Goal: Task Accomplishment & Management: Manage account settings

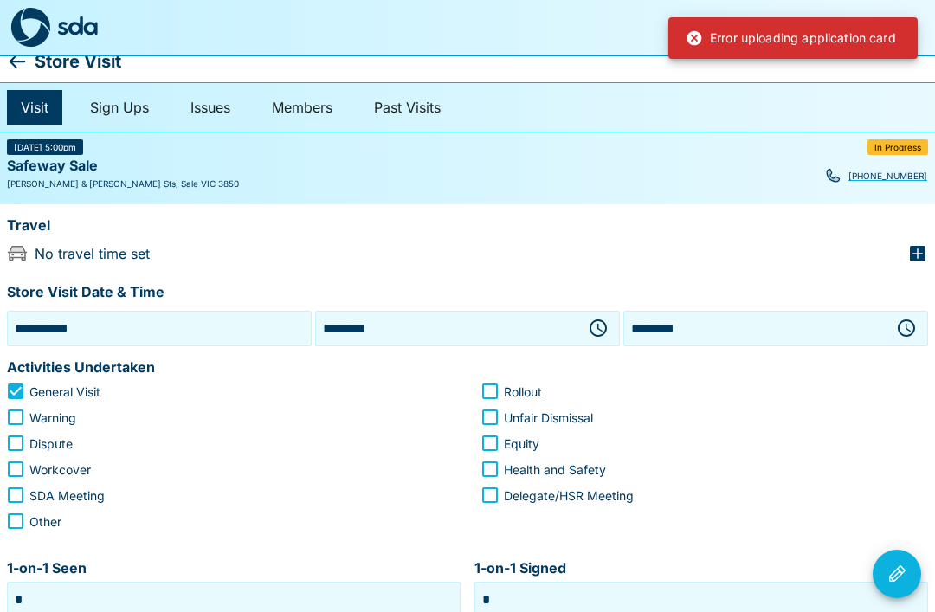
scroll to position [14, 0]
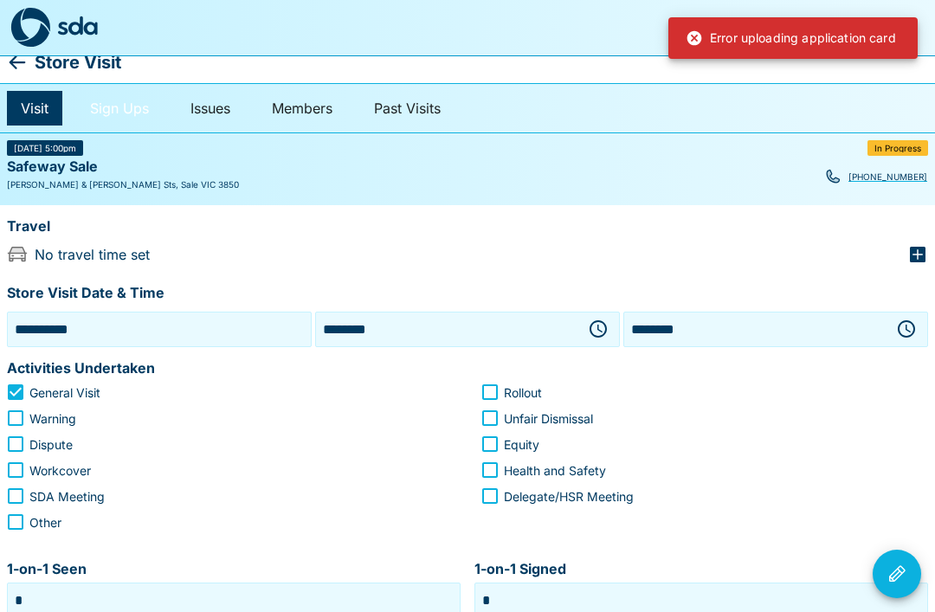
click at [120, 107] on link "Sign Ups" at bounding box center [119, 108] width 87 height 35
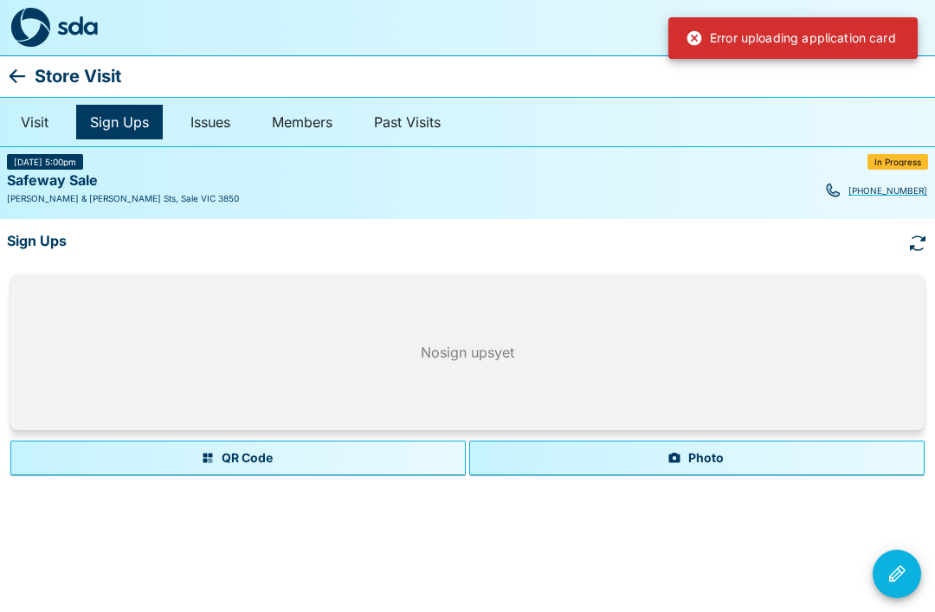
click at [684, 41] on div "Error uploading application card" at bounding box center [792, 38] width 249 height 42
click at [699, 37] on icon at bounding box center [694, 38] width 15 height 15
click at [698, 36] on icon at bounding box center [694, 38] width 15 height 15
click at [25, 80] on icon at bounding box center [17, 76] width 21 height 21
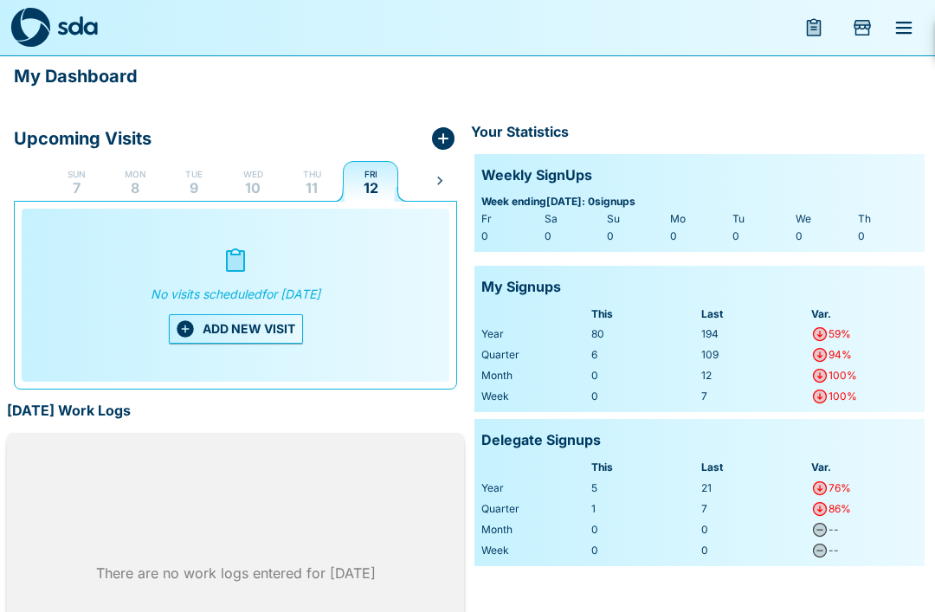
click at [691, 31] on div "Error uploading application card" at bounding box center [792, 38] width 249 height 42
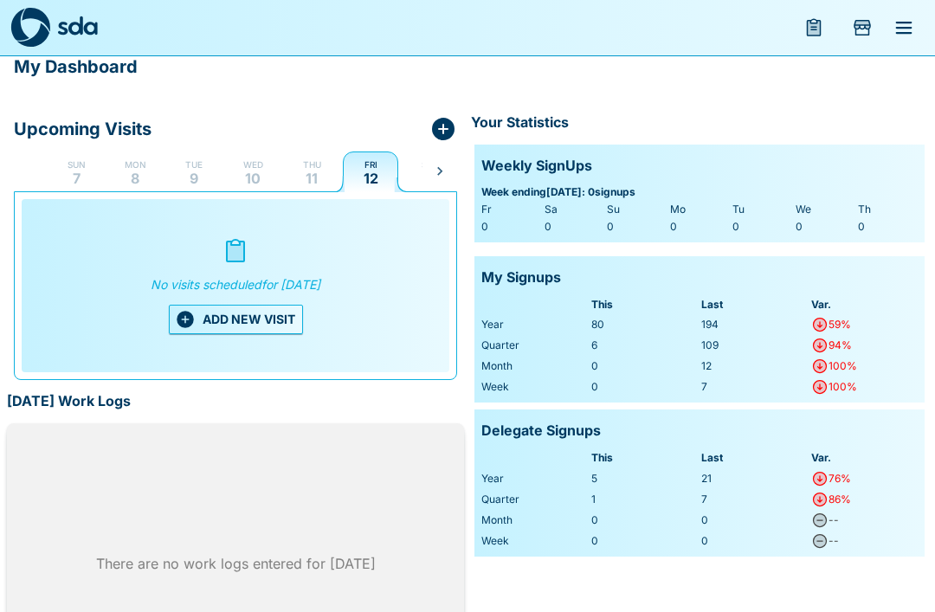
scroll to position [3, 0]
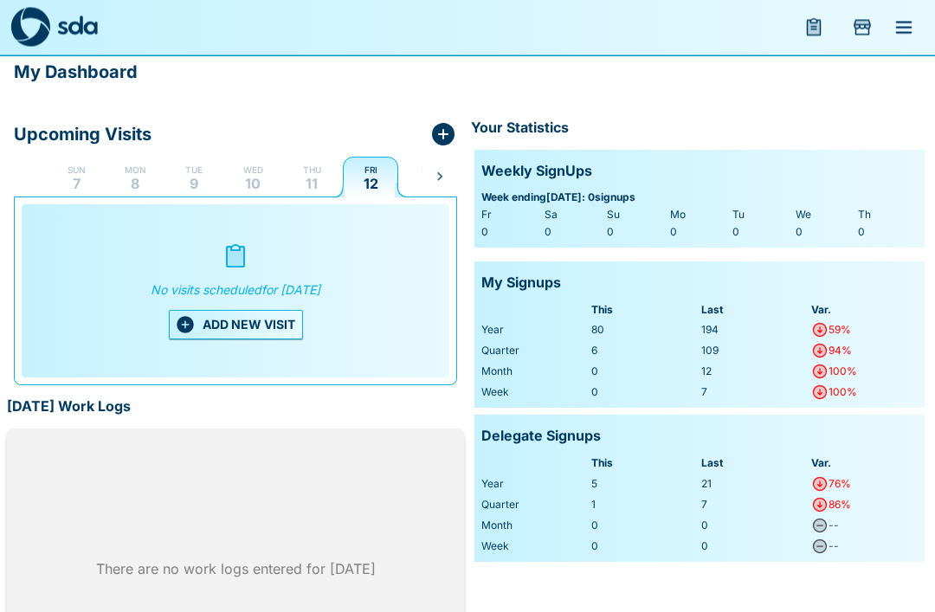
click at [808, 31] on icon "menu" at bounding box center [814, 28] width 13 height 15
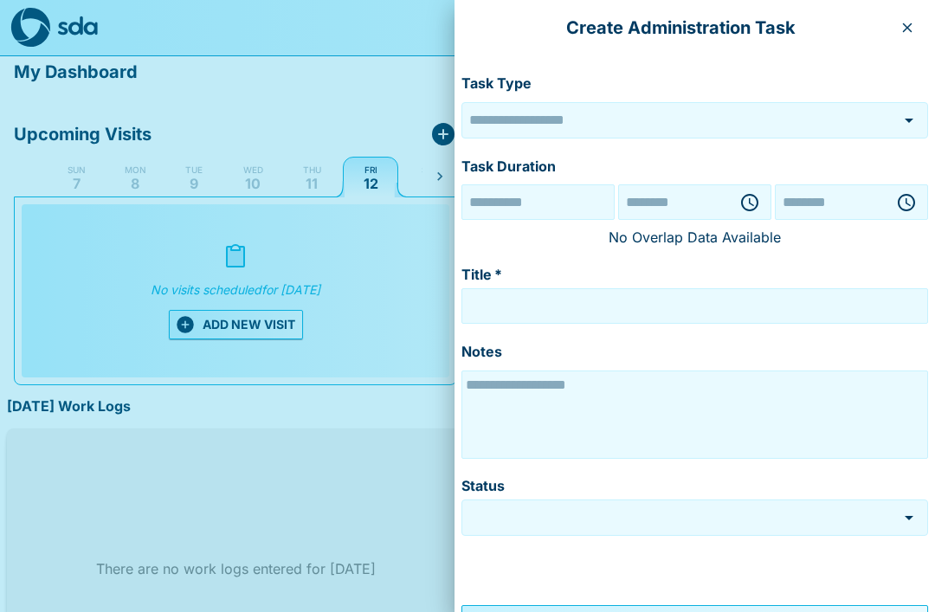
type input "******"
type textarea "**********"
type input "*********"
type input "**********"
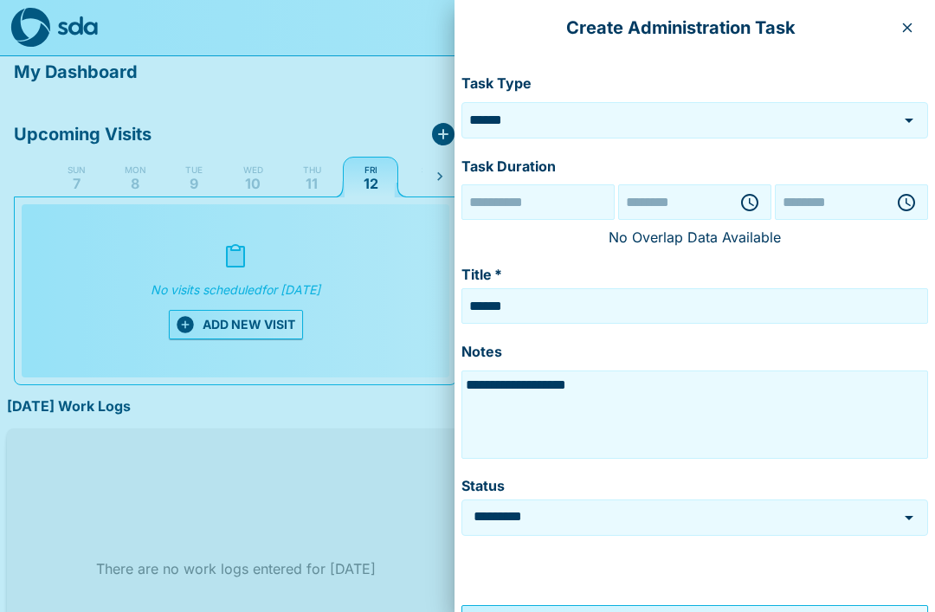
type input "********"
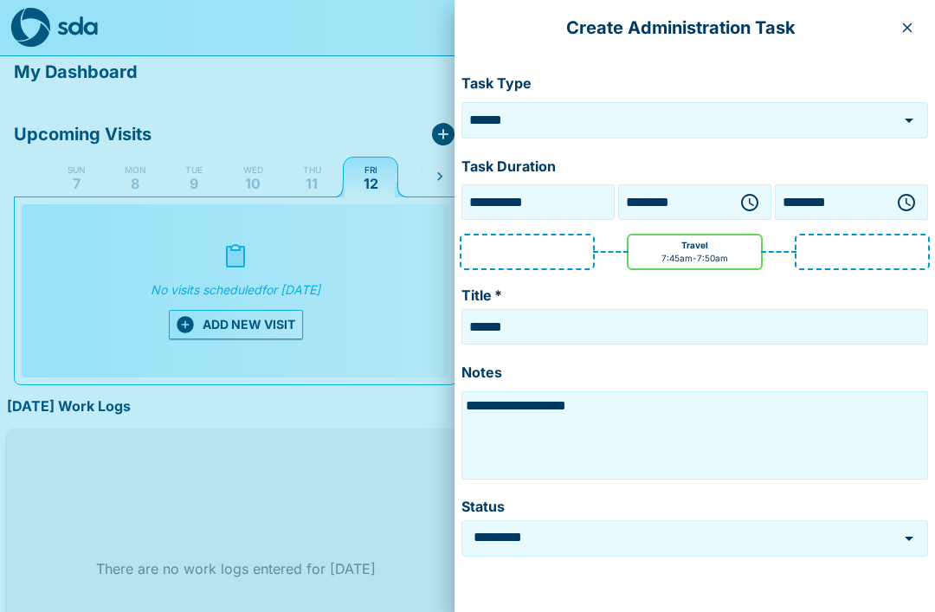
click at [913, 32] on icon "button" at bounding box center [907, 28] width 14 height 14
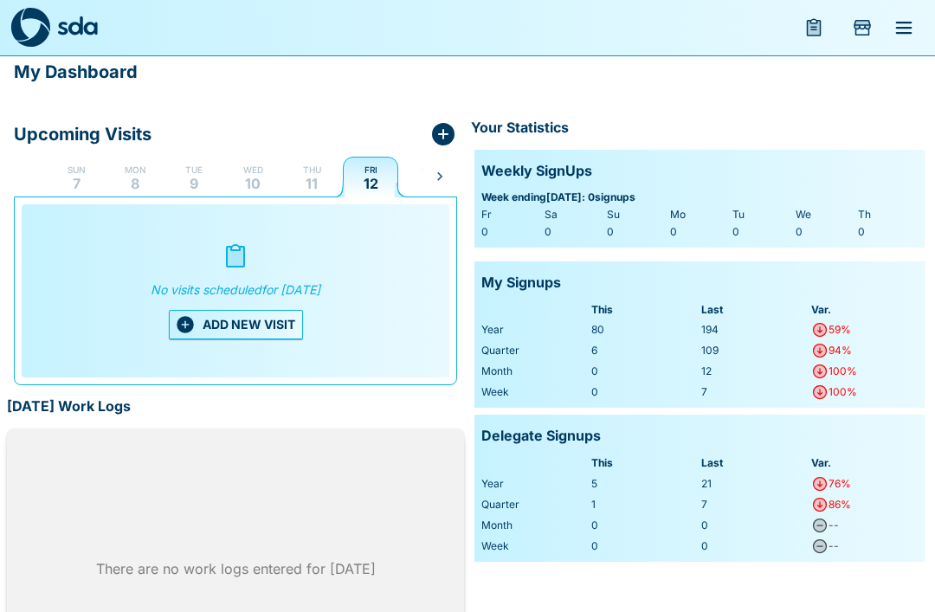
click at [866, 28] on icon "Add Store Visit" at bounding box center [861, 28] width 17 height 16
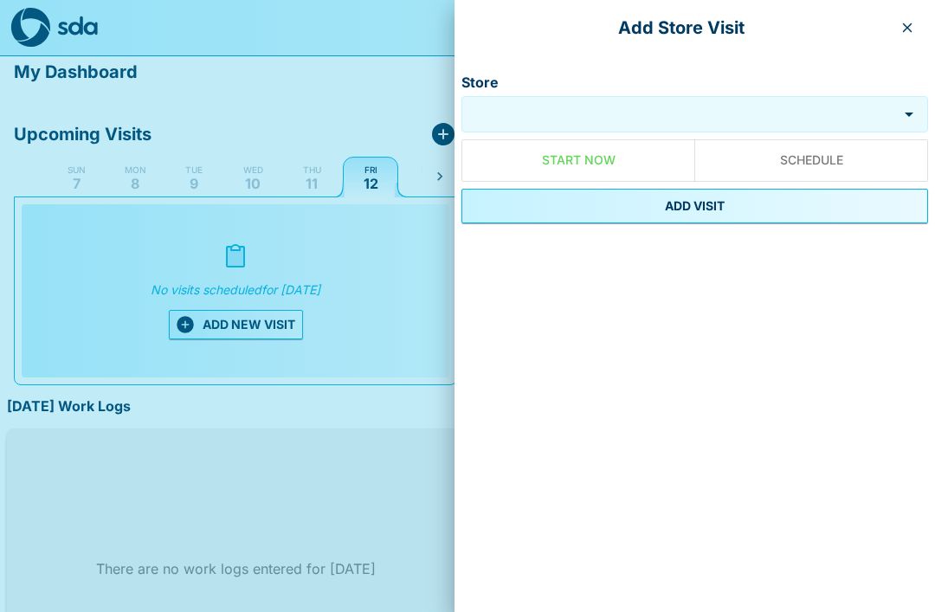
click at [903, 33] on icon "button" at bounding box center [907, 28] width 14 height 14
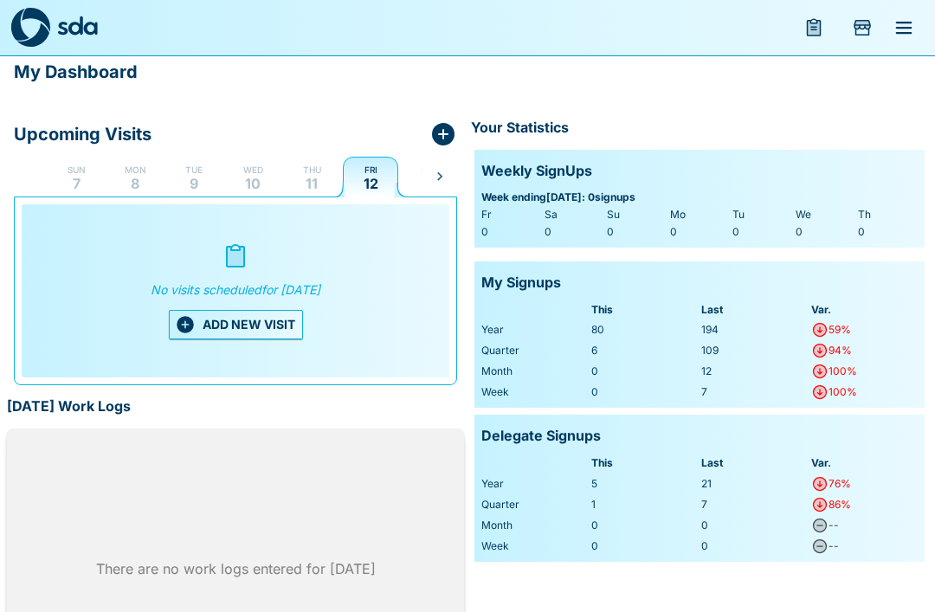
click at [310, 181] on p "11" at bounding box center [312, 184] width 12 height 14
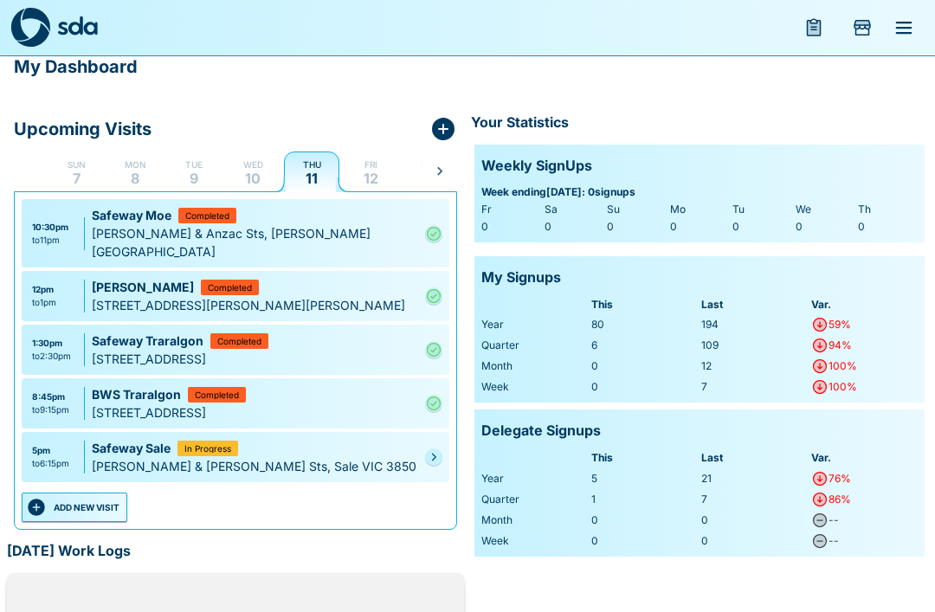
scroll to position [13, 0]
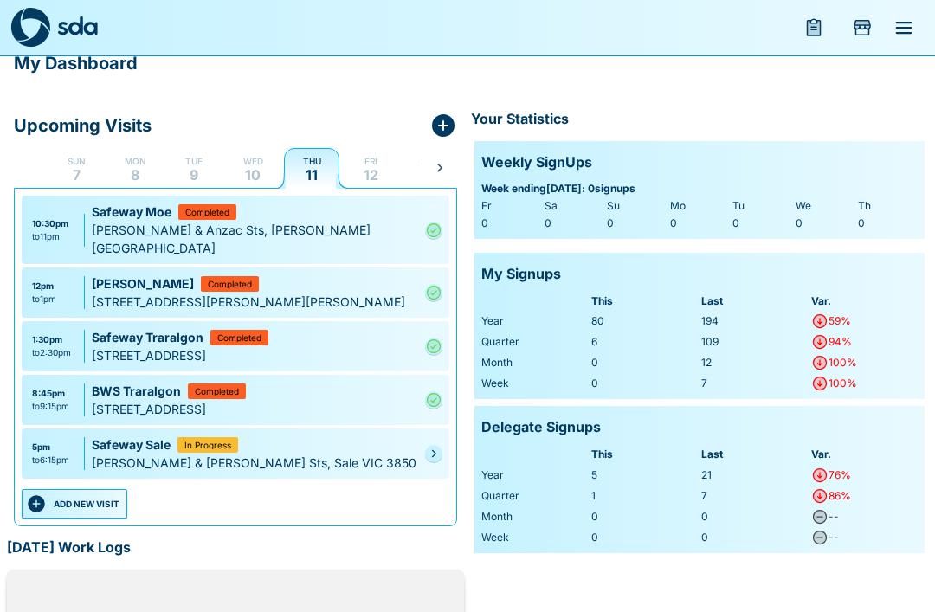
click at [437, 448] on icon "Pending" at bounding box center [433, 453] width 10 height 10
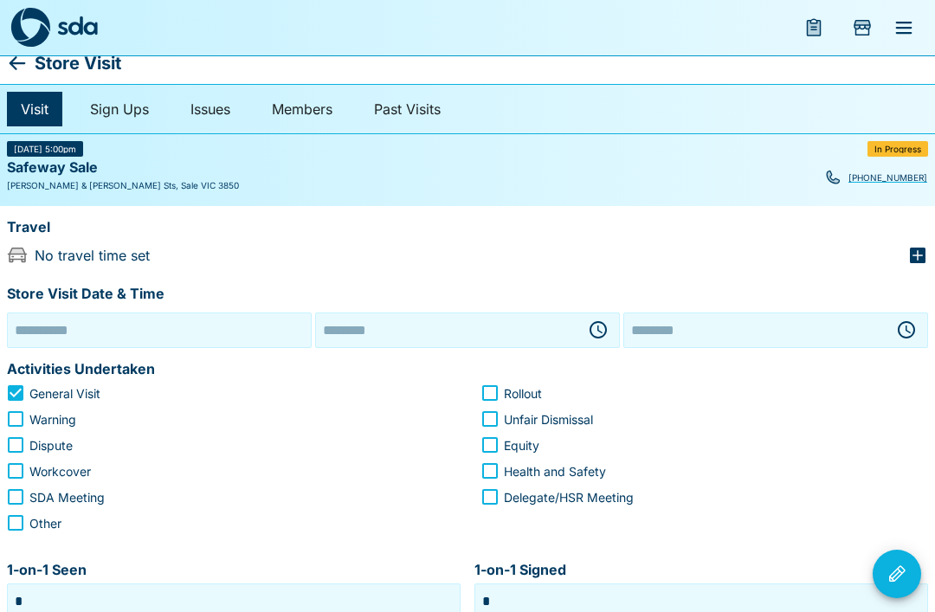
type input "**********"
type input "********"
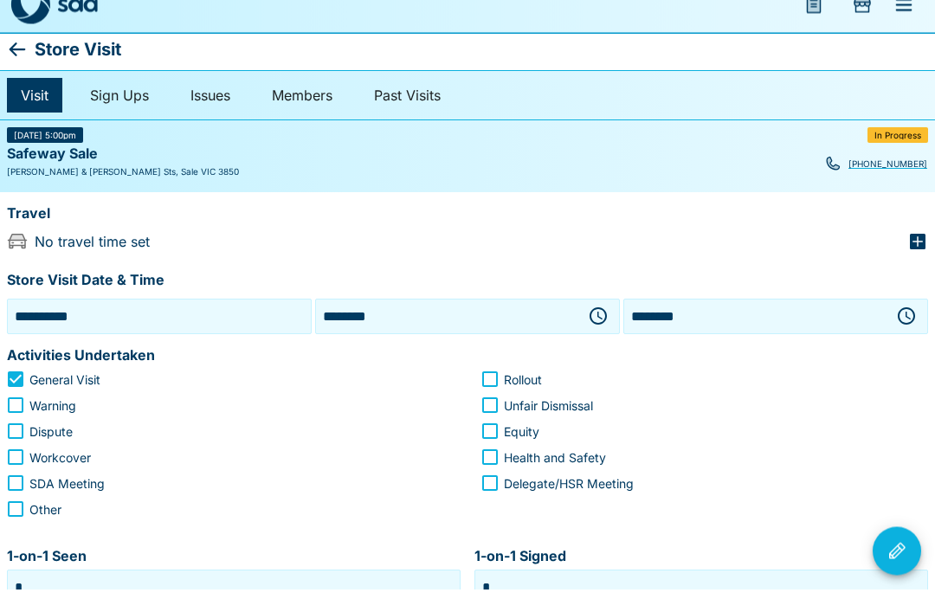
scroll to position [28, 0]
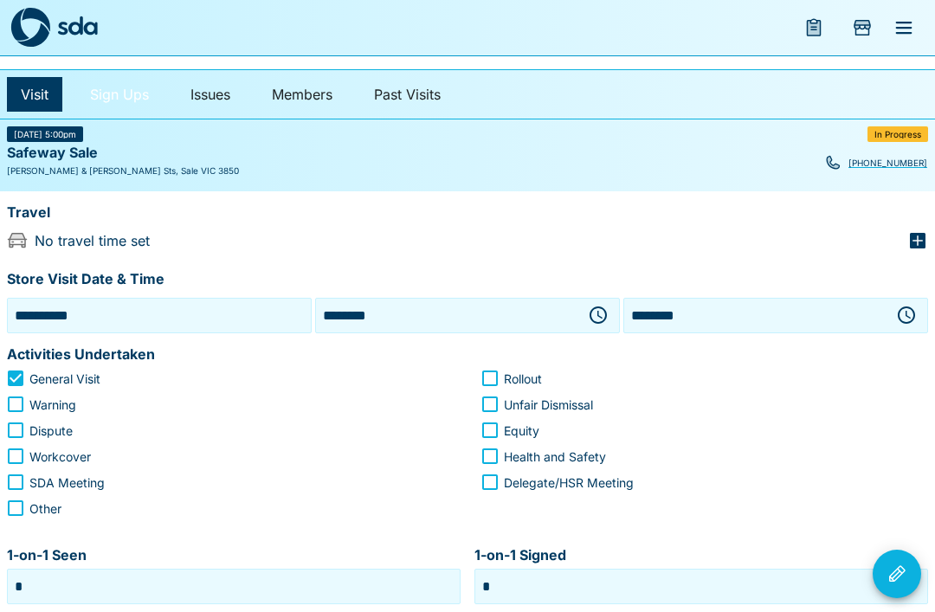
click at [129, 97] on link "Sign Ups" at bounding box center [119, 94] width 87 height 35
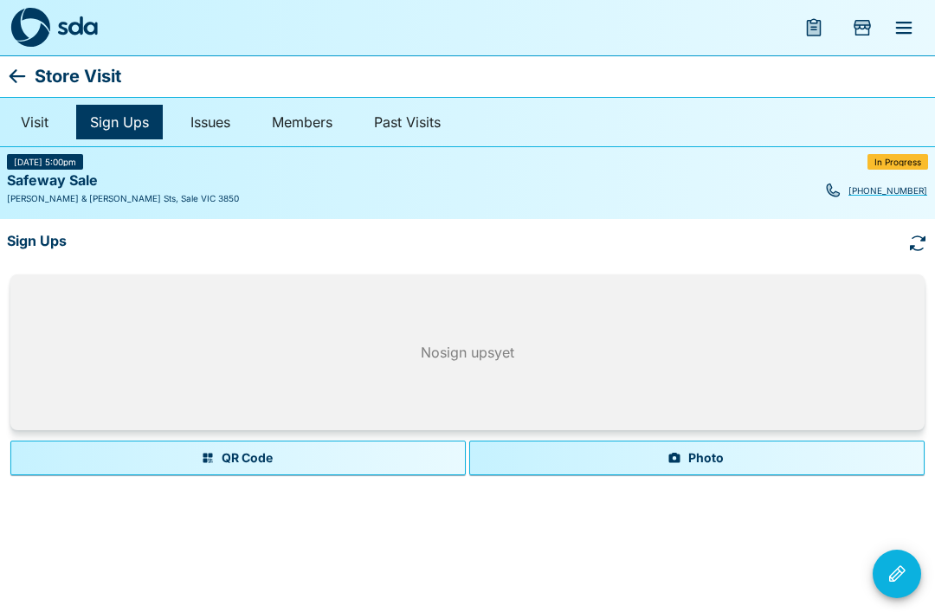
click at [671, 457] on icon "button" at bounding box center [673, 458] width 11 height 10
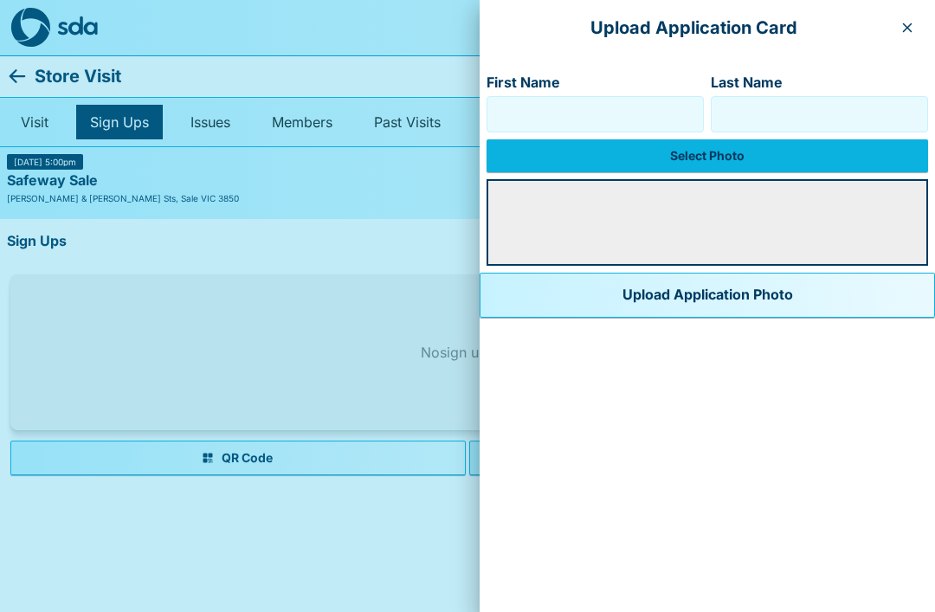
click at [558, 126] on input "First Name" at bounding box center [595, 114] width 202 height 28
type input "*****"
click at [749, 119] on input "Last Name" at bounding box center [819, 114] width 202 height 28
type input "******"
click at [633, 161] on label "Select Photo" at bounding box center [706, 155] width 441 height 33
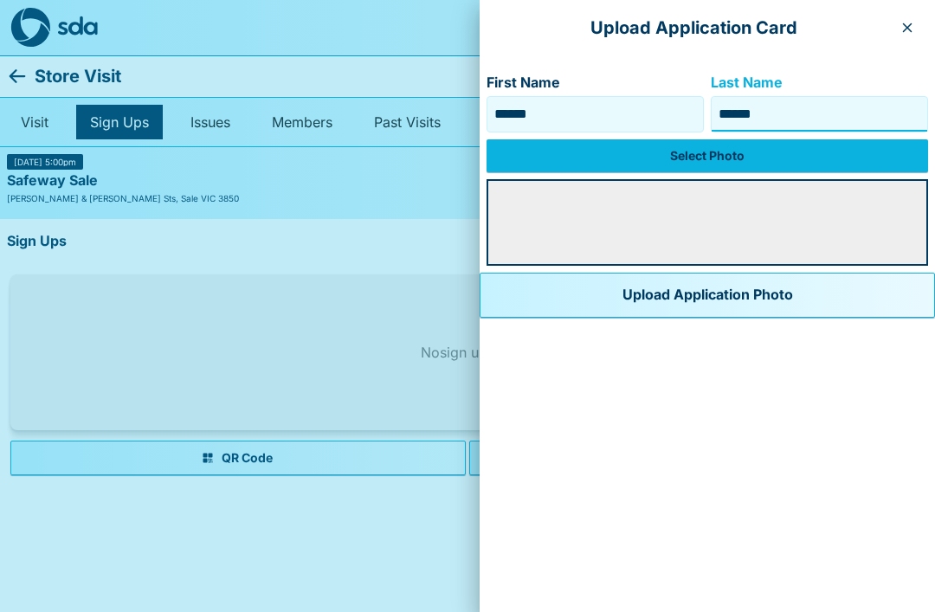
click at [0, 0] on input "Select Photo" at bounding box center [0, 0] width 0 height 0
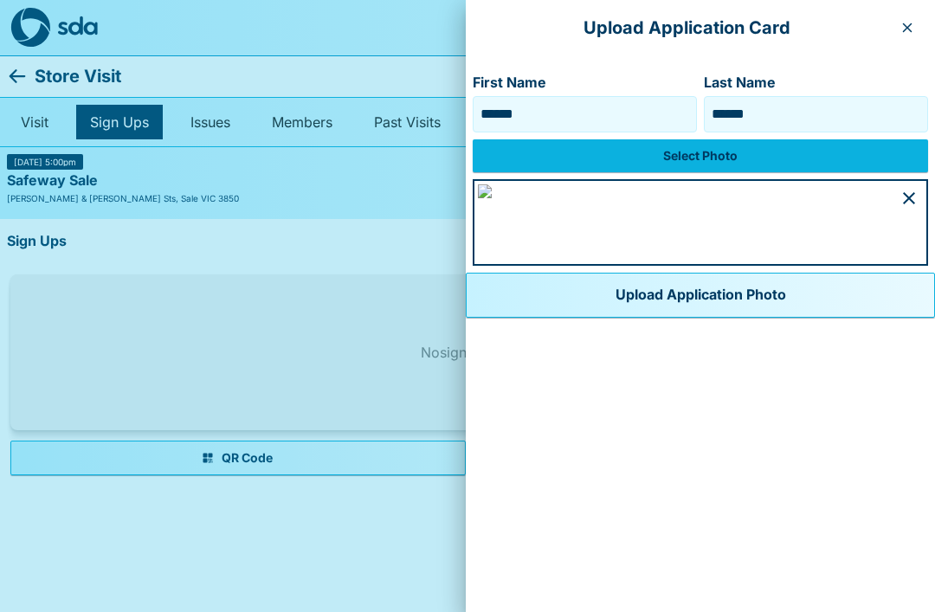
scroll to position [843, 0]
click at [471, 318] on button "Upload Application Photo" at bounding box center [700, 295] width 469 height 45
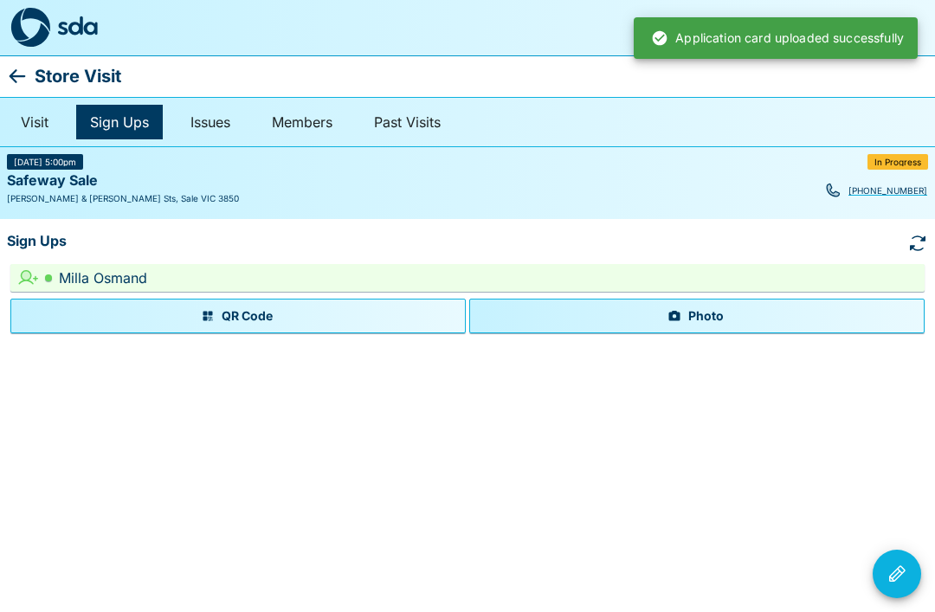
click at [694, 319] on button "Photo" at bounding box center [696, 316] width 455 height 35
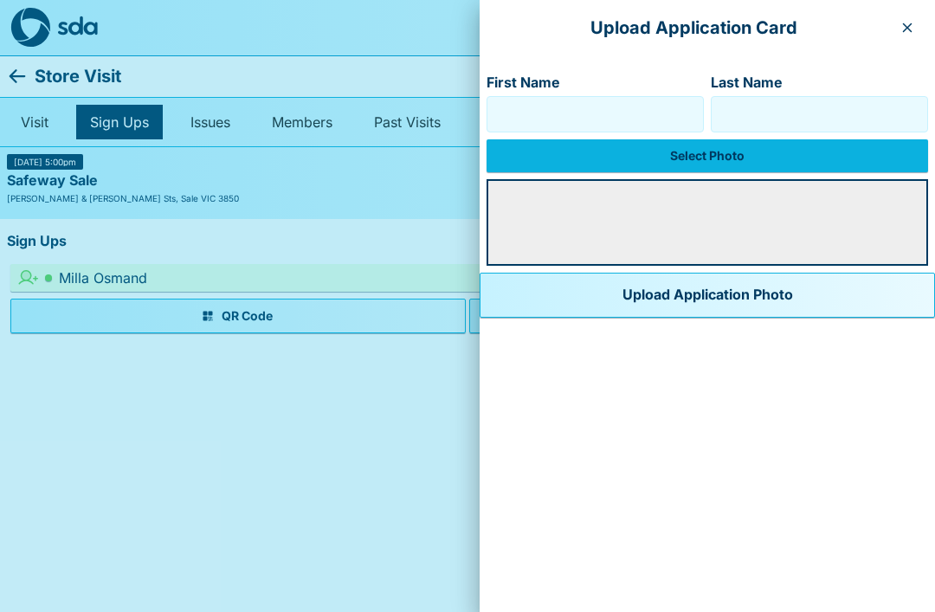
click at [511, 117] on input "First Name" at bounding box center [595, 114] width 202 height 28
type input "*****"
click at [741, 109] on input "Last Name" at bounding box center [819, 114] width 202 height 28
type input "*******"
click at [643, 160] on label "Select Photo" at bounding box center [706, 155] width 441 height 33
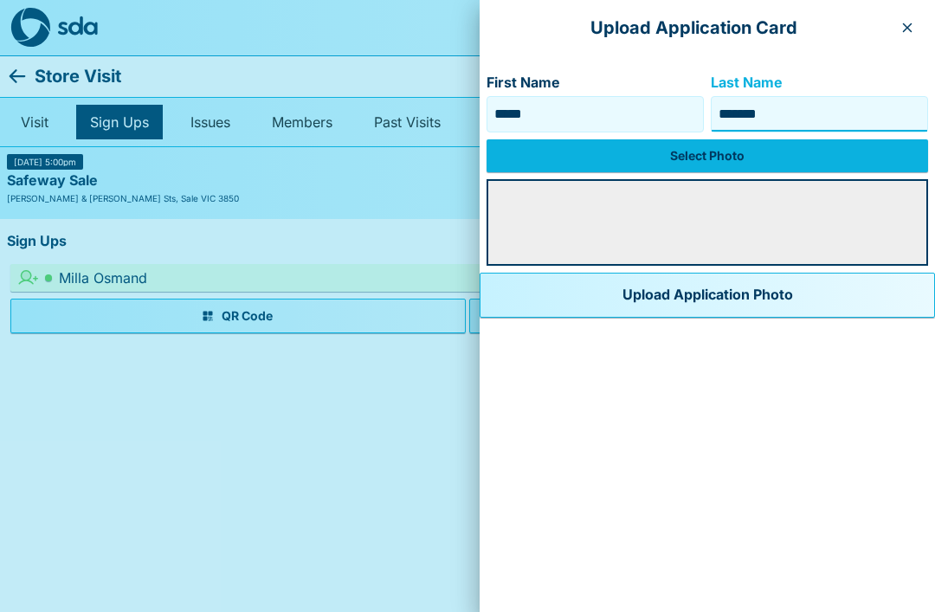
click at [0, 0] on input "Select Photo" at bounding box center [0, 0] width 0 height 0
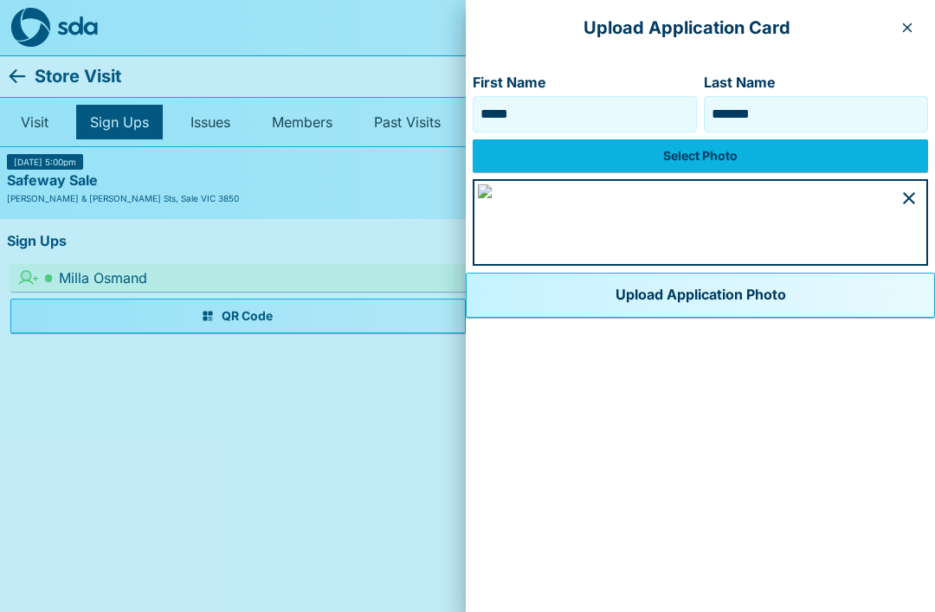
click at [489, 318] on button "Upload Application Photo" at bounding box center [700, 295] width 469 height 45
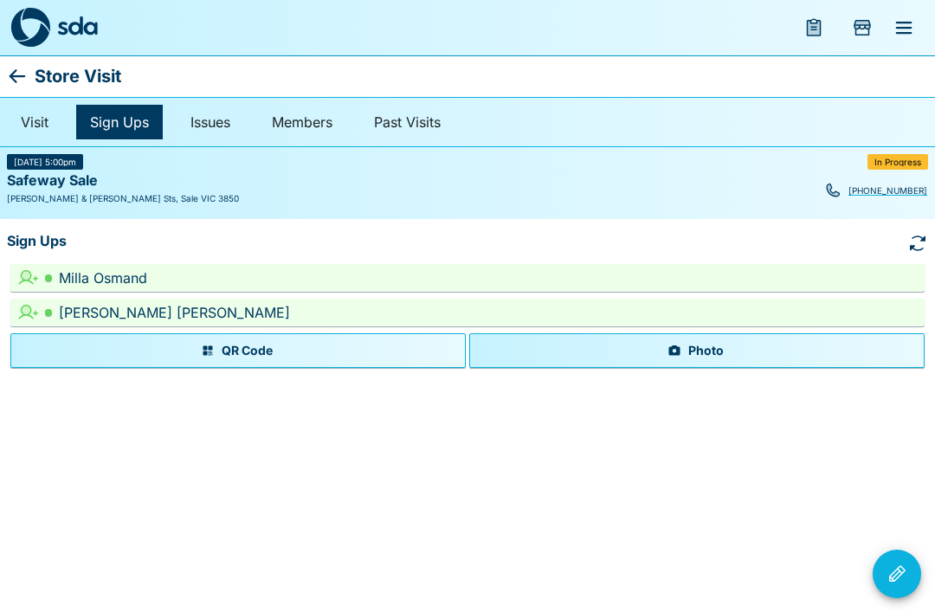
click at [677, 344] on icon "button" at bounding box center [674, 351] width 14 height 14
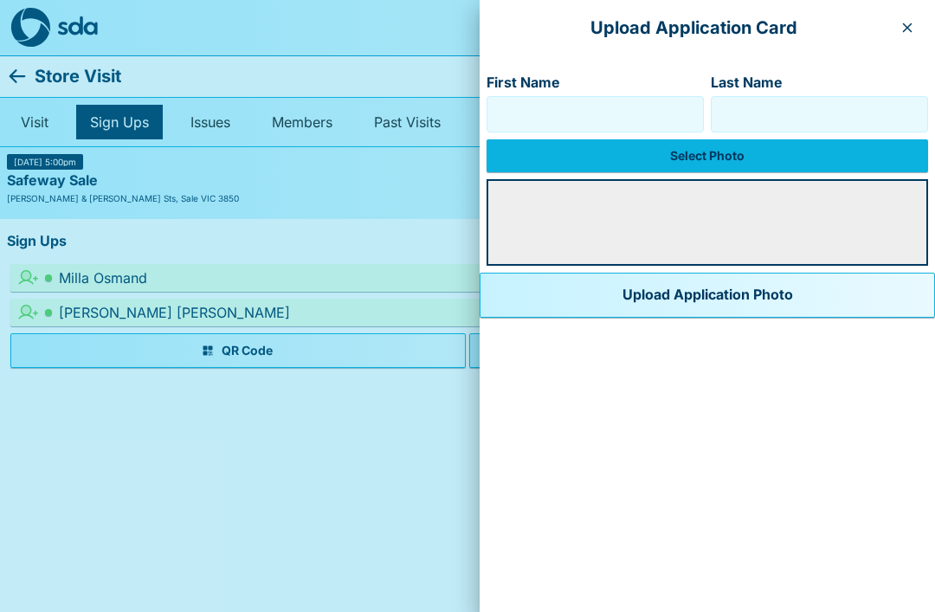
click at [494, 120] on input "First Name" at bounding box center [595, 114] width 202 height 28
type input "******"
click at [737, 126] on input "Last Name" at bounding box center [819, 114] width 202 height 28
type input "******"
click at [673, 154] on label "Select Photo" at bounding box center [706, 155] width 441 height 33
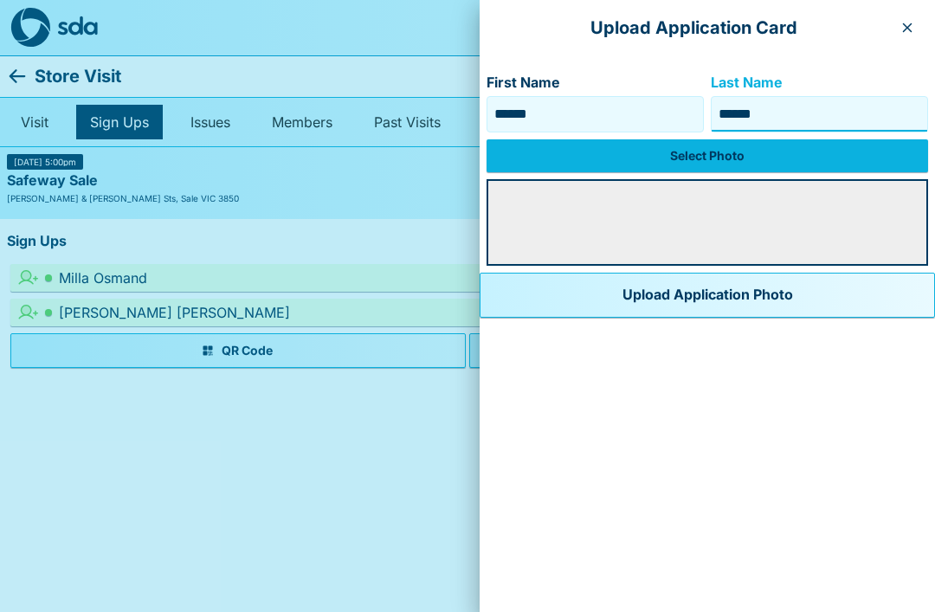
click at [0, 0] on input "Select Photo" at bounding box center [0, 0] width 0 height 0
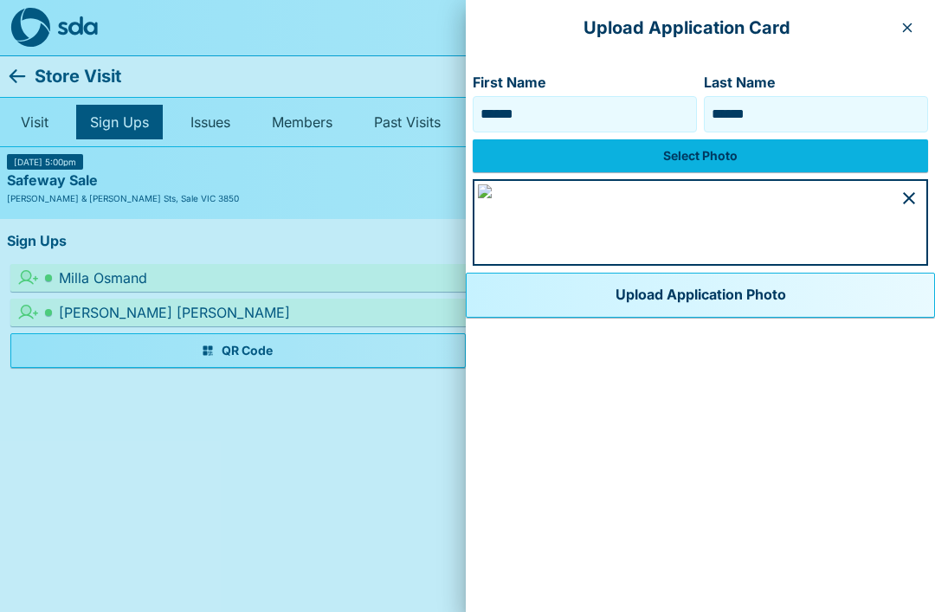
click at [473, 318] on button "Upload Application Photo" at bounding box center [700, 295] width 469 height 45
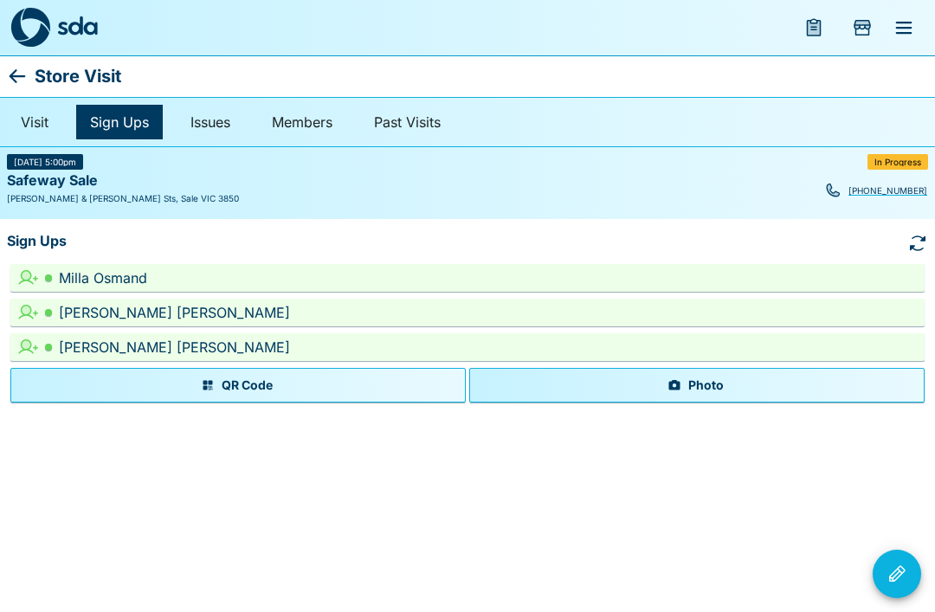
click at [901, 570] on icon "Visit Actions" at bounding box center [896, 573] width 21 height 21
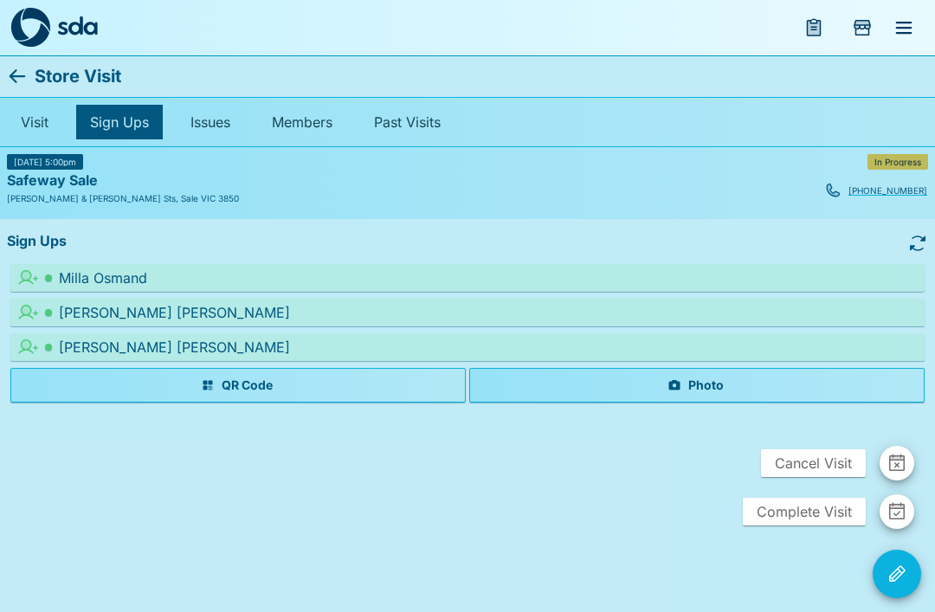
click at [842, 518] on span "Complete Visit" at bounding box center [804, 512] width 123 height 28
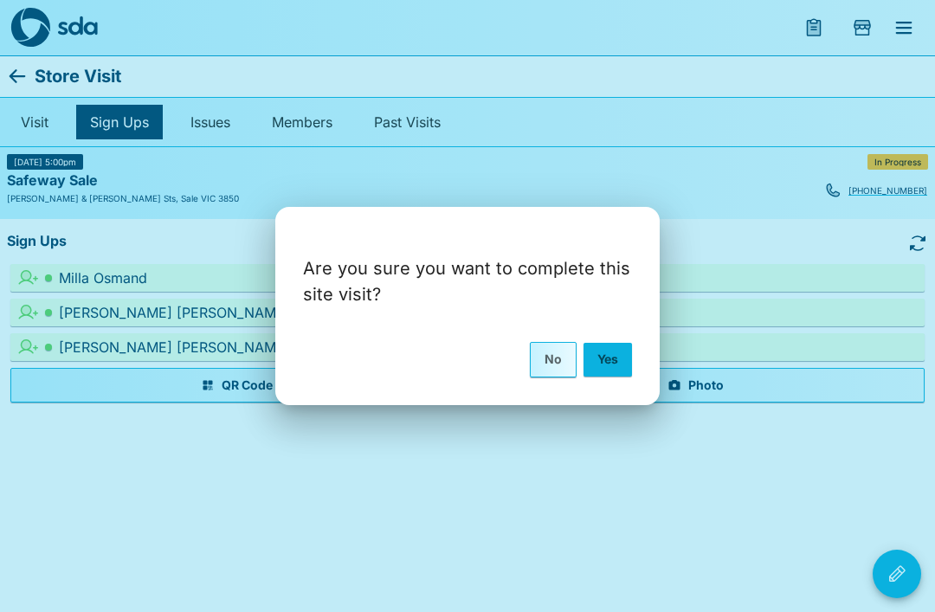
click at [607, 362] on button "Yes" at bounding box center [607, 359] width 48 height 33
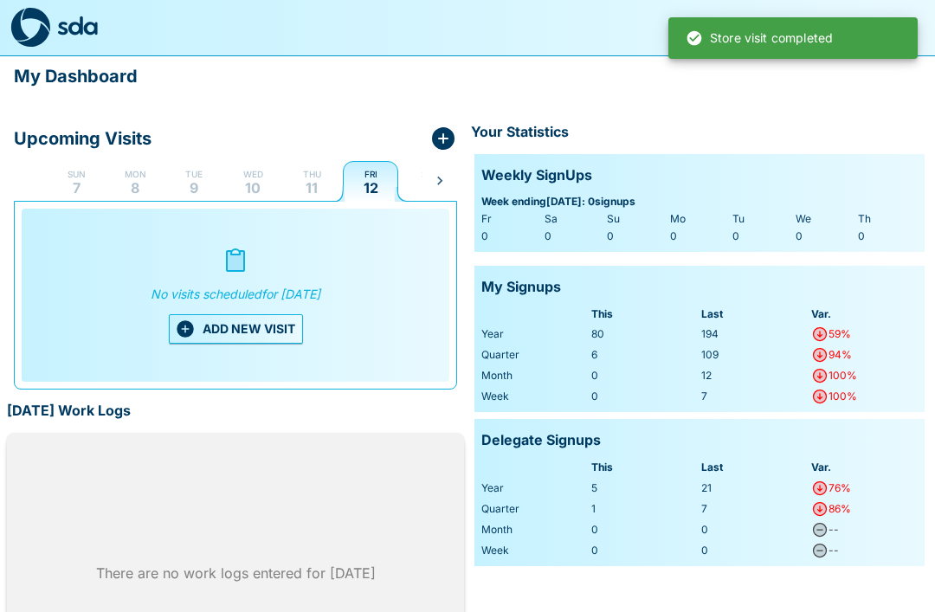
click at [306, 188] on p "11" at bounding box center [312, 188] width 12 height 14
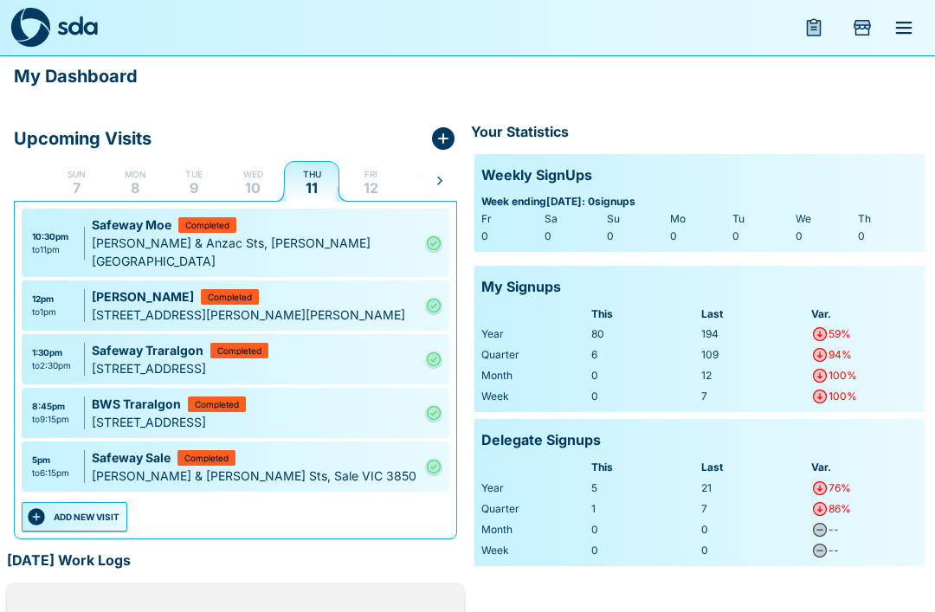
click at [76, 181] on p "7" at bounding box center [77, 188] width 8 height 14
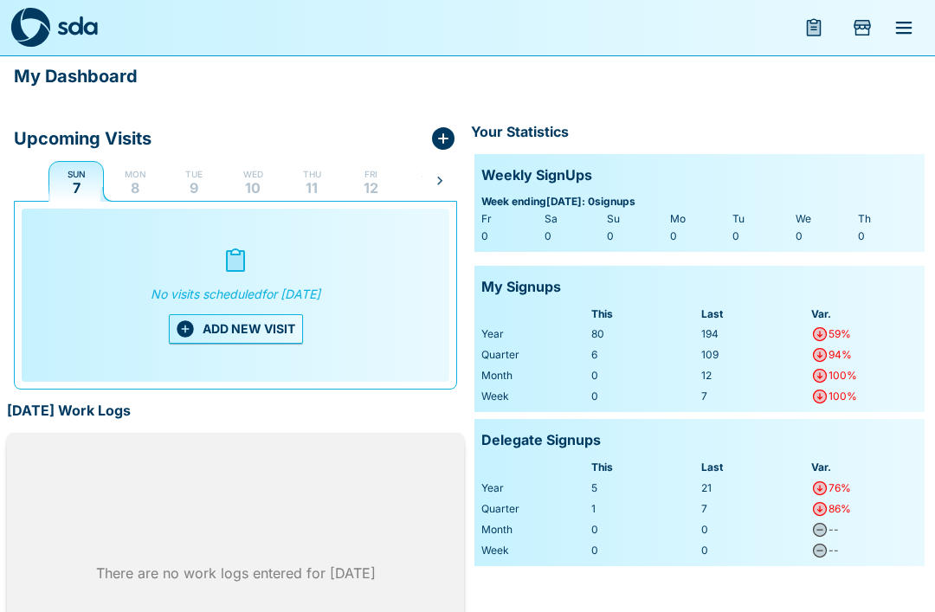
click at [140, 181] on button "Mon 8" at bounding box center [134, 181] width 55 height 42
click at [857, 36] on icon "Add Store Visit" at bounding box center [862, 27] width 21 height 21
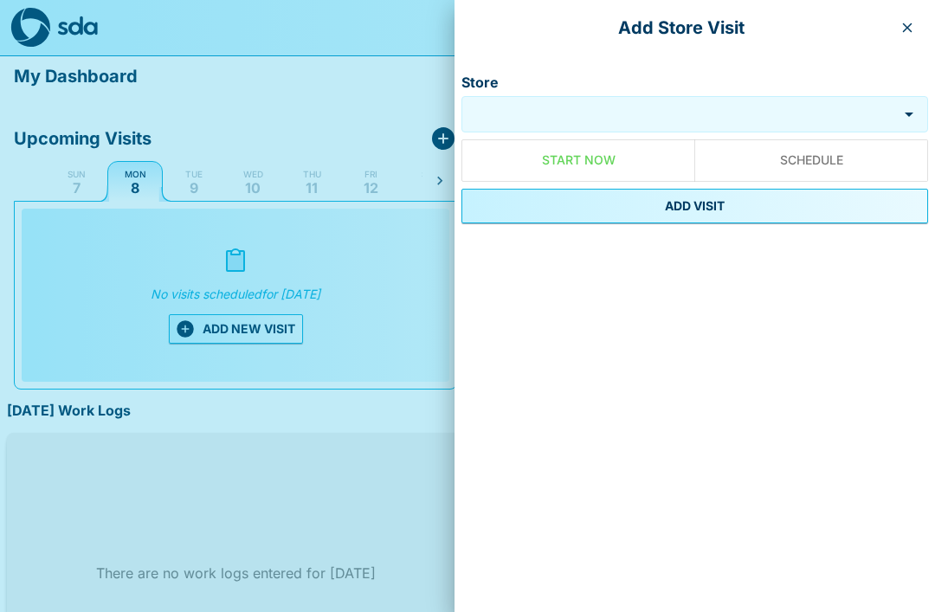
click at [661, 122] on input "Store" at bounding box center [681, 114] width 423 height 20
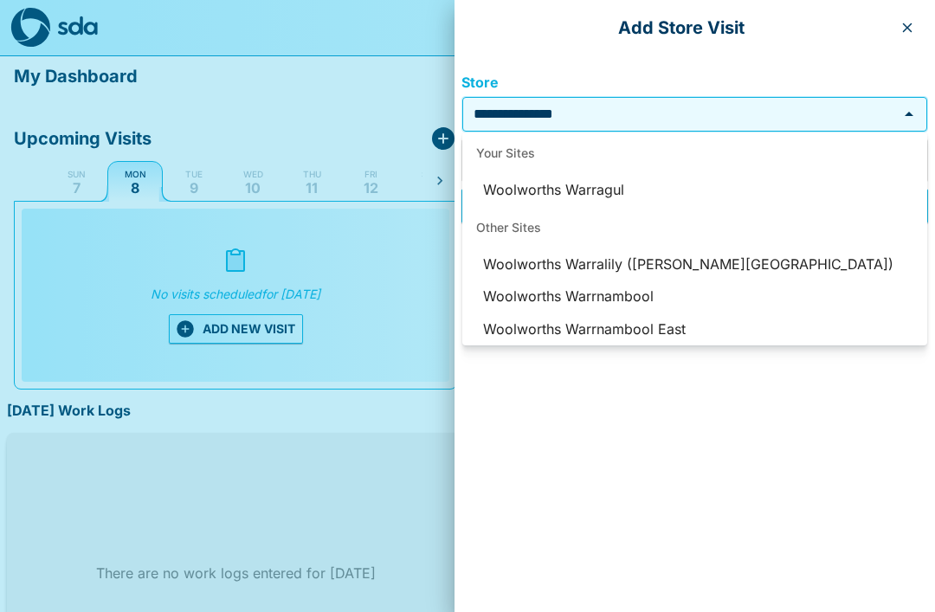
click at [604, 196] on li "Woolworths Warragul" at bounding box center [694, 190] width 465 height 33
type input "**********"
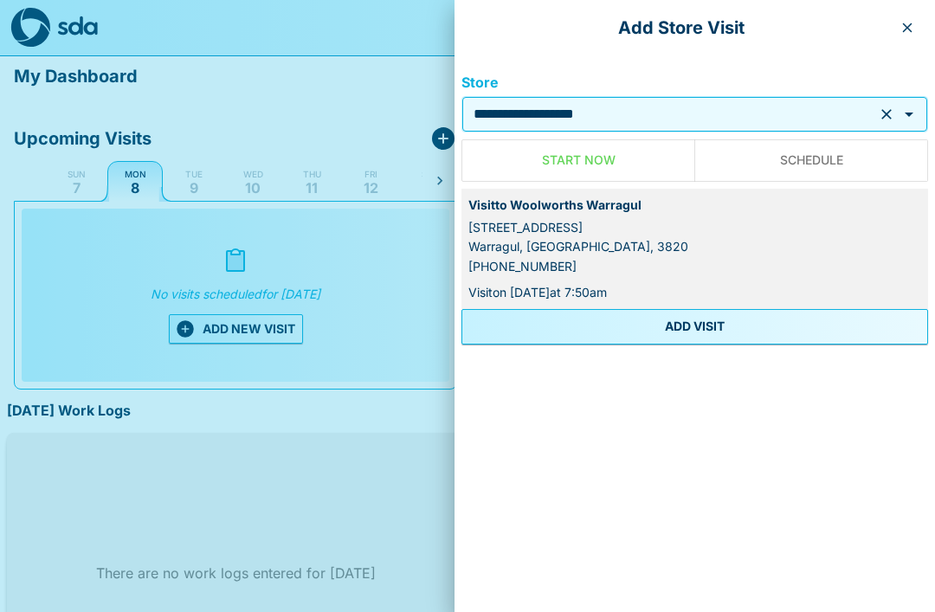
click at [720, 332] on button "ADD VISIT" at bounding box center [694, 326] width 467 height 35
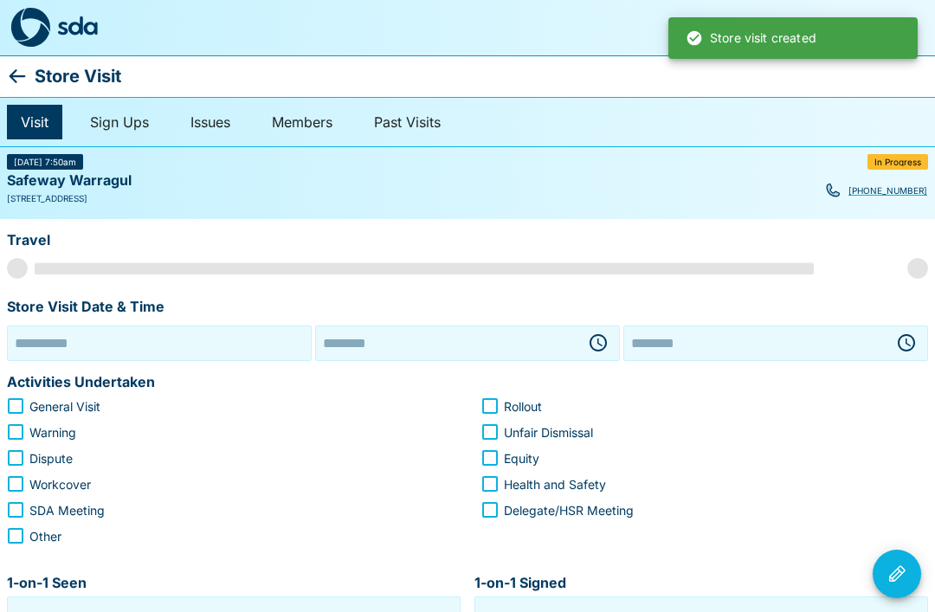
type input "**********"
type input "********"
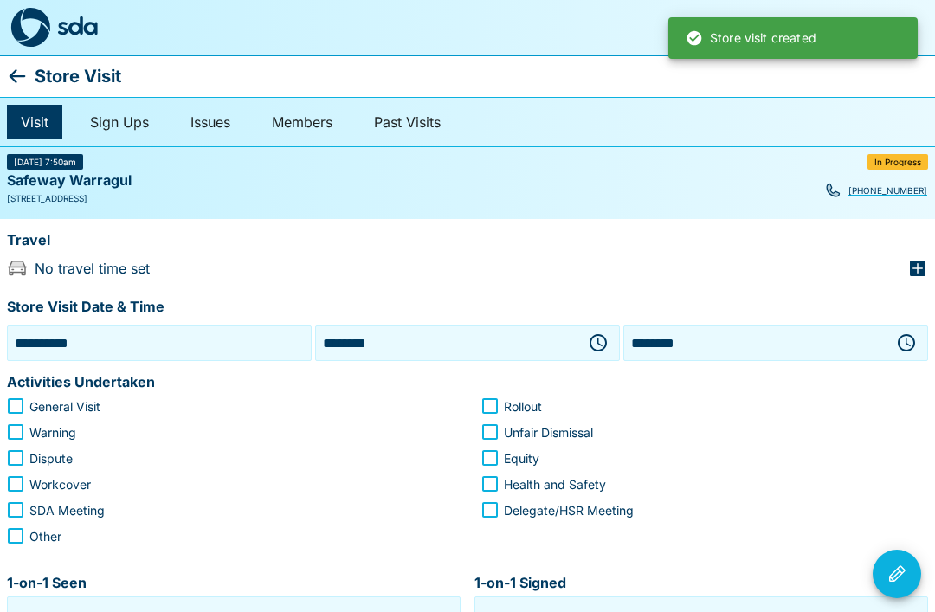
click at [177, 347] on input "**********" at bounding box center [159, 343] width 296 height 27
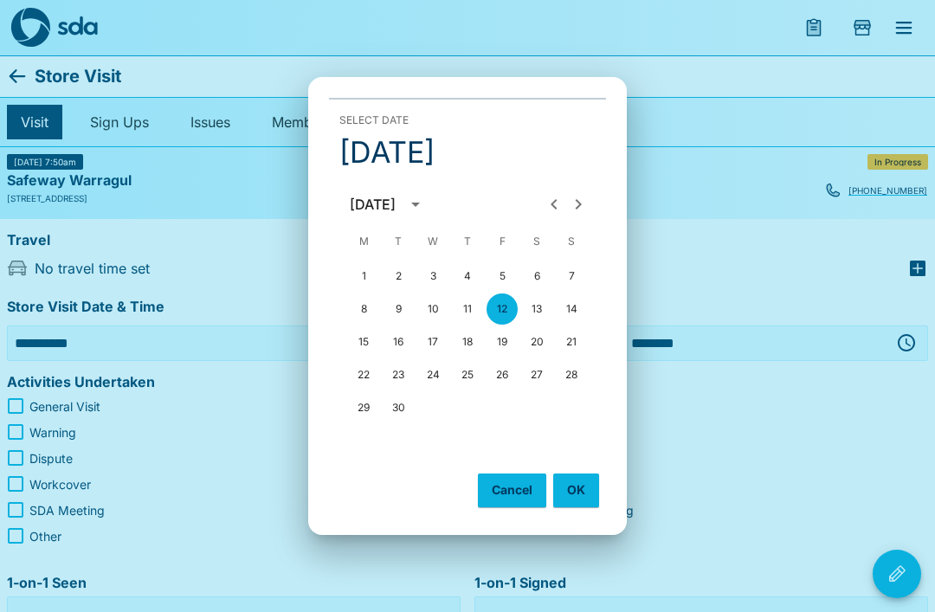
click at [361, 311] on button "8" at bounding box center [363, 308] width 31 height 31
type input "**********"
click at [580, 487] on button "OK" at bounding box center [576, 489] width 46 height 33
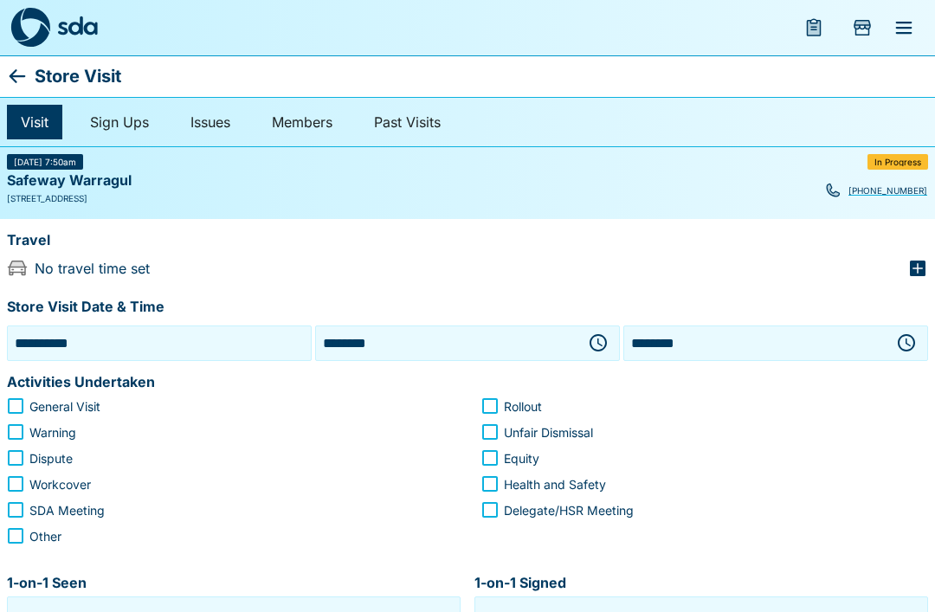
click at [462, 347] on input "********" at bounding box center [446, 343] width 254 height 27
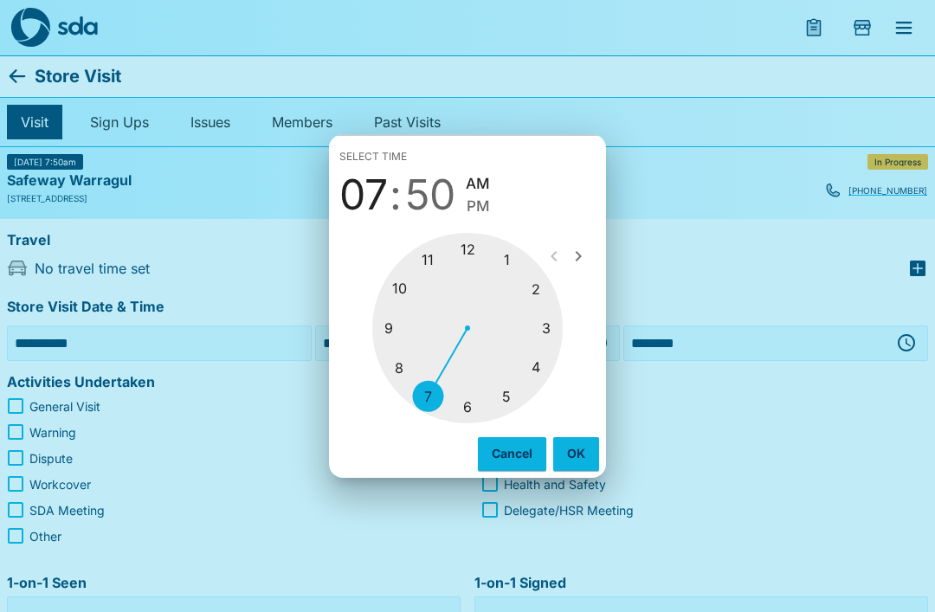
click at [523, 289] on div at bounding box center [467, 328] width 190 height 190
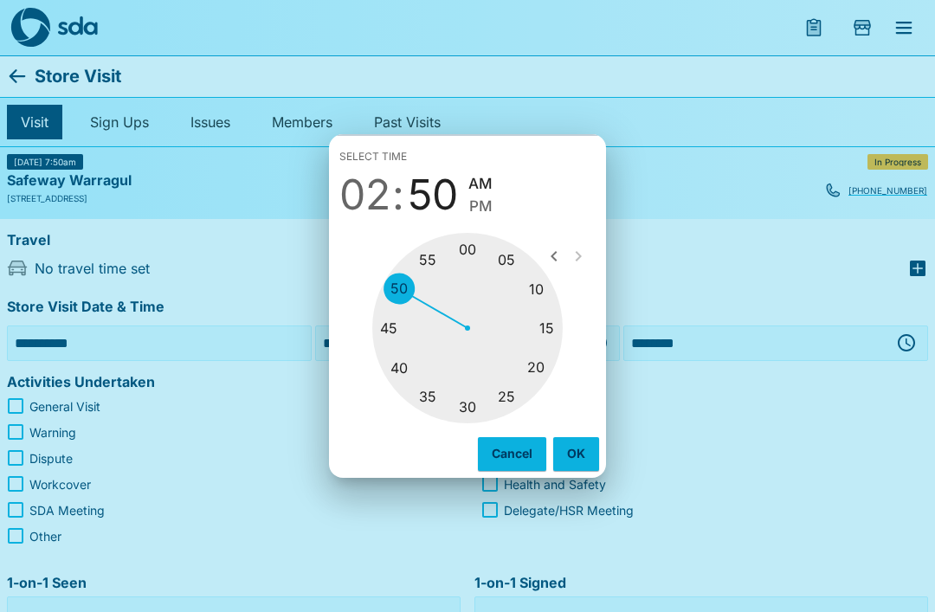
click at [466, 254] on div at bounding box center [467, 328] width 190 height 190
click at [485, 205] on span "PM" at bounding box center [482, 206] width 23 height 23
type input "********"
click at [575, 457] on button "OK" at bounding box center [576, 453] width 46 height 33
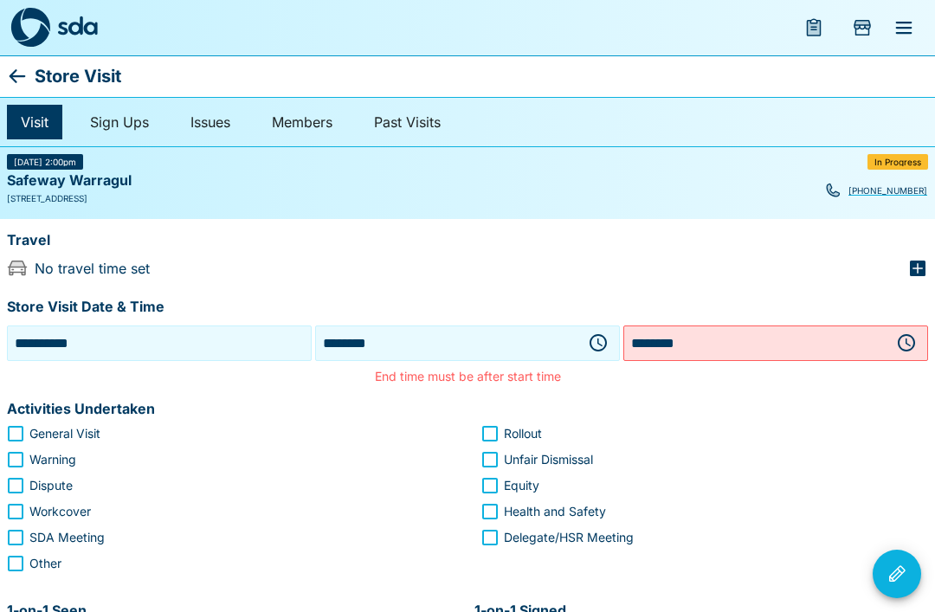
click at [734, 345] on input "********" at bounding box center [755, 343] width 254 height 27
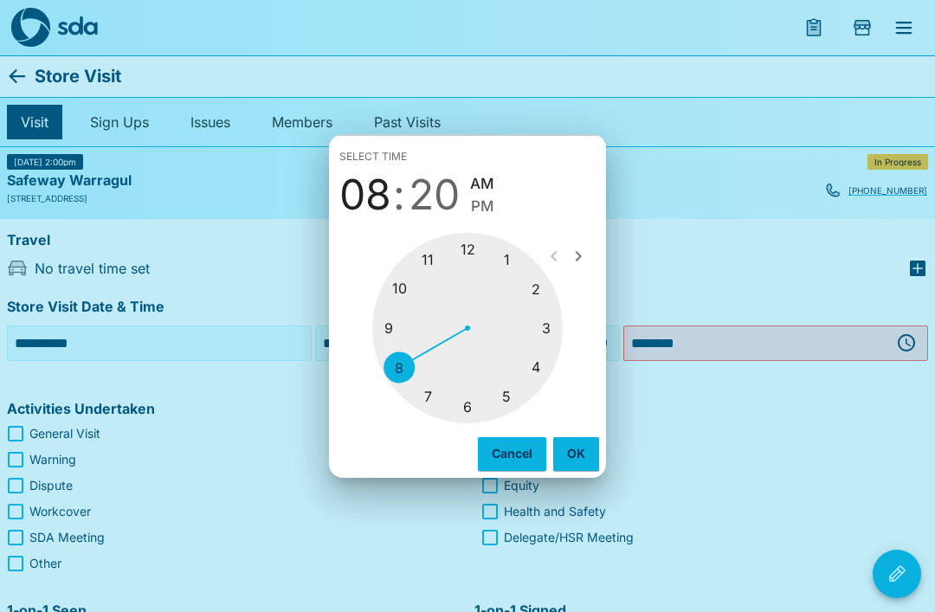
click at [545, 326] on div at bounding box center [467, 328] width 190 height 190
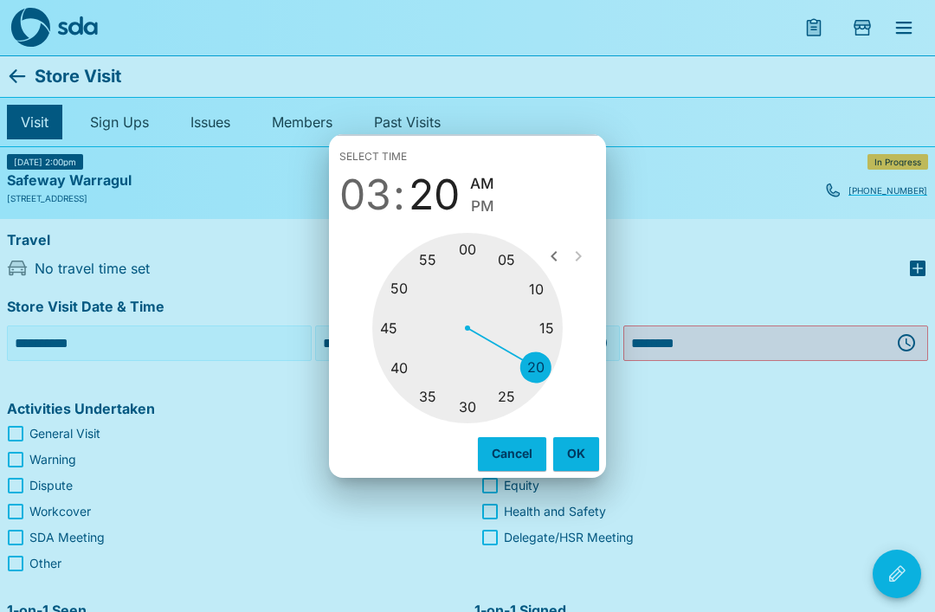
click at [469, 256] on div at bounding box center [467, 328] width 190 height 190
click at [486, 211] on span "PM" at bounding box center [483, 206] width 23 height 23
type input "********"
click at [579, 458] on button "OK" at bounding box center [576, 453] width 46 height 33
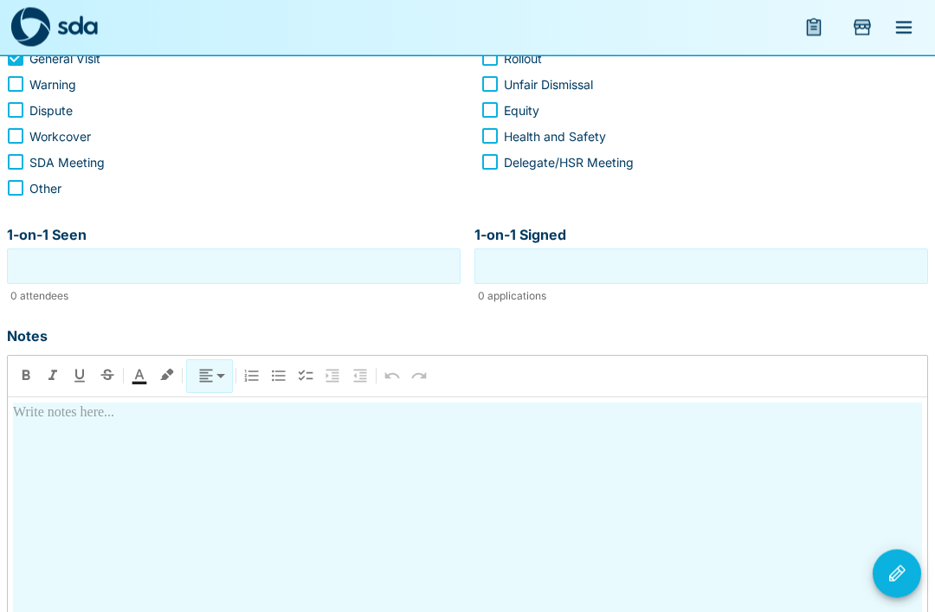
scroll to position [347, 0]
click at [86, 425] on div at bounding box center [467, 556] width 909 height 306
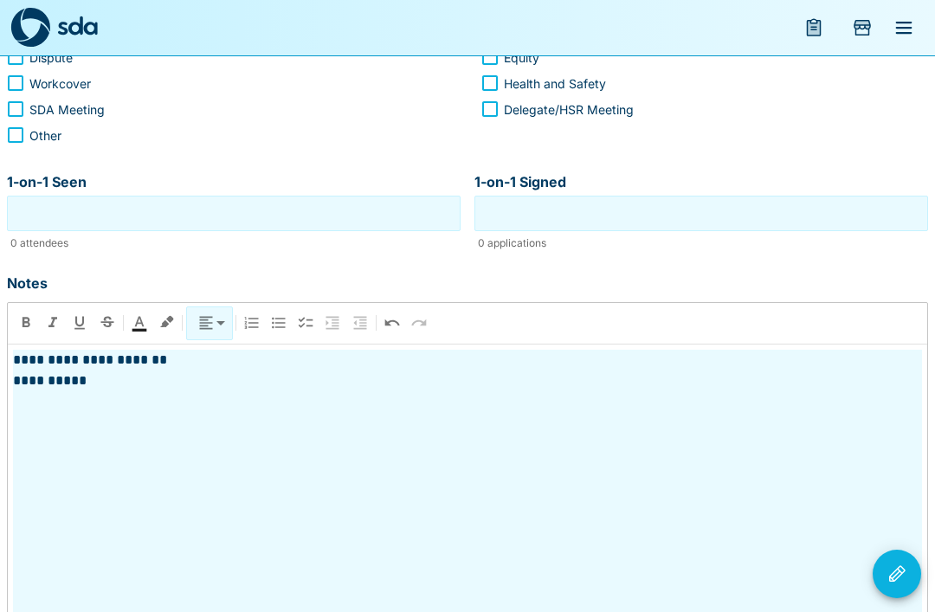
scroll to position [433, 0]
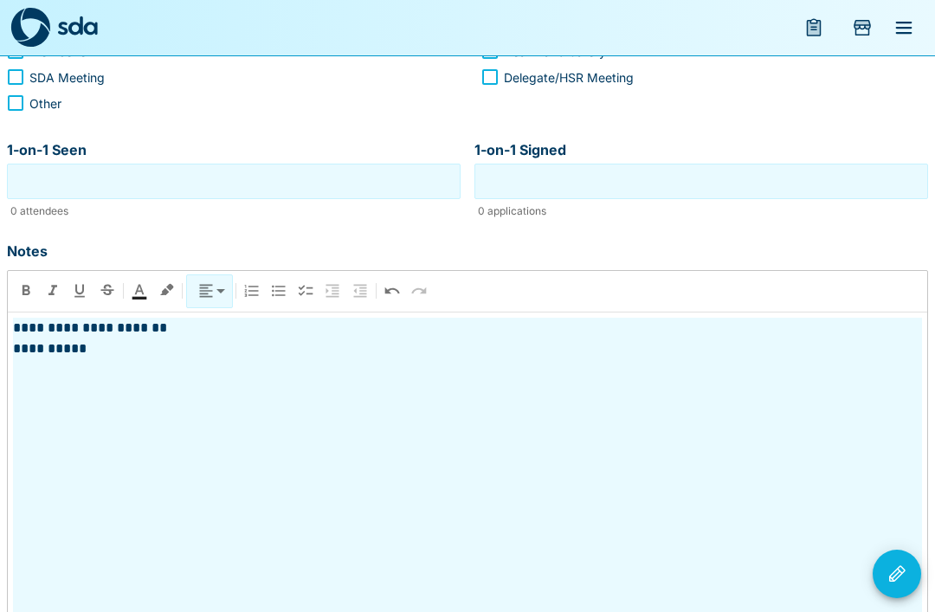
click at [349, 389] on div "**********" at bounding box center [467, 471] width 909 height 306
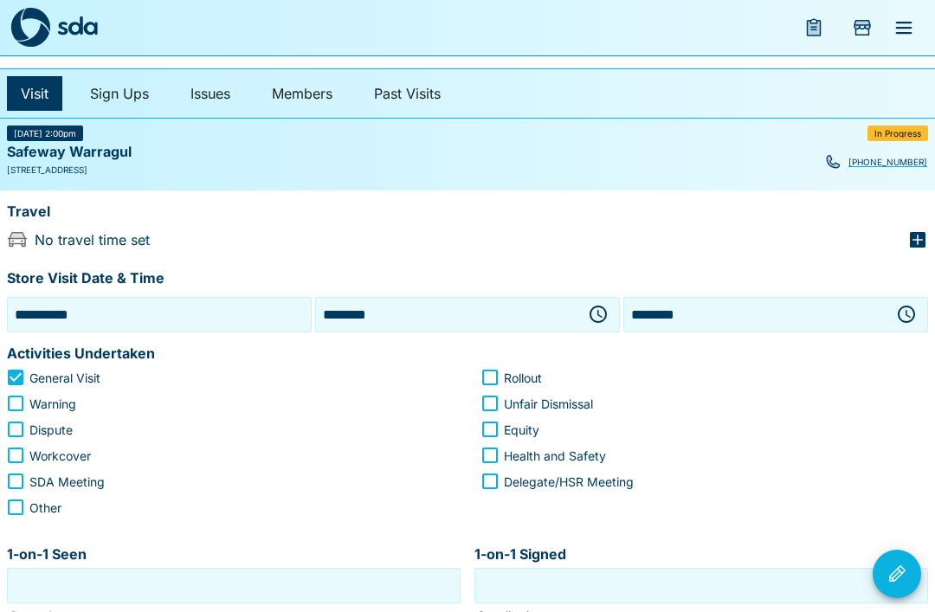
scroll to position [0, 0]
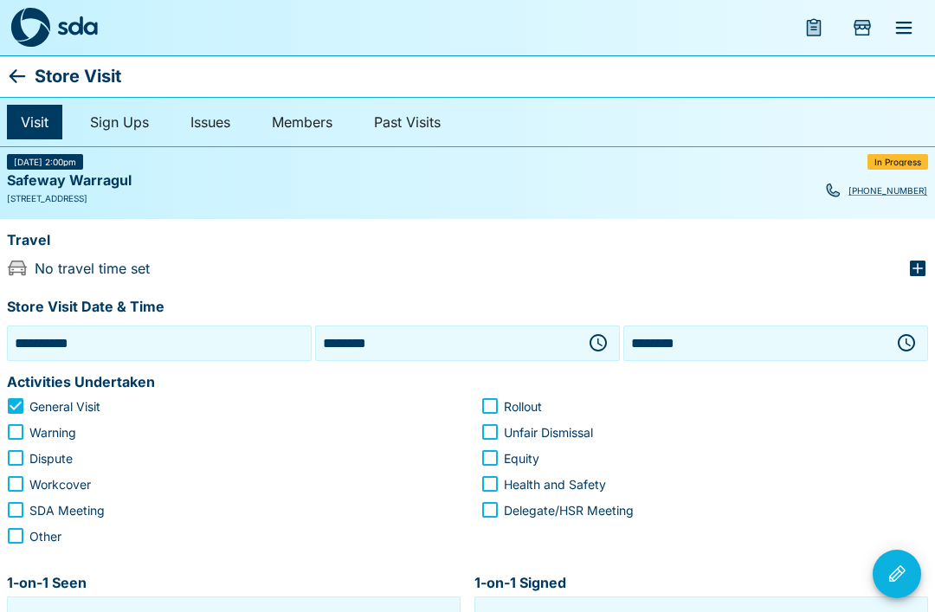
click at [905, 575] on icon "Visit Actions" at bounding box center [896, 573] width 21 height 21
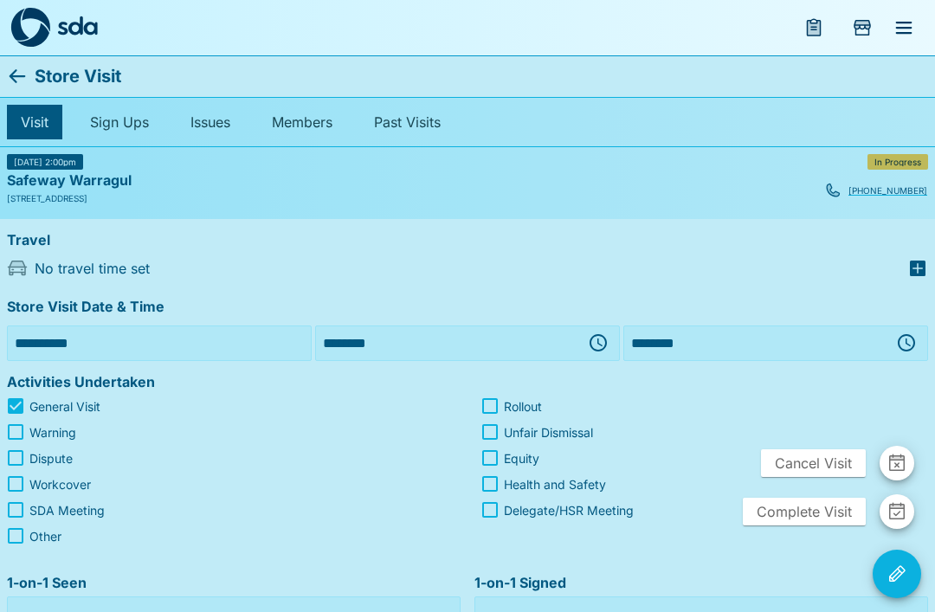
click at [846, 515] on span "Complete Visit" at bounding box center [804, 512] width 123 height 28
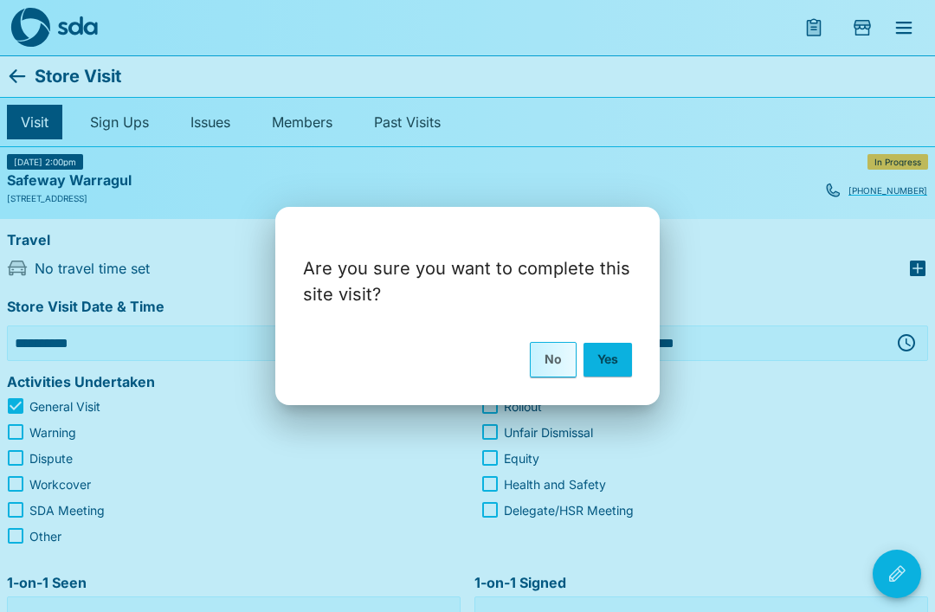
click at [601, 374] on button "Yes" at bounding box center [607, 359] width 48 height 33
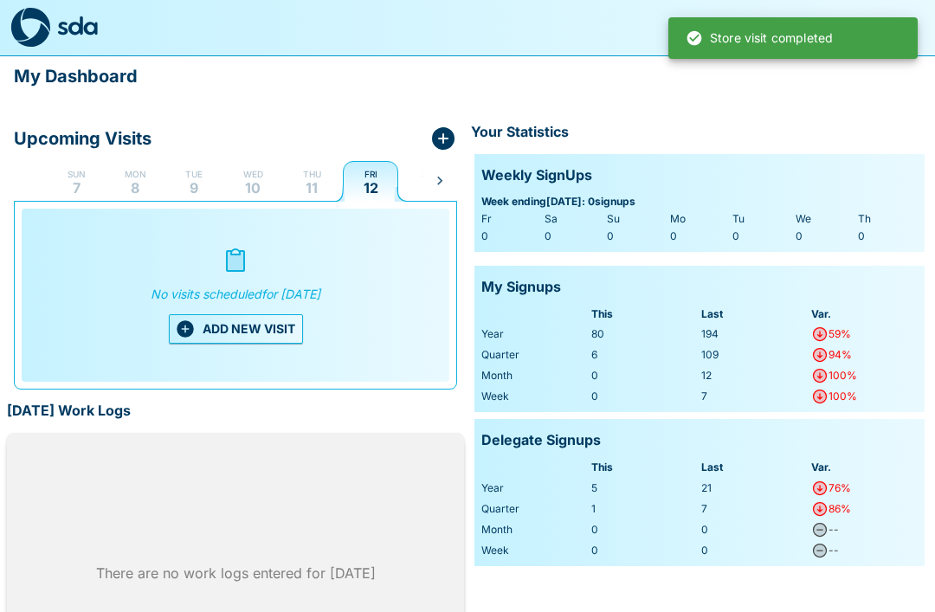
click at [131, 185] on p "8" at bounding box center [135, 188] width 9 height 14
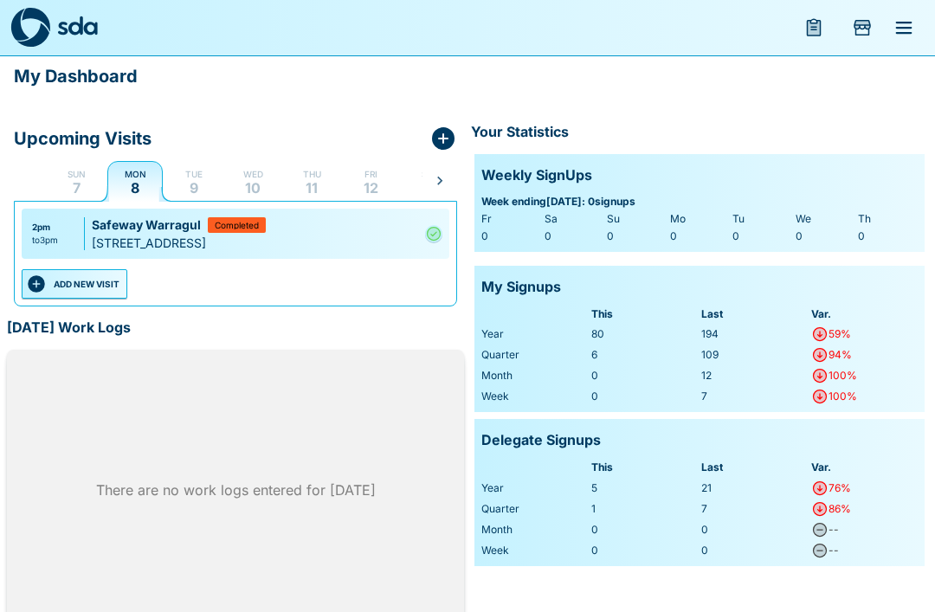
click at [859, 40] on button "Add Store Visit" at bounding box center [862, 28] width 42 height 42
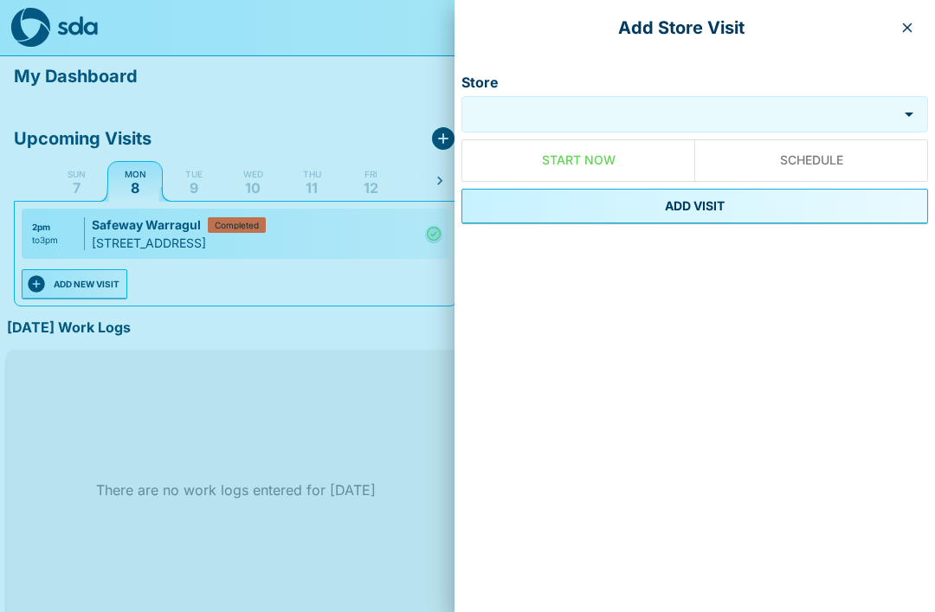
click at [675, 113] on input "Store" at bounding box center [681, 114] width 423 height 20
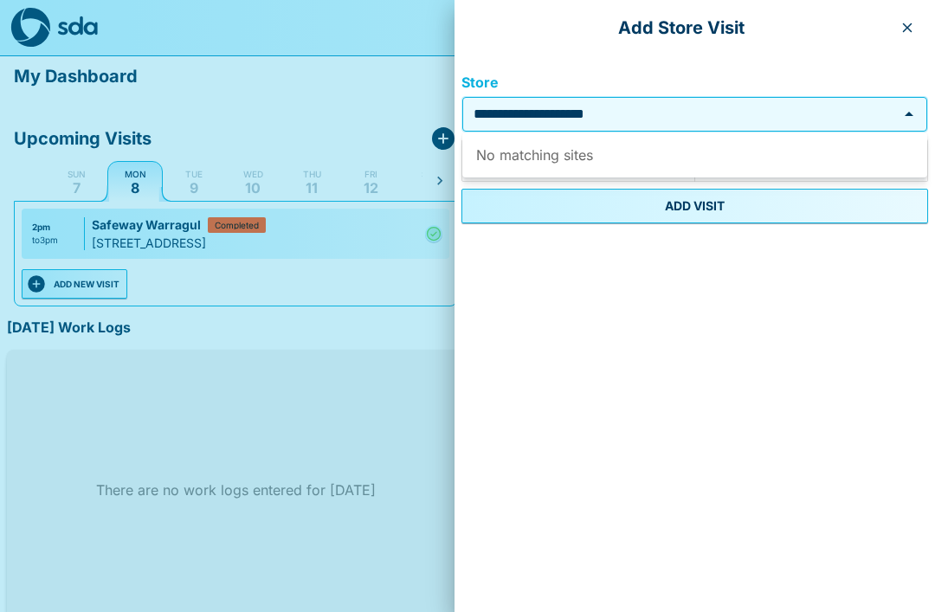
type input "**********"
click at [899, 36] on button "button" at bounding box center [907, 28] width 28 height 28
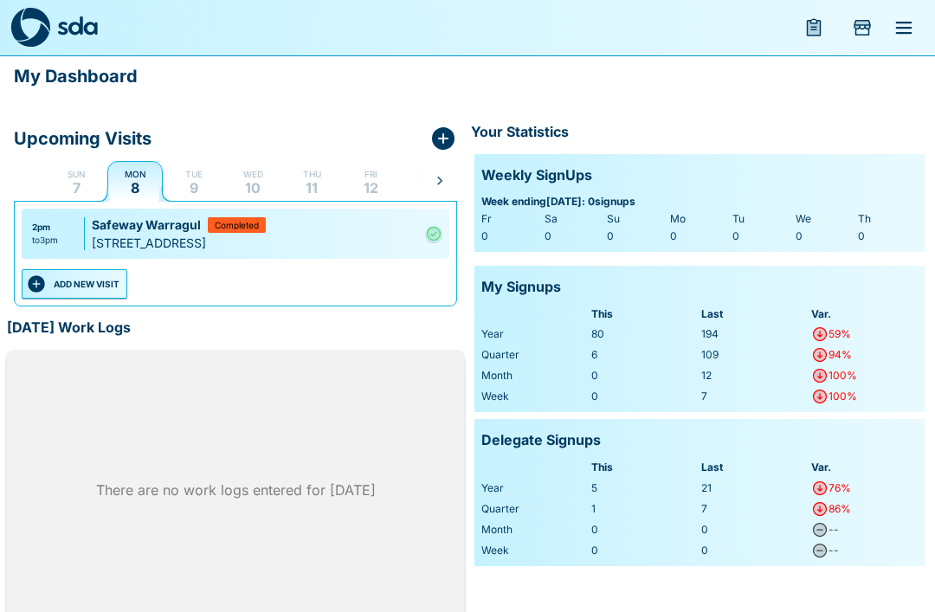
click at [842, 35] on button "Add Store Visit" at bounding box center [862, 28] width 42 height 42
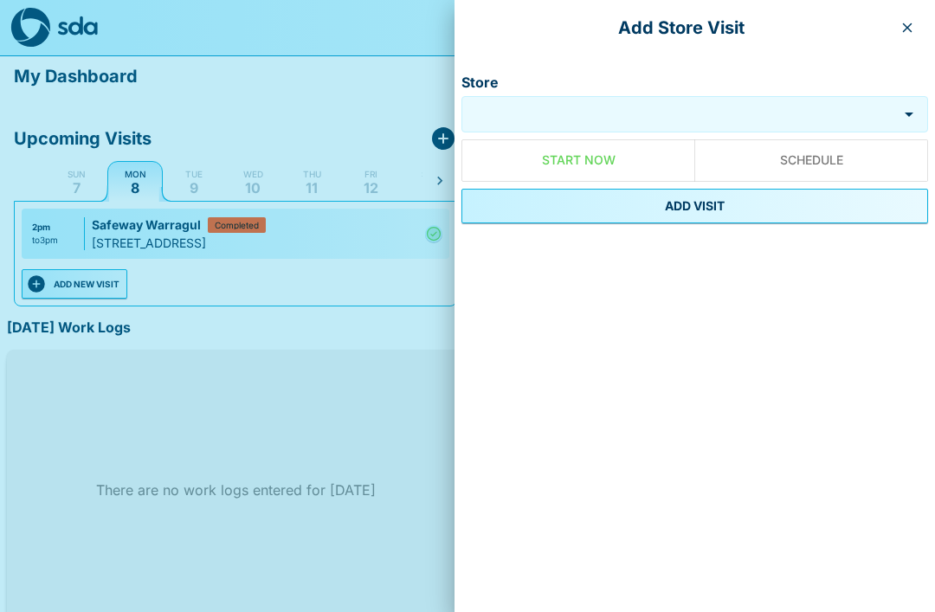
click at [728, 122] on input "Store" at bounding box center [681, 114] width 423 height 20
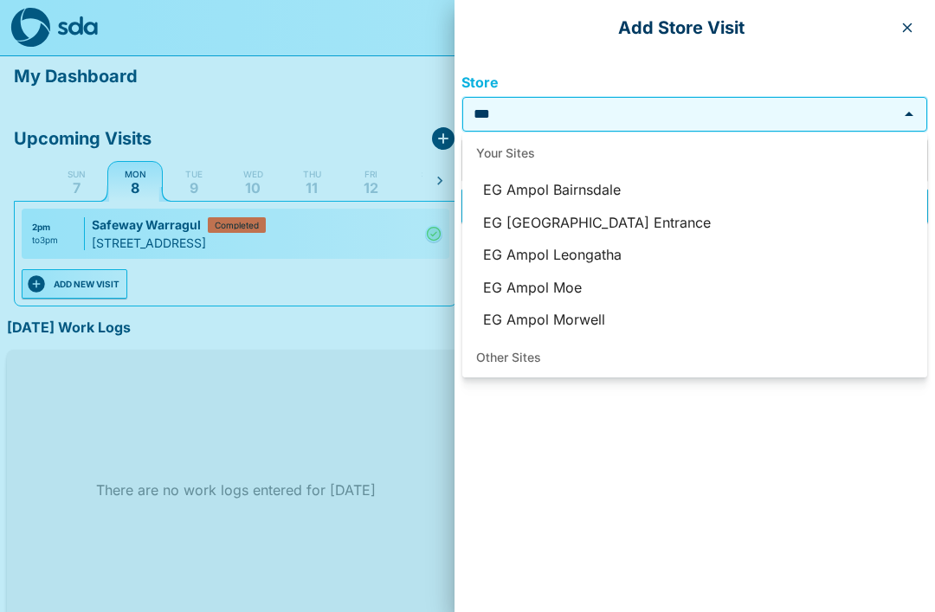
click at [688, 116] on input "**" at bounding box center [681, 114] width 423 height 20
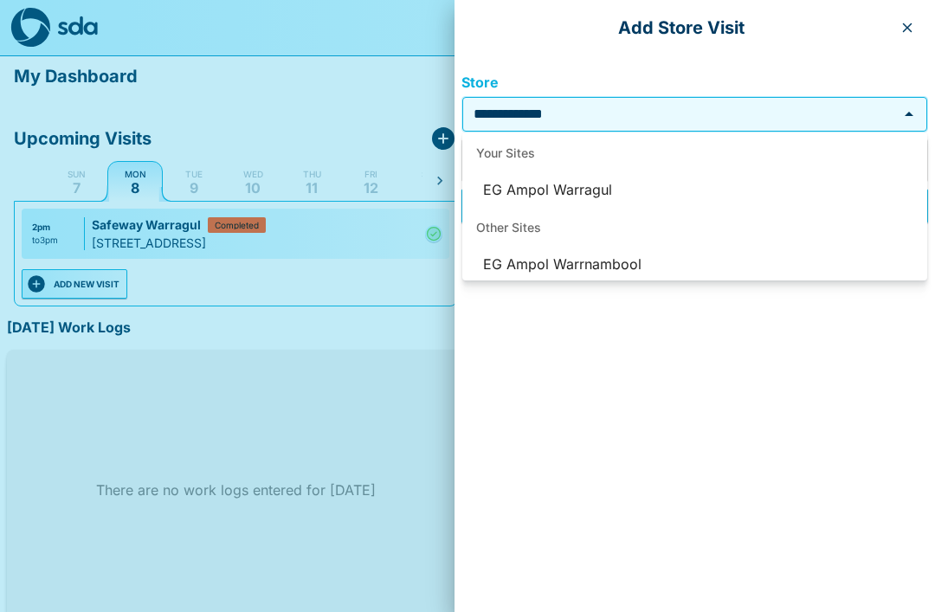
click at [592, 194] on li "EG Ampol Warragul" at bounding box center [694, 190] width 465 height 33
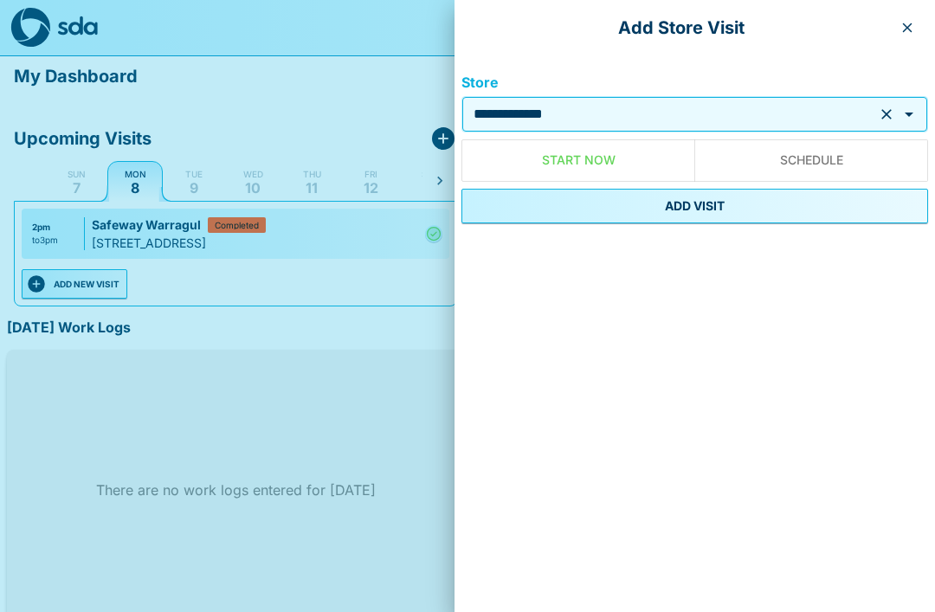
type input "**********"
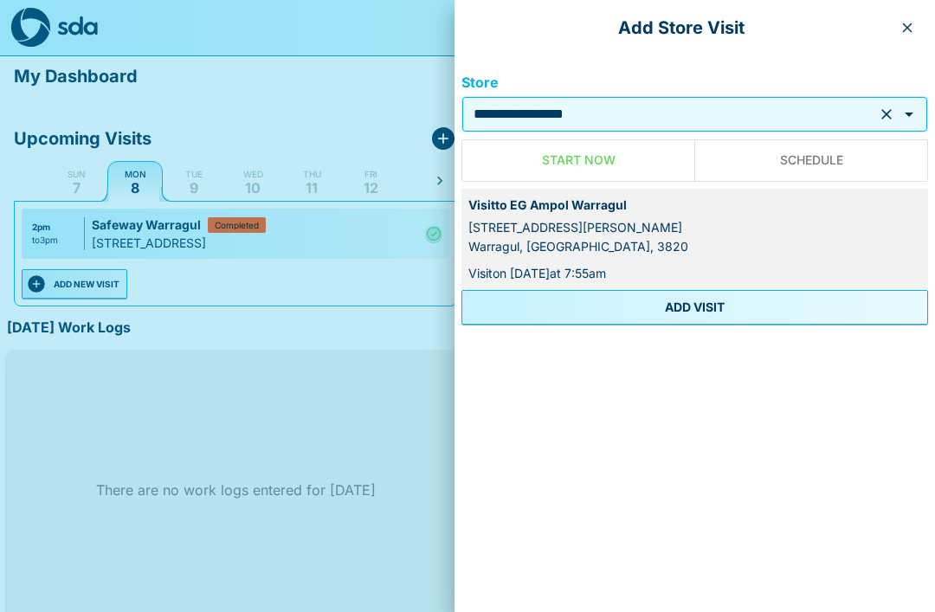
click at [718, 307] on button "ADD VISIT" at bounding box center [694, 307] width 467 height 35
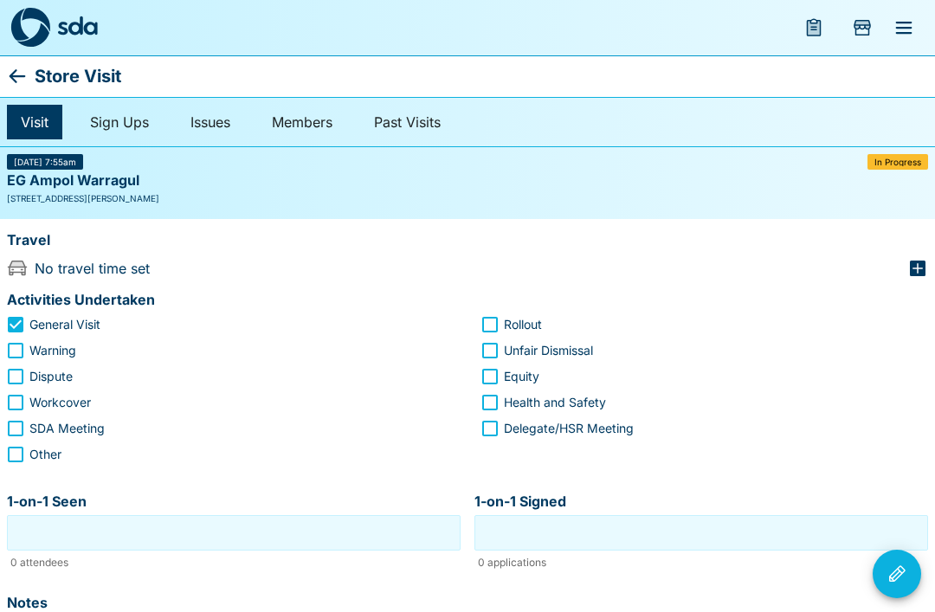
click at [26, 84] on icon at bounding box center [17, 76] width 21 height 21
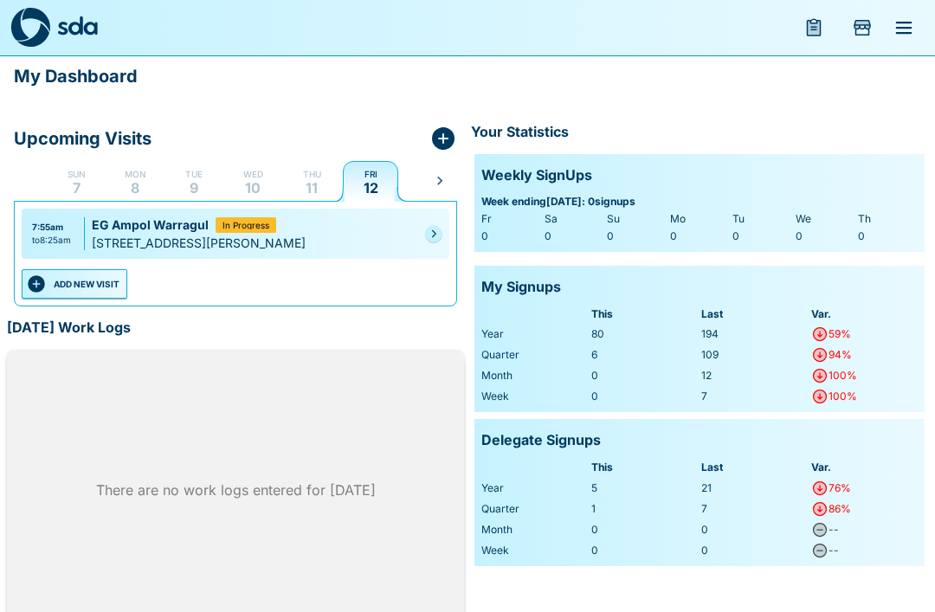
click at [132, 191] on p "8" at bounding box center [135, 188] width 9 height 14
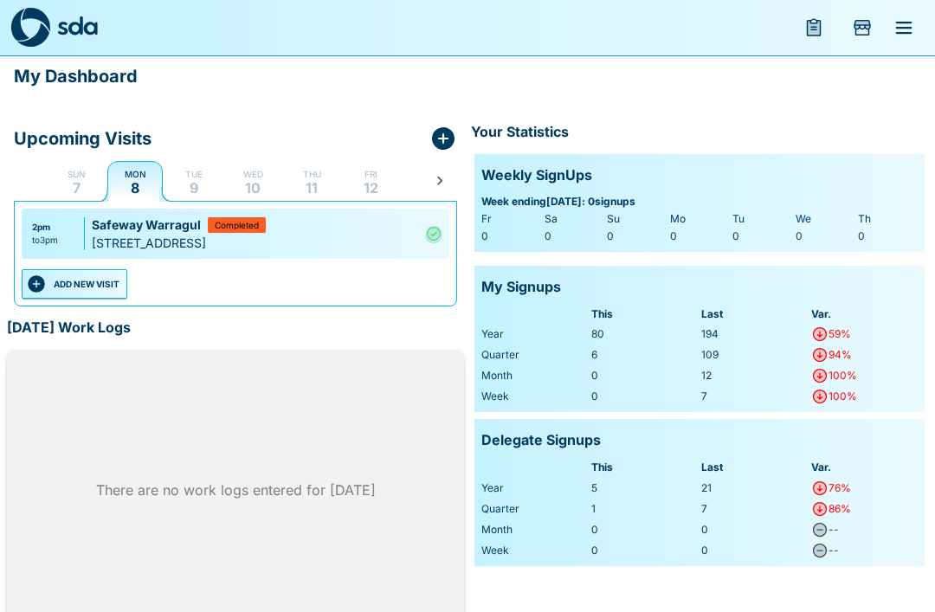
click at [449, 178] on div at bounding box center [439, 181] width 35 height 42
click at [26, 173] on icon at bounding box center [31, 180] width 17 height 17
click at [44, 177] on div "Sun 7 Mon 8 Tue 9 Wed 10 Thu 11 Fri 12 Sat 13 Sun 14 Mon 15 Tue 16 Wed 17 Thu 1…" at bounding box center [235, 181] width 443 height 42
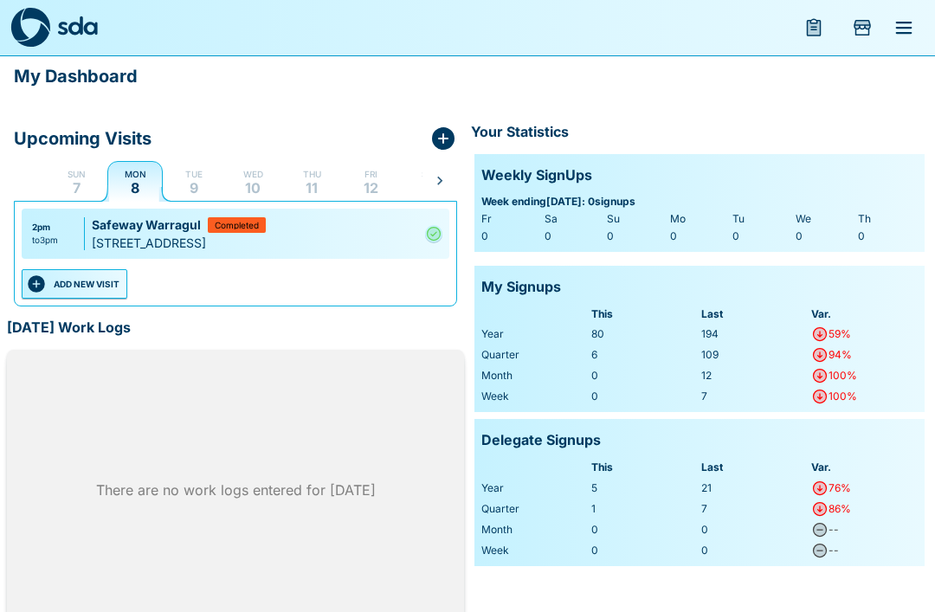
click at [193, 183] on p "9" at bounding box center [194, 188] width 9 height 14
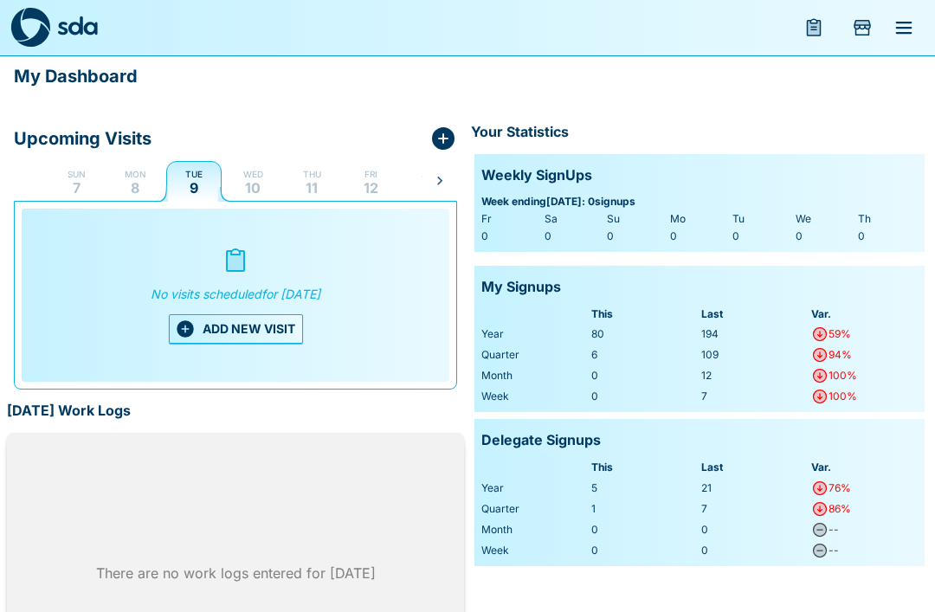
click at [307, 190] on p "11" at bounding box center [312, 188] width 12 height 14
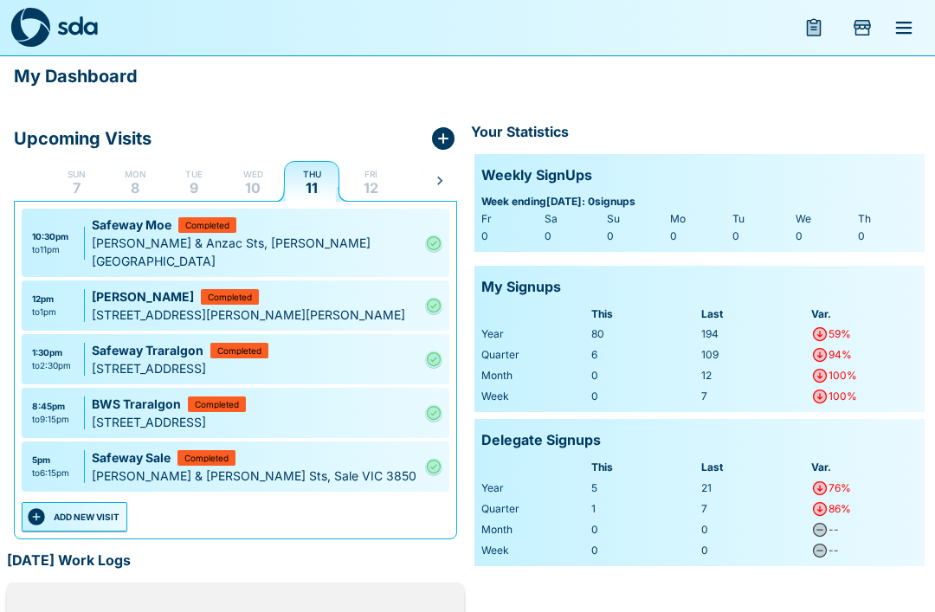
click at [373, 189] on p "12" at bounding box center [371, 188] width 15 height 14
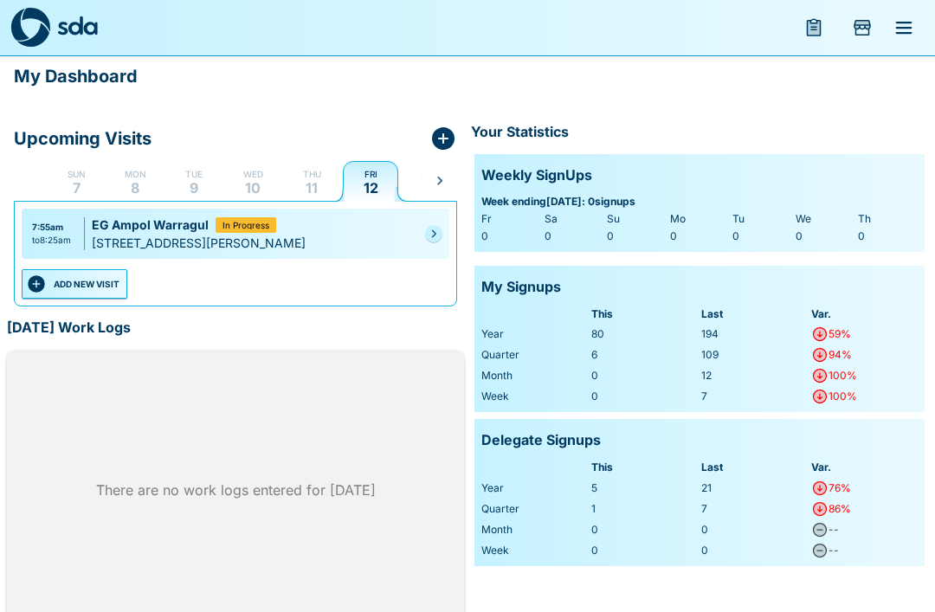
click at [433, 237] on icon "Pending" at bounding box center [434, 234] width 4 height 8
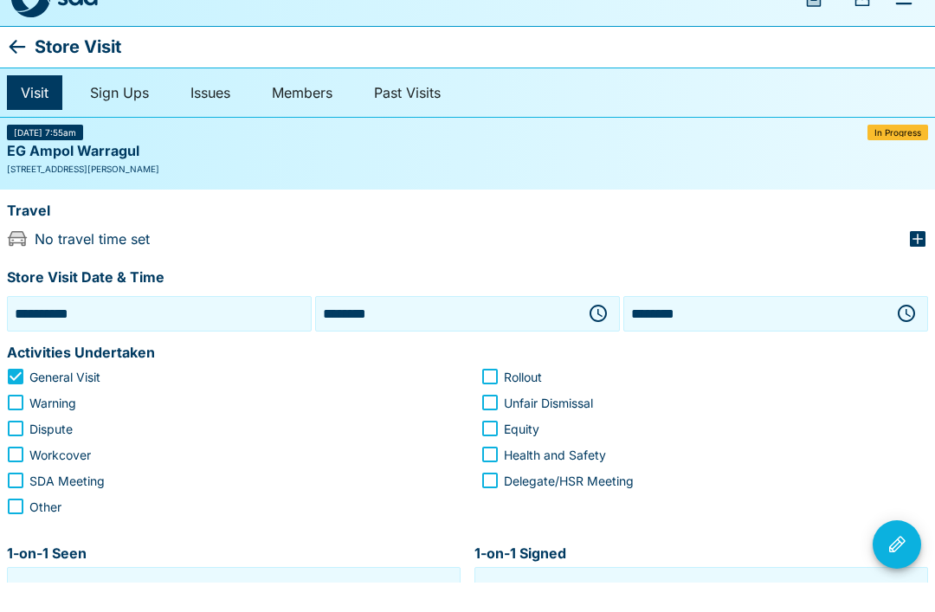
scroll to position [31, 0]
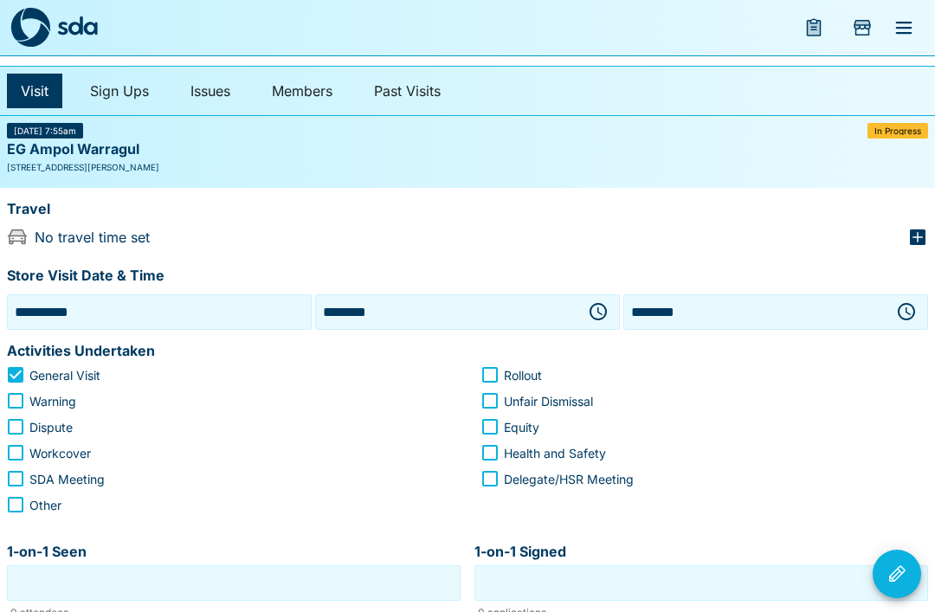
click at [118, 315] on input "**********" at bounding box center [159, 312] width 296 height 27
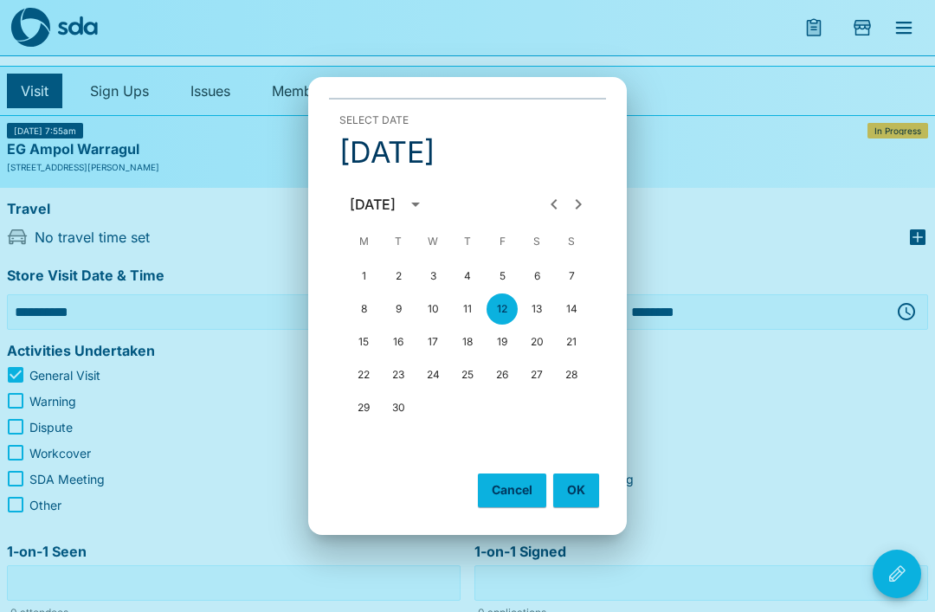
click at [366, 312] on button "8" at bounding box center [363, 308] width 31 height 31
type input "**********"
click at [589, 491] on button "OK" at bounding box center [576, 489] width 46 height 33
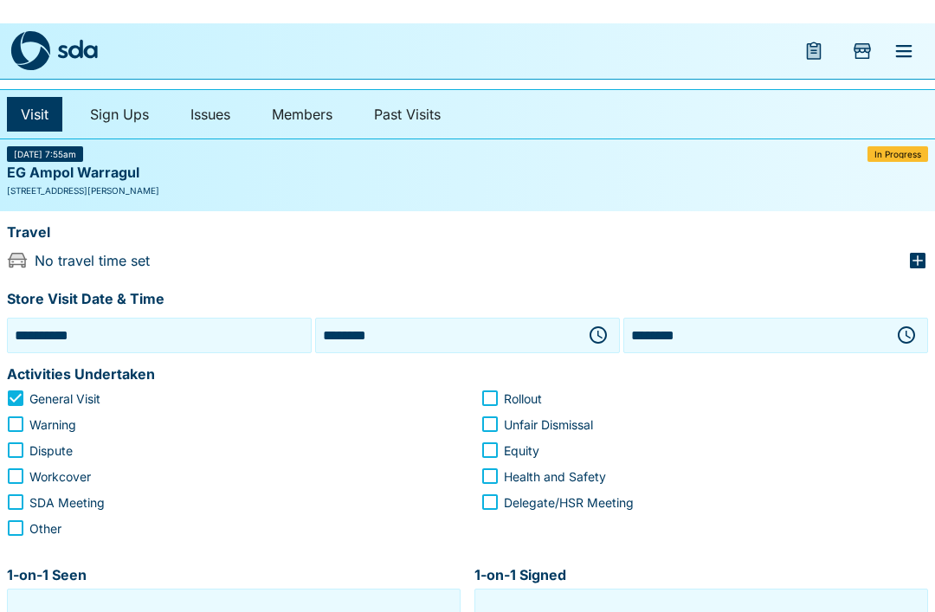
scroll to position [8, 0]
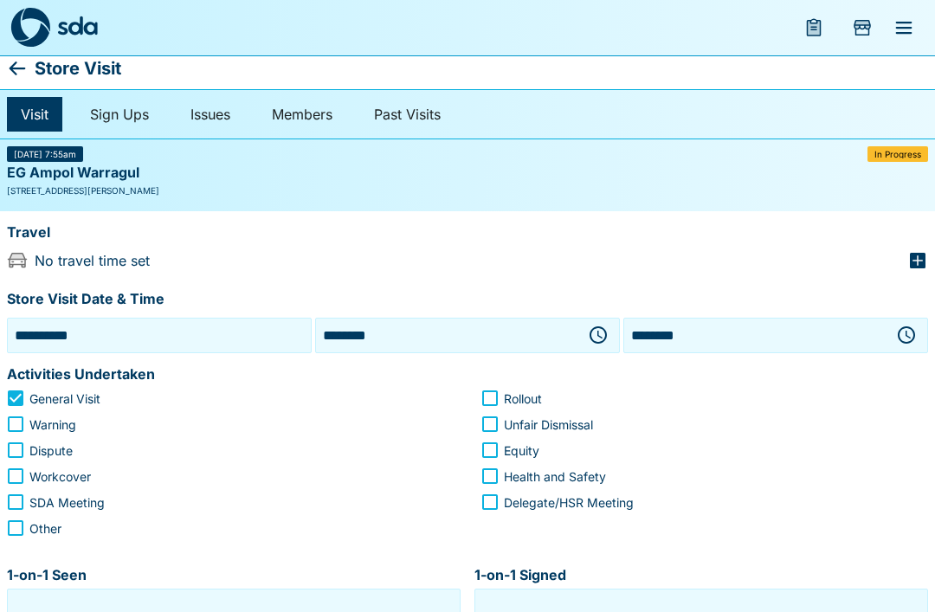
click at [486, 340] on input "********" at bounding box center [446, 335] width 254 height 27
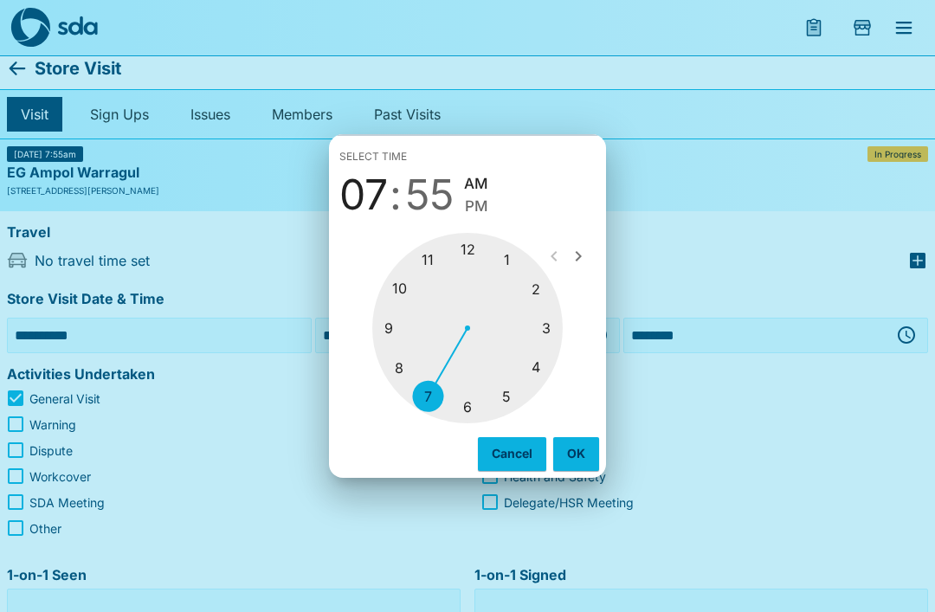
click at [475, 281] on div at bounding box center [467, 328] width 190 height 190
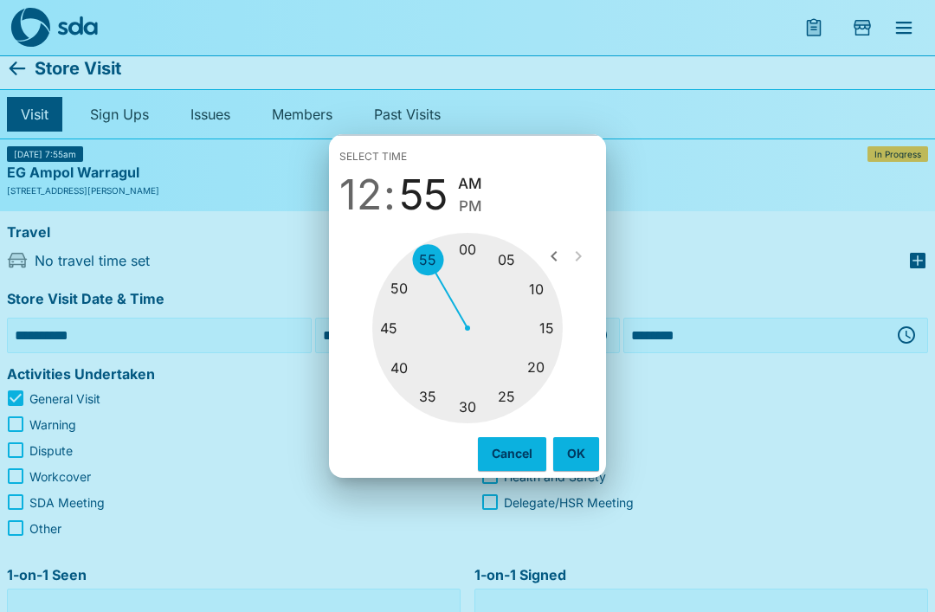
click at [507, 470] on button "Cancel" at bounding box center [512, 453] width 68 height 33
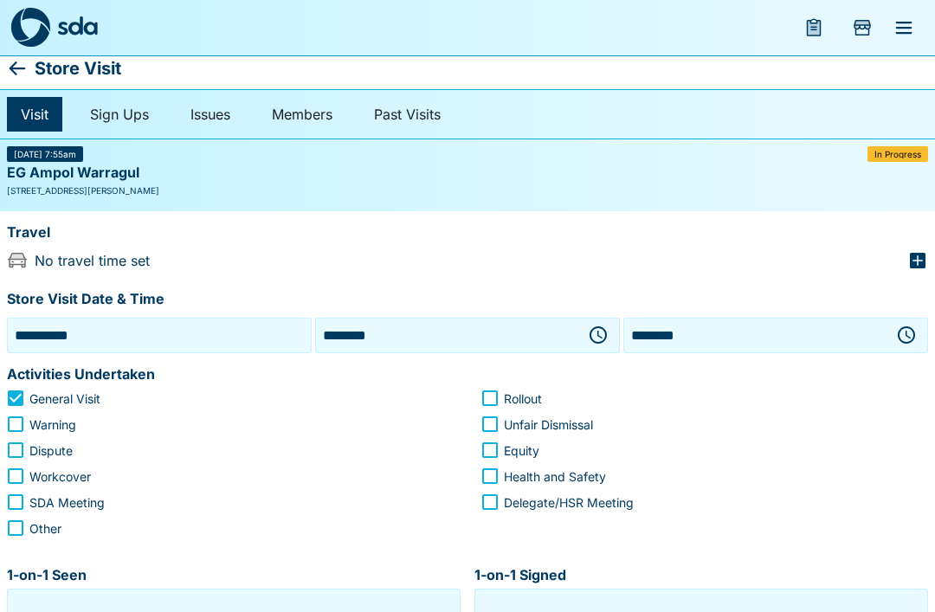
click at [385, 329] on input "********" at bounding box center [446, 335] width 254 height 27
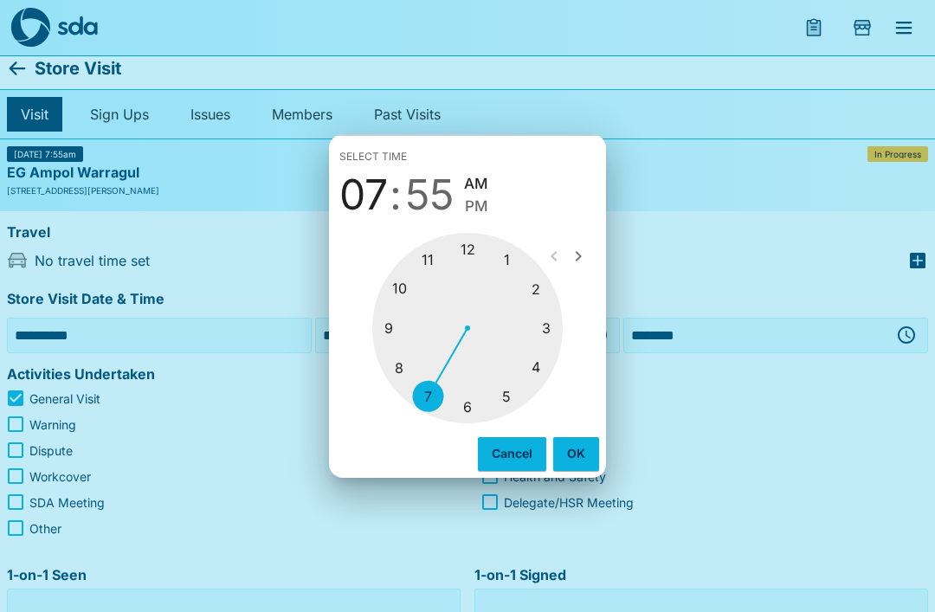
click at [550, 354] on div at bounding box center [467, 328] width 190 height 190
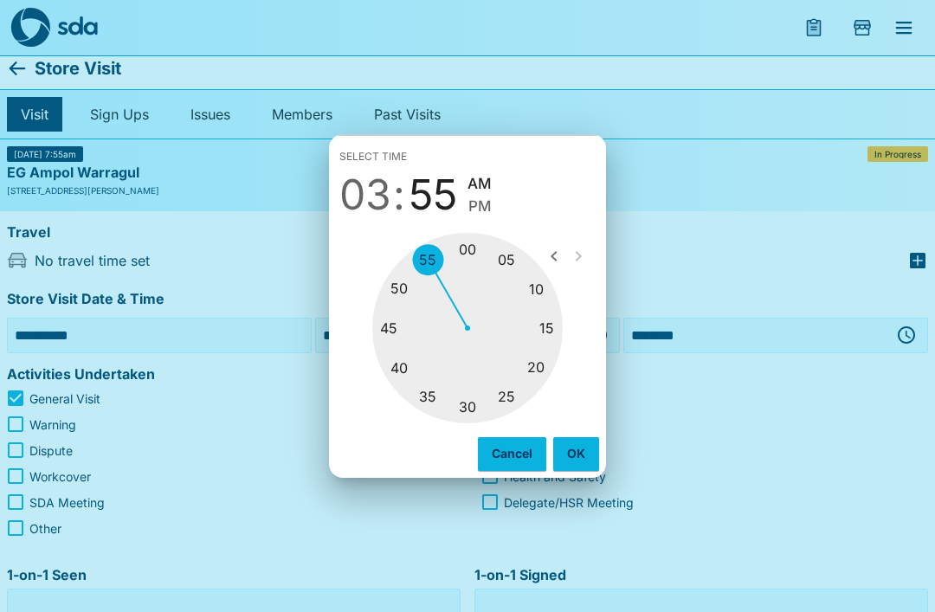
click at [550, 352] on div at bounding box center [467, 328] width 190 height 190
click at [481, 218] on span "PM" at bounding box center [472, 206] width 23 height 23
type input "********"
click at [580, 470] on button "OK" at bounding box center [576, 453] width 46 height 33
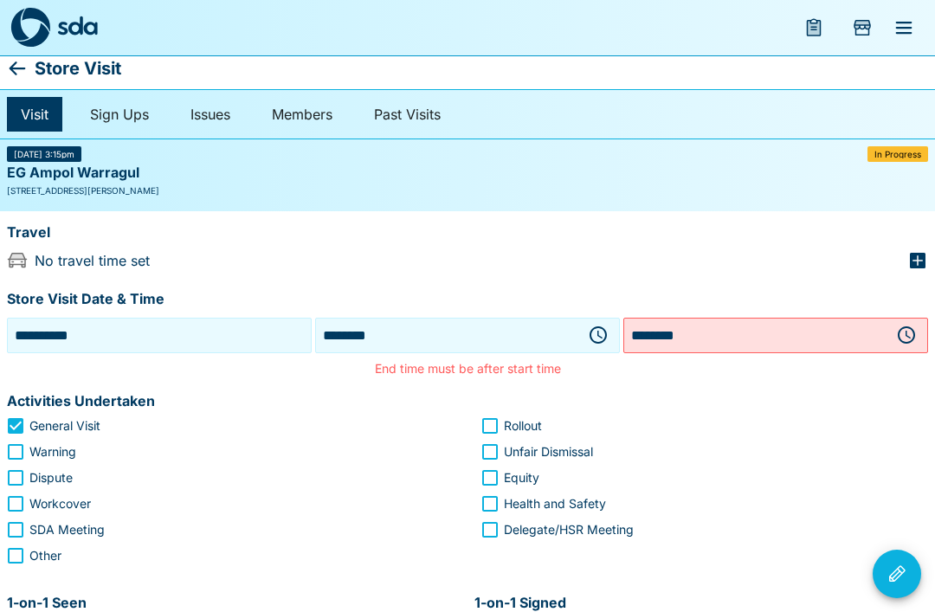
click at [720, 341] on input "********" at bounding box center [755, 335] width 254 height 27
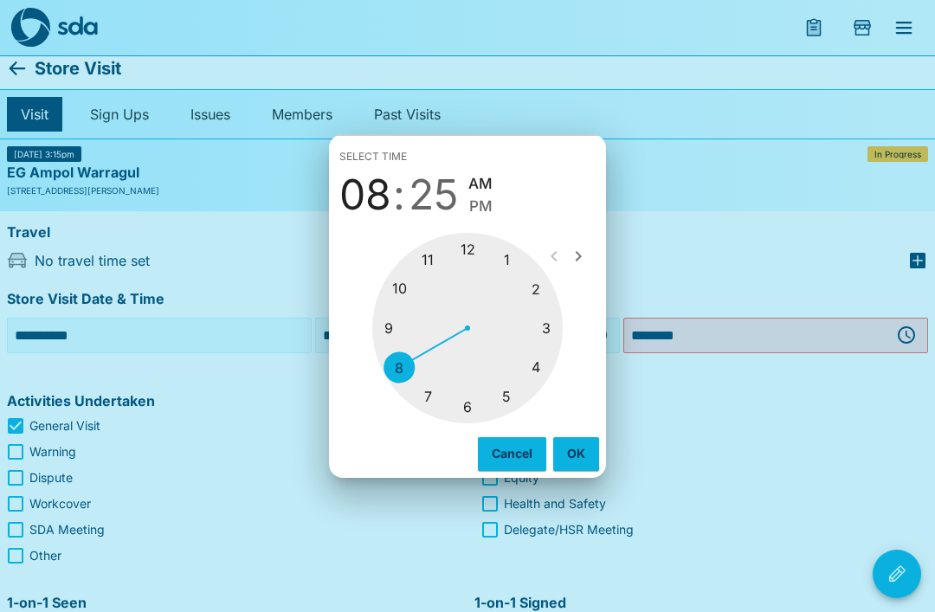
click at [547, 362] on div at bounding box center [467, 328] width 190 height 190
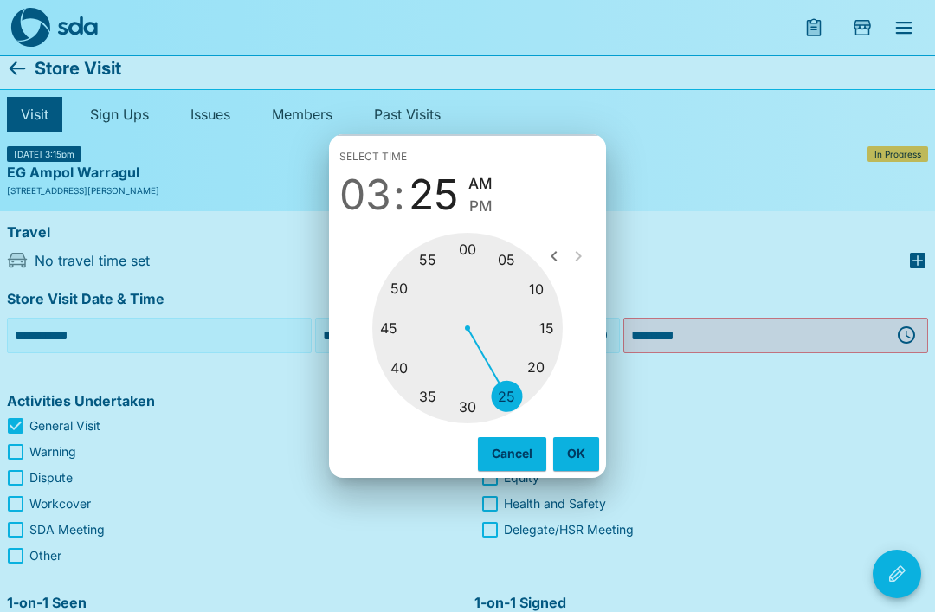
click at [393, 357] on div at bounding box center [467, 328] width 190 height 190
click at [480, 218] on span "PM" at bounding box center [482, 206] width 23 height 23
type input "********"
click at [576, 470] on button "OK" at bounding box center [576, 453] width 46 height 33
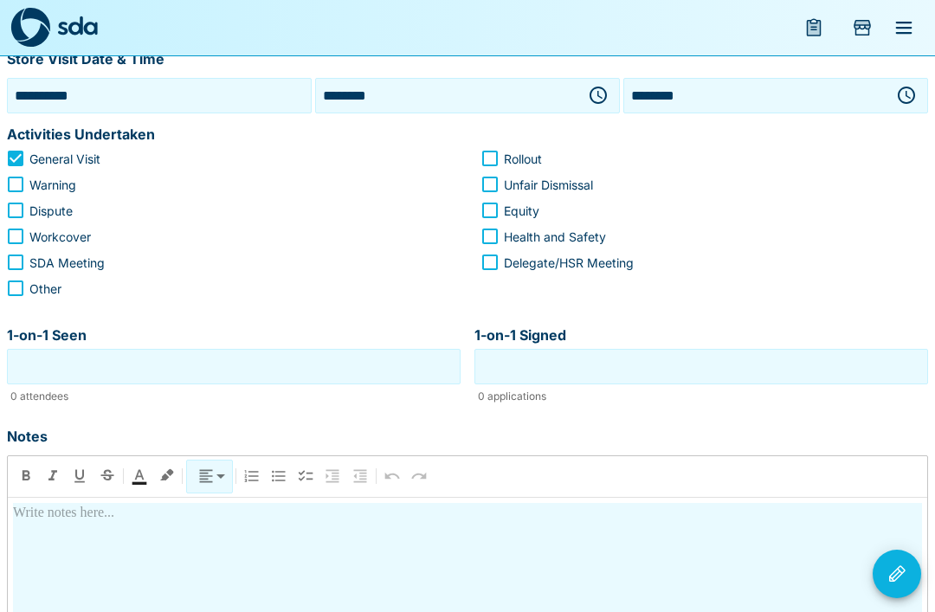
click at [185, 514] on p at bounding box center [467, 513] width 909 height 21
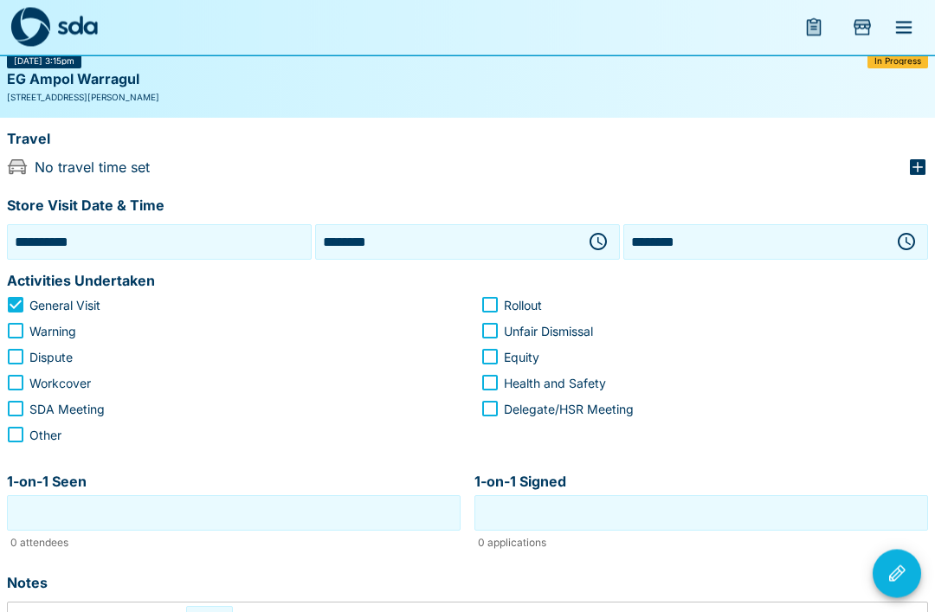
scroll to position [100, 0]
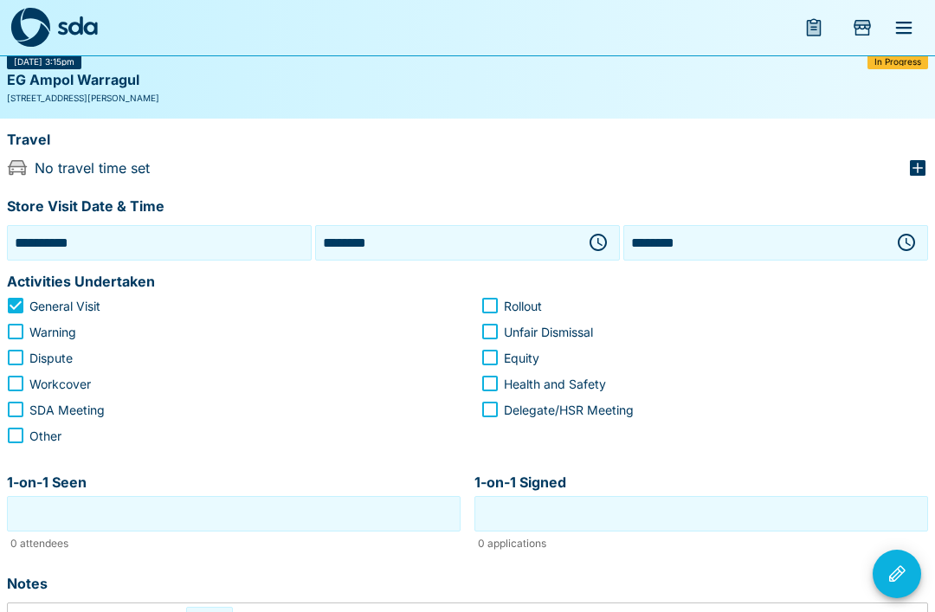
click at [460, 239] on input "********" at bounding box center [446, 242] width 254 height 27
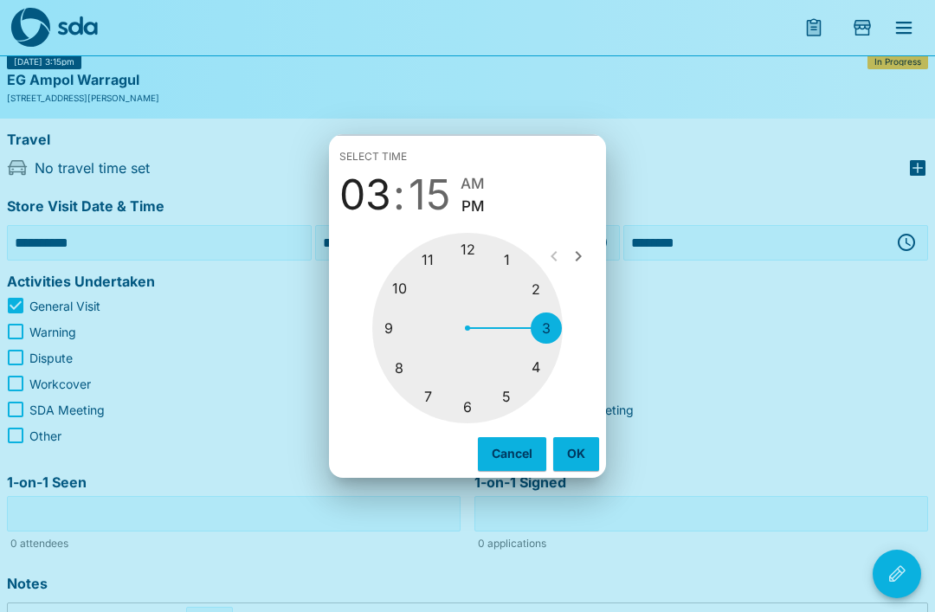
click at [554, 357] on div at bounding box center [467, 328] width 190 height 190
click at [471, 276] on div at bounding box center [467, 328] width 190 height 190
type input "********"
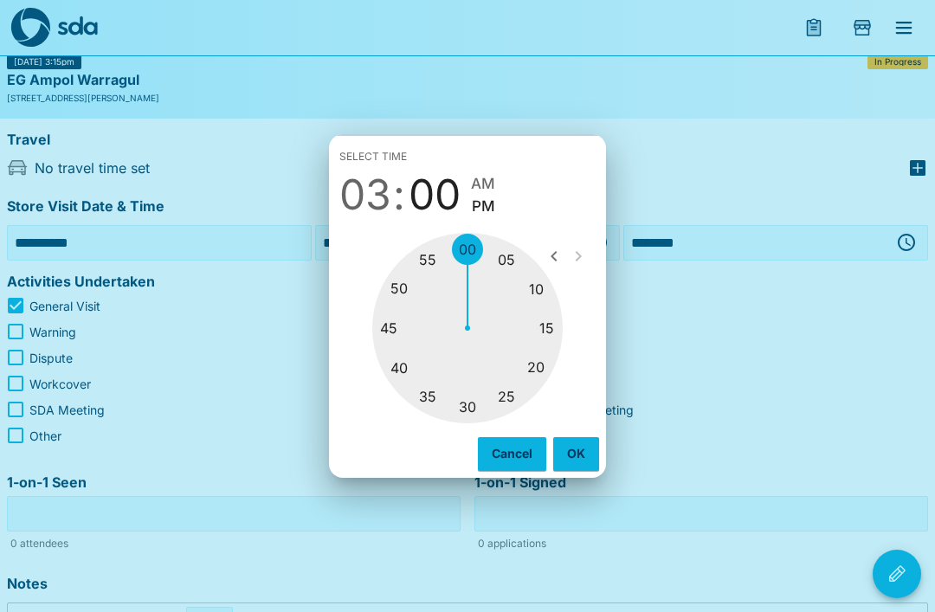
click at [578, 470] on button "OK" at bounding box center [576, 453] width 46 height 33
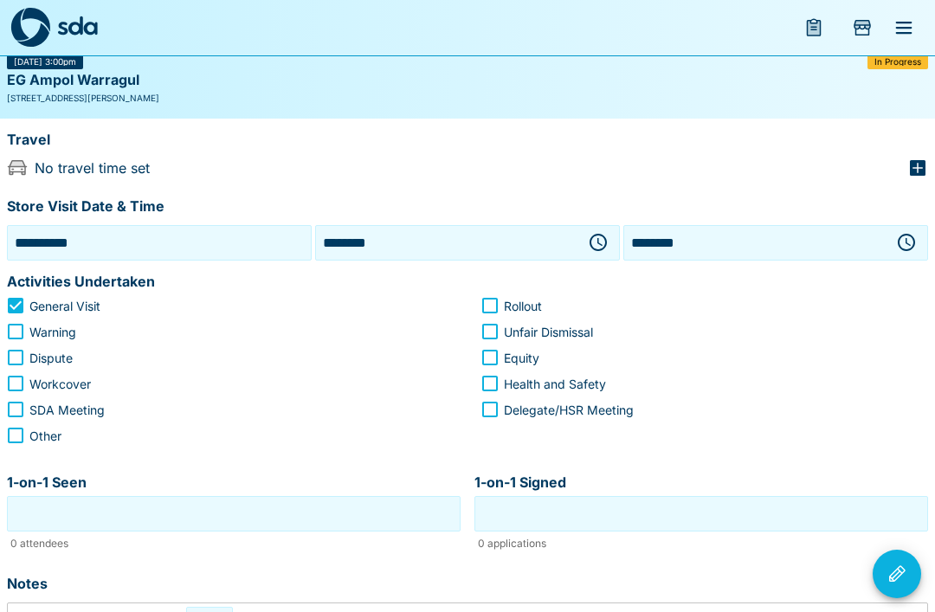
click at [748, 241] on input "********" at bounding box center [755, 242] width 254 height 27
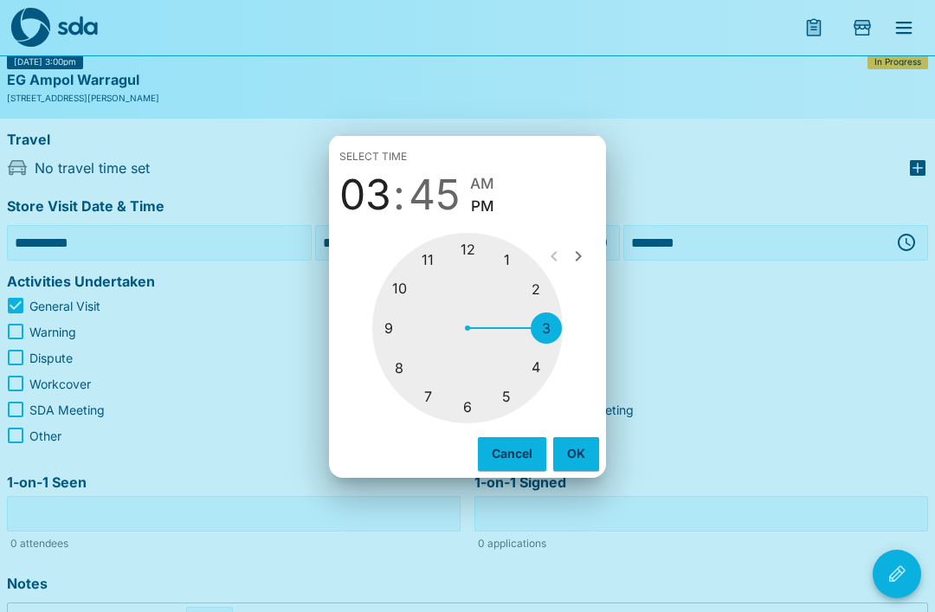
click at [548, 353] on div at bounding box center [467, 328] width 190 height 190
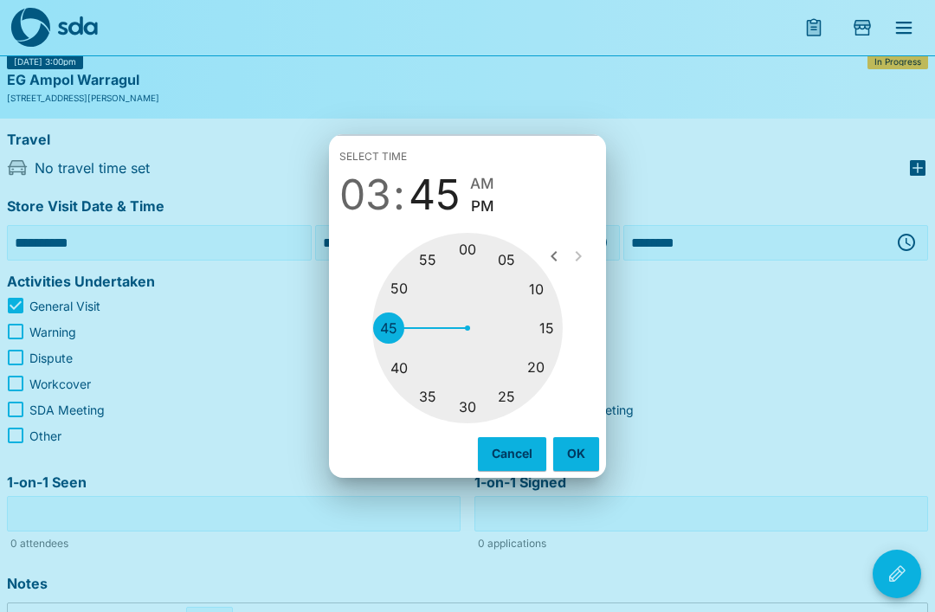
click at [548, 356] on div at bounding box center [467, 328] width 190 height 190
type input "********"
click at [588, 470] on button "OK" at bounding box center [576, 453] width 46 height 33
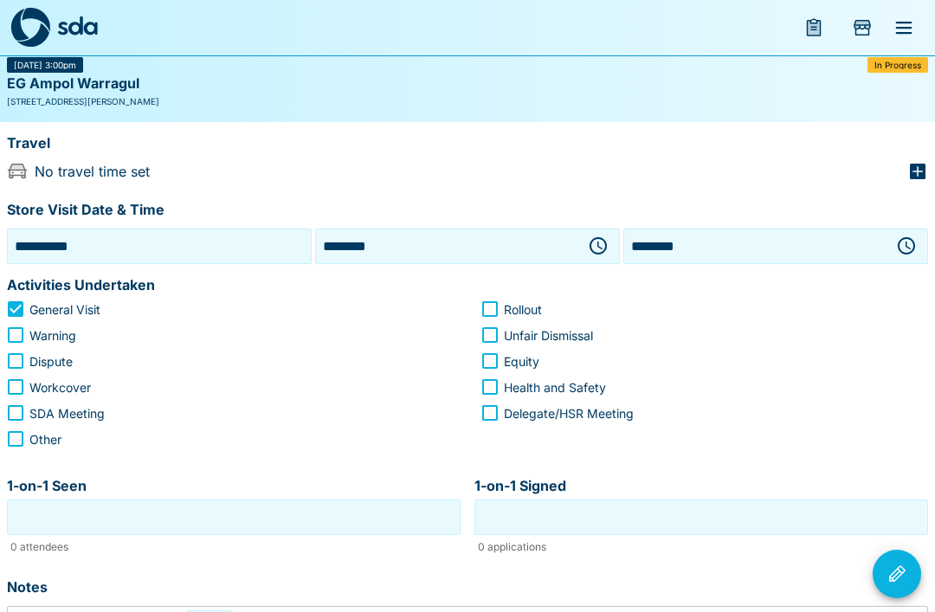
scroll to position [96, 0]
click at [721, 236] on input "********" at bounding box center [755, 247] width 254 height 27
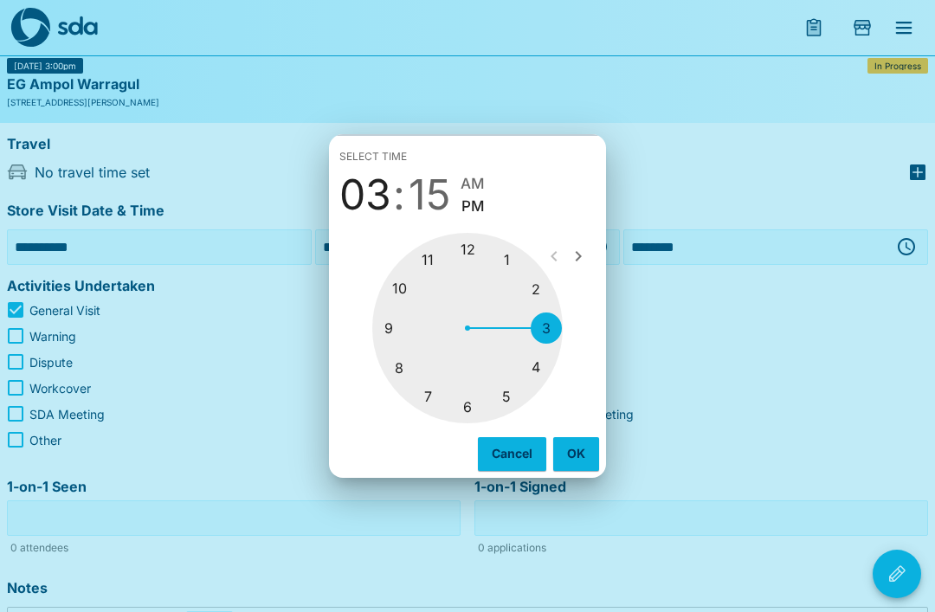
click at [717, 375] on div "Select time 03 : 15 AM PM 1 2 3 4 5 6 7 8 9 10 11 12 Cancel OK" at bounding box center [467, 306] width 935 height 612
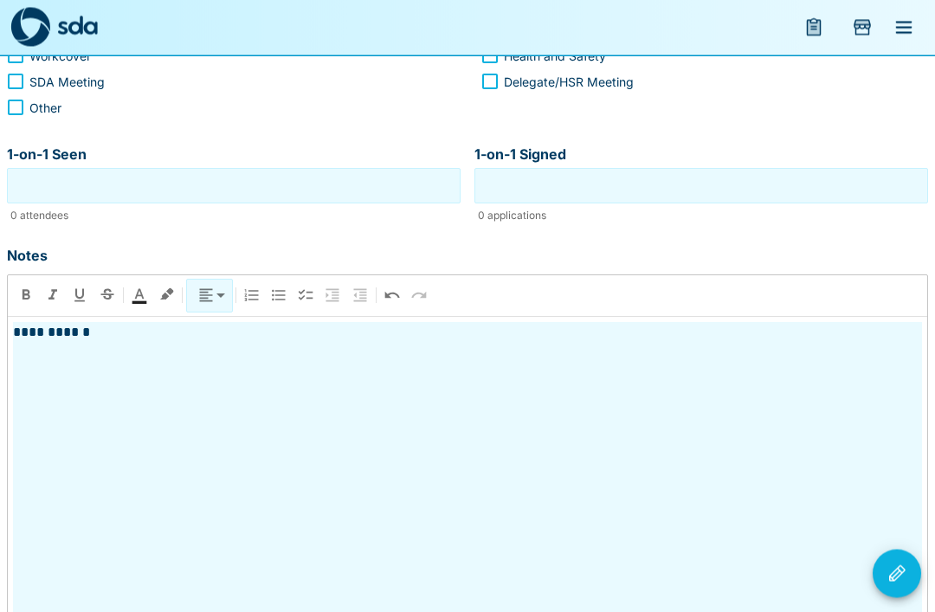
scroll to position [433, 0]
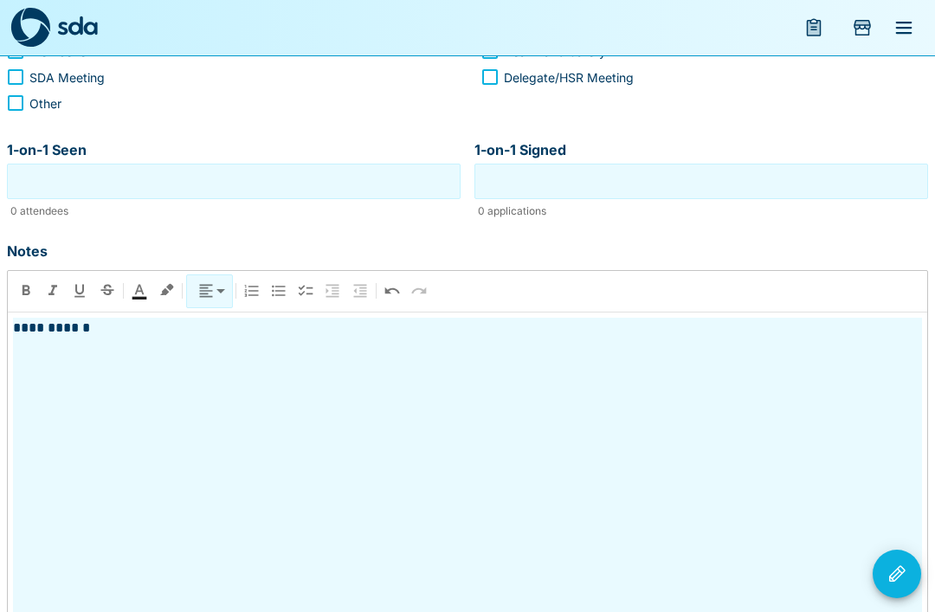
click at [895, 582] on icon "Visit Actions" at bounding box center [897, 573] width 16 height 16
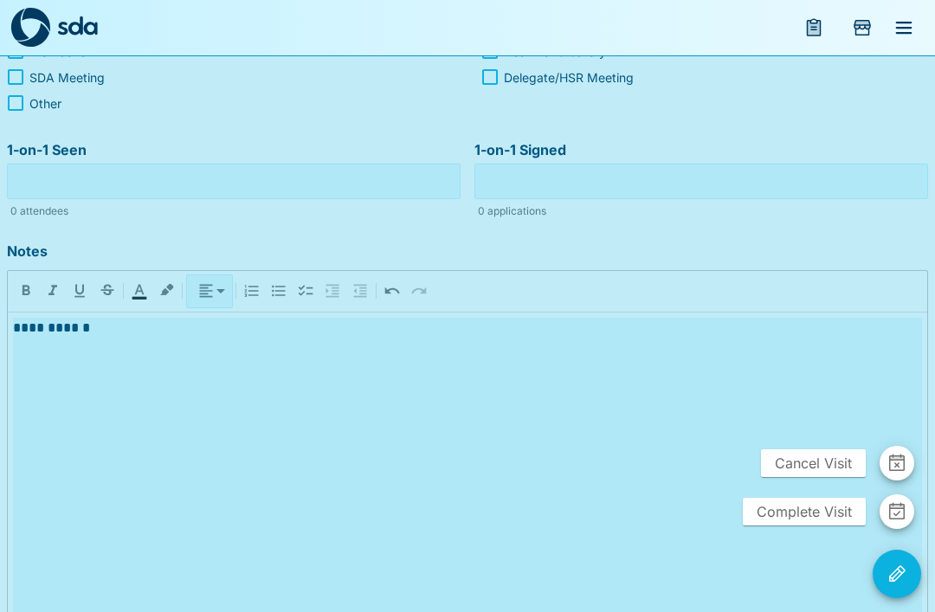
click at [892, 520] on icon "button" at bounding box center [897, 511] width 16 height 17
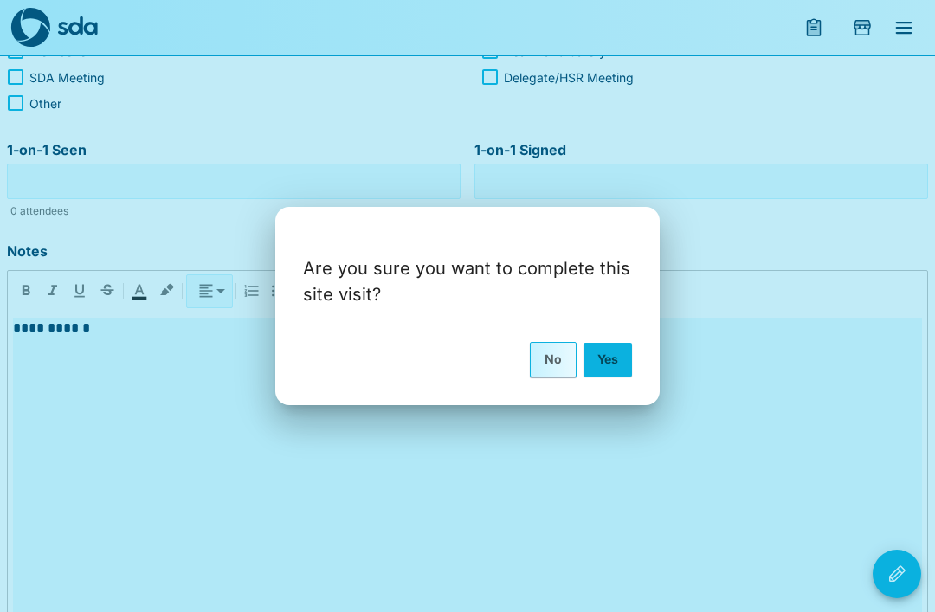
click at [613, 376] on button "Yes" at bounding box center [607, 359] width 48 height 33
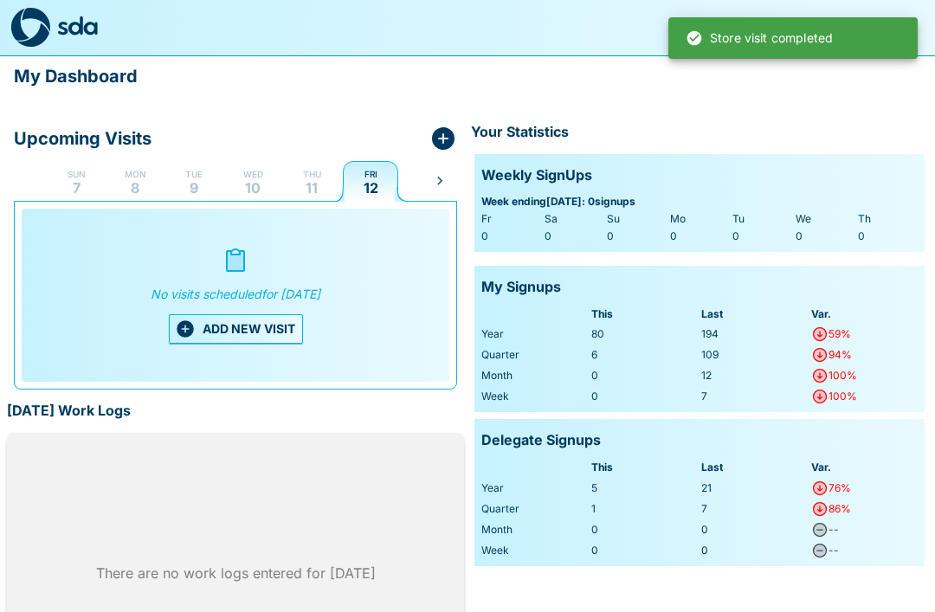
click at [145, 188] on button "Mon 8" at bounding box center [134, 181] width 55 height 42
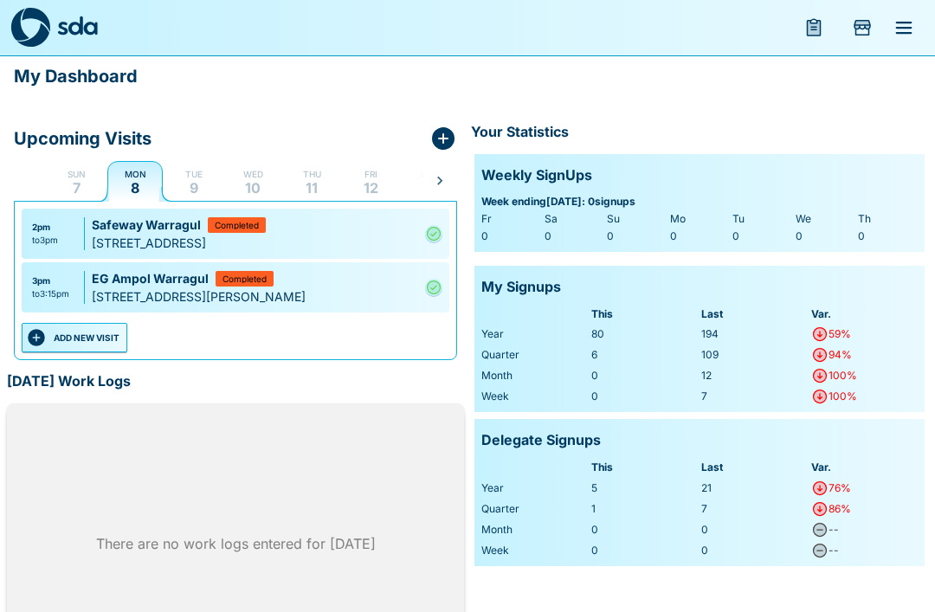
click at [864, 25] on icon "Add Store Visit" at bounding box center [861, 28] width 17 height 16
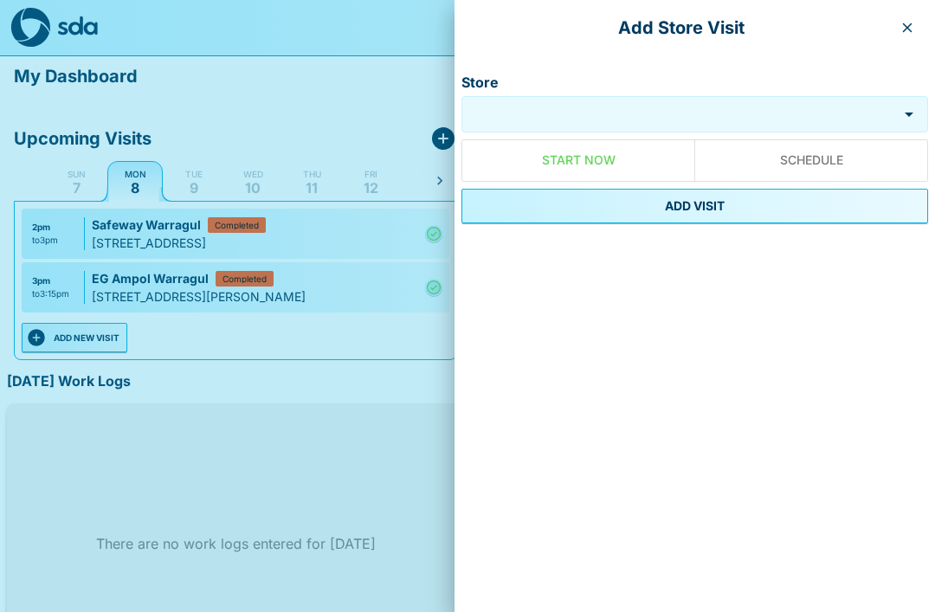
click at [717, 121] on input "Store" at bounding box center [681, 114] width 423 height 20
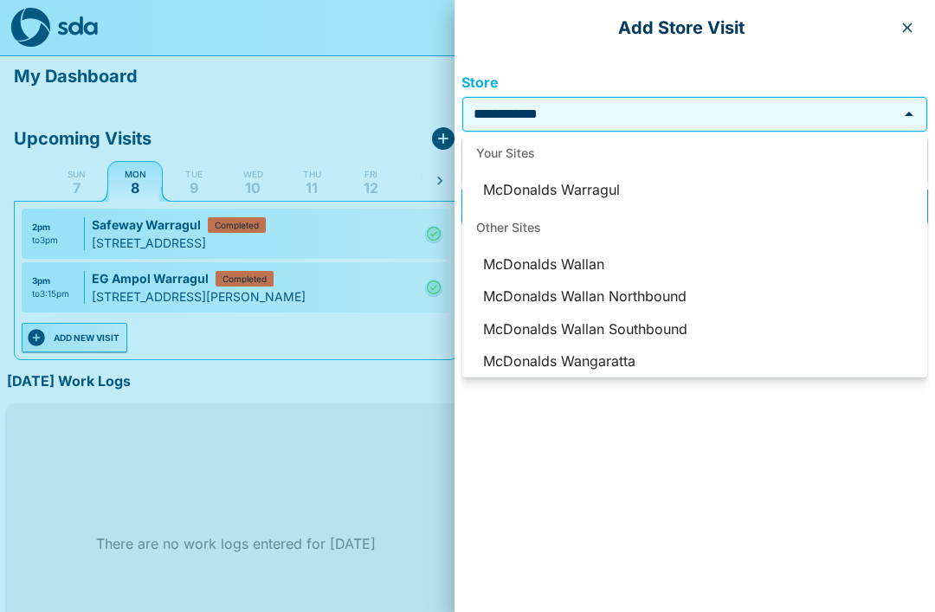
click at [594, 199] on li "McDonalds Warragul" at bounding box center [694, 190] width 465 height 33
type input "**********"
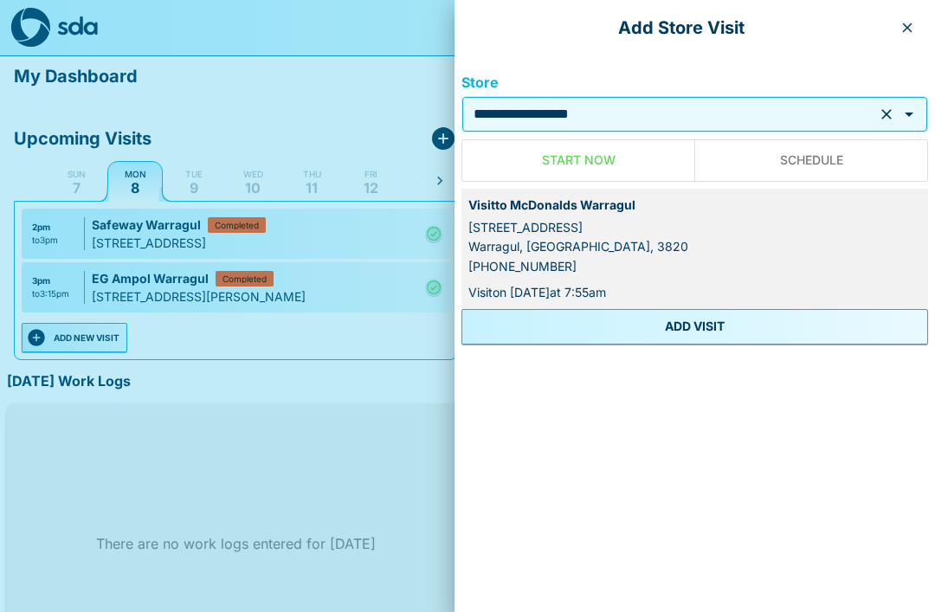
click at [689, 325] on button "ADD VISIT" at bounding box center [694, 326] width 467 height 35
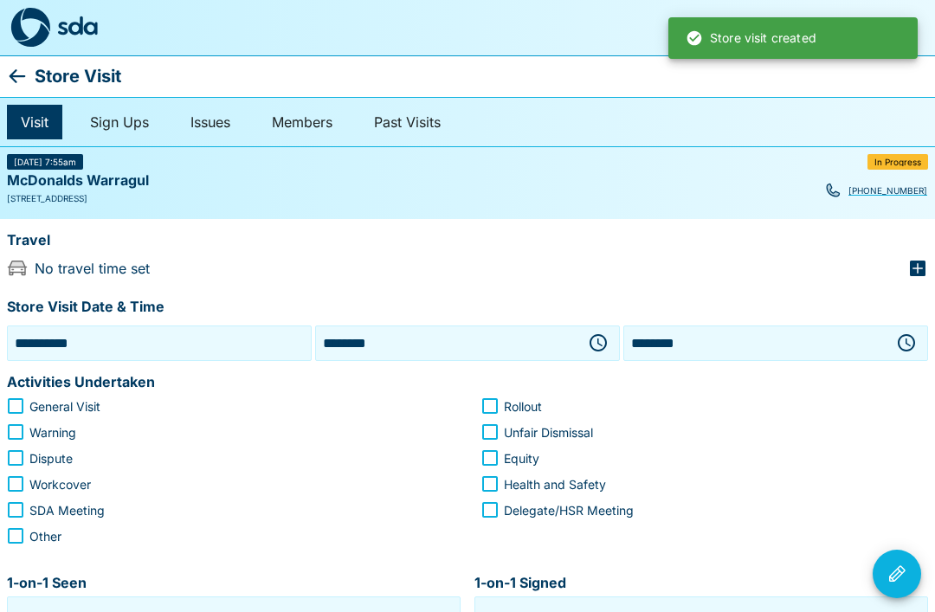
click at [160, 339] on input "**********" at bounding box center [159, 343] width 296 height 27
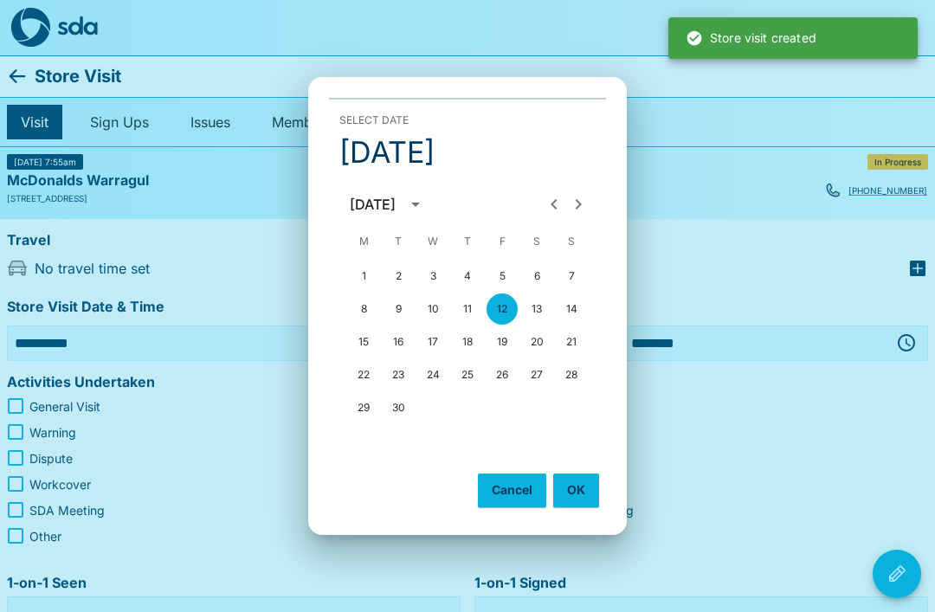
click at [366, 305] on button "8" at bounding box center [363, 308] width 31 height 31
type input "**********"
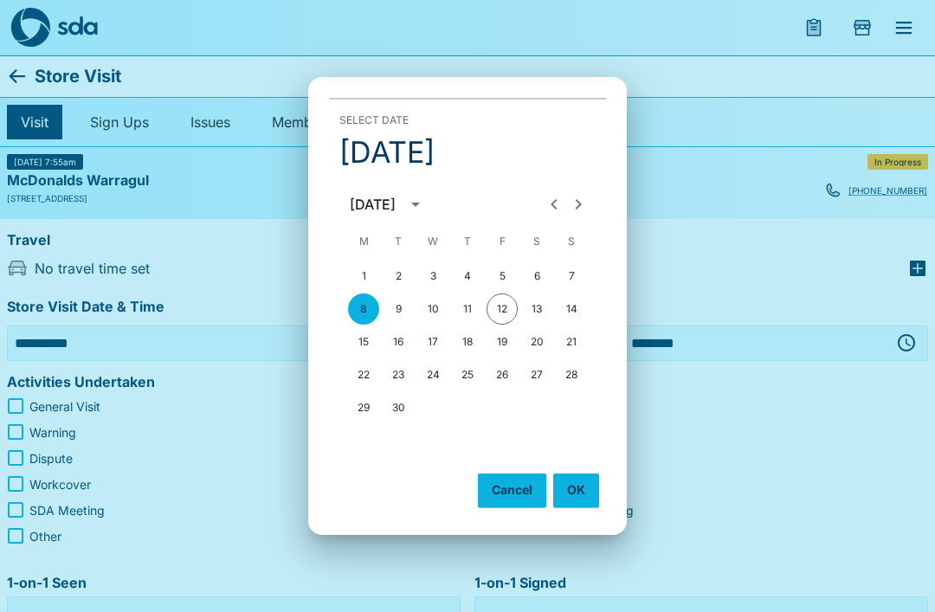
click at [588, 484] on button "OK" at bounding box center [576, 489] width 46 height 33
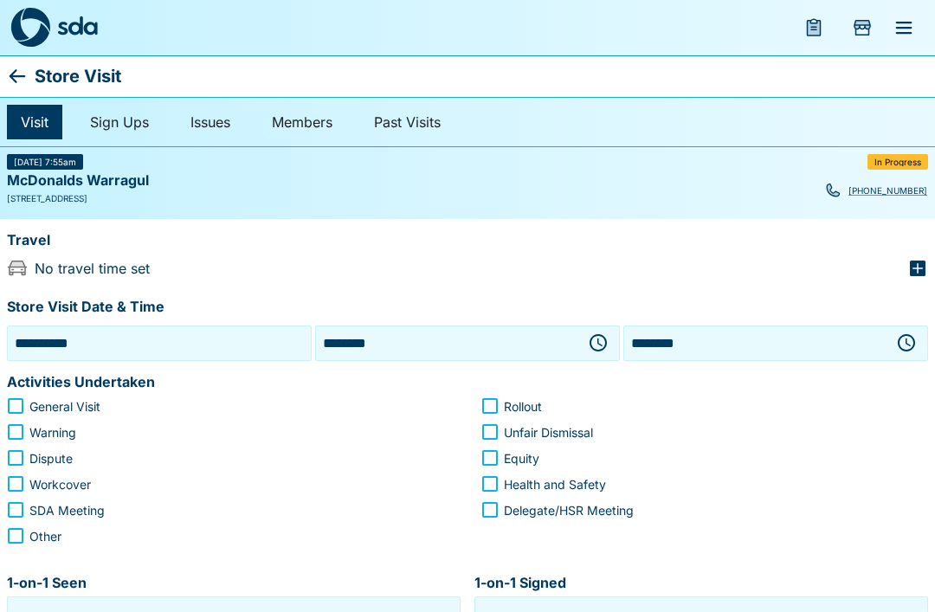
click at [451, 346] on input "********" at bounding box center [446, 343] width 254 height 27
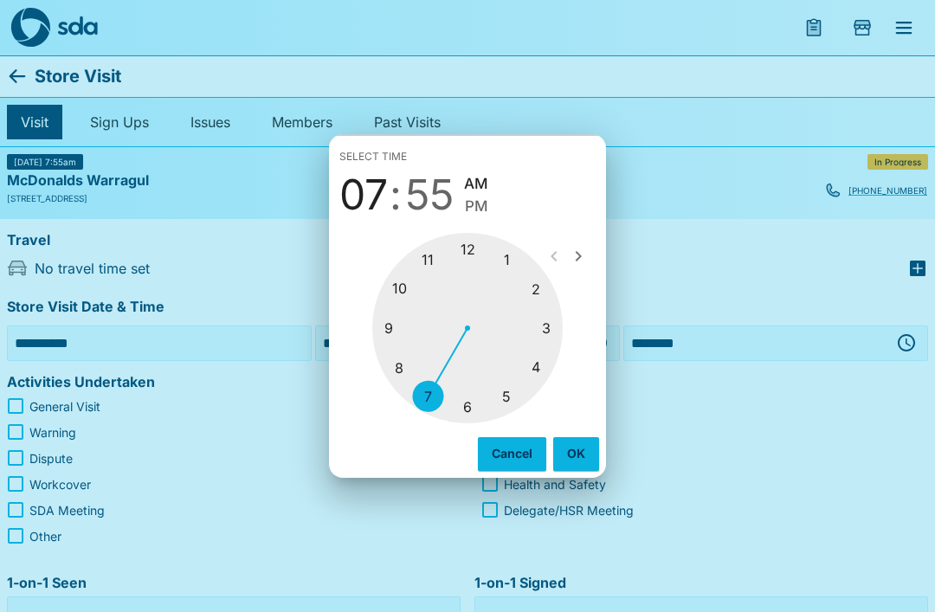
click at [550, 326] on div at bounding box center [467, 328] width 190 height 190
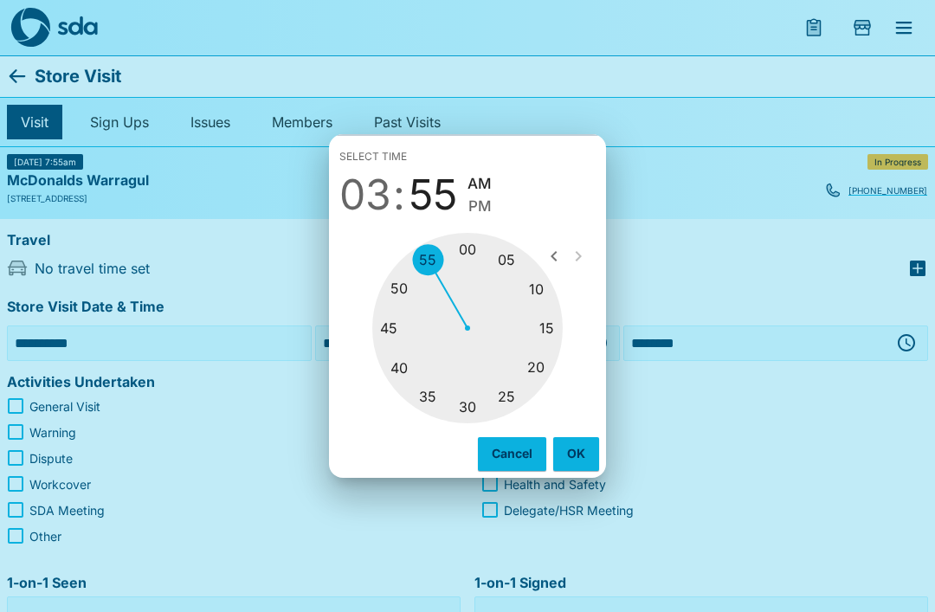
click at [393, 327] on div at bounding box center [467, 328] width 190 height 190
click at [489, 211] on span "PM" at bounding box center [482, 206] width 23 height 23
type input "********"
click at [583, 459] on button "OK" at bounding box center [576, 453] width 46 height 33
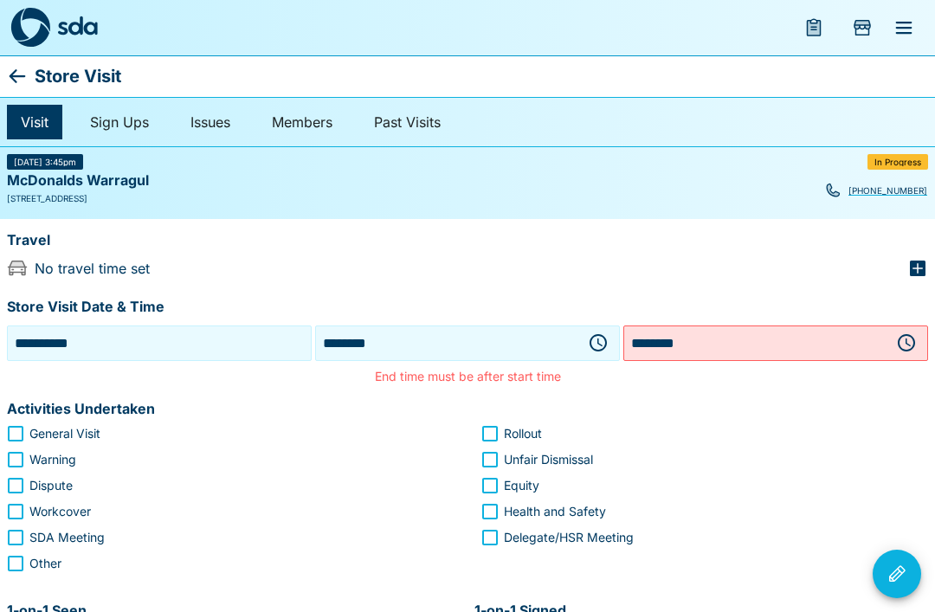
click at [748, 342] on input "********" at bounding box center [755, 343] width 254 height 27
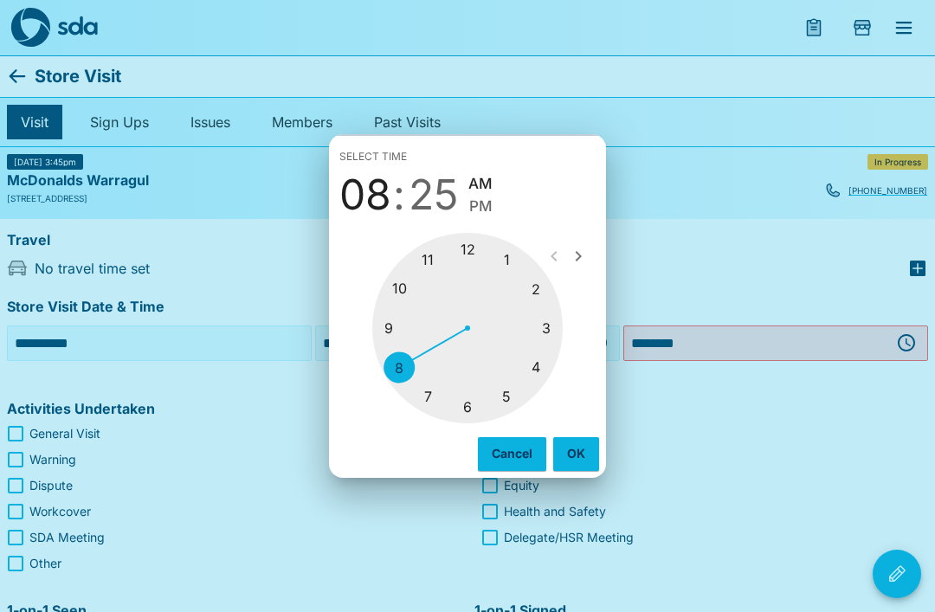
click at [505, 397] on div at bounding box center [467, 328] width 190 height 190
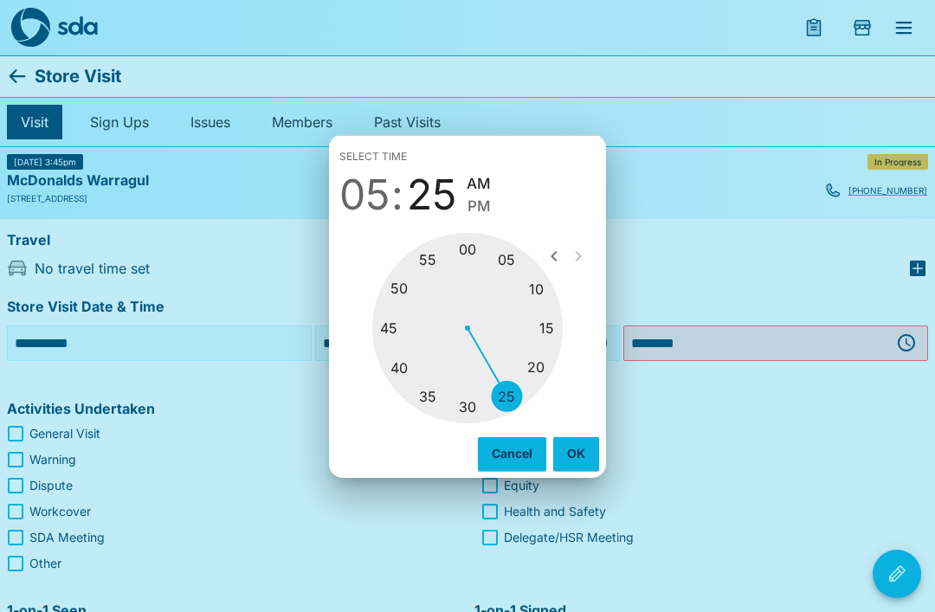
click at [520, 267] on div at bounding box center [467, 328] width 190 height 190
click at [508, 452] on button "Cancel" at bounding box center [512, 453] width 68 height 33
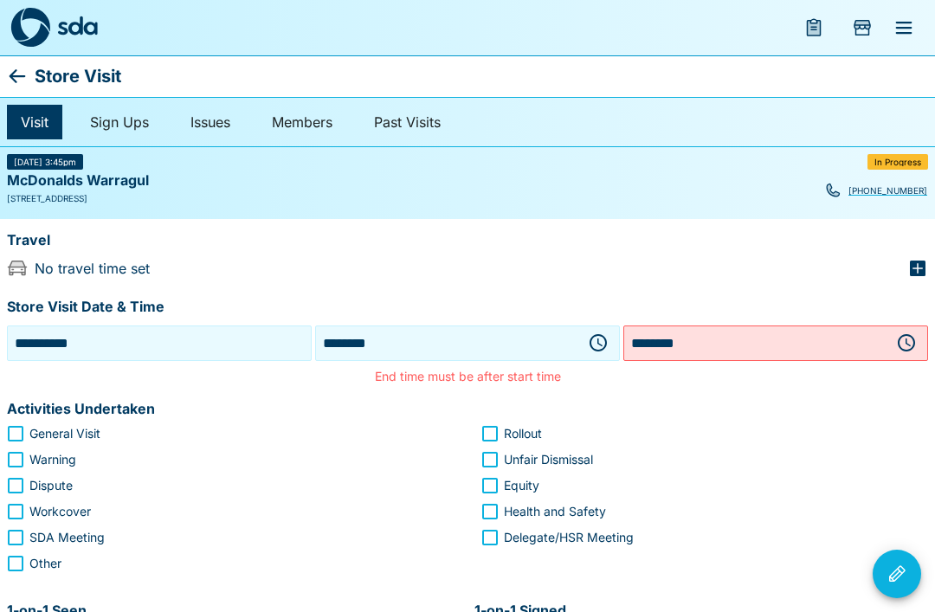
click at [728, 349] on input "********" at bounding box center [755, 343] width 254 height 27
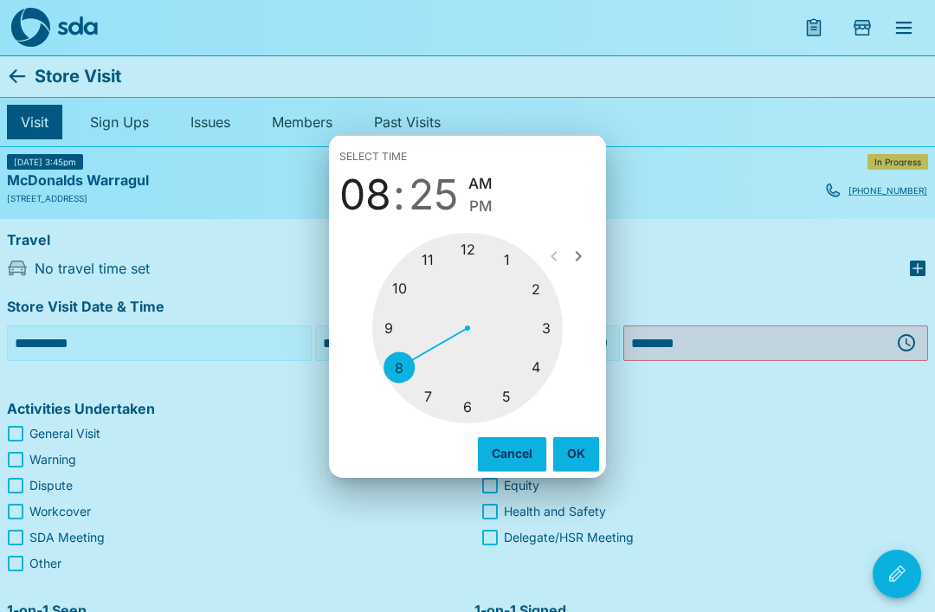
click at [703, 434] on div "Select time 08 : 25 AM PM 1 2 3 4 5 6 7 8 9 10 11 12 Cancel OK" at bounding box center [467, 306] width 935 height 612
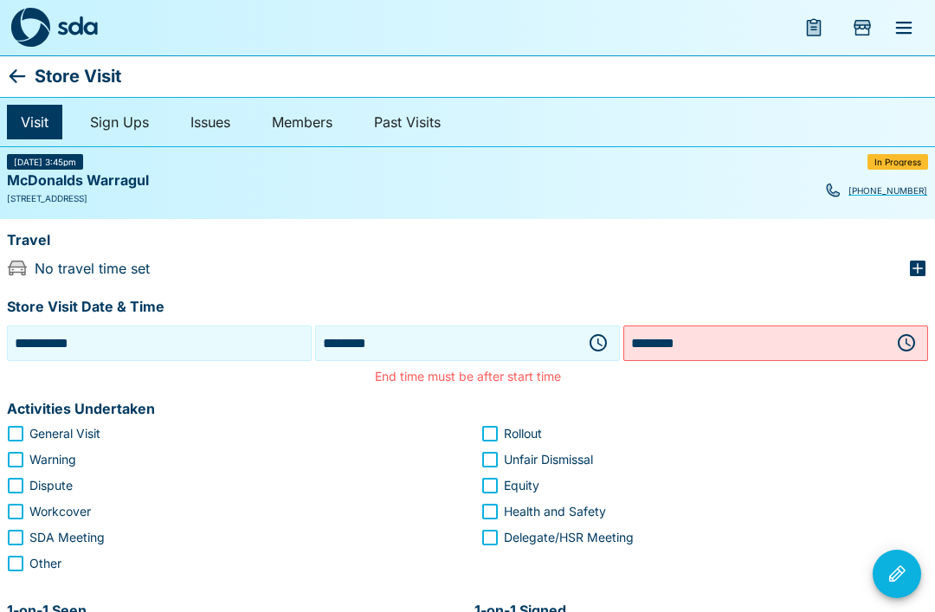
click at [748, 349] on input "********" at bounding box center [755, 343] width 254 height 27
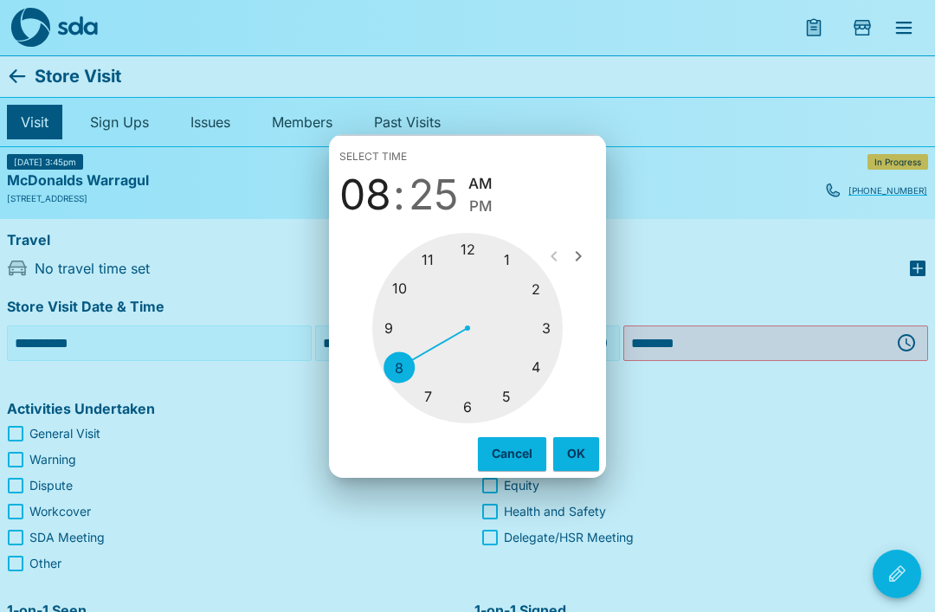
click at [508, 398] on div at bounding box center [467, 328] width 190 height 190
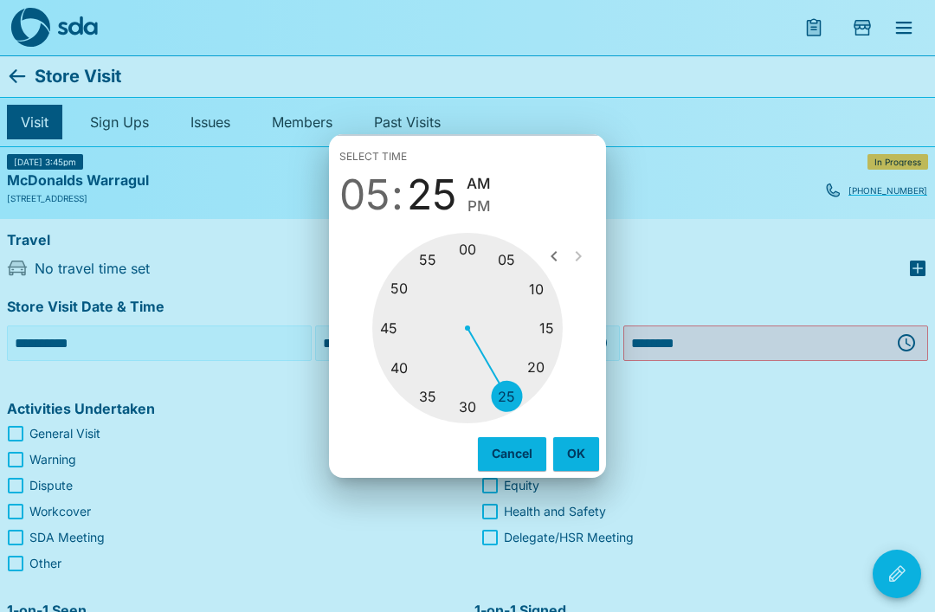
click at [473, 257] on div at bounding box center [467, 328] width 190 height 190
click at [486, 203] on span "PM" at bounding box center [481, 206] width 23 height 23
type input "********"
click at [581, 450] on button "OK" at bounding box center [576, 453] width 46 height 33
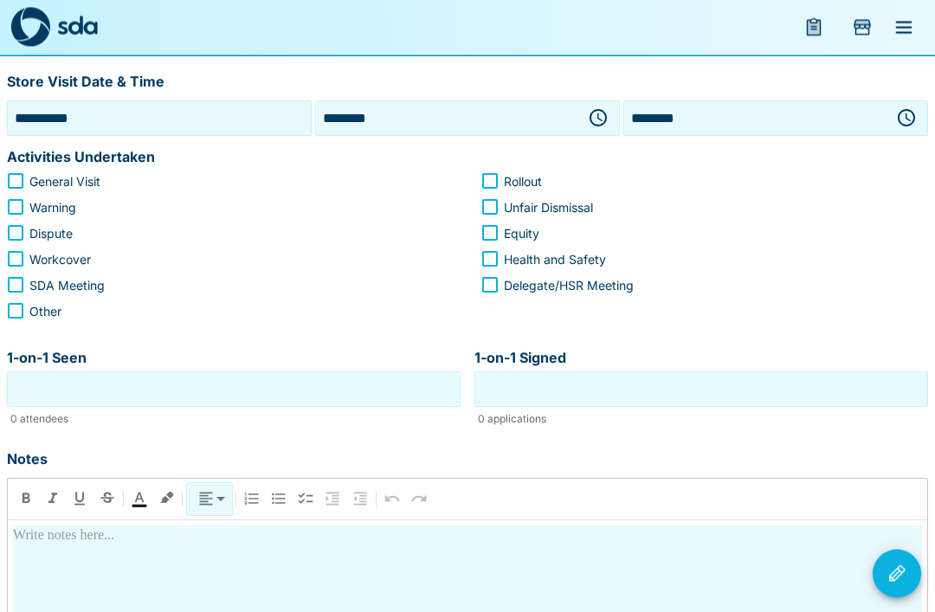
scroll to position [222, 0]
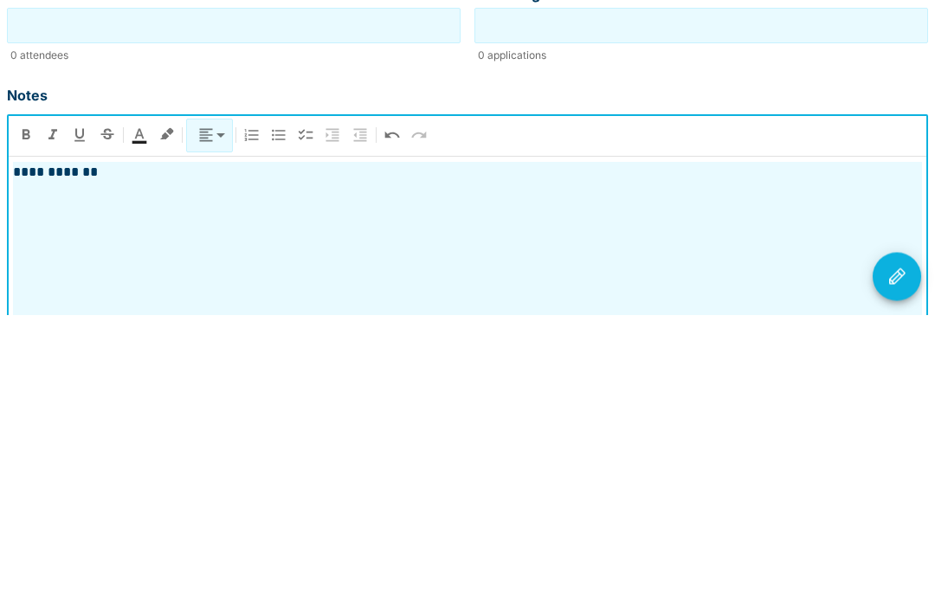
scroll to position [433, 0]
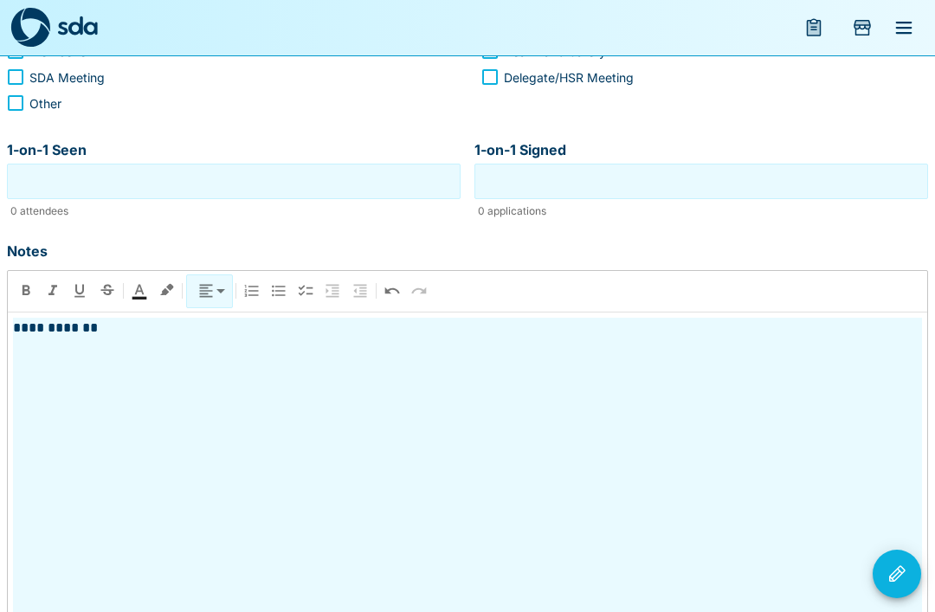
click at [899, 582] on icon "Visit Actions" at bounding box center [897, 573] width 16 height 16
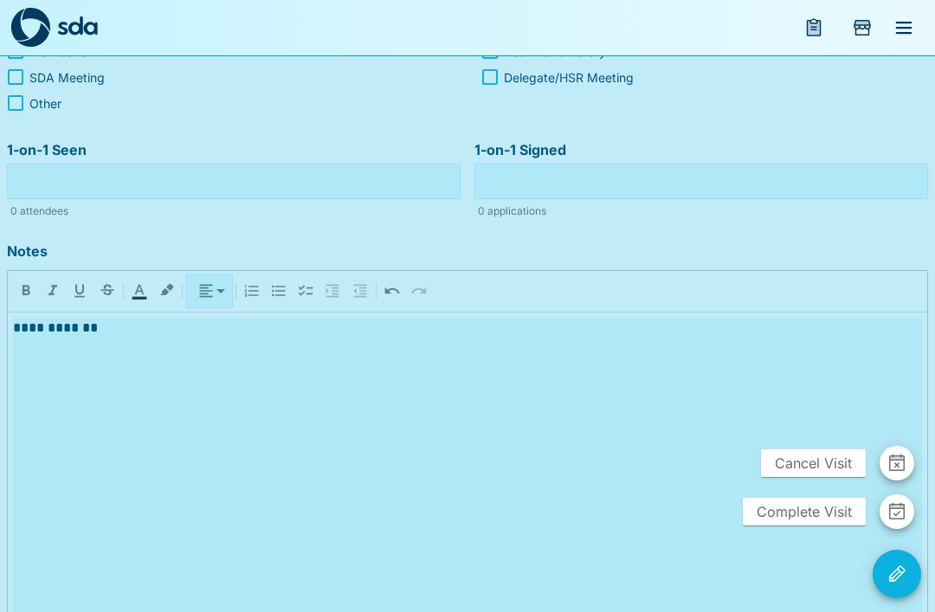
click at [853, 525] on span "Complete Visit" at bounding box center [804, 512] width 123 height 28
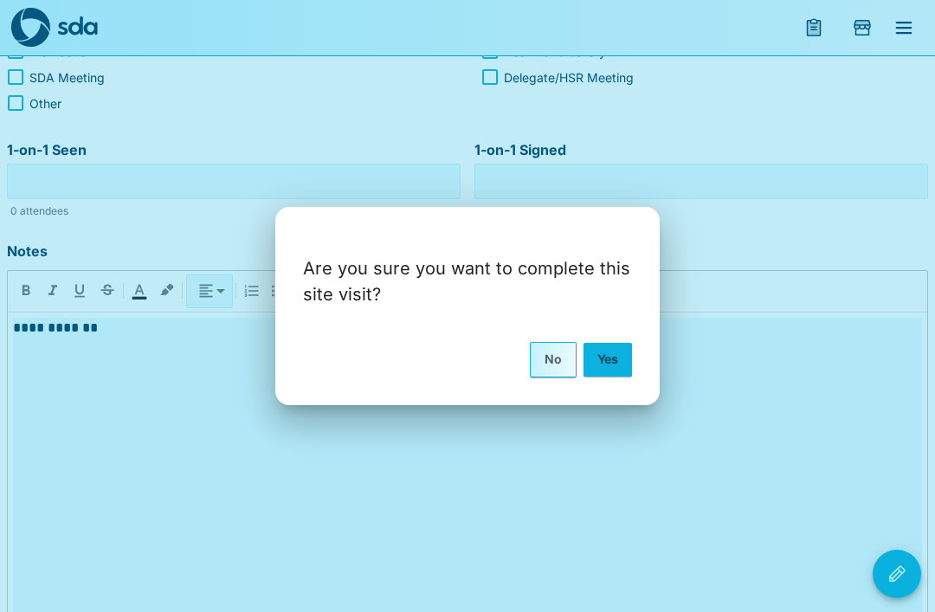
click at [615, 376] on button "Yes" at bounding box center [607, 359] width 48 height 33
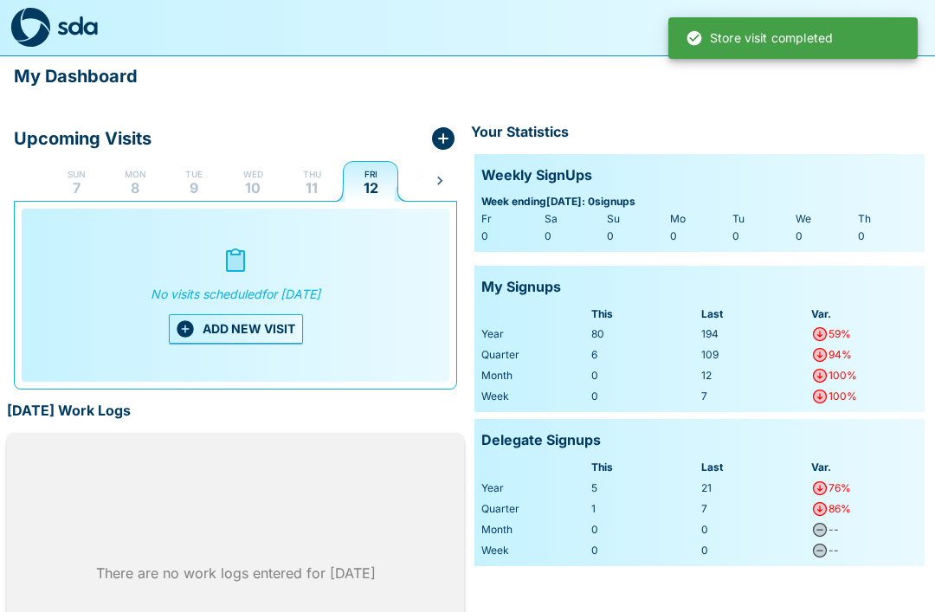
click at [138, 183] on p "8" at bounding box center [135, 188] width 9 height 14
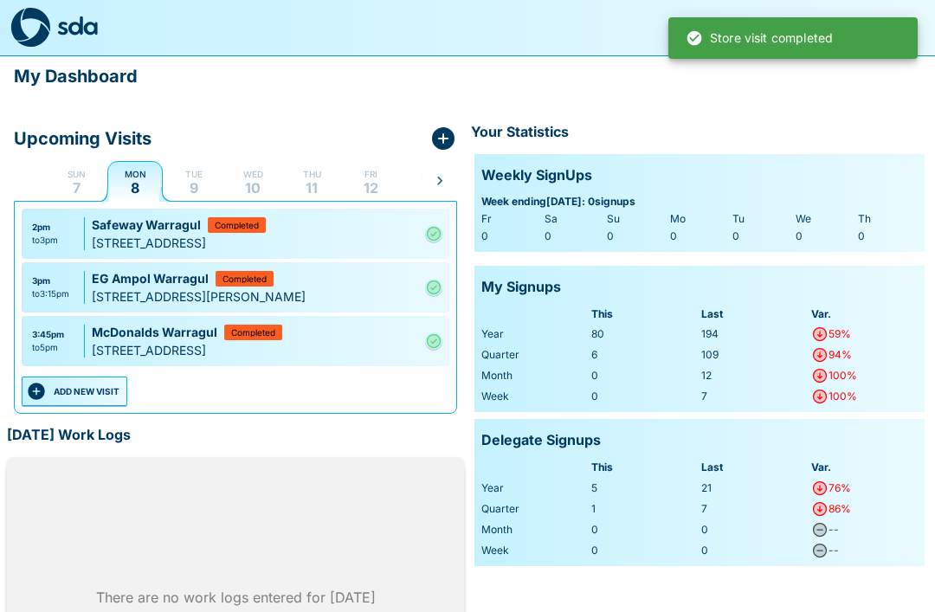
click at [314, 188] on p "11" at bounding box center [312, 188] width 12 height 14
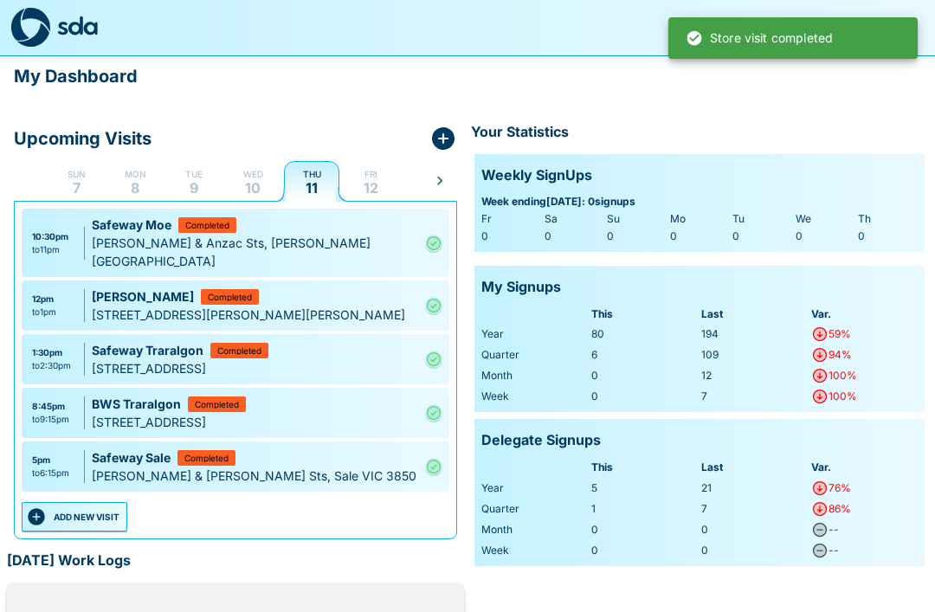
click at [379, 185] on button "Fri 12" at bounding box center [370, 181] width 55 height 42
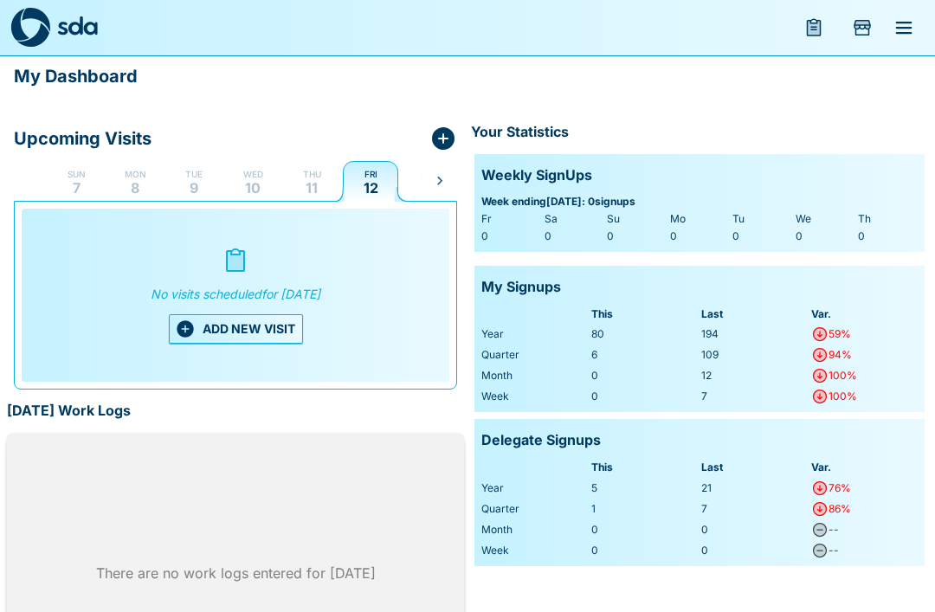
click at [319, 190] on button "Thu 11" at bounding box center [311, 181] width 55 height 42
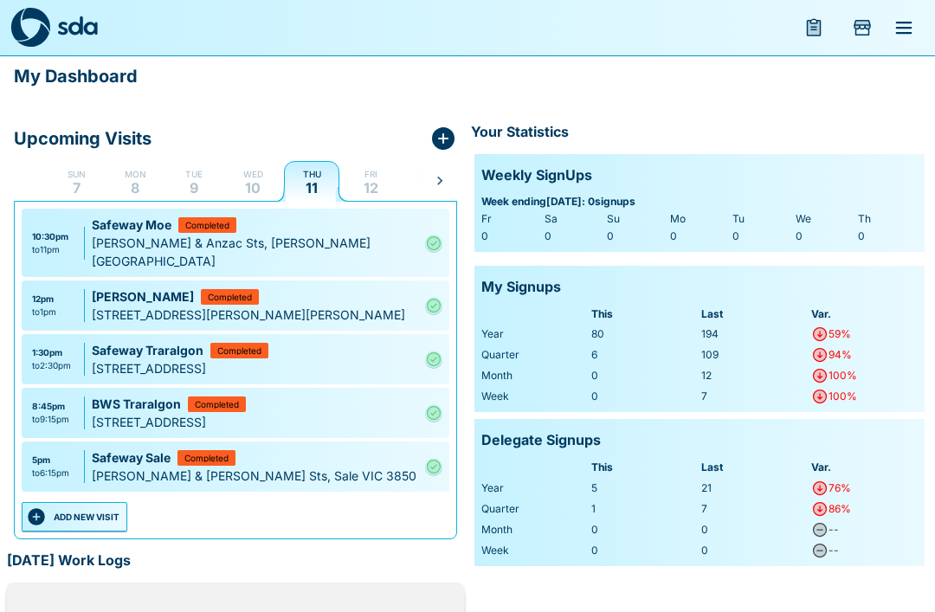
click at [267, 178] on button "Wed 10" at bounding box center [252, 181] width 55 height 42
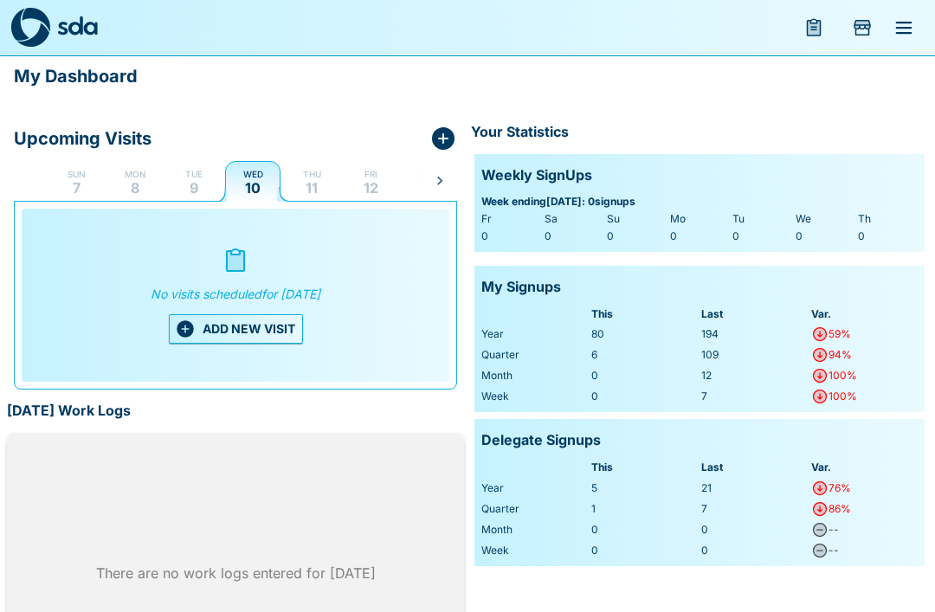
click at [201, 186] on button "Tue 9" at bounding box center [193, 181] width 55 height 42
click at [148, 183] on button "Mon 8" at bounding box center [134, 181] width 55 height 42
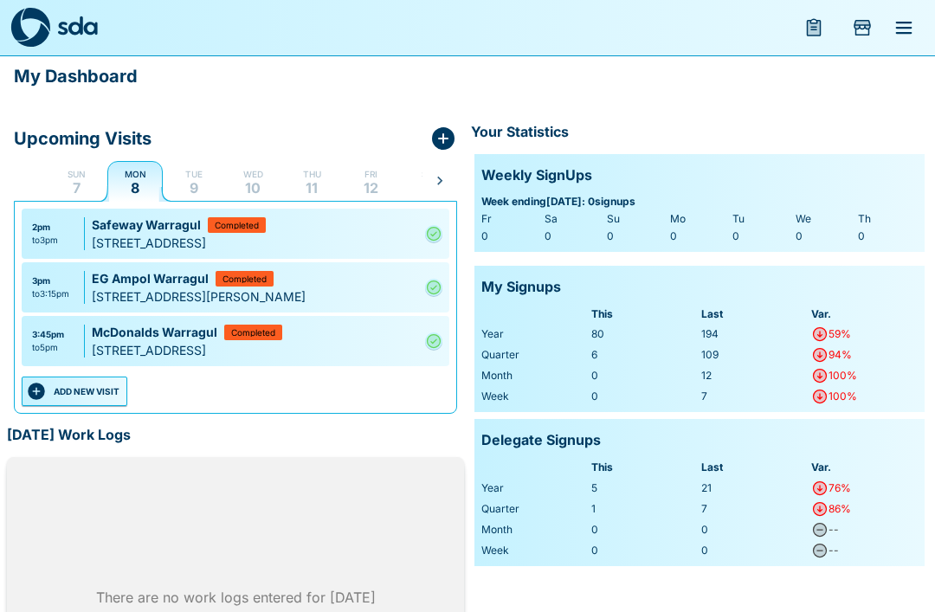
click at [909, 33] on icon "menu" at bounding box center [904, 28] width 16 height 12
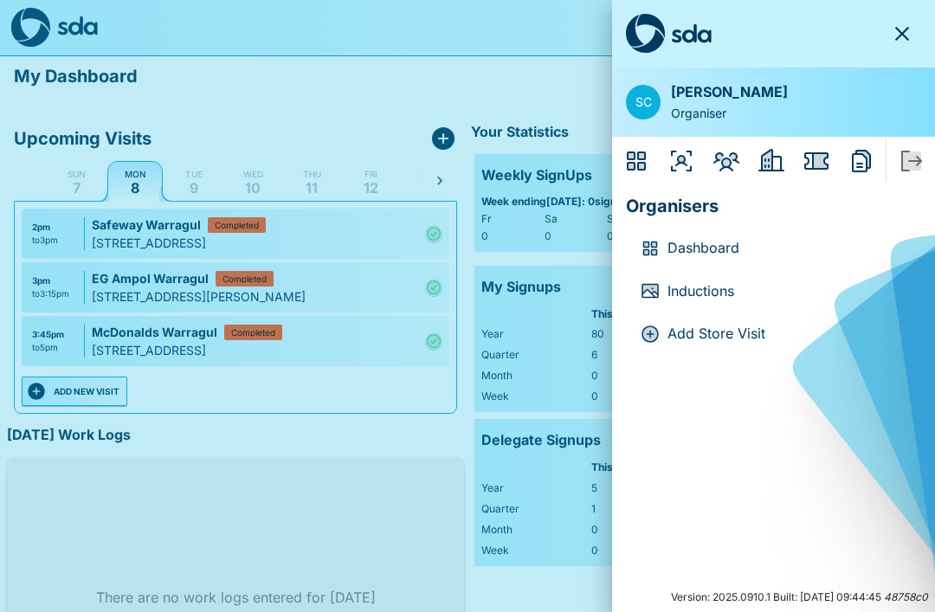
click at [903, 33] on icon "button" at bounding box center [902, 34] width 14 height 14
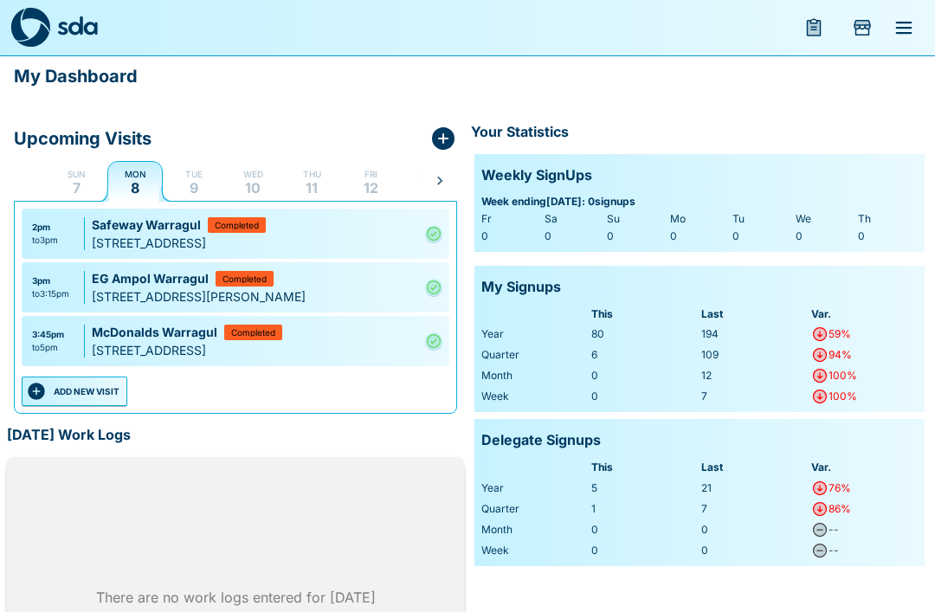
click at [855, 36] on icon "Add Store Visit" at bounding box center [862, 27] width 21 height 21
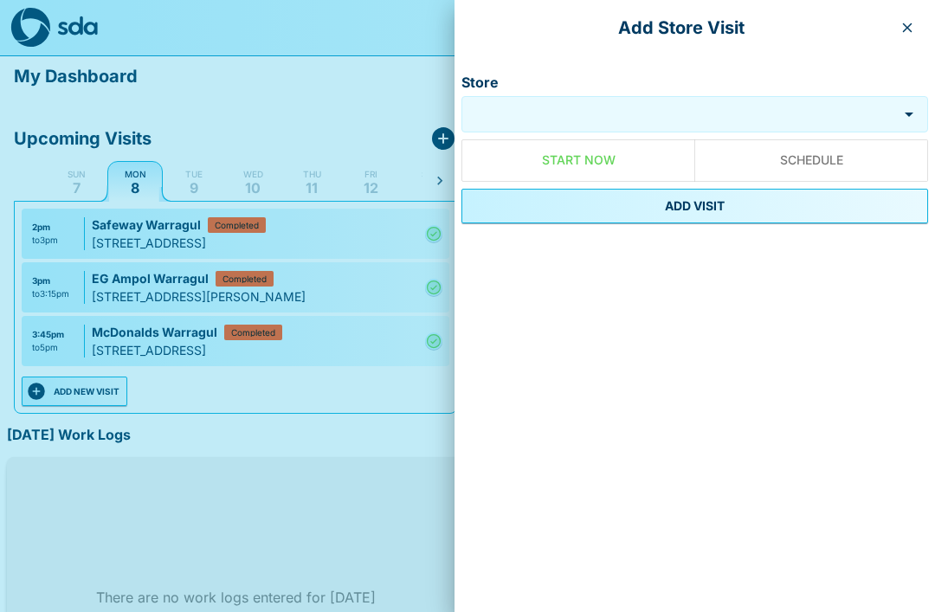
click at [690, 120] on input "Store" at bounding box center [681, 114] width 423 height 20
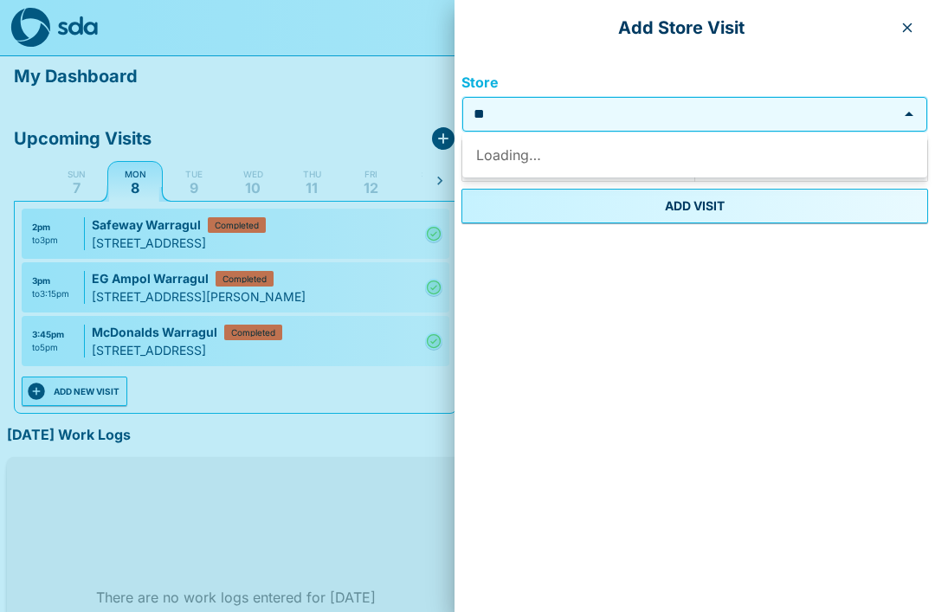
type input "*"
click at [923, 15] on div "Add Store Visit" at bounding box center [694, 27] width 480 height 55
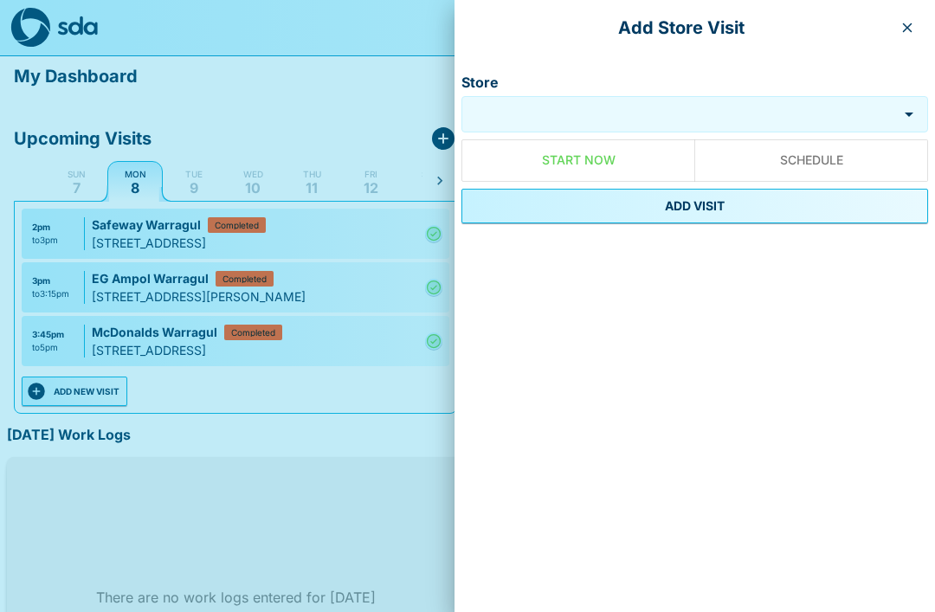
click at [902, 36] on button "button" at bounding box center [907, 28] width 28 height 28
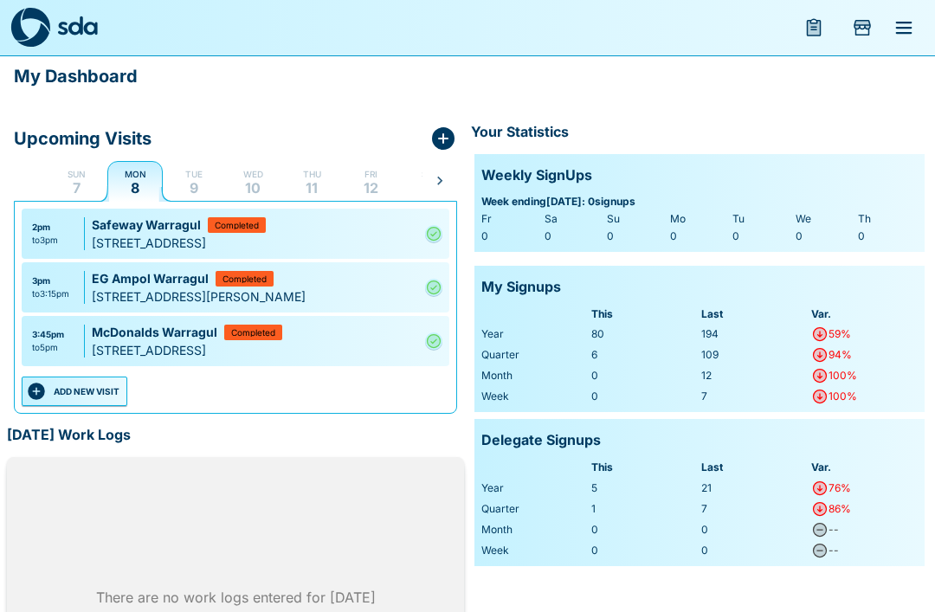
click at [251, 181] on p "10" at bounding box center [253, 188] width 16 height 14
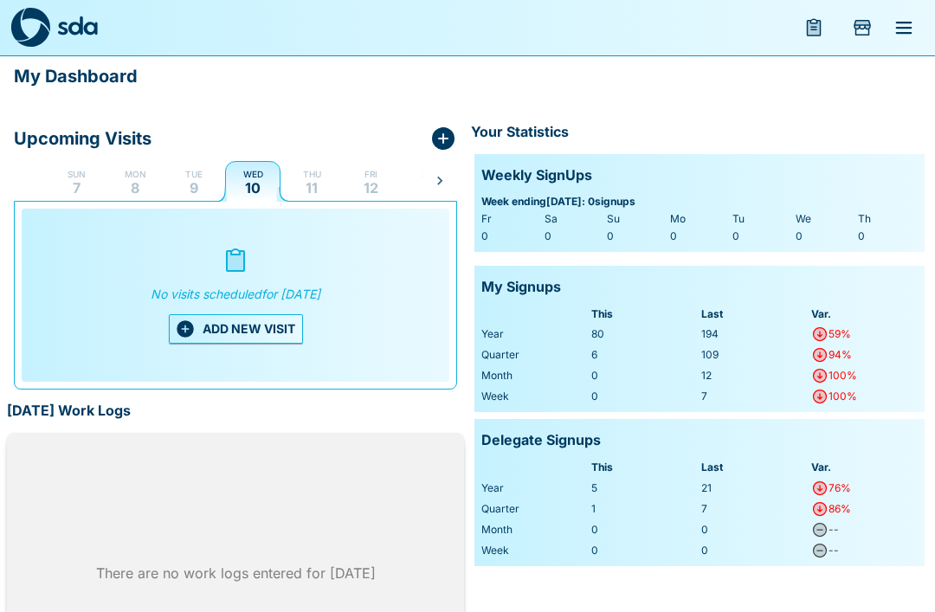
click at [861, 23] on icon "Add Store Visit" at bounding box center [862, 25] width 16 height 9
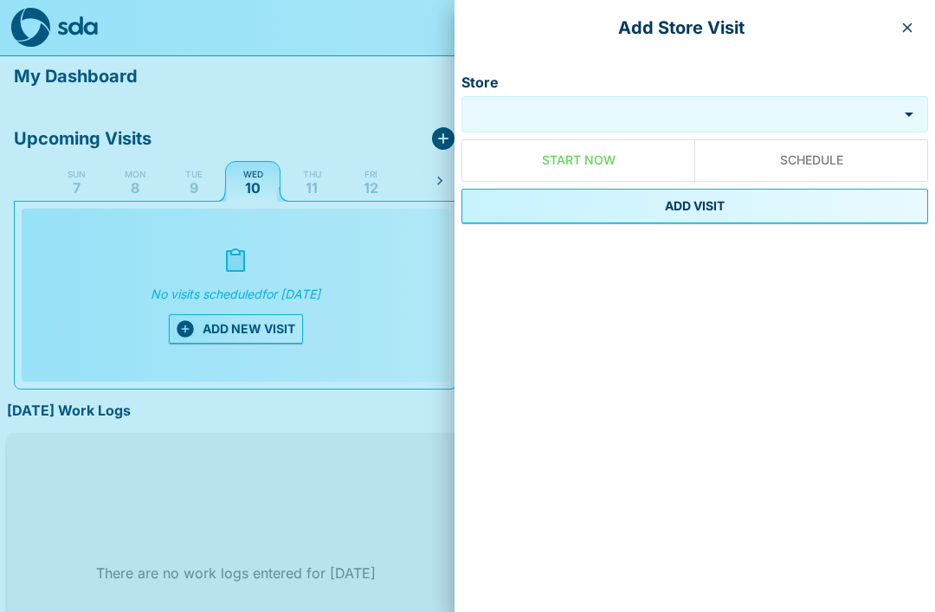
click at [819, 115] on input "Store" at bounding box center [681, 114] width 423 height 20
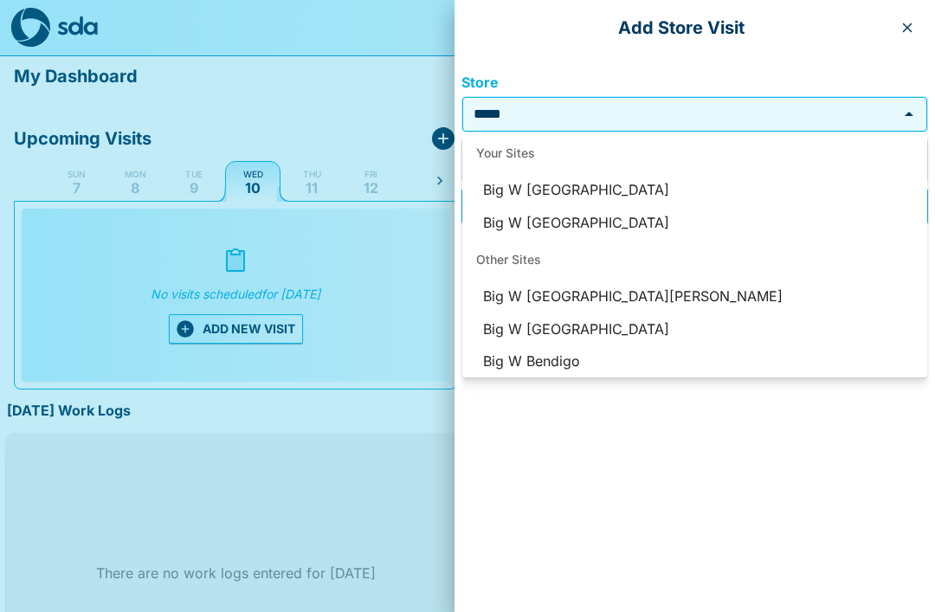
click at [572, 186] on li "Big W [GEOGRAPHIC_DATA]" at bounding box center [694, 190] width 465 height 33
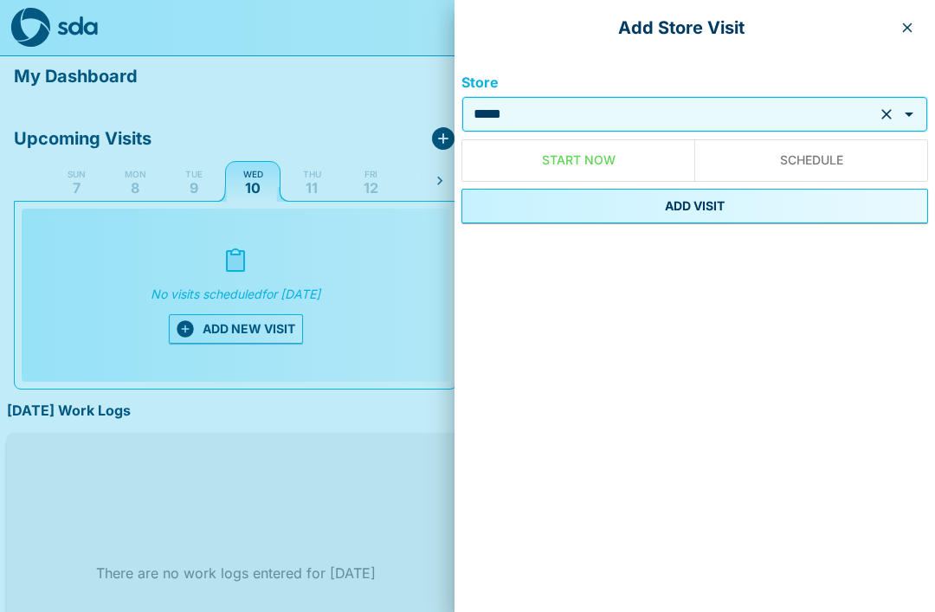
type input "**********"
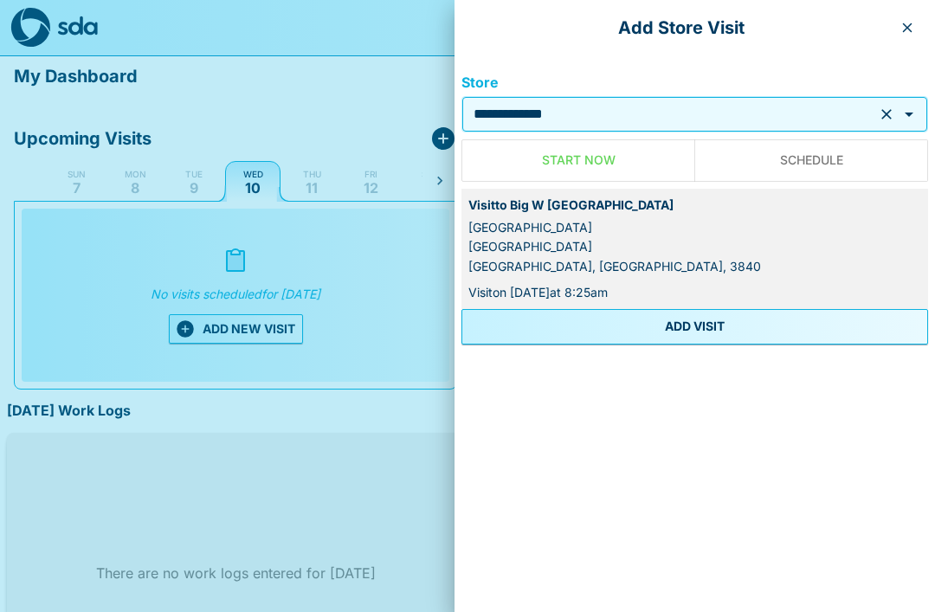
click at [700, 321] on button "ADD VISIT" at bounding box center [694, 326] width 467 height 35
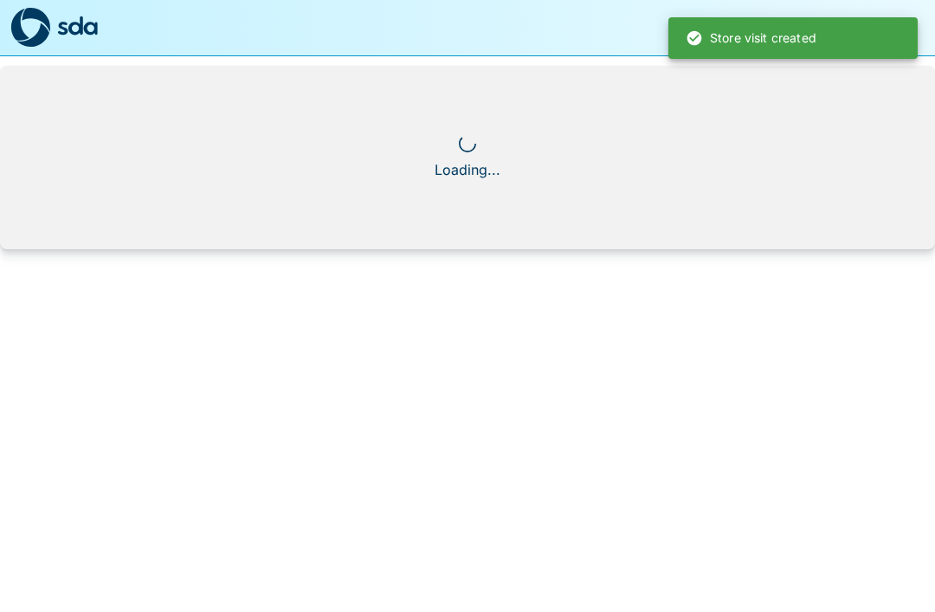
click at [732, 260] on html "Loading... Store visit created" at bounding box center [467, 130] width 935 height 260
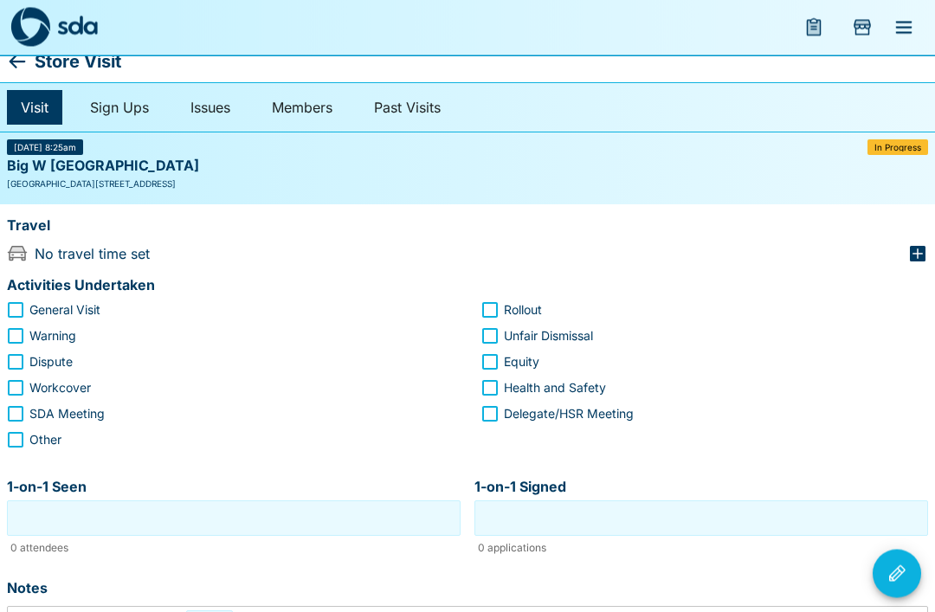
scroll to position [16, 0]
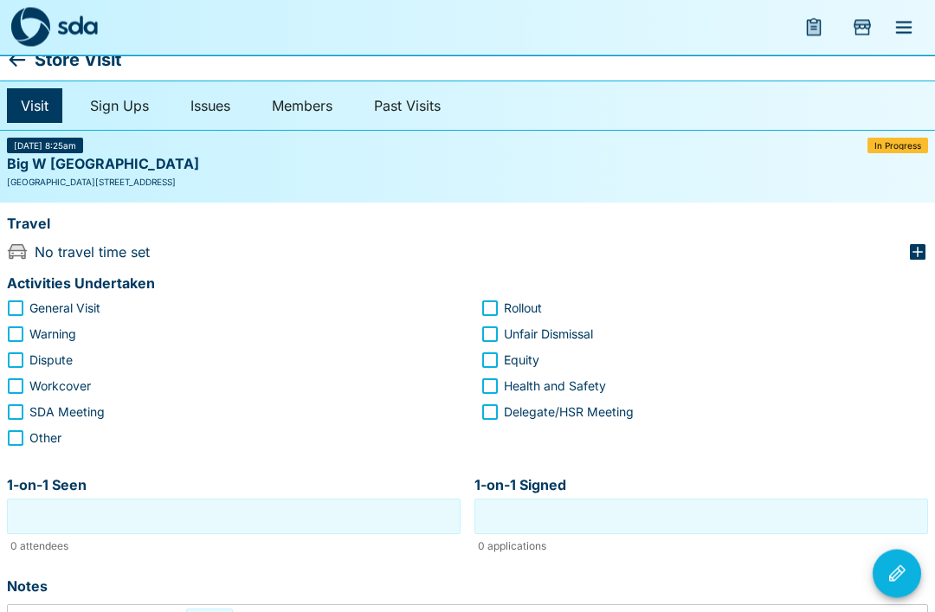
click at [126, 513] on input "1-on-1 Seen" at bounding box center [233, 517] width 445 height 27
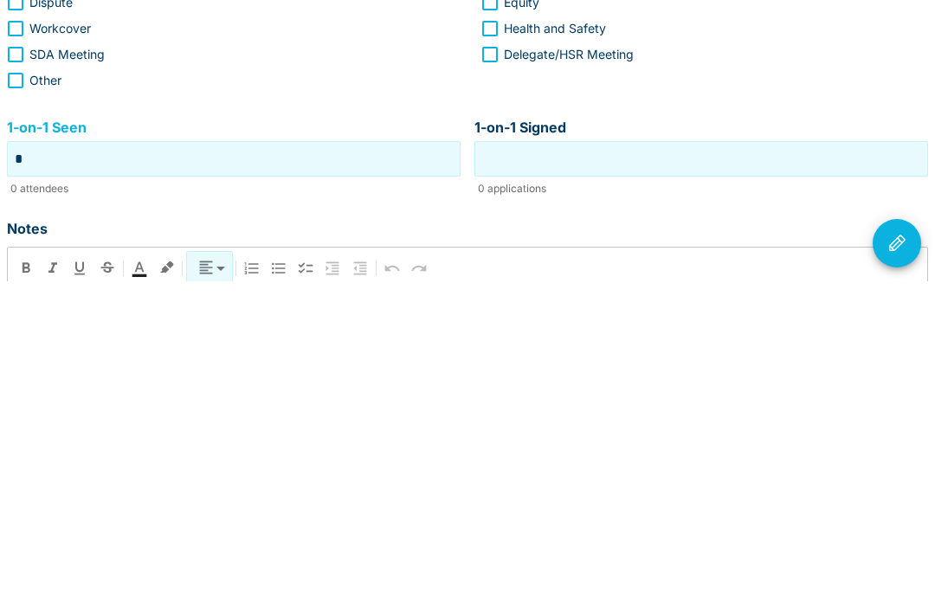
type input "*"
click at [562, 476] on input "1-on-1 Signed" at bounding box center [701, 489] width 445 height 27
type input "*"
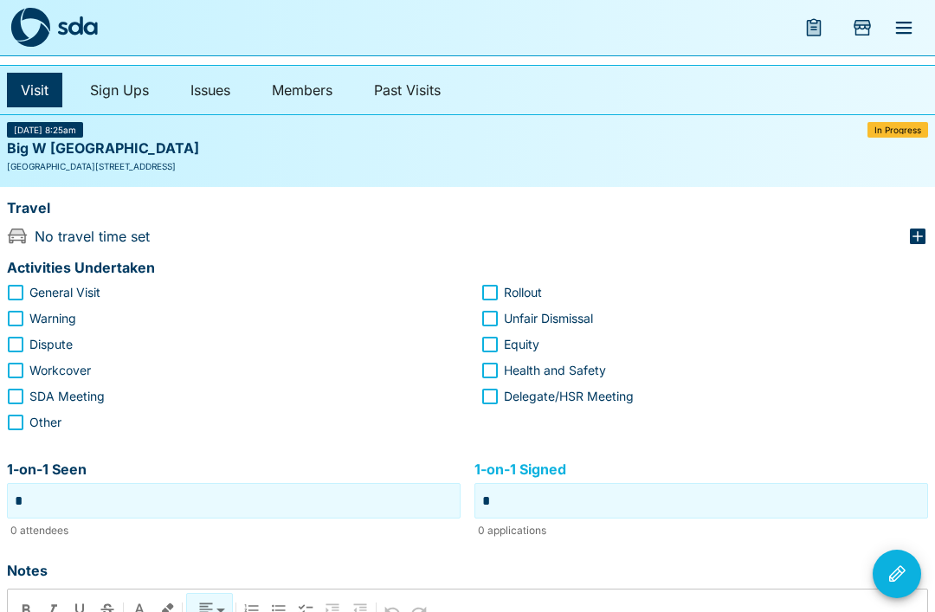
scroll to position [0, 0]
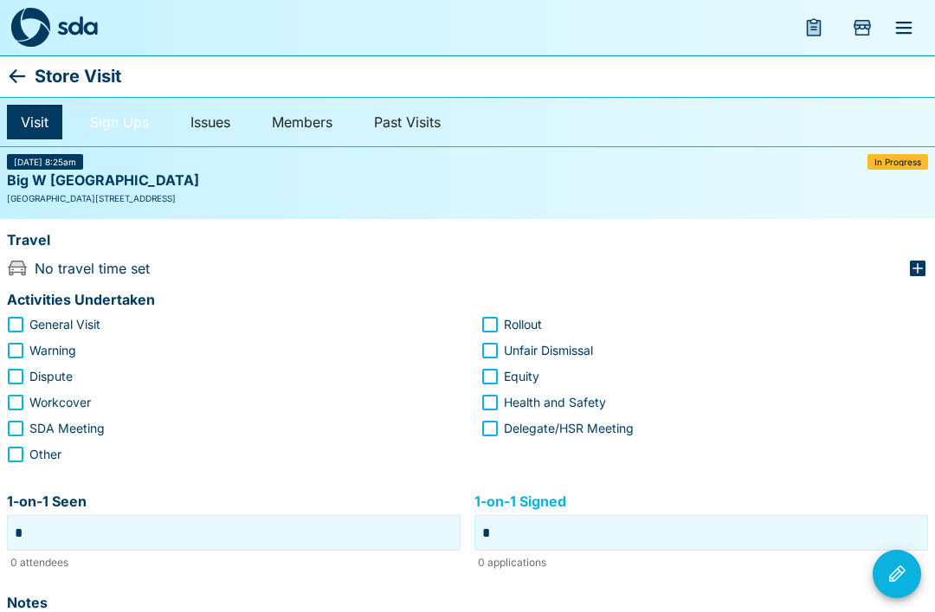
click at [117, 126] on link "Sign Ups" at bounding box center [119, 122] width 87 height 35
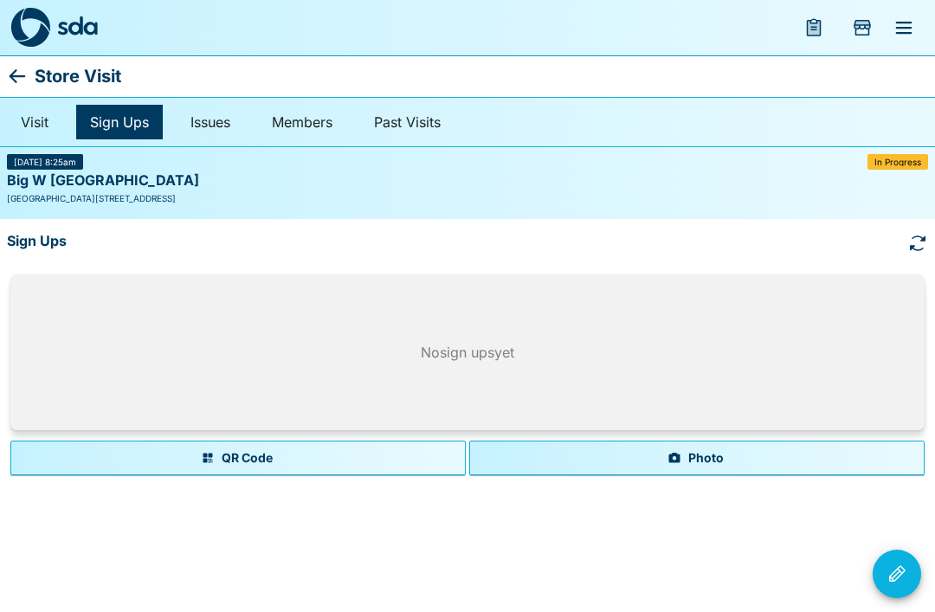
click at [646, 467] on button "Photo" at bounding box center [696, 458] width 455 height 35
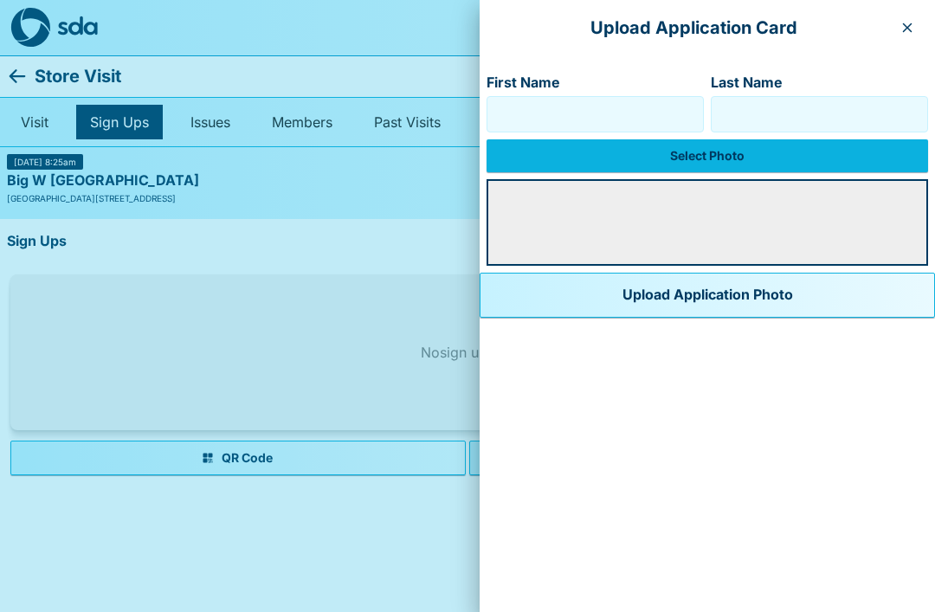
click at [549, 111] on input "First Name" at bounding box center [595, 114] width 202 height 28
type input "********"
click at [736, 109] on input "Last Name" at bounding box center [819, 114] width 202 height 28
type input "********"
click at [654, 155] on label "Select Photo" at bounding box center [706, 155] width 441 height 33
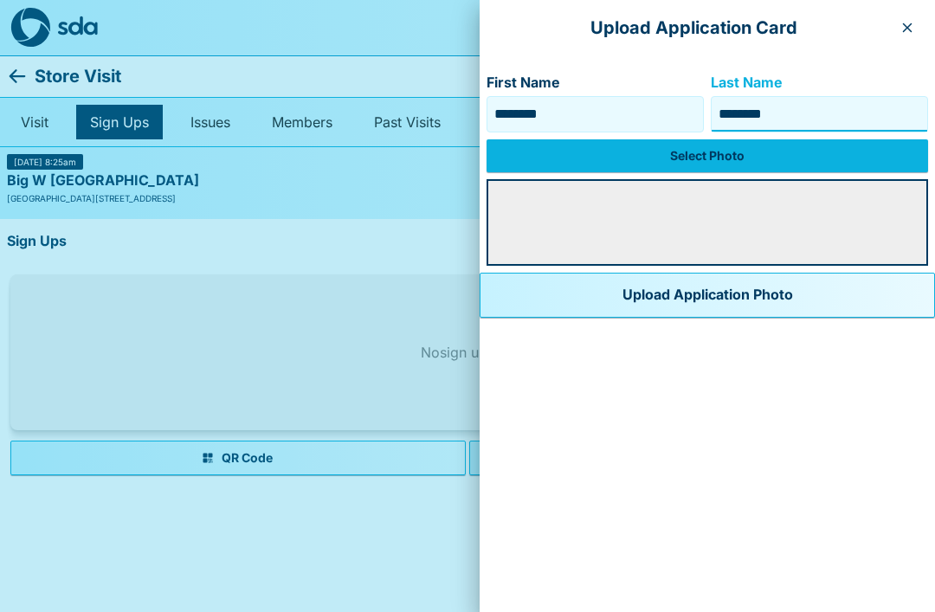
click at [0, 0] on input "Select Photo" at bounding box center [0, 0] width 0 height 0
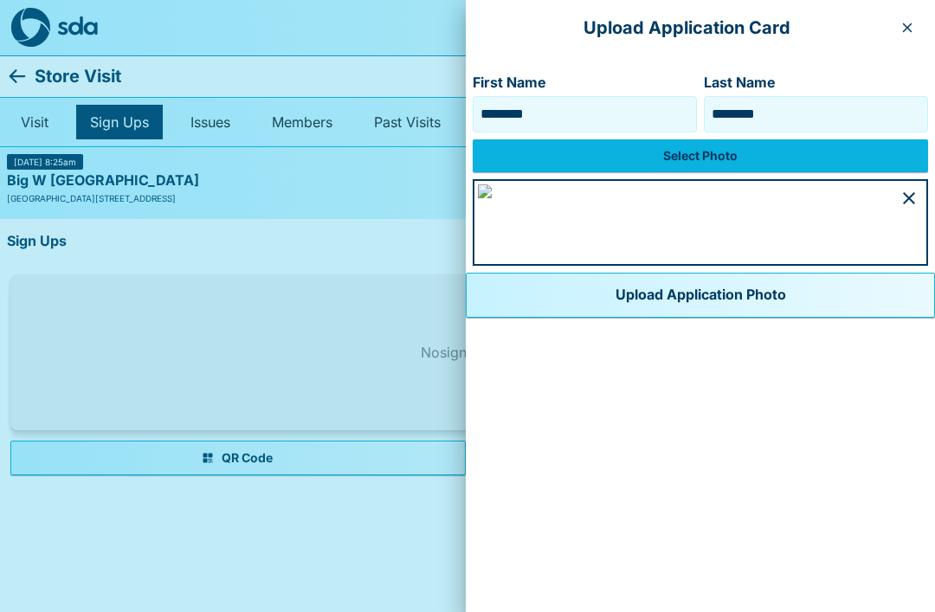
click at [907, 33] on icon "button" at bounding box center [907, 28] width 14 height 14
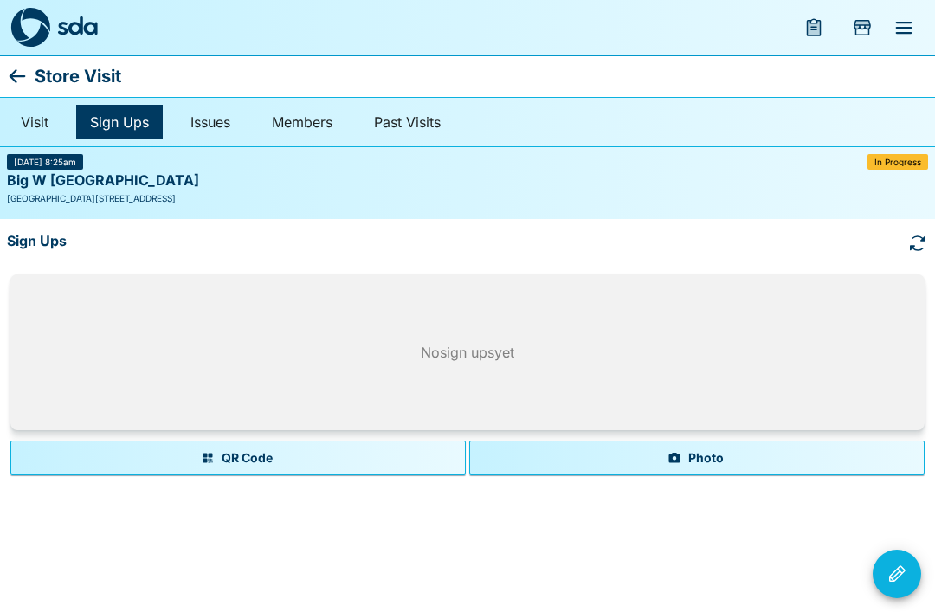
click at [644, 459] on button "Photo" at bounding box center [696, 458] width 455 height 35
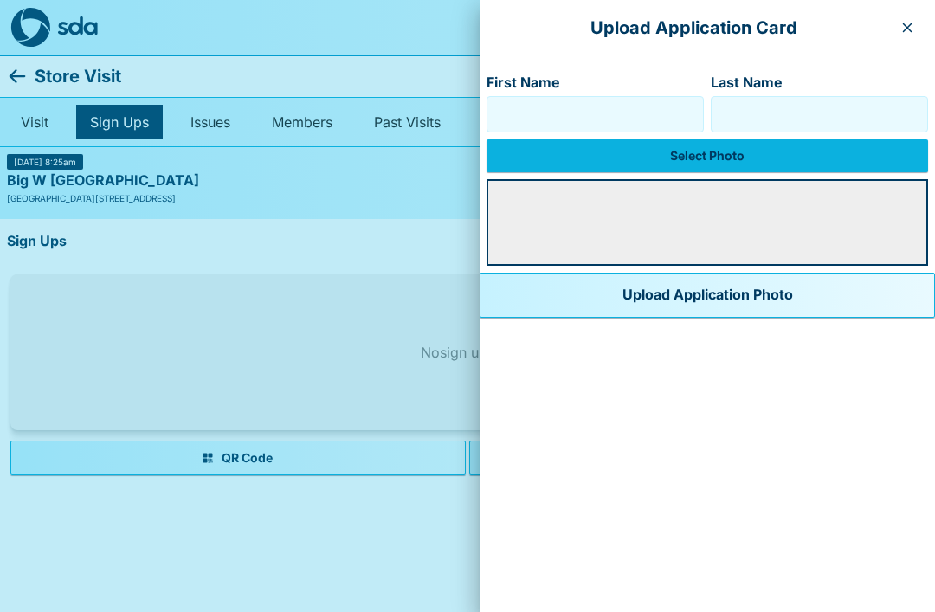
click at [524, 111] on input "First Name" at bounding box center [595, 114] width 202 height 28
type input "******"
click at [730, 106] on input "Last Name" at bounding box center [819, 114] width 202 height 28
type input "****"
click at [655, 157] on label "Select Photo" at bounding box center [706, 155] width 441 height 33
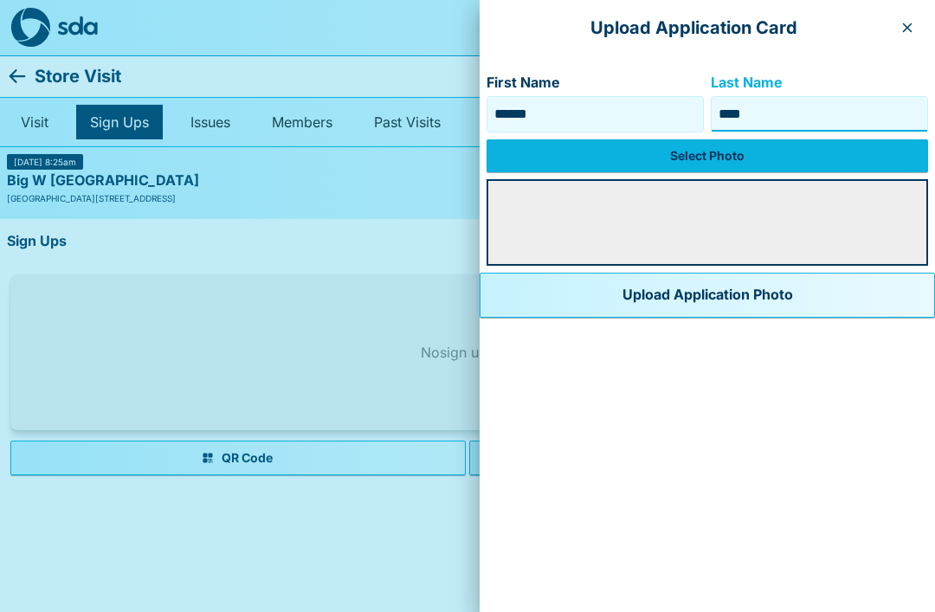
click at [0, 0] on input "Select Photo" at bounding box center [0, 0] width 0 height 0
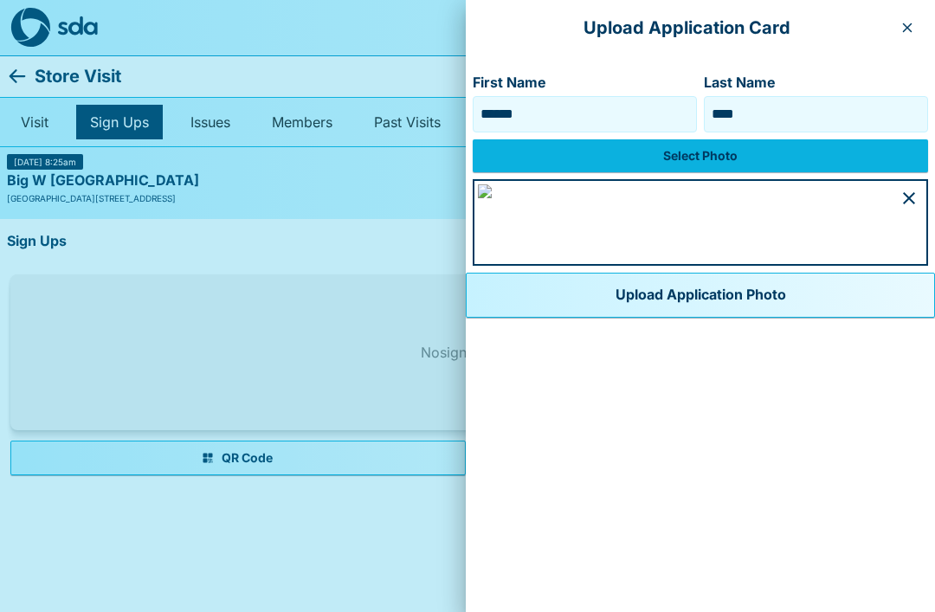
scroll to position [843, 0]
click at [466, 318] on button "Upload Application Photo" at bounding box center [700, 295] width 469 height 45
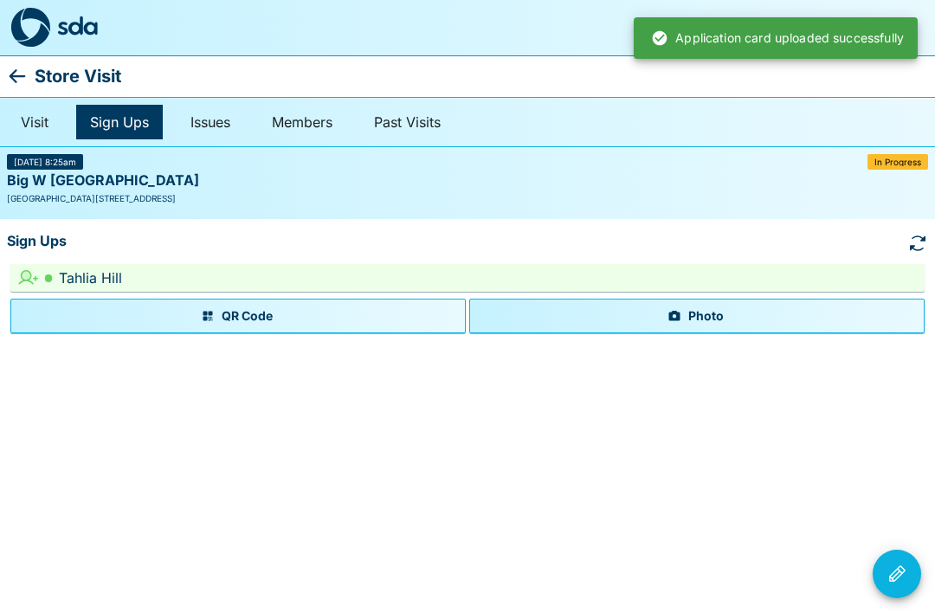
click at [706, 324] on button "Photo" at bounding box center [696, 316] width 455 height 35
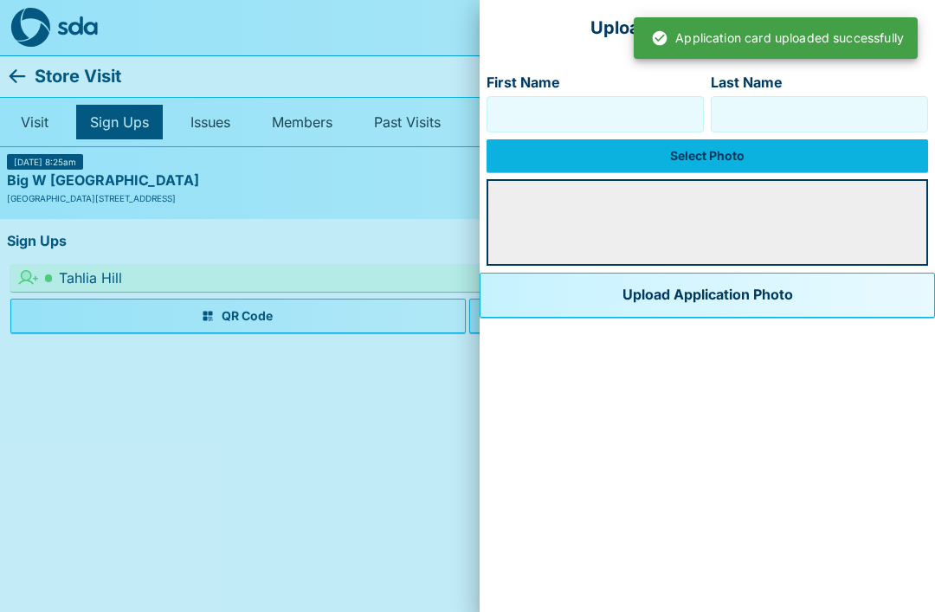
click at [594, 109] on input "First Name" at bounding box center [595, 114] width 202 height 28
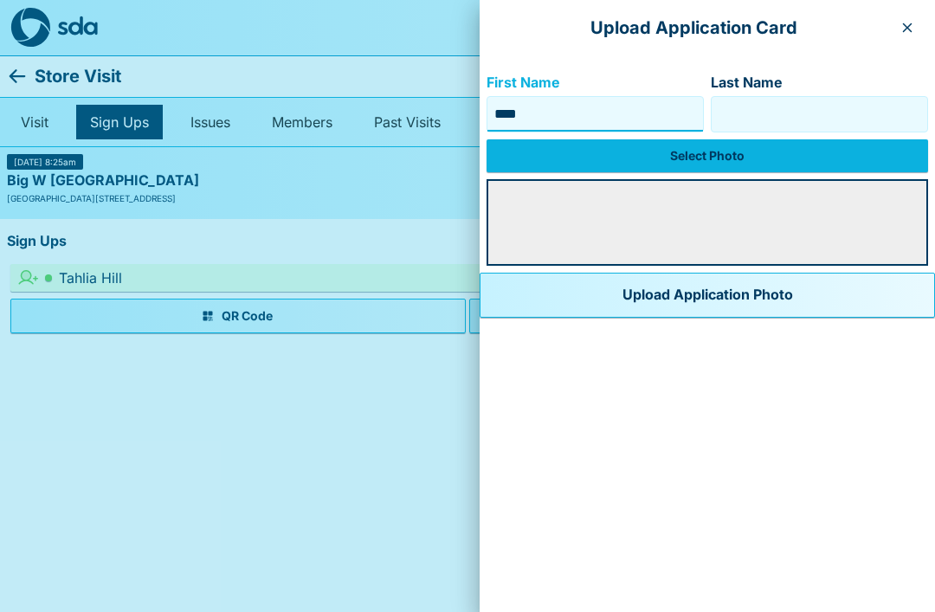
type input "****"
click at [749, 105] on input "Last Name" at bounding box center [819, 114] width 202 height 28
type input "*******"
click at [681, 158] on label "Select Photo" at bounding box center [706, 155] width 441 height 33
click at [0, 0] on input "Select Photo" at bounding box center [0, 0] width 0 height 0
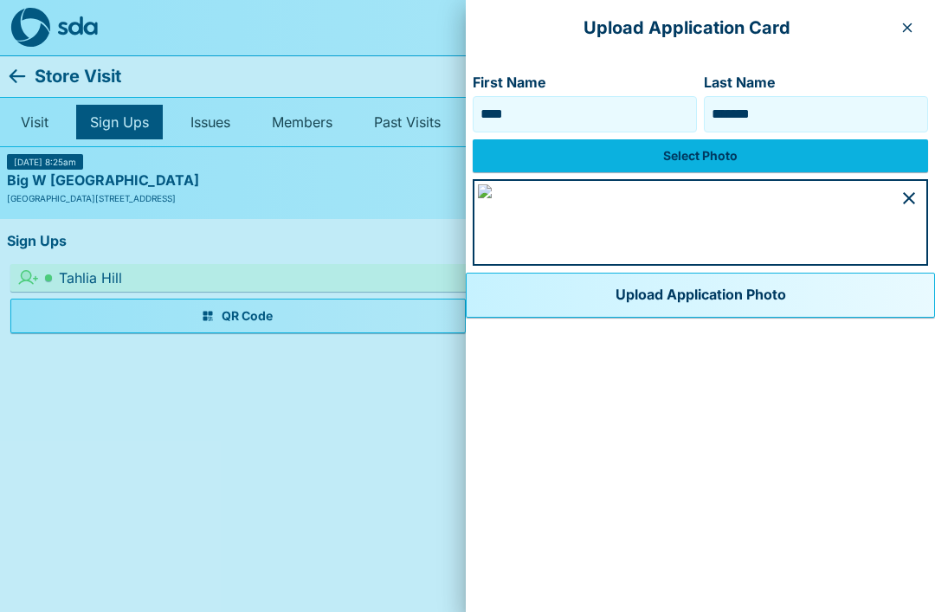
click at [470, 318] on button "Upload Application Photo" at bounding box center [700, 295] width 469 height 45
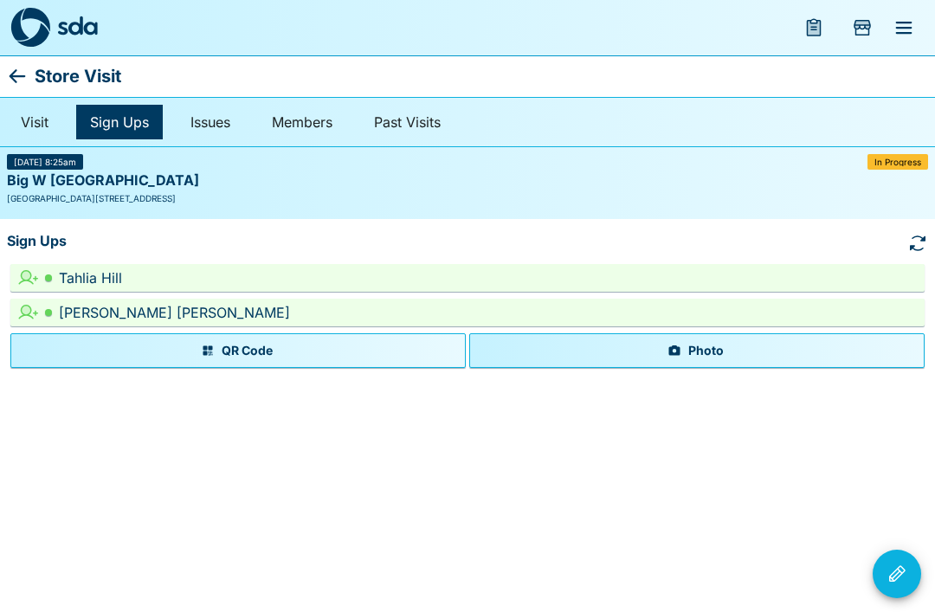
click at [903, 574] on icon "Visit Actions" at bounding box center [896, 573] width 21 height 21
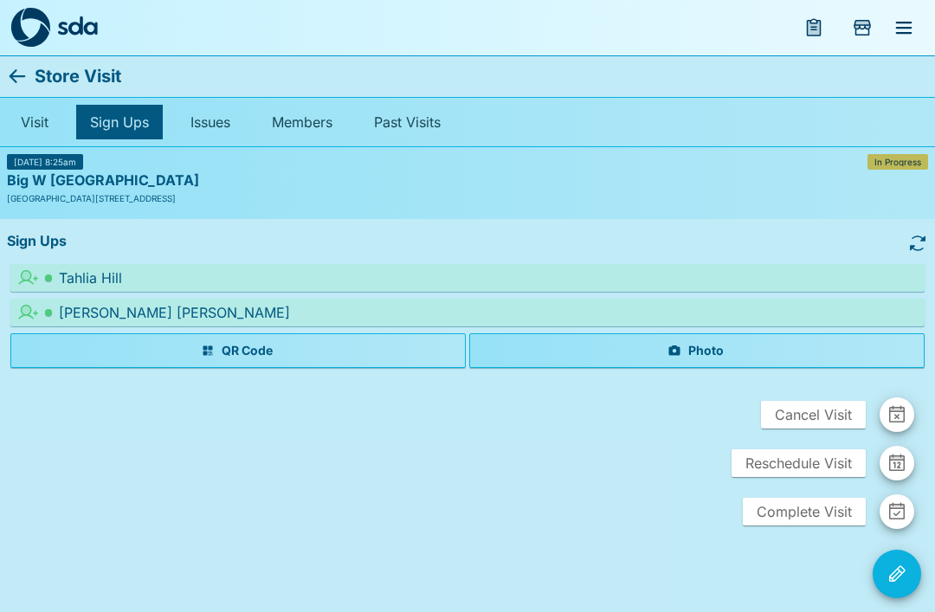
click at [865, 505] on span "Complete Visit" at bounding box center [804, 512] width 123 height 28
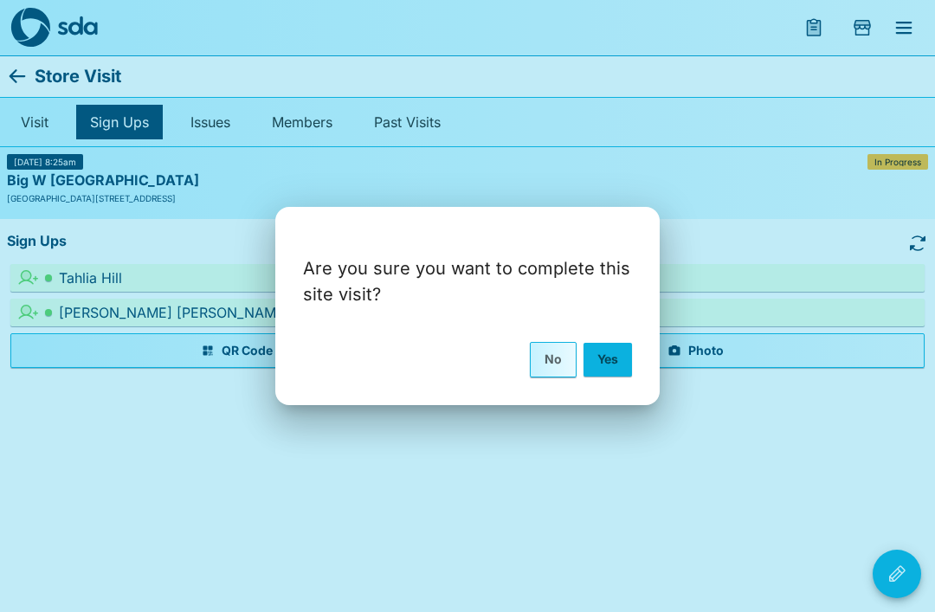
click at [619, 351] on button "Yes" at bounding box center [607, 359] width 48 height 33
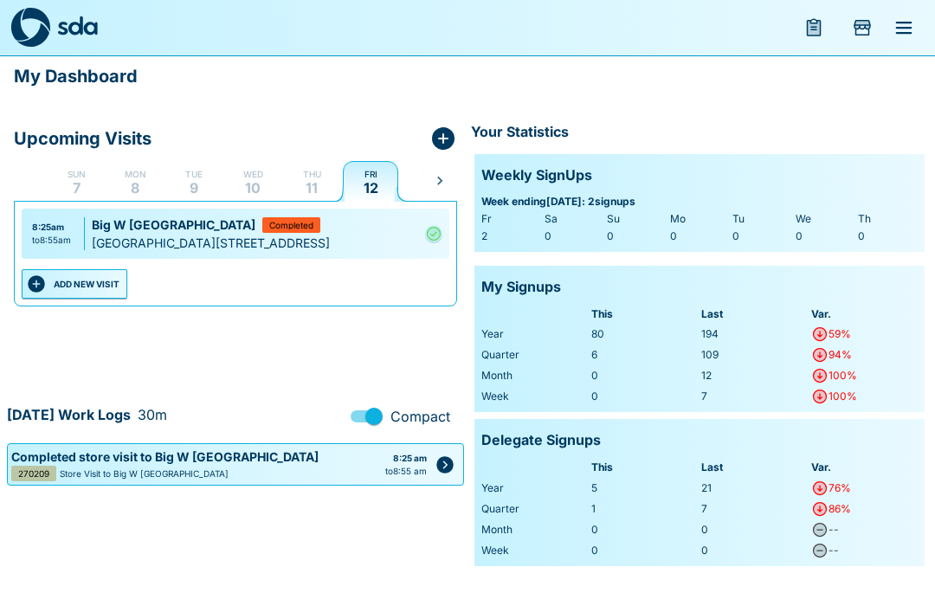
click at [430, 238] on icon "Complete" at bounding box center [434, 234] width 13 height 13
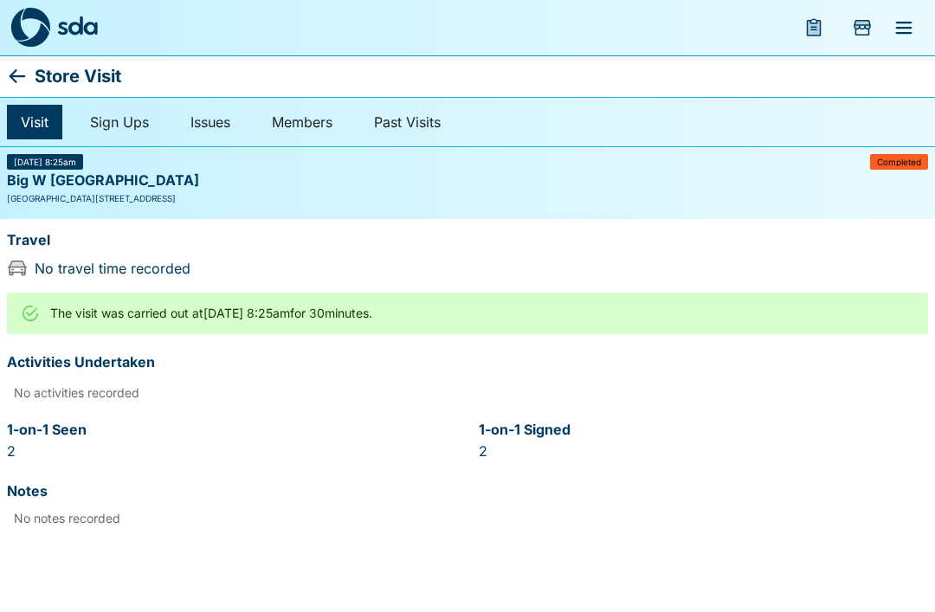
click at [372, 313] on div "The visit was carried out at [GEOGRAPHIC_DATA][DATE] 8:25am for 30 minutes." at bounding box center [211, 313] width 322 height 31
click at [887, 172] on div "Big W [GEOGRAPHIC_DATA]" at bounding box center [467, 181] width 921 height 23
click at [126, 123] on link "Sign Ups" at bounding box center [119, 122] width 87 height 35
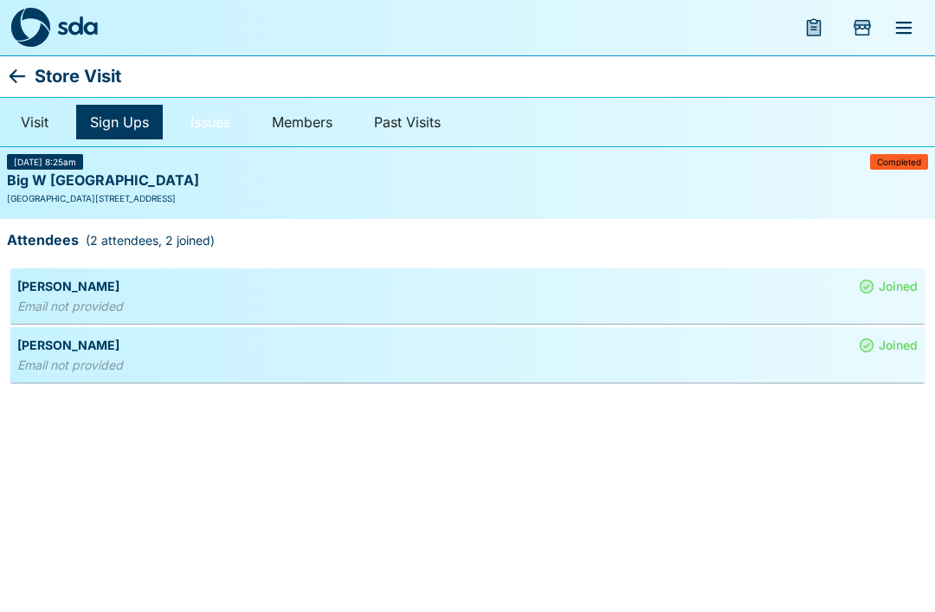
click at [214, 115] on link "Issues" at bounding box center [211, 122] width 68 height 35
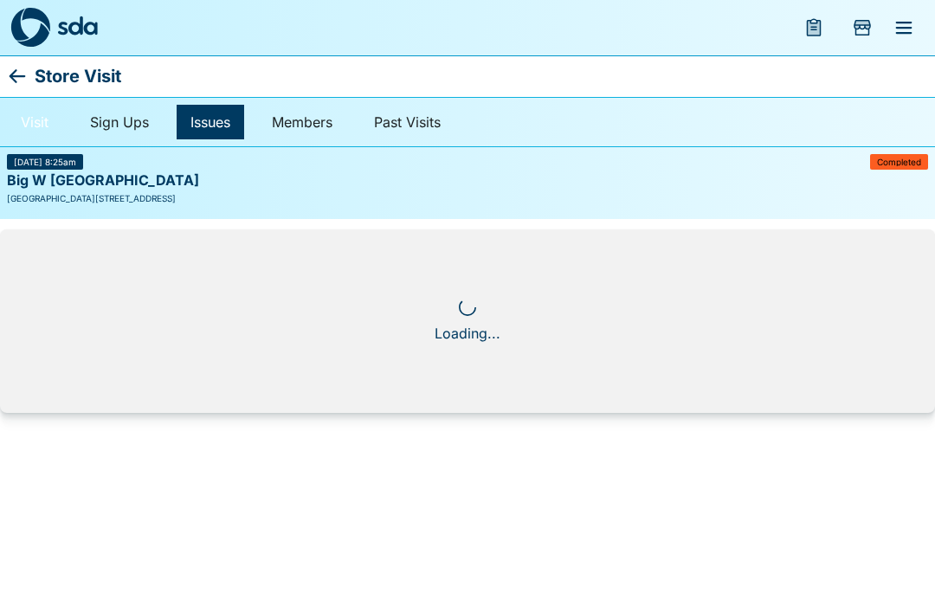
click at [35, 121] on link "Visit" at bounding box center [34, 122] width 55 height 35
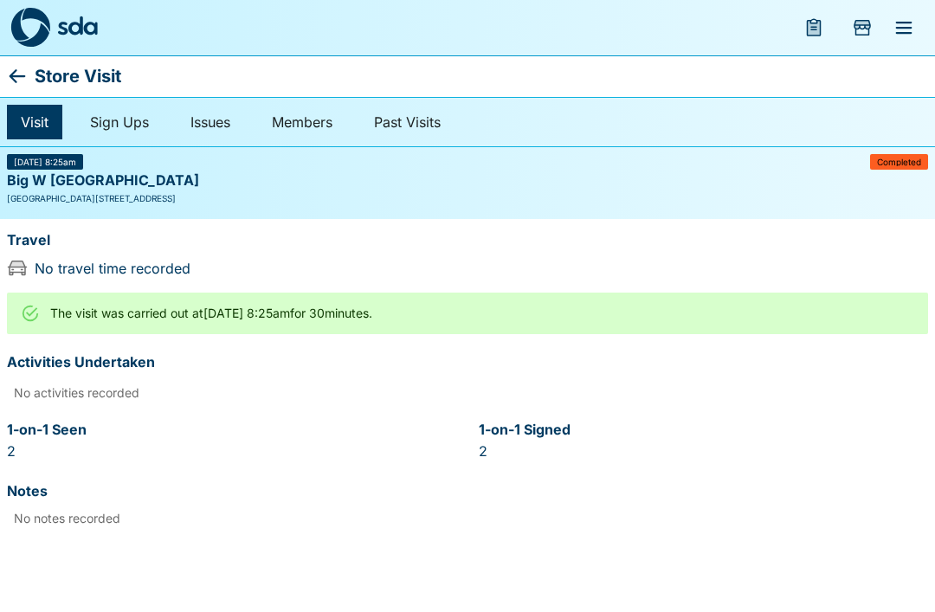
click at [289, 315] on div "The visit was carried out at [GEOGRAPHIC_DATA][DATE] 8:25am for 30 minutes." at bounding box center [211, 313] width 322 height 31
click at [16, 77] on icon at bounding box center [18, 76] width 16 height 14
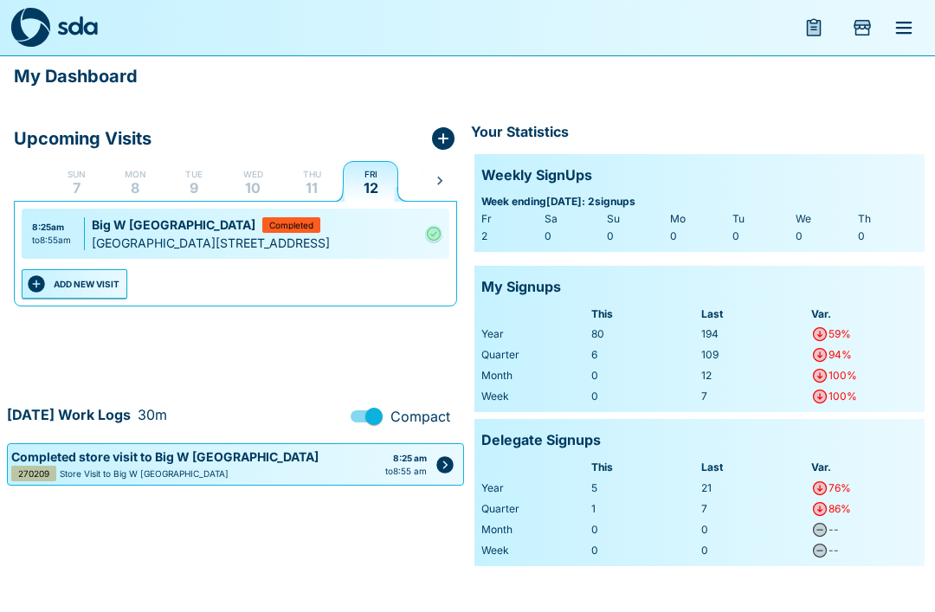
click at [442, 475] on icon "Edit" at bounding box center [445, 464] width 21 height 21
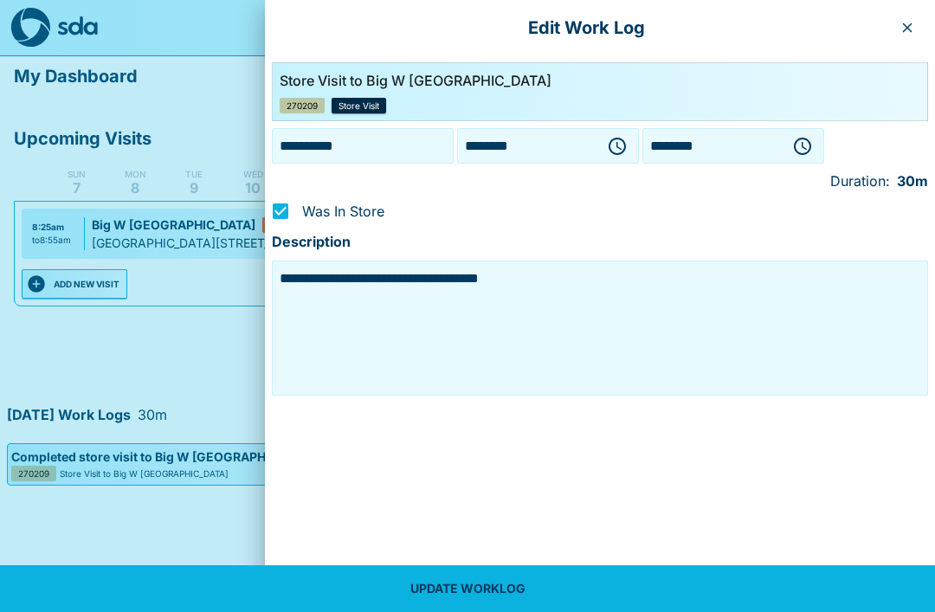
click at [399, 148] on input "**********" at bounding box center [362, 145] width 173 height 27
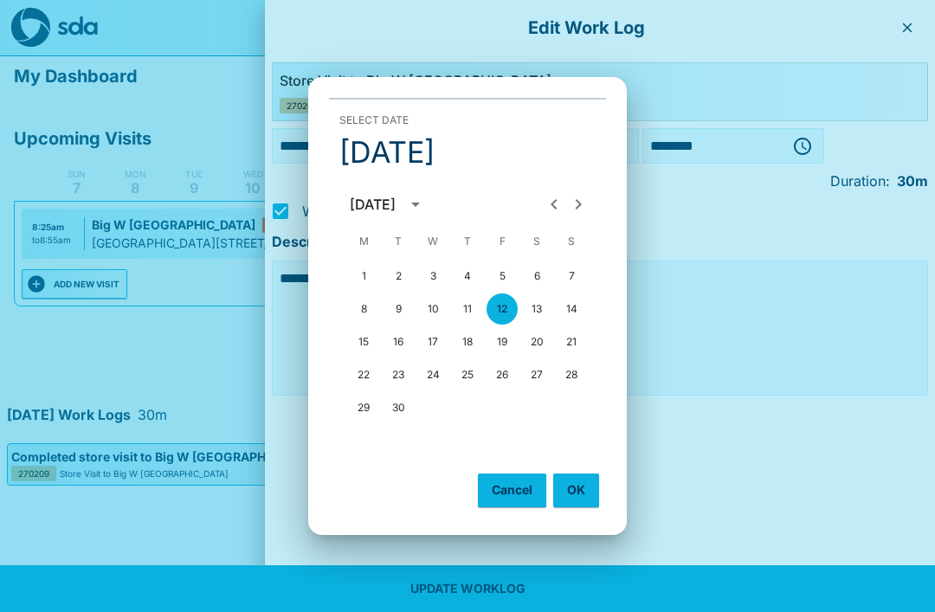
click at [441, 310] on button "10" at bounding box center [432, 308] width 31 height 31
type input "**********"
click at [585, 493] on button "OK" at bounding box center [576, 489] width 46 height 33
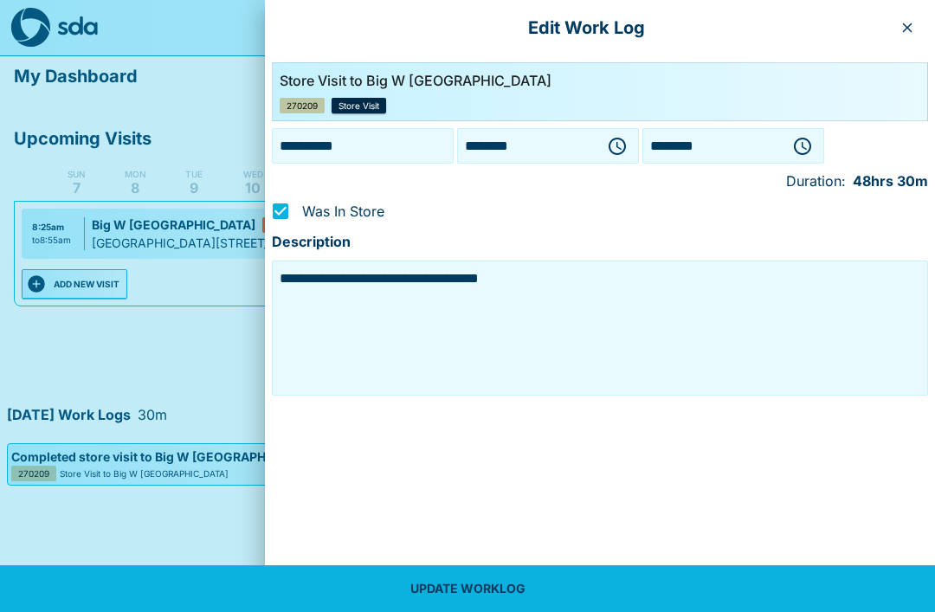
click at [503, 596] on button "UPDATE WORKLOG" at bounding box center [467, 588] width 935 height 47
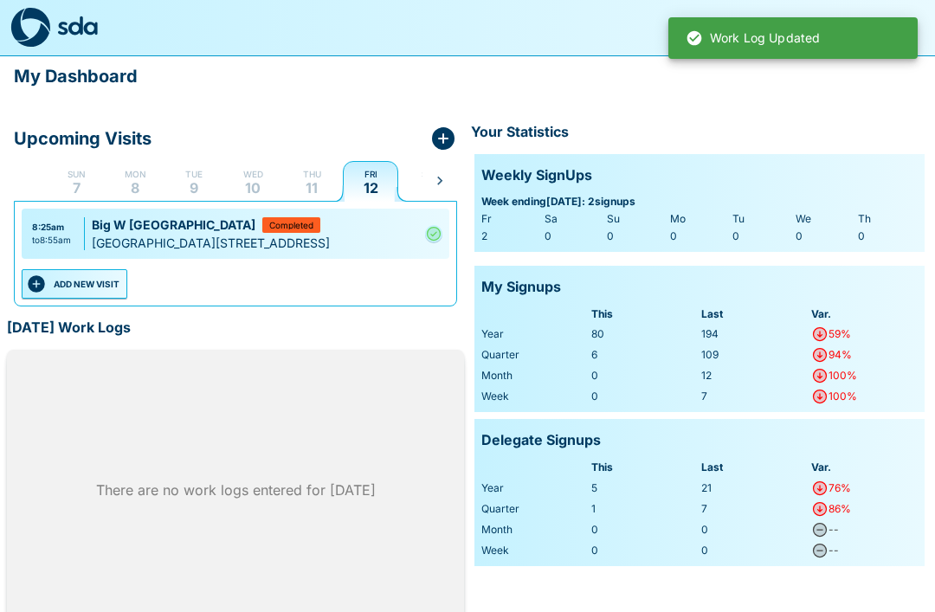
click at [142, 185] on button "Mon 8" at bounding box center [134, 181] width 55 height 42
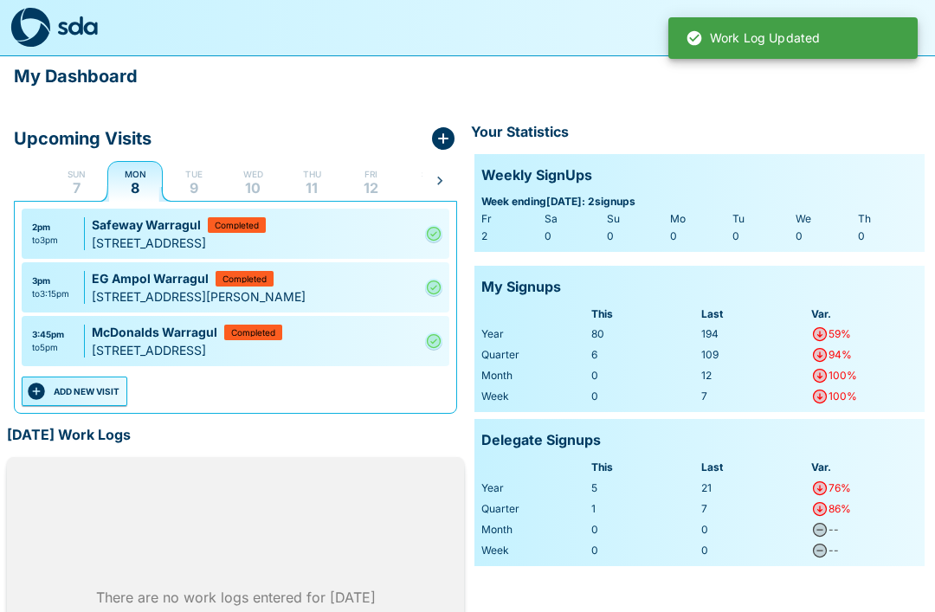
click at [256, 192] on p "10" at bounding box center [253, 188] width 16 height 14
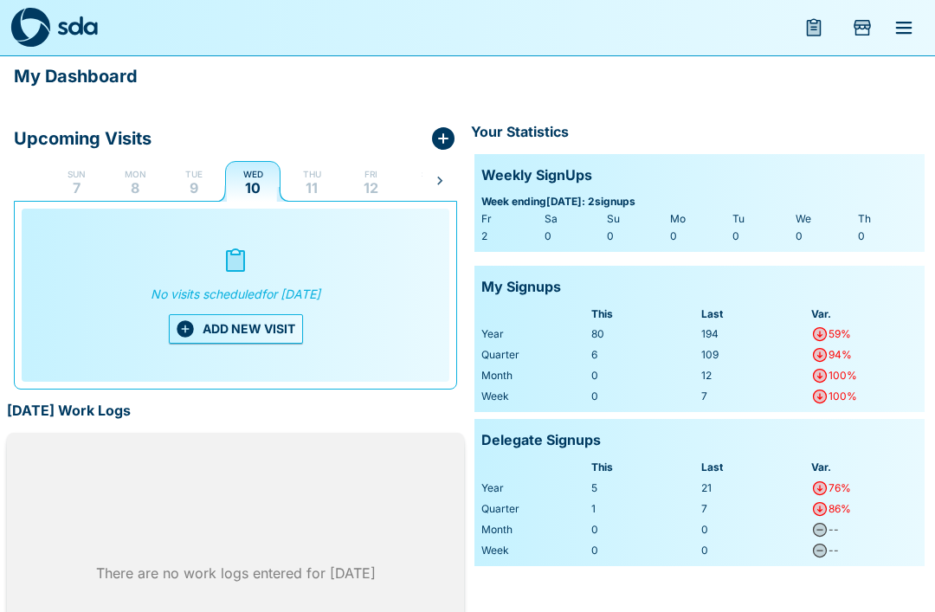
click at [376, 195] on p "12" at bounding box center [371, 188] width 15 height 14
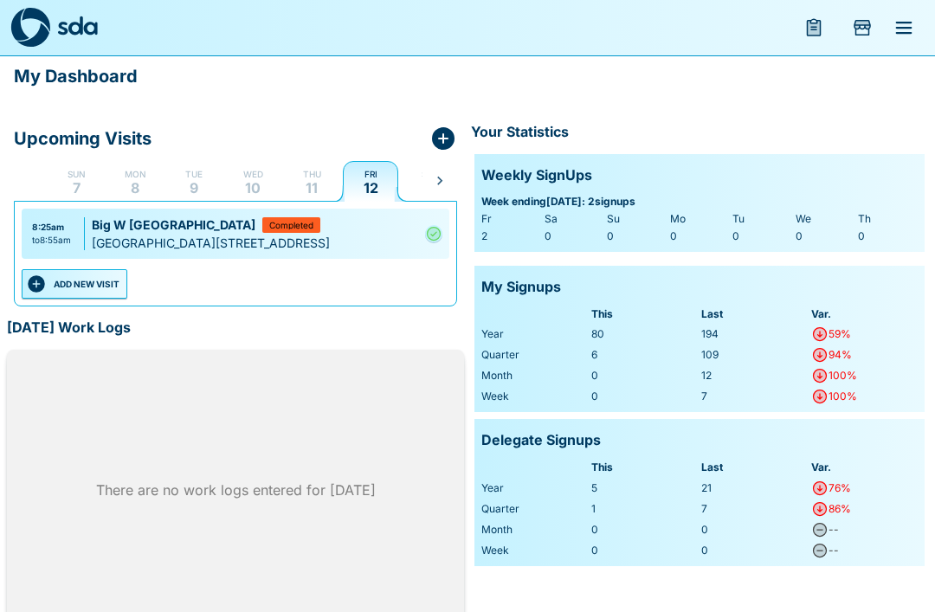
click at [431, 244] on icon "Complete" at bounding box center [433, 233] width 17 height 21
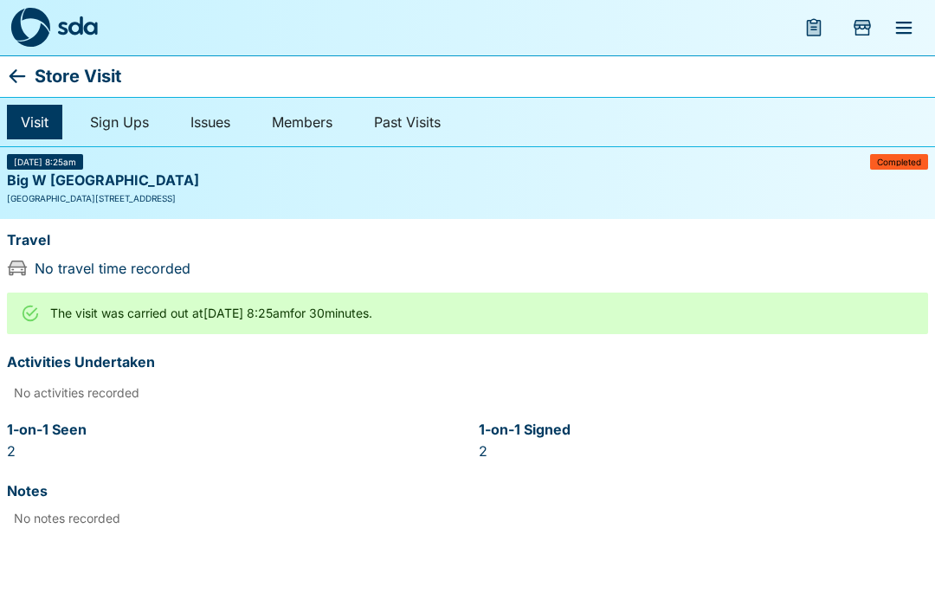
click at [904, 31] on icon "menu" at bounding box center [903, 27] width 21 height 21
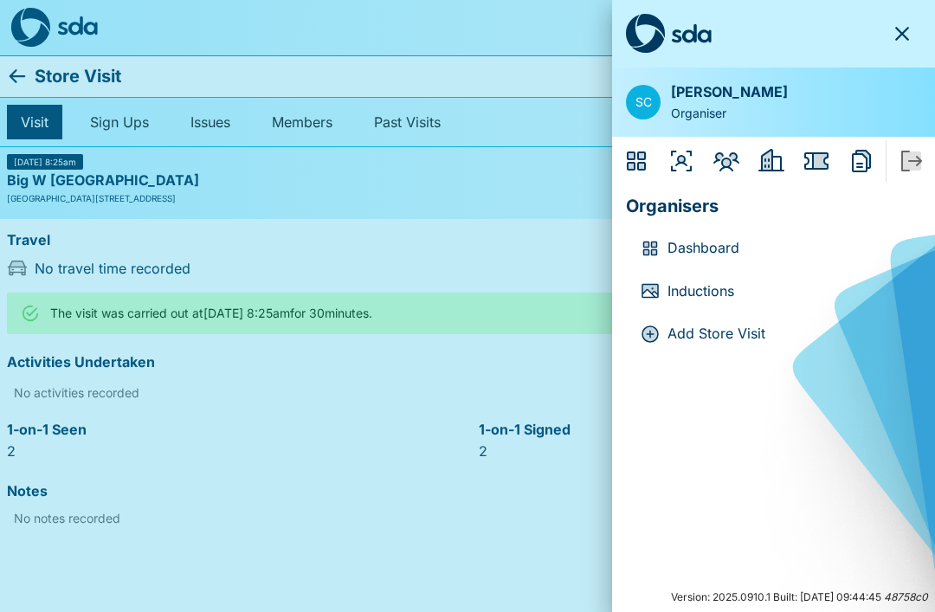
click at [699, 247] on p "Dashboard" at bounding box center [787, 248] width 240 height 23
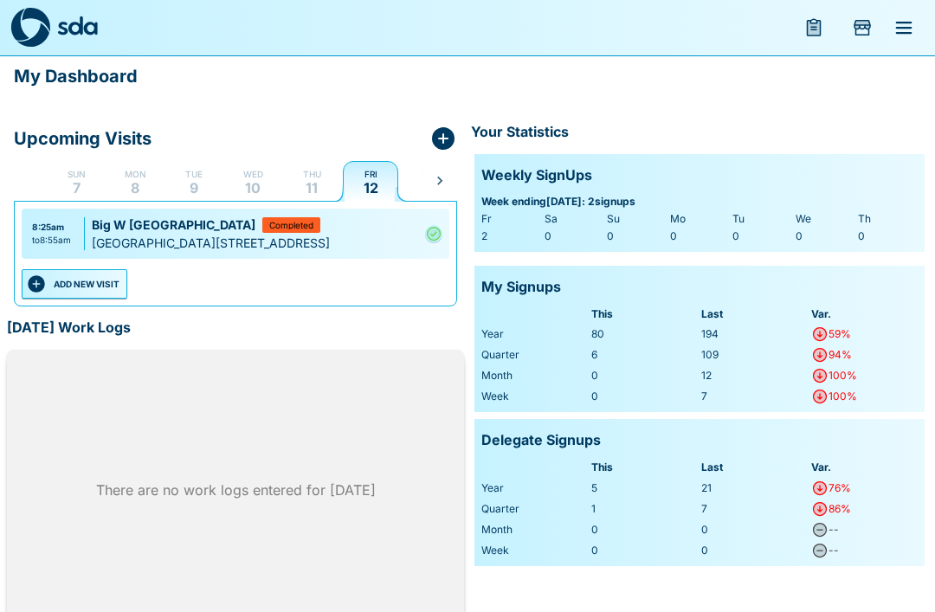
click at [450, 178] on div at bounding box center [439, 181] width 35 height 42
click at [35, 181] on icon at bounding box center [31, 180] width 17 height 17
click at [64, 234] on div "8:25am" at bounding box center [51, 227] width 39 height 13
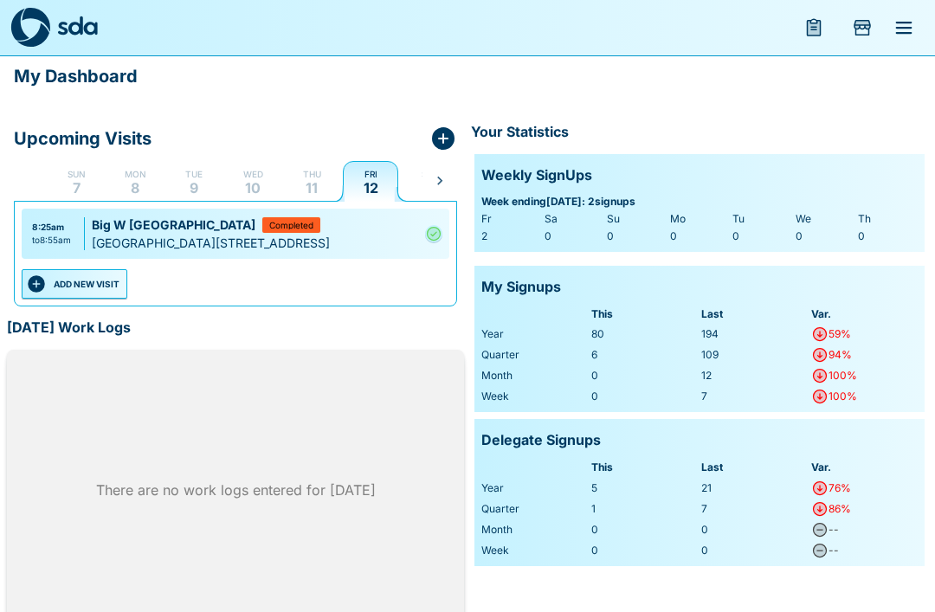
click at [440, 241] on icon "Complete" at bounding box center [434, 234] width 14 height 14
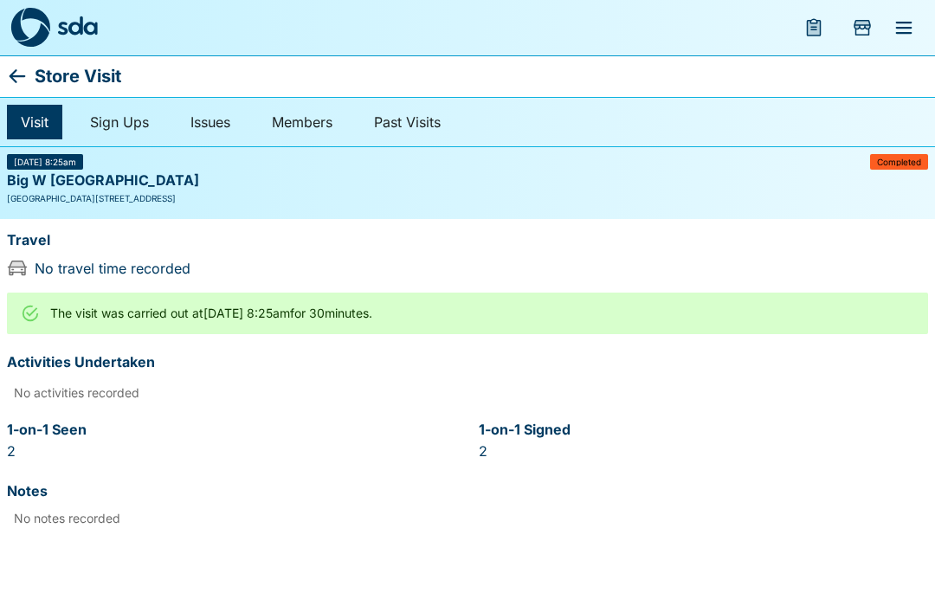
click at [813, 29] on icon "menu" at bounding box center [814, 28] width 13 height 15
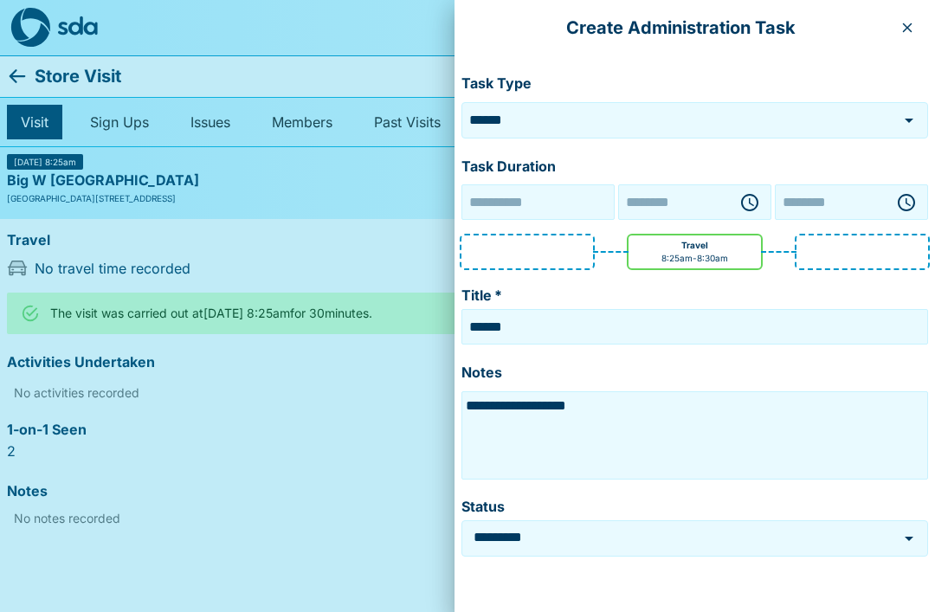
type input "**********"
type input "********"
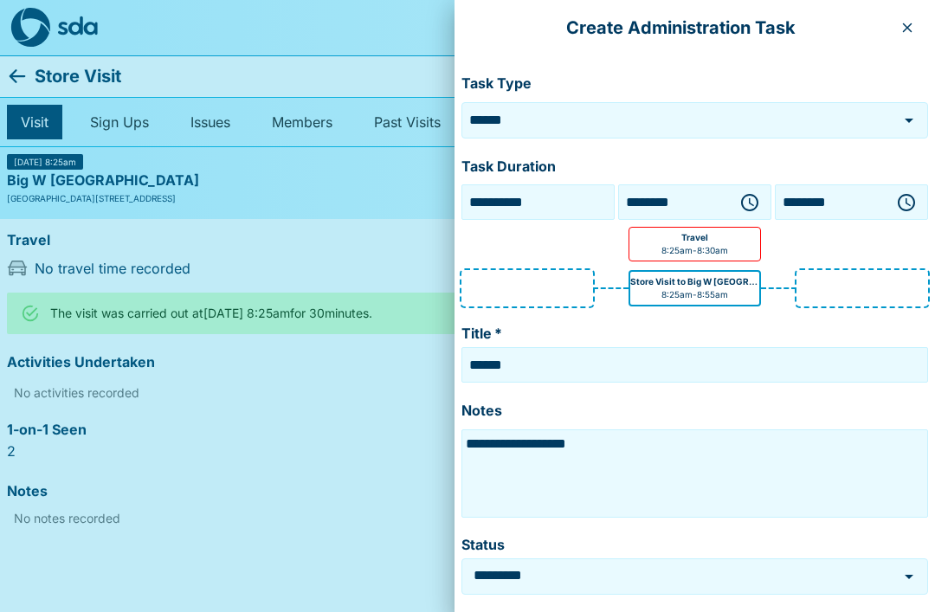
click at [902, 35] on button "button" at bounding box center [907, 28] width 28 height 28
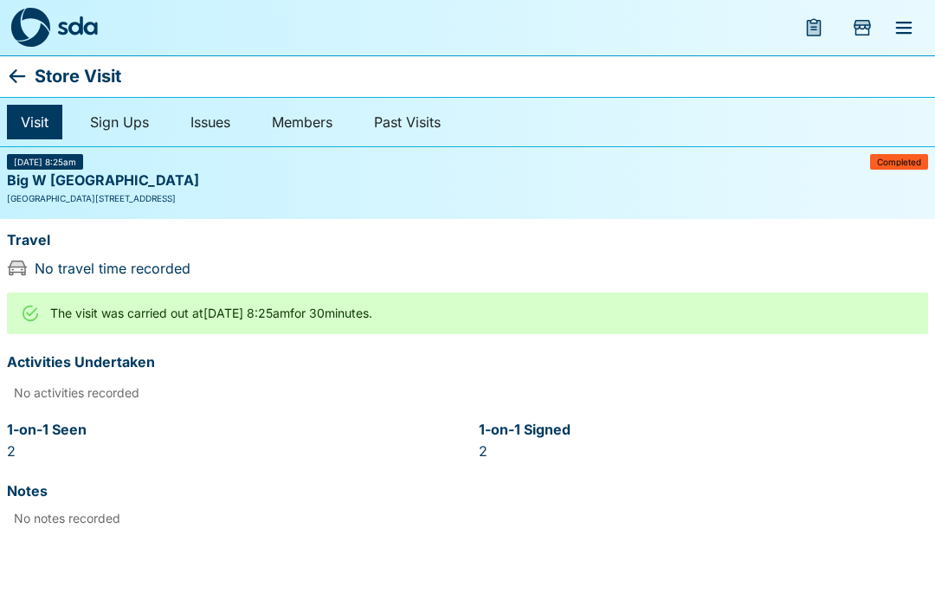
click at [40, 171] on p "Big W [GEOGRAPHIC_DATA]" at bounding box center [103, 181] width 192 height 23
click at [83, 183] on p "Big W [GEOGRAPHIC_DATA]" at bounding box center [103, 181] width 192 height 23
click at [37, 274] on p "No travel time recorded" at bounding box center [113, 268] width 156 height 21
click at [57, 319] on div "The visit was carried out at [GEOGRAPHIC_DATA][DATE] 8:25am for 30 minutes." at bounding box center [211, 313] width 322 height 31
click at [35, 311] on icon at bounding box center [30, 313] width 19 height 19
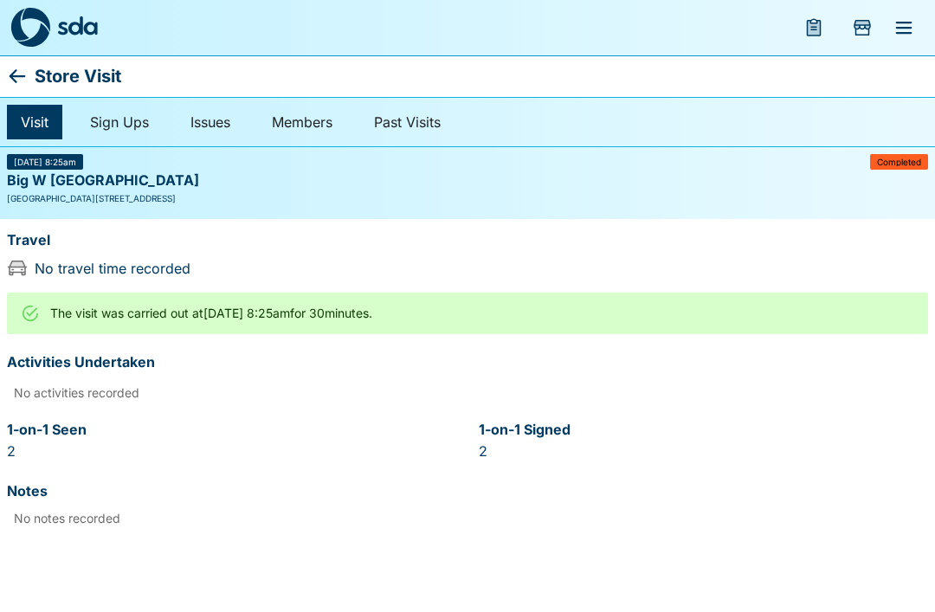
click at [536, 441] on p "2" at bounding box center [704, 451] width 450 height 21
click at [900, 172] on div "Big W [GEOGRAPHIC_DATA]" at bounding box center [467, 181] width 921 height 23
click at [21, 85] on icon at bounding box center [17, 76] width 21 height 21
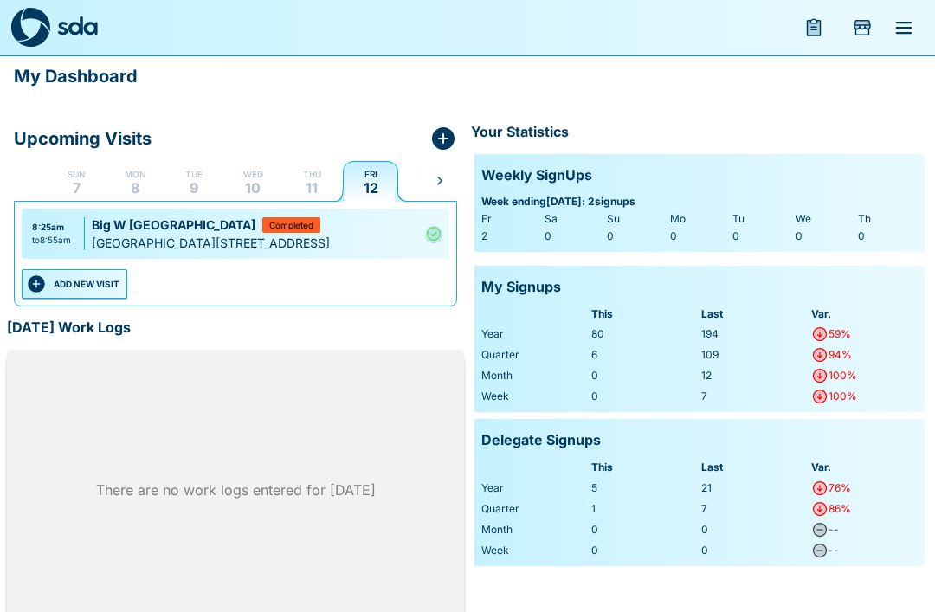
click at [439, 241] on icon "Complete" at bounding box center [434, 234] width 13 height 13
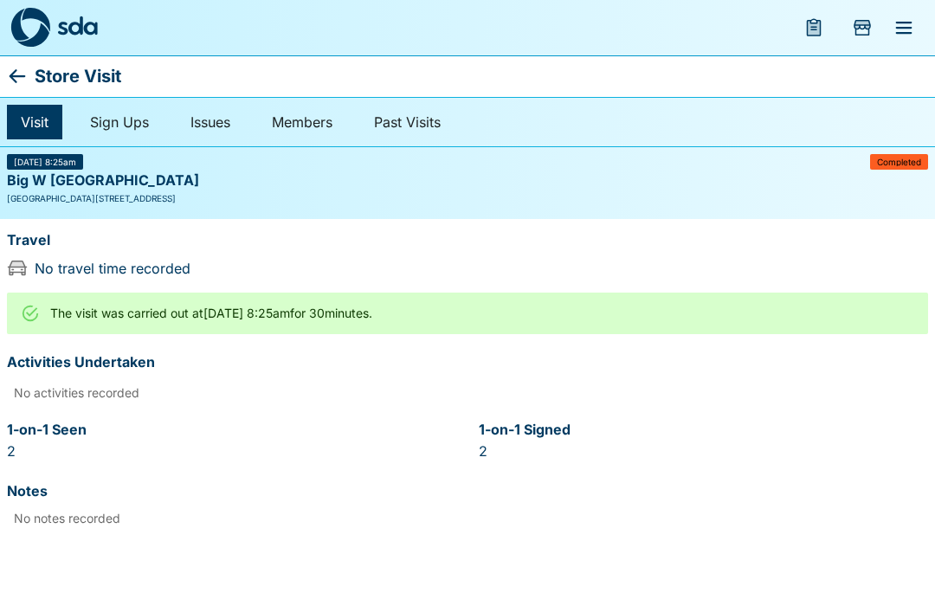
click at [340, 319] on div "The visit was carried out at [GEOGRAPHIC_DATA][DATE] 8:25am for 30 minutes." at bounding box center [211, 313] width 322 height 31
click at [909, 31] on icon "menu" at bounding box center [903, 27] width 21 height 21
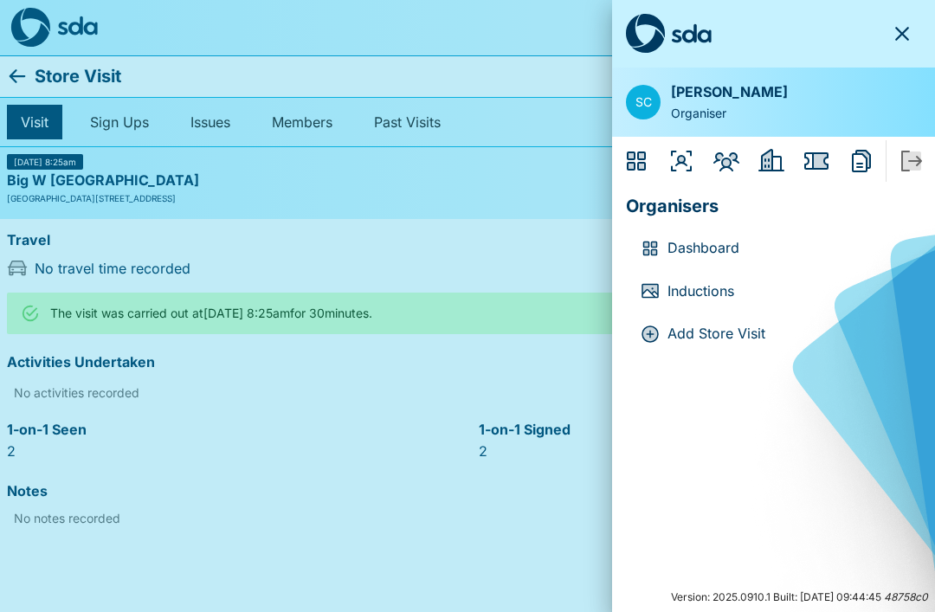
click at [692, 249] on p "Dashboard" at bounding box center [787, 248] width 240 height 23
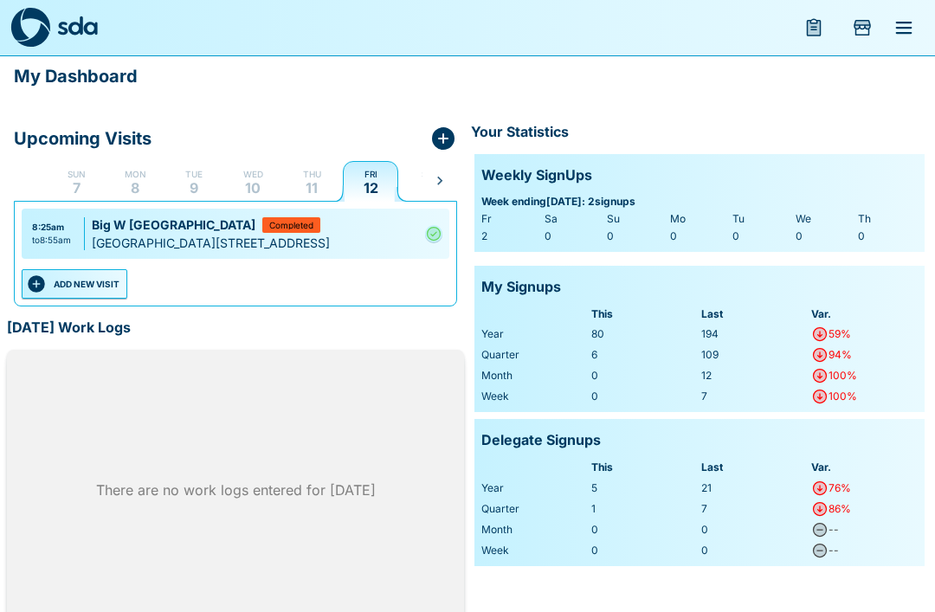
click at [905, 34] on icon "menu" at bounding box center [904, 28] width 16 height 12
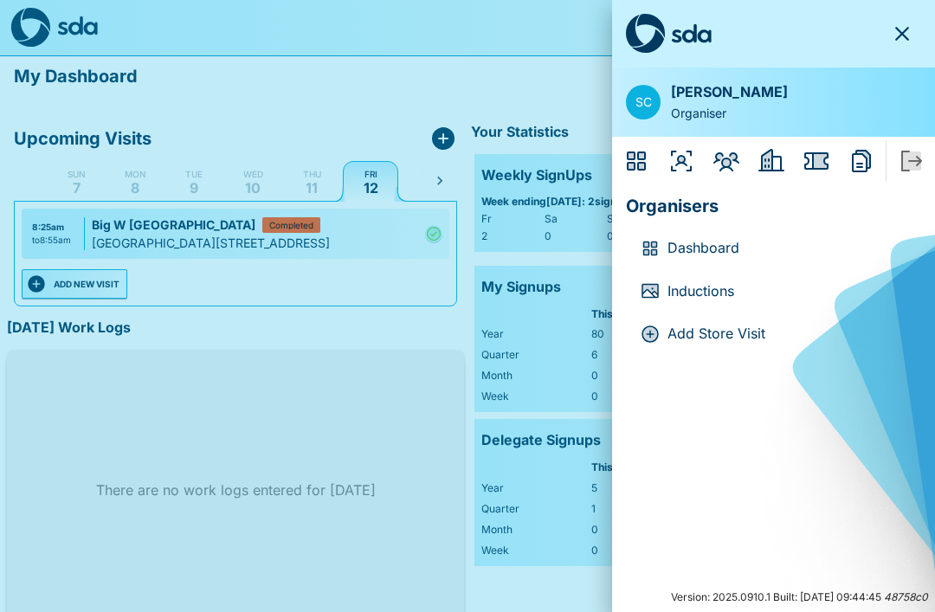
click at [775, 163] on icon "Employers" at bounding box center [771, 161] width 28 height 28
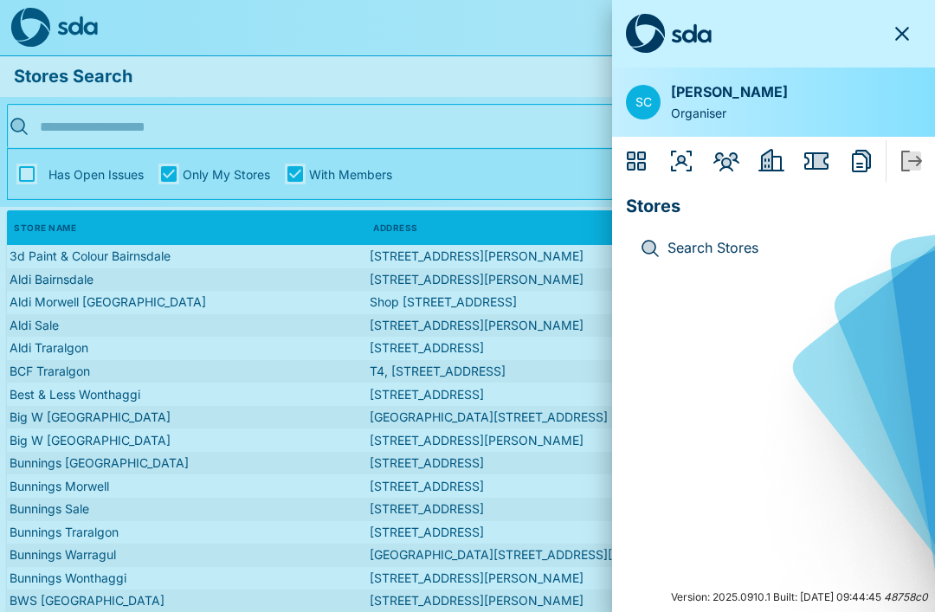
click at [903, 35] on icon "button" at bounding box center [902, 34] width 14 height 14
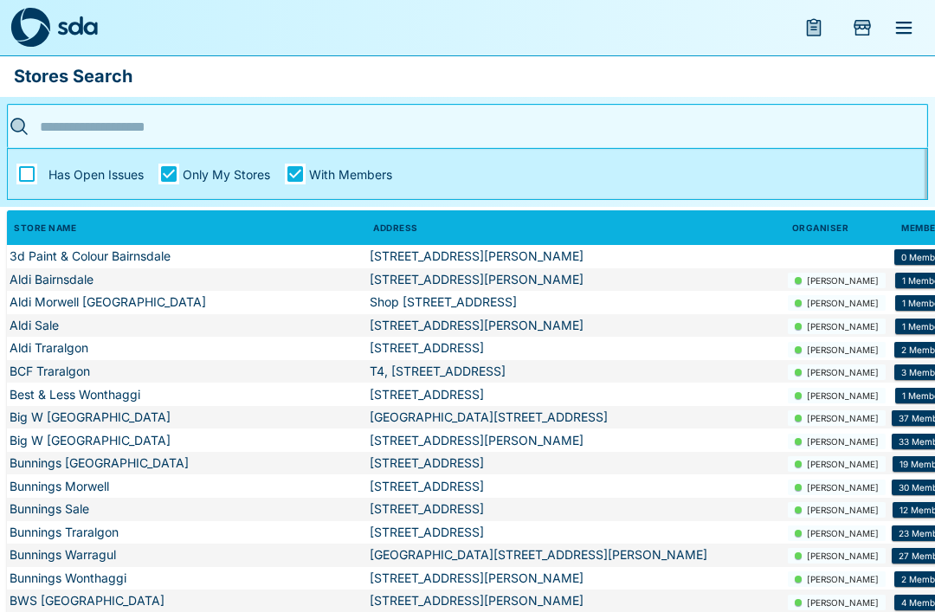
click at [894, 23] on icon "menu" at bounding box center [903, 27] width 21 height 21
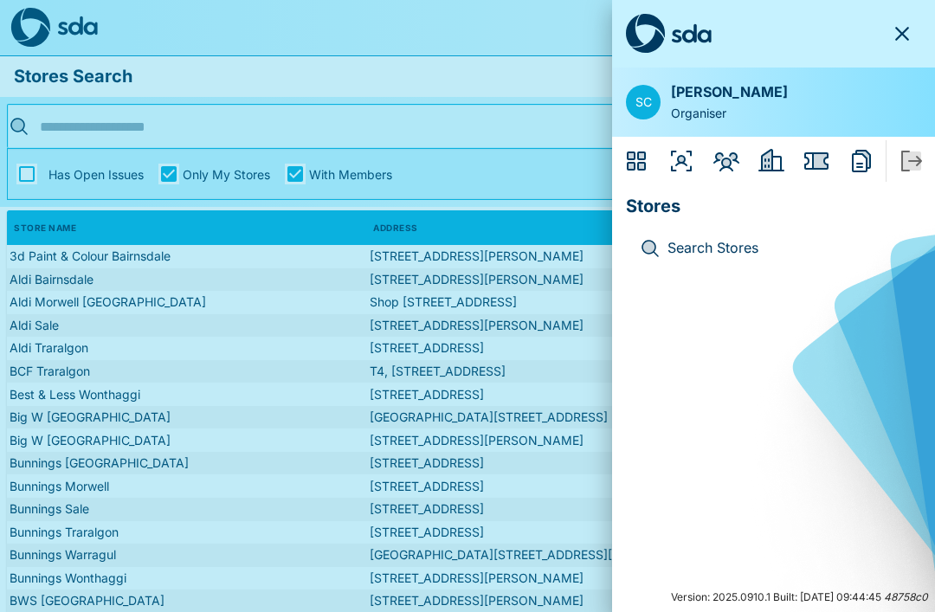
click at [724, 159] on icon "Members" at bounding box center [726, 161] width 26 height 19
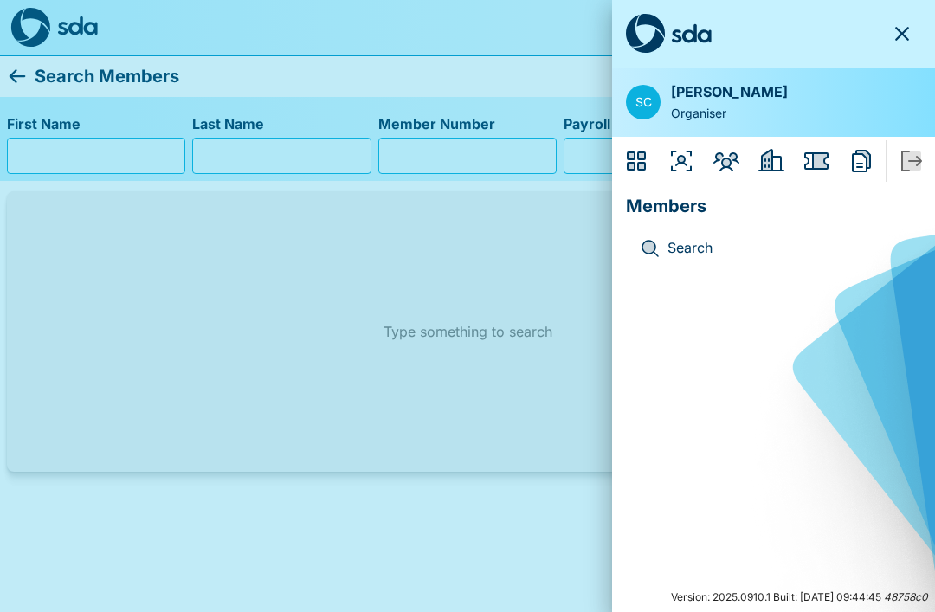
click at [907, 29] on icon "button" at bounding box center [902, 34] width 14 height 14
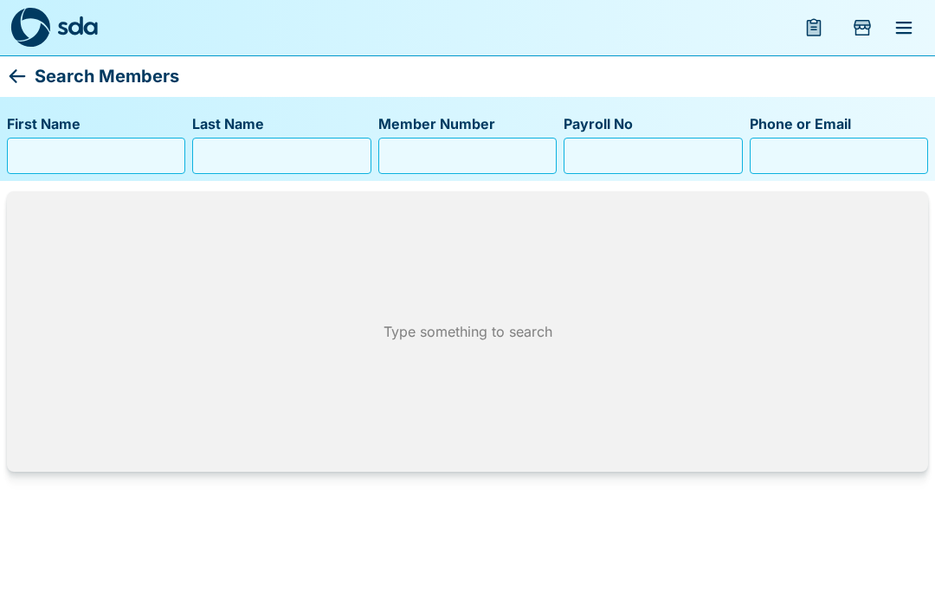
click at [863, 39] on button "Add Store Visit" at bounding box center [862, 28] width 42 height 42
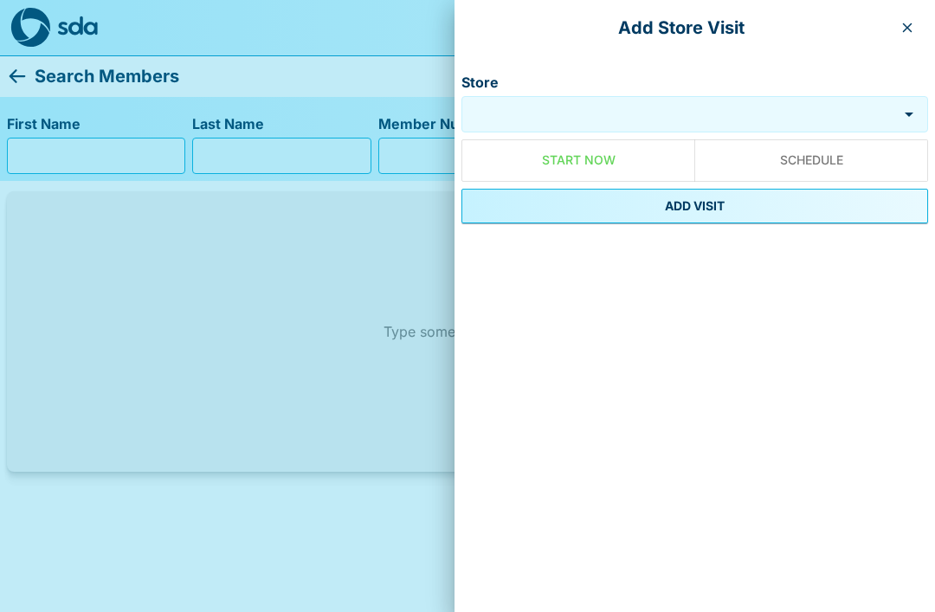
click at [905, 33] on icon "button" at bounding box center [907, 28] width 14 height 14
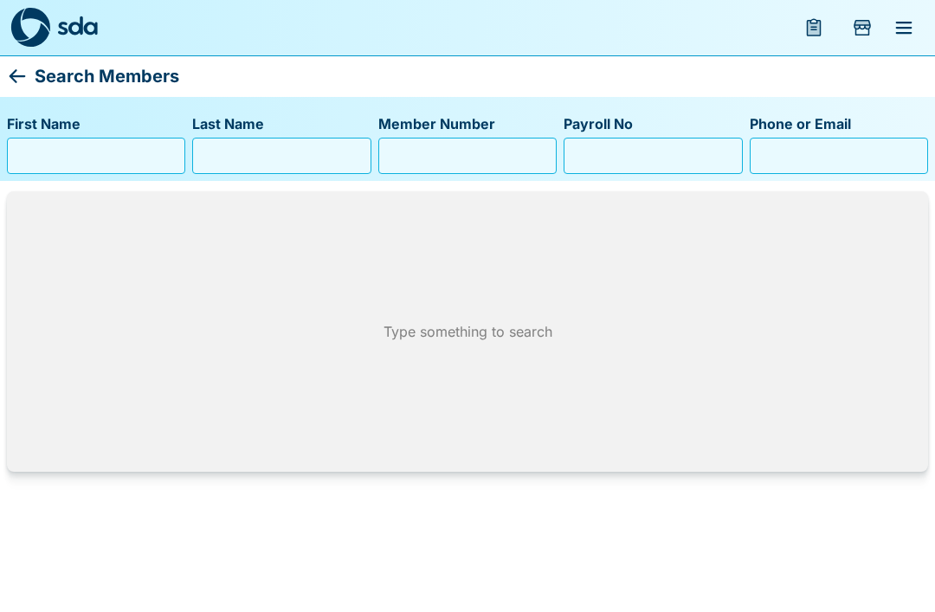
click at [905, 34] on icon "menu" at bounding box center [904, 28] width 16 height 12
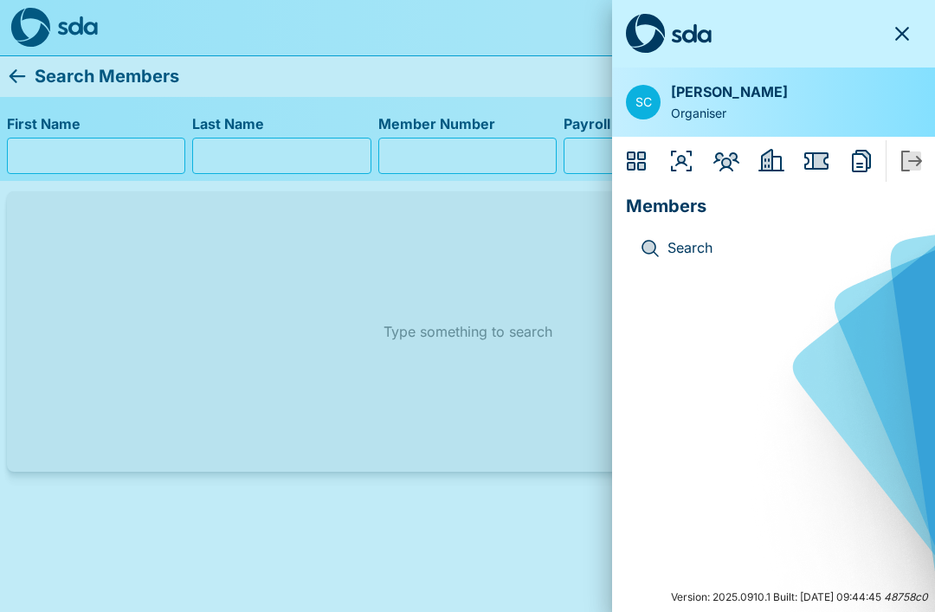
click at [863, 164] on icon "Reports" at bounding box center [861, 161] width 28 height 28
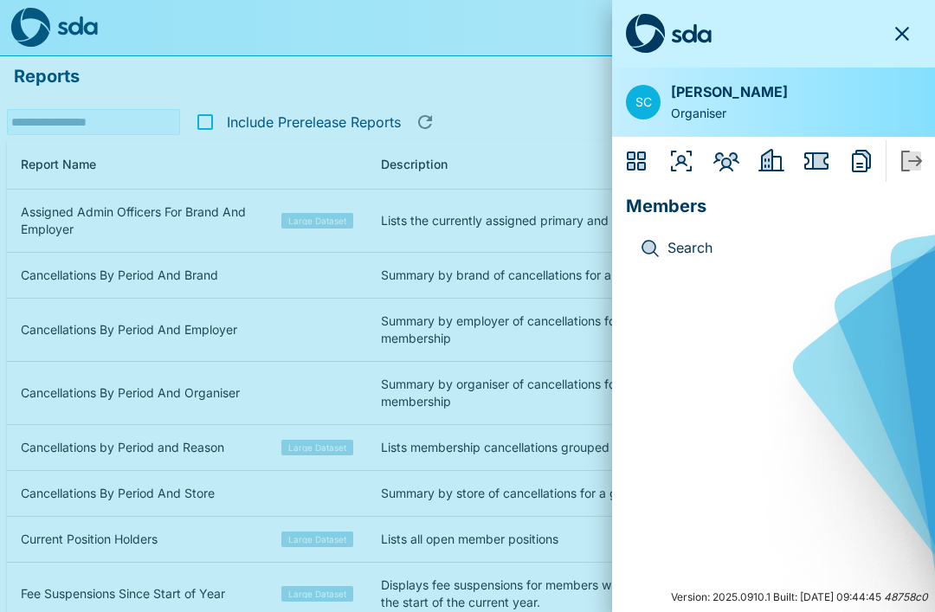
click at [861, 171] on icon "Reports" at bounding box center [861, 161] width 19 height 23
click at [902, 43] on icon "button" at bounding box center [902, 33] width 21 height 21
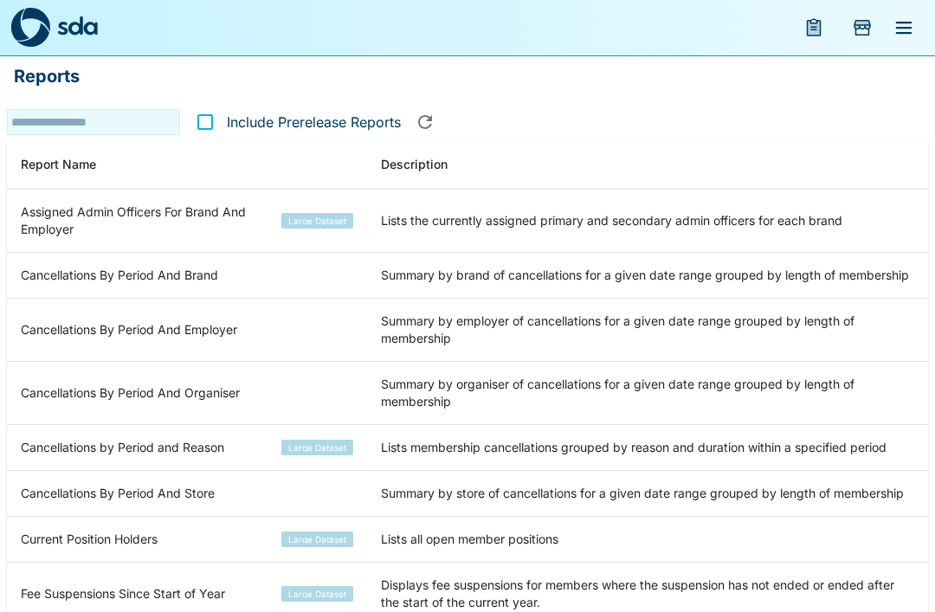
click at [909, 23] on icon "menu" at bounding box center [904, 28] width 16 height 12
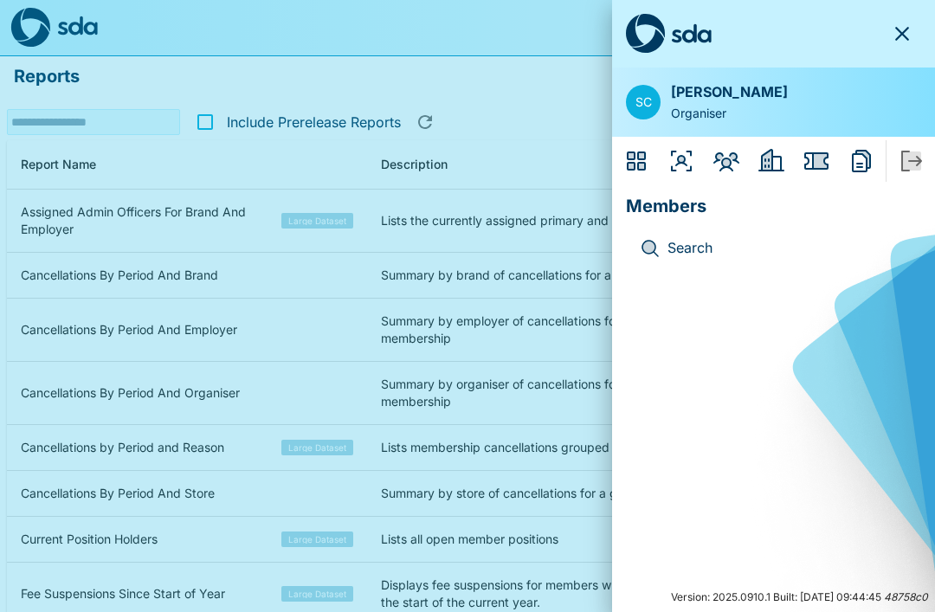
click at [634, 166] on icon "Dashboard" at bounding box center [636, 160] width 19 height 19
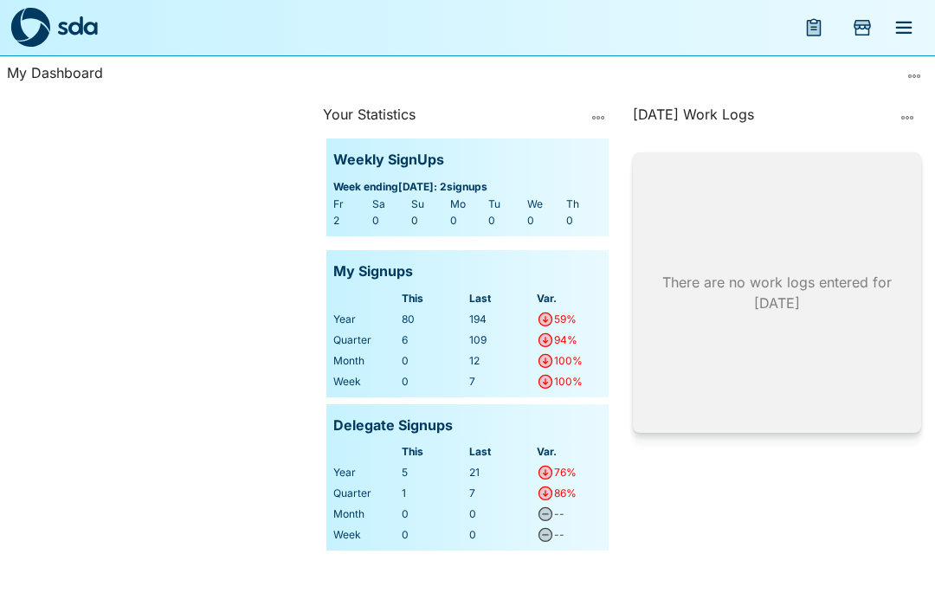
scroll to position [2, 0]
click at [550, 312] on icon at bounding box center [545, 318] width 13 height 13
click at [900, 33] on icon "menu" at bounding box center [904, 28] width 16 height 12
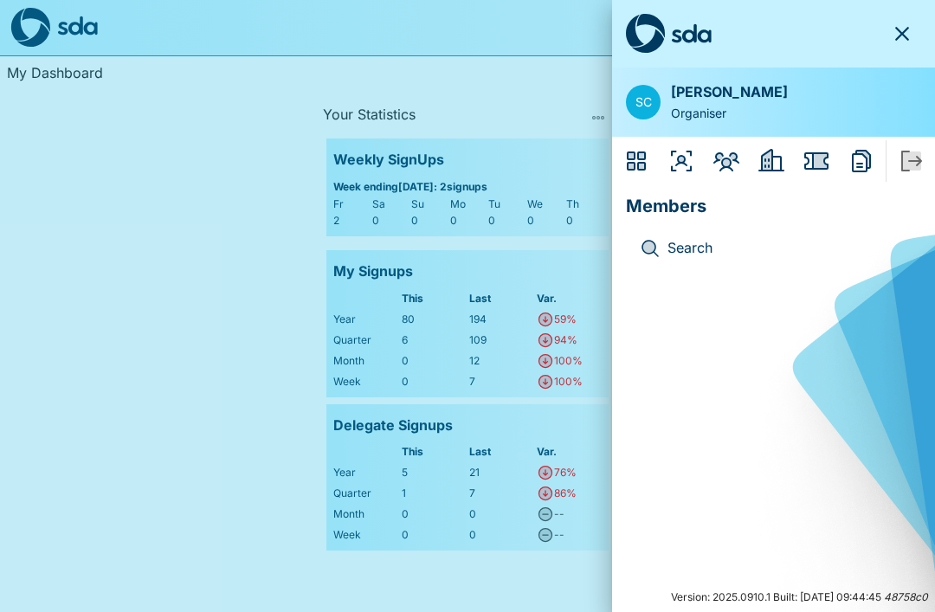
click at [632, 161] on icon "Dashboard" at bounding box center [636, 160] width 19 height 19
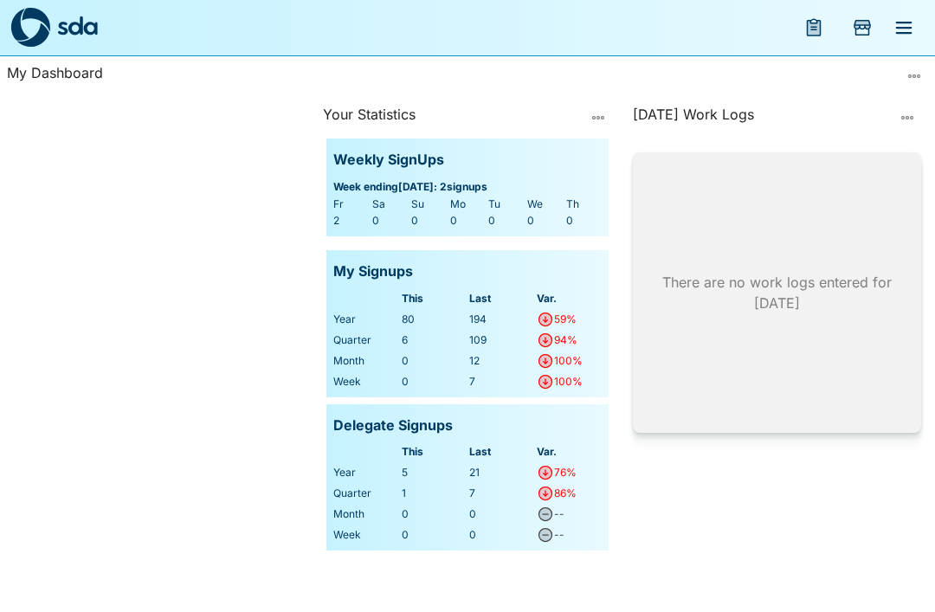
click at [867, 26] on icon "Add Store Visit" at bounding box center [862, 25] width 16 height 9
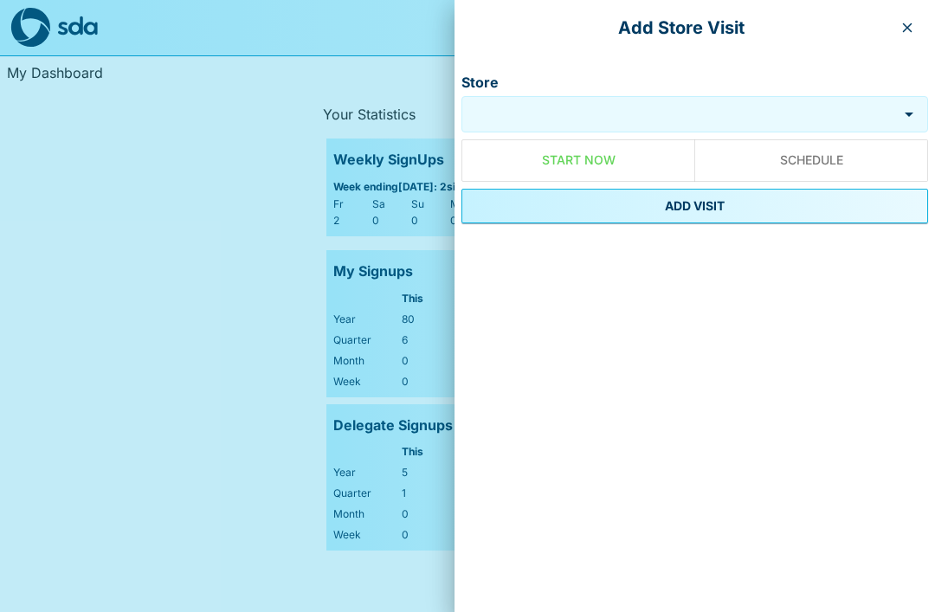
click at [699, 113] on input "Store" at bounding box center [681, 114] width 423 height 20
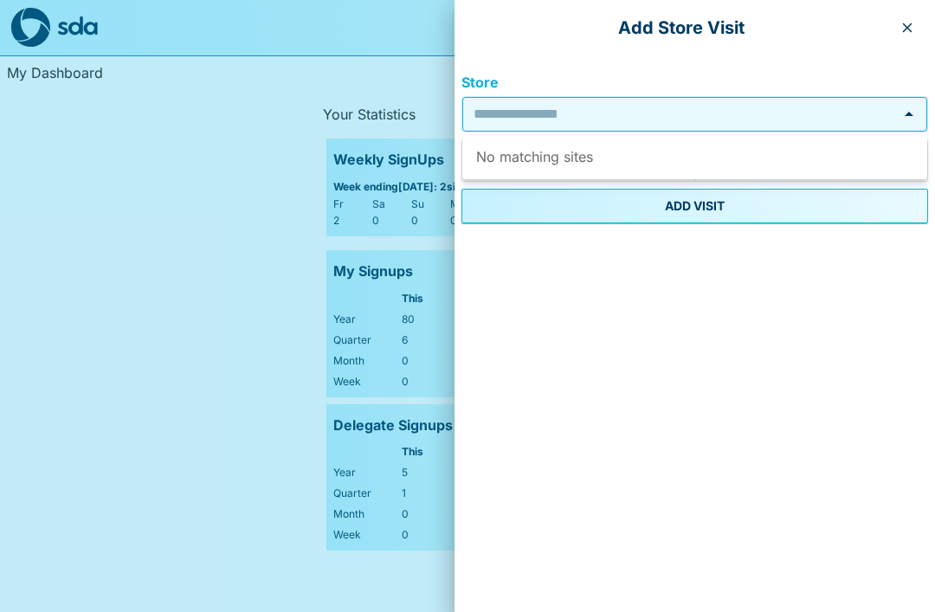
click at [905, 29] on icon "button" at bounding box center [908, 28] width 10 height 10
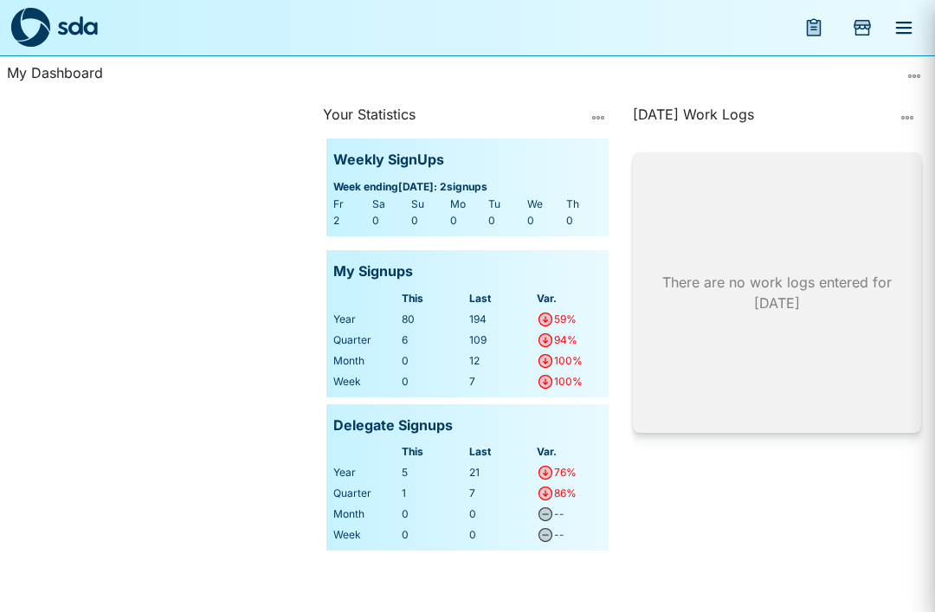
click at [905, 29] on icon "menu" at bounding box center [904, 28] width 16 height 12
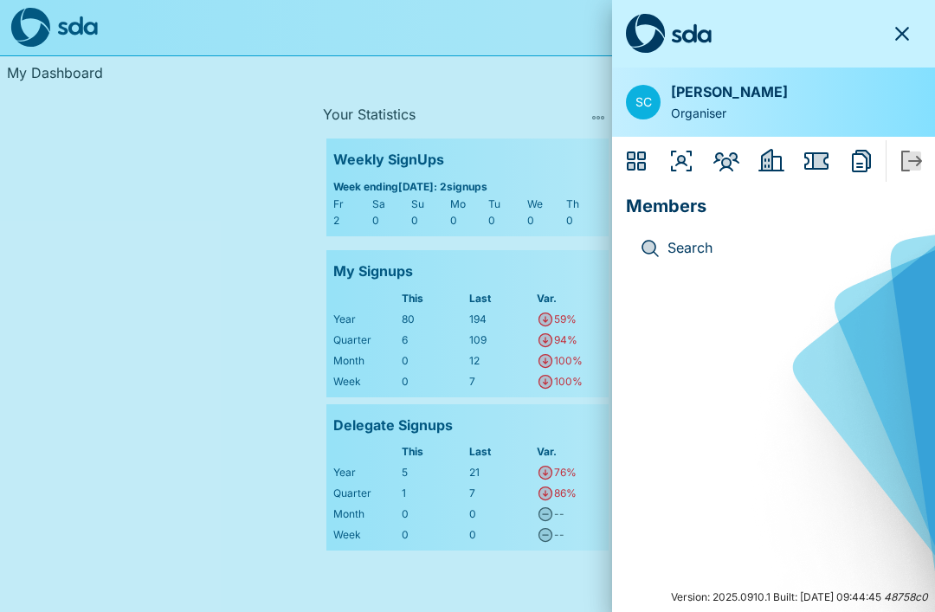
click at [899, 42] on icon "button" at bounding box center [902, 33] width 21 height 21
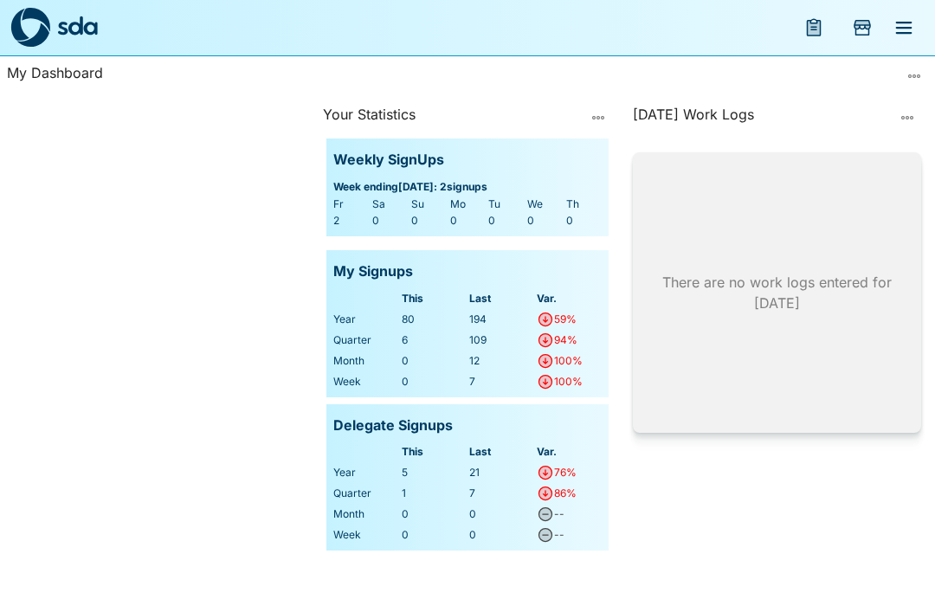
click at [868, 32] on icon "Add Store Visit" at bounding box center [861, 28] width 17 height 16
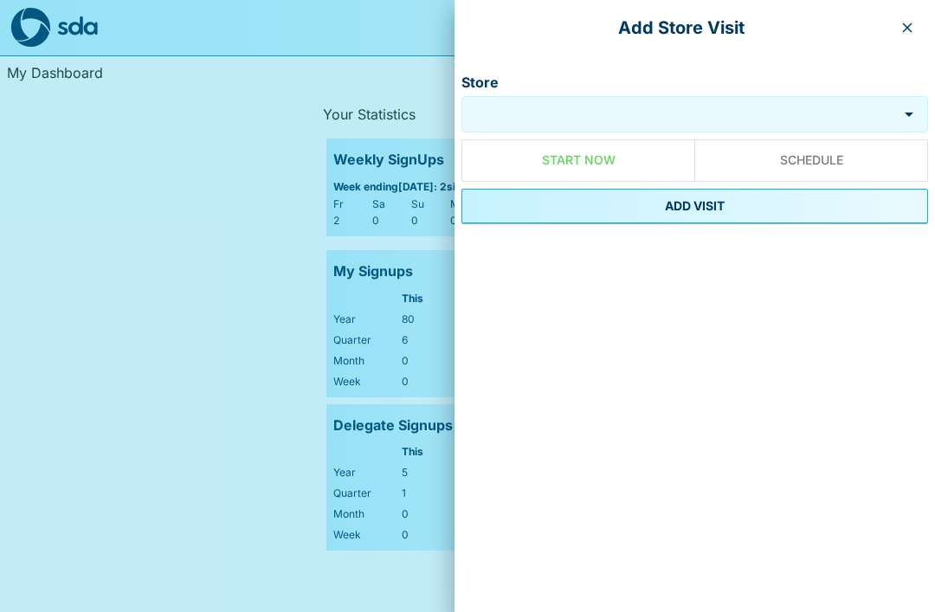
click at [640, 120] on input "Store" at bounding box center [681, 114] width 423 height 20
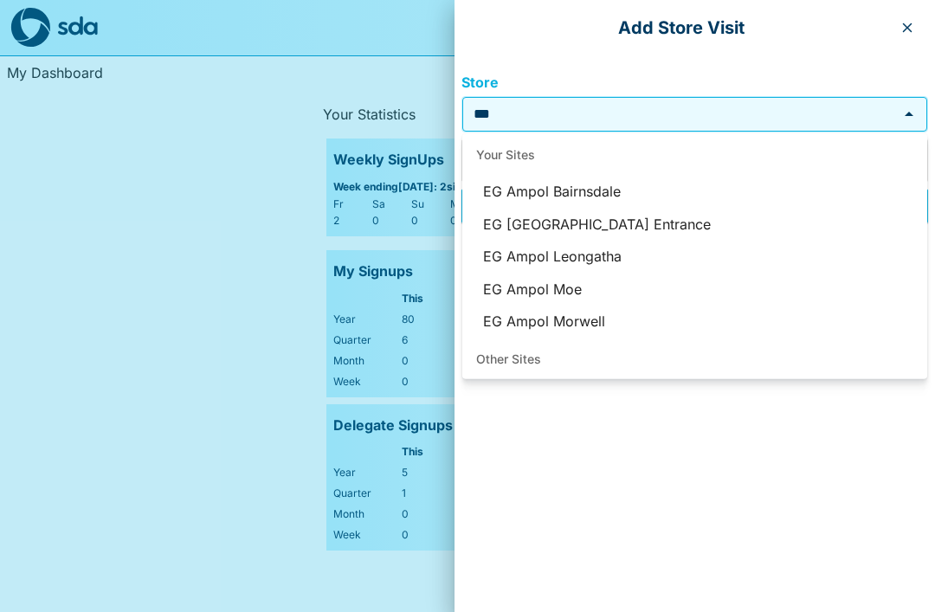
scroll to position [0, 0]
click at [577, 107] on input "**" at bounding box center [681, 114] width 423 height 20
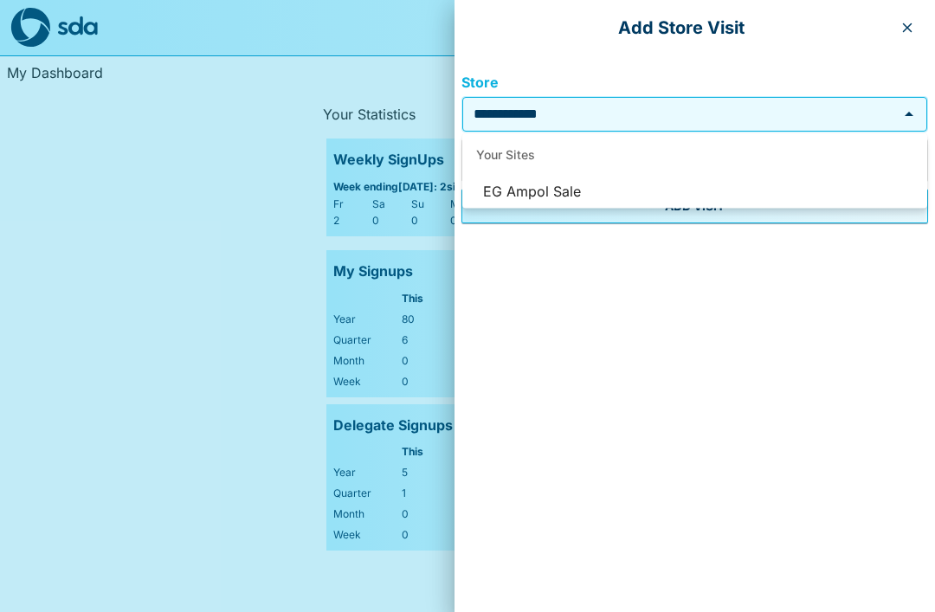
click at [571, 191] on li "EG Ampol Sale" at bounding box center [694, 192] width 465 height 33
type input "**********"
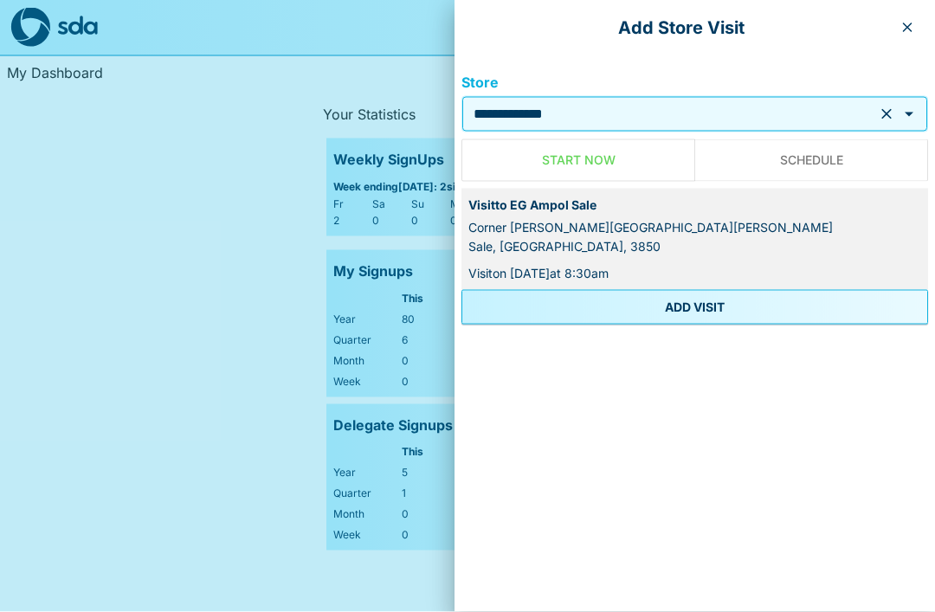
click at [706, 314] on button "ADD VISIT" at bounding box center [694, 307] width 467 height 35
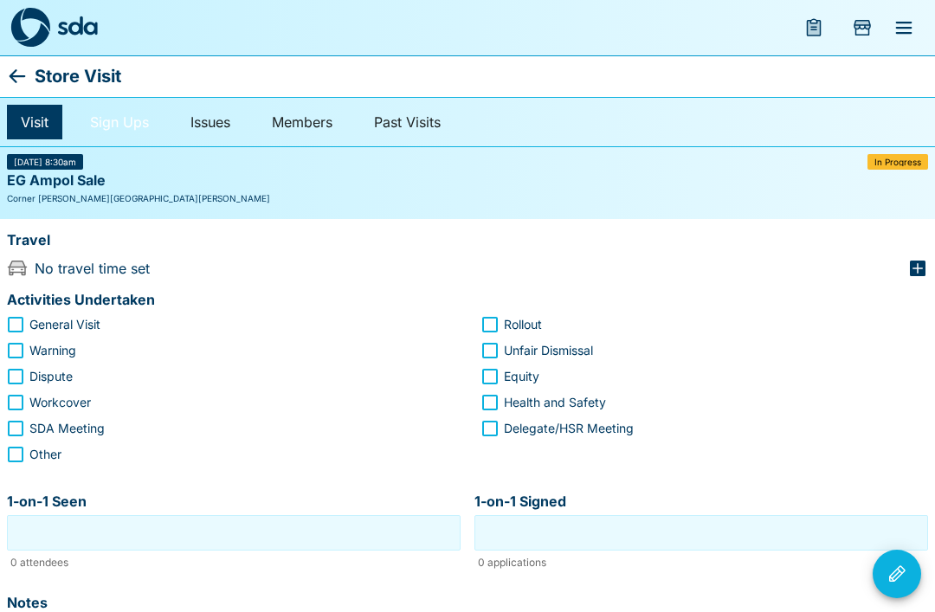
click at [110, 126] on link "Sign Ups" at bounding box center [119, 122] width 87 height 35
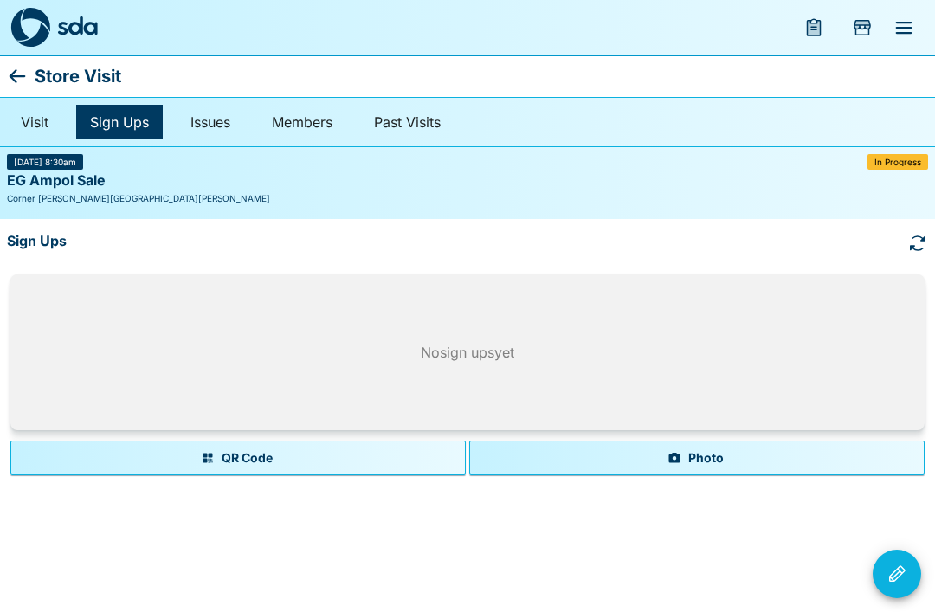
click at [688, 466] on button "Photo" at bounding box center [696, 458] width 455 height 35
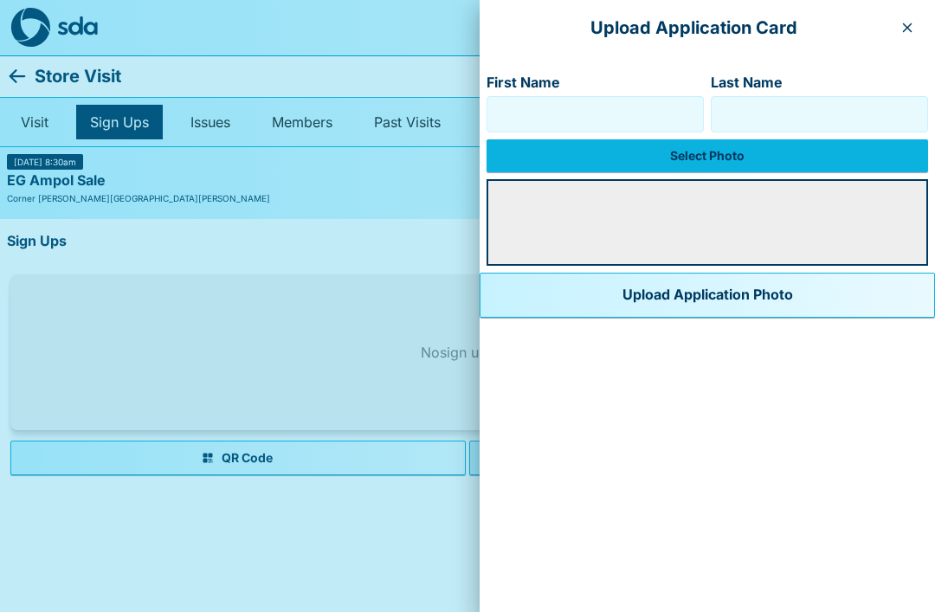
click at [514, 121] on input "First Name" at bounding box center [595, 114] width 202 height 28
type input "***"
click at [727, 123] on input "Last Name" at bounding box center [819, 114] width 202 height 28
type input "********"
click at [656, 156] on label "Select Photo" at bounding box center [706, 155] width 441 height 33
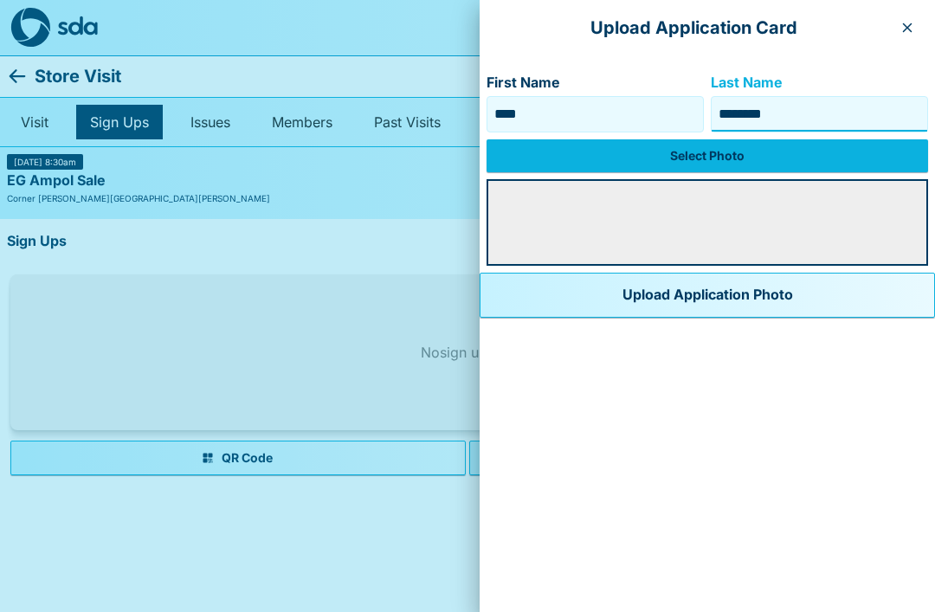
click at [0, 0] on input "Select Photo" at bounding box center [0, 0] width 0 height 0
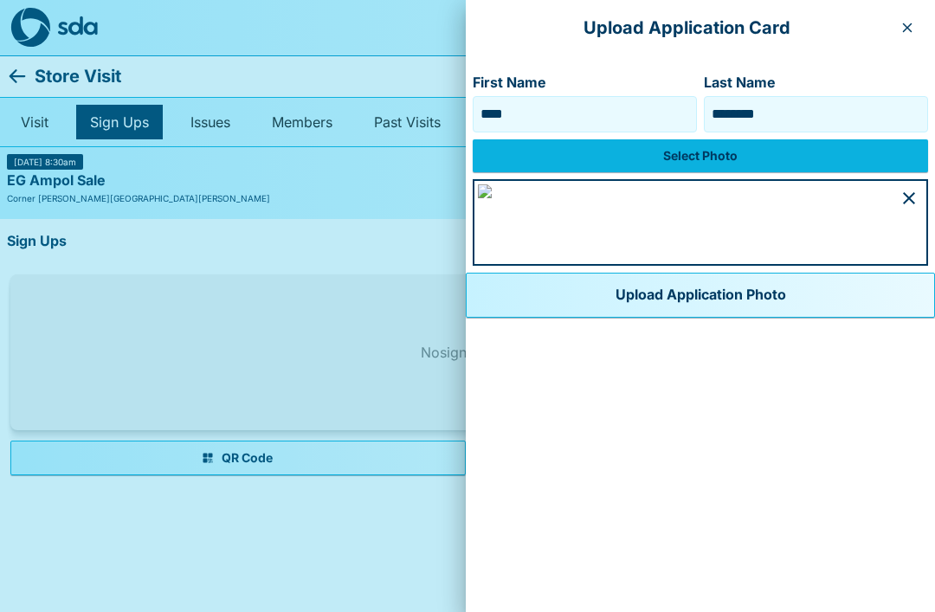
scroll to position [843, 0]
click at [466, 318] on button "Upload Application Photo" at bounding box center [700, 295] width 469 height 45
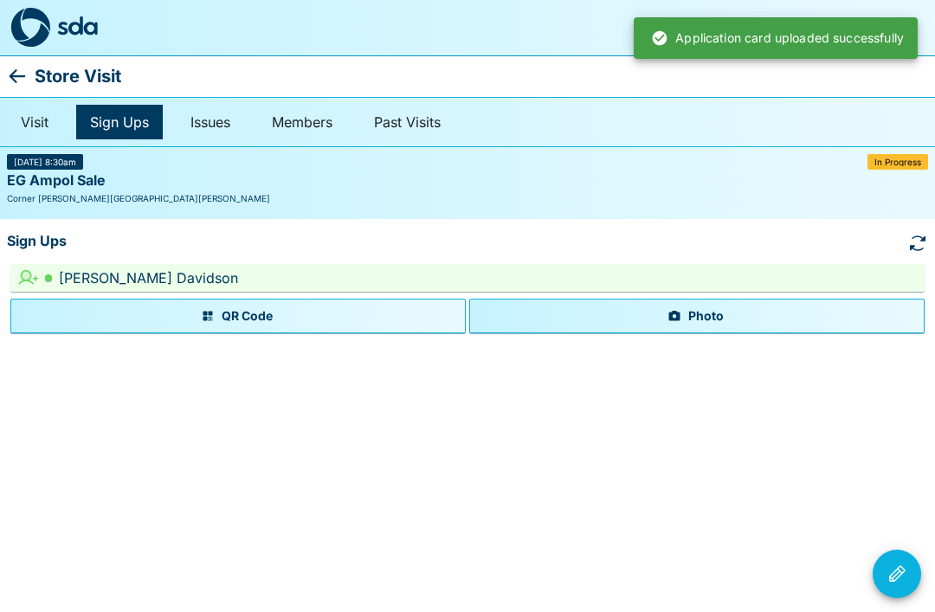
click at [625, 319] on button "Photo" at bounding box center [696, 316] width 455 height 35
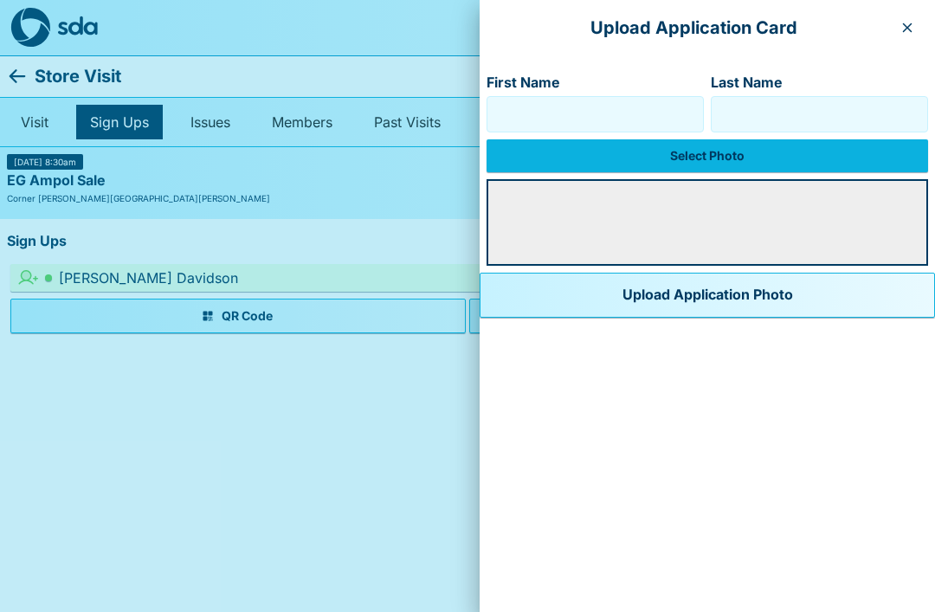
click at [572, 112] on input "First Name" at bounding box center [595, 114] width 202 height 28
type input "********"
click at [737, 109] on input "Last Name" at bounding box center [819, 114] width 202 height 28
type input "********"
click at [652, 158] on label "Select Photo" at bounding box center [706, 155] width 441 height 33
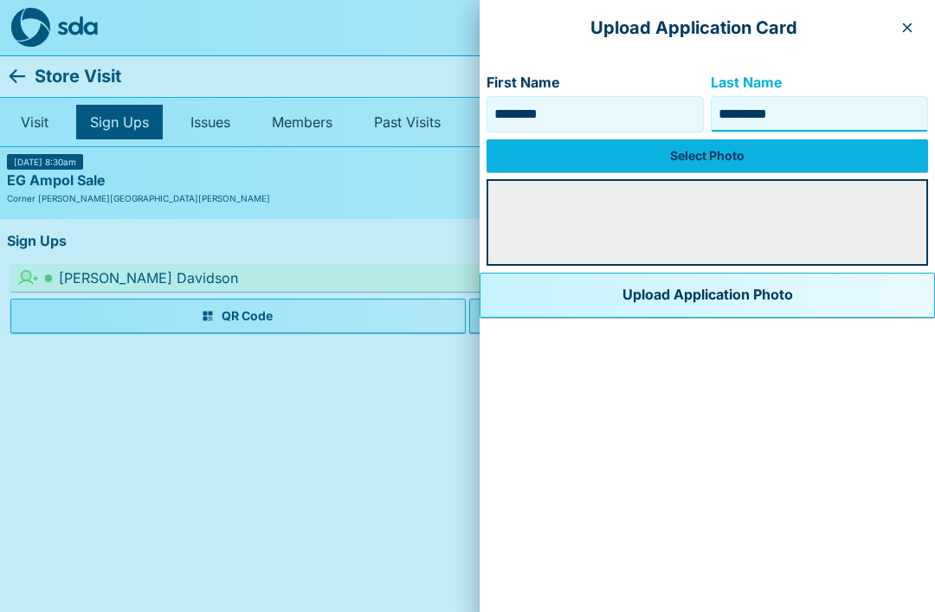
click at [0, 0] on input "Select Photo" at bounding box center [0, 0] width 0 height 0
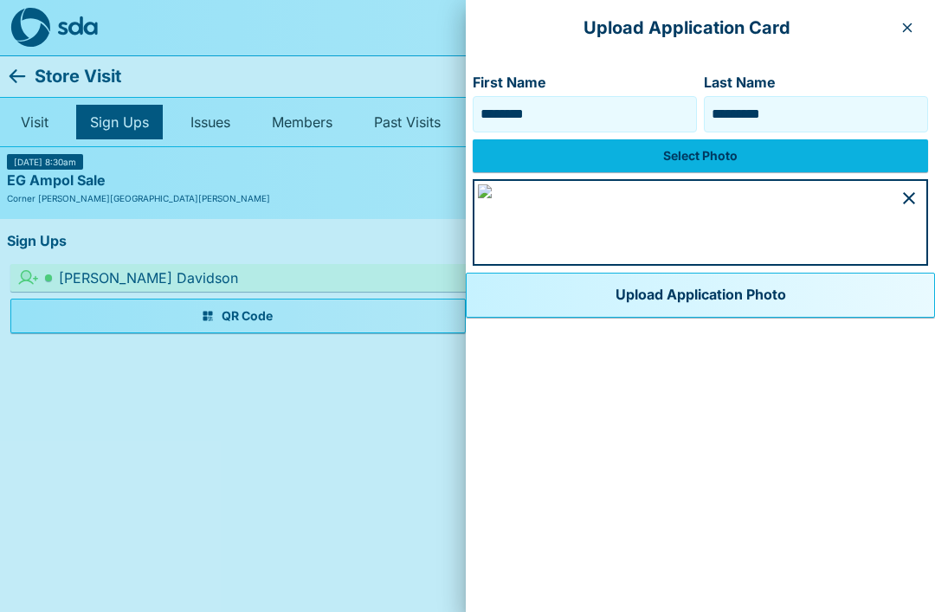
click at [479, 318] on button "Upload Application Photo" at bounding box center [700, 295] width 469 height 45
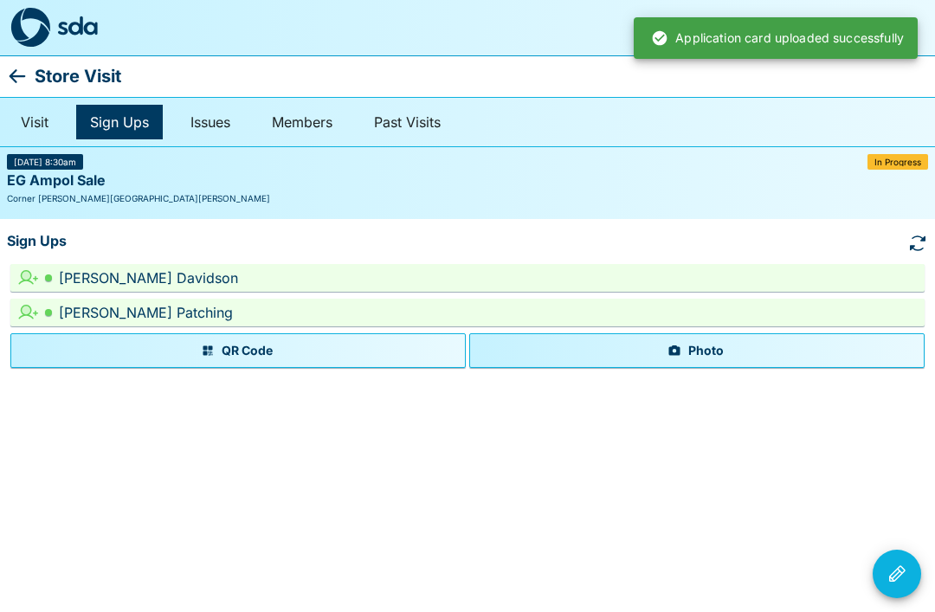
click at [897, 566] on icon "Visit Actions" at bounding box center [896, 573] width 21 height 21
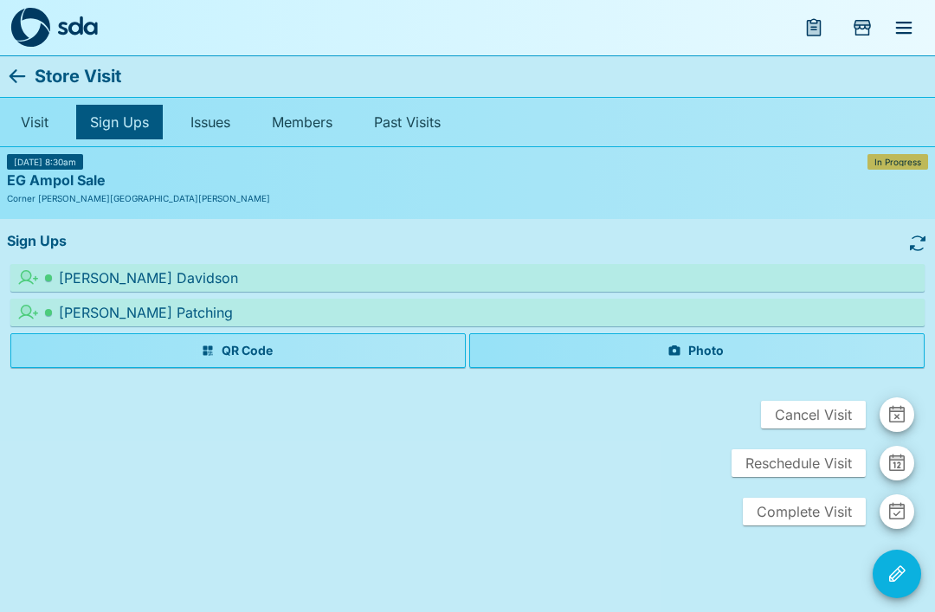
click at [890, 505] on icon "button" at bounding box center [897, 511] width 16 height 17
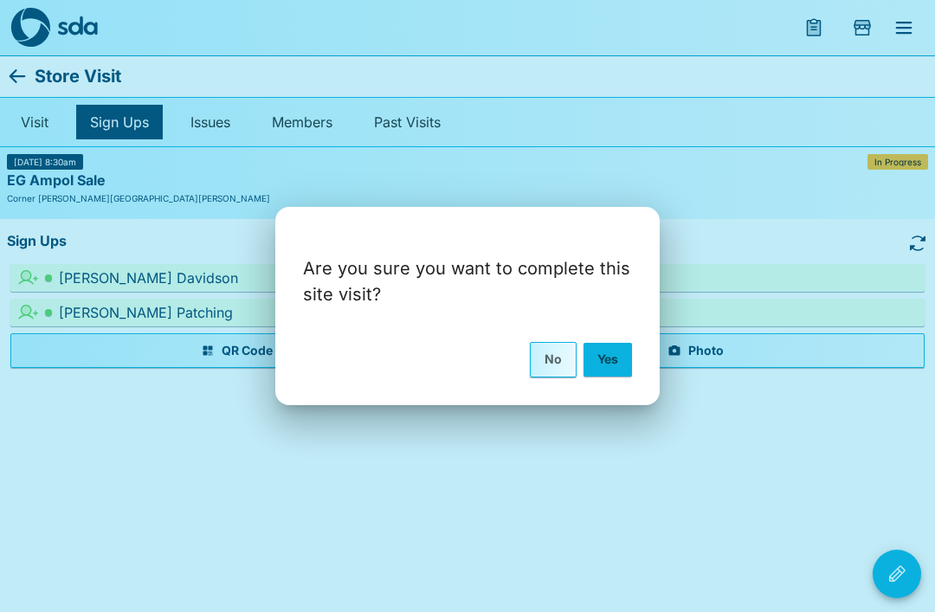
click at [609, 357] on button "Yes" at bounding box center [607, 359] width 48 height 33
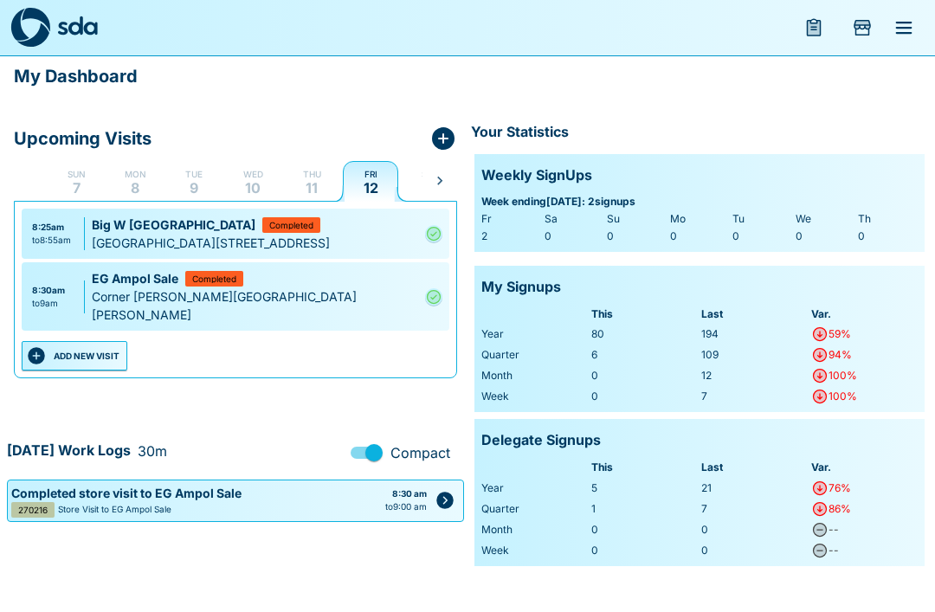
click at [865, 19] on icon "Add Store Visit" at bounding box center [862, 27] width 21 height 21
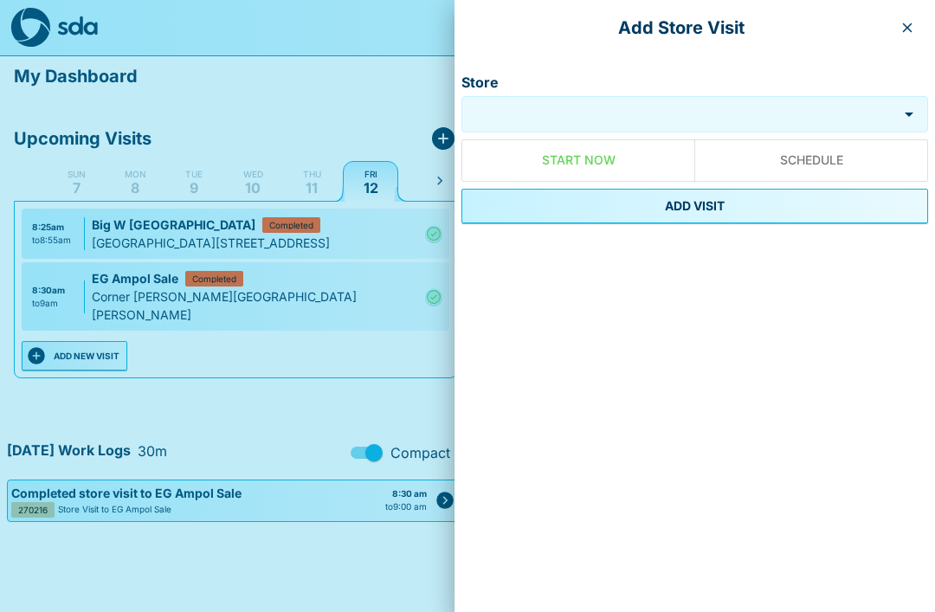
click at [618, 121] on input "Store" at bounding box center [681, 114] width 423 height 20
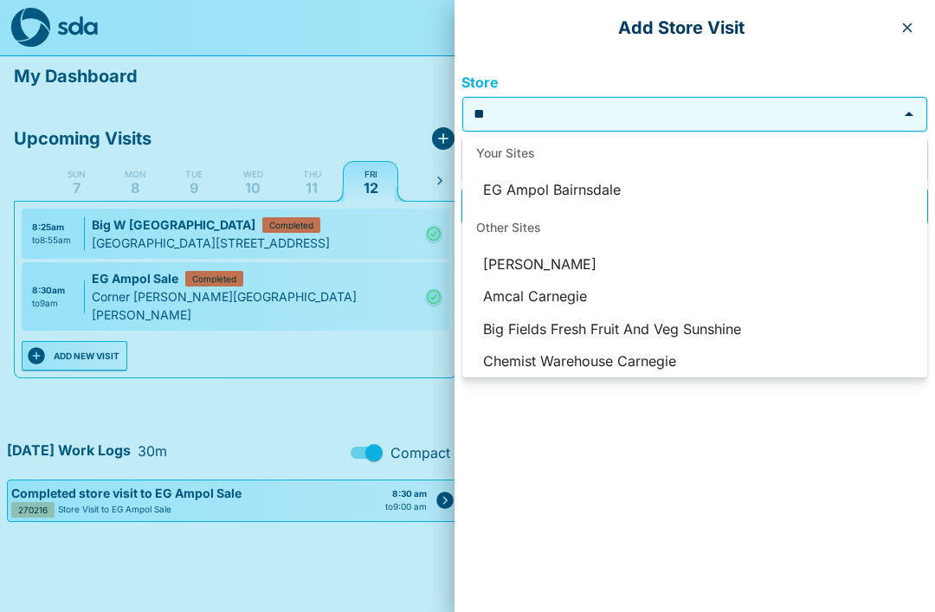
click at [588, 188] on li "EG Ampol Bairnsdale" at bounding box center [694, 190] width 465 height 33
type input "**********"
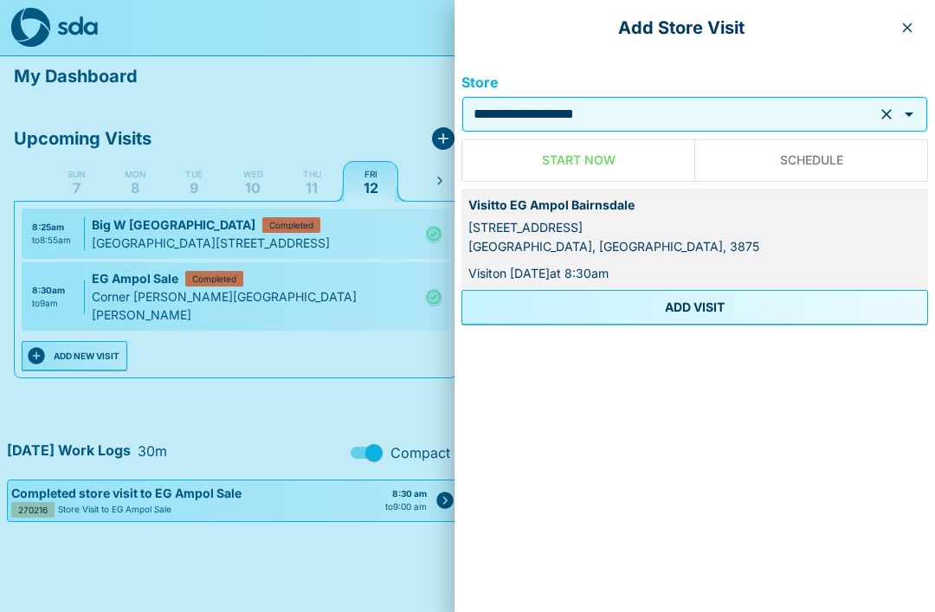
click at [699, 306] on button "ADD VISIT" at bounding box center [694, 307] width 467 height 35
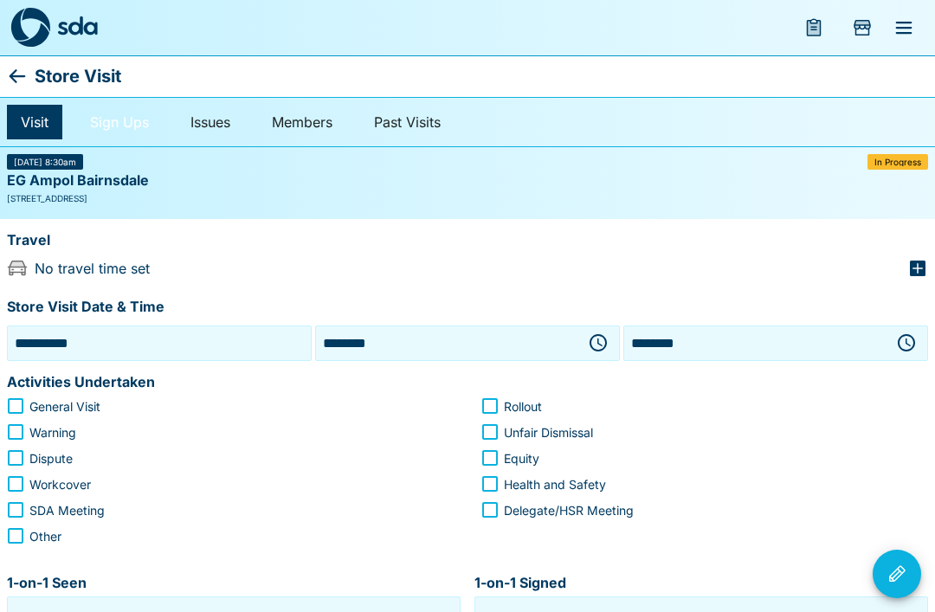
click at [118, 123] on link "Sign Ups" at bounding box center [119, 122] width 87 height 35
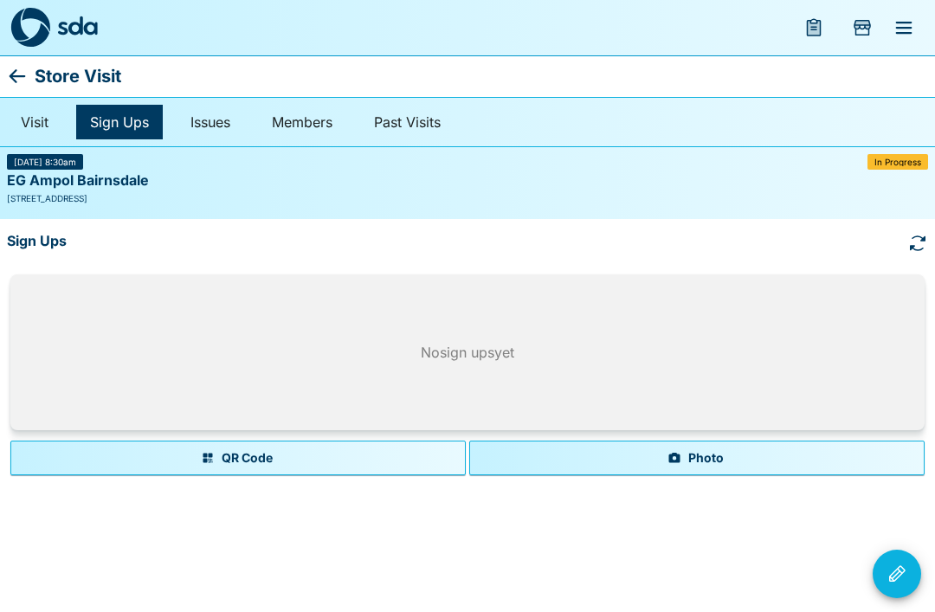
click at [684, 456] on button "Photo" at bounding box center [696, 458] width 455 height 35
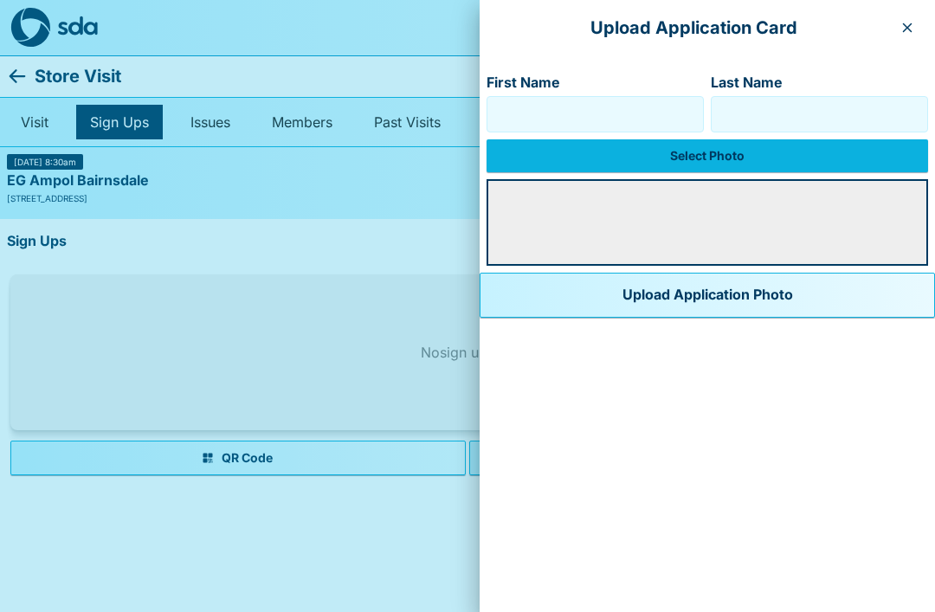
click at [602, 115] on input "First Name" at bounding box center [595, 114] width 202 height 28
type input "******"
click at [735, 118] on input "Last Name" at bounding box center [819, 114] width 202 height 28
type input "**********"
click at [663, 158] on label "Select Photo" at bounding box center [706, 155] width 441 height 33
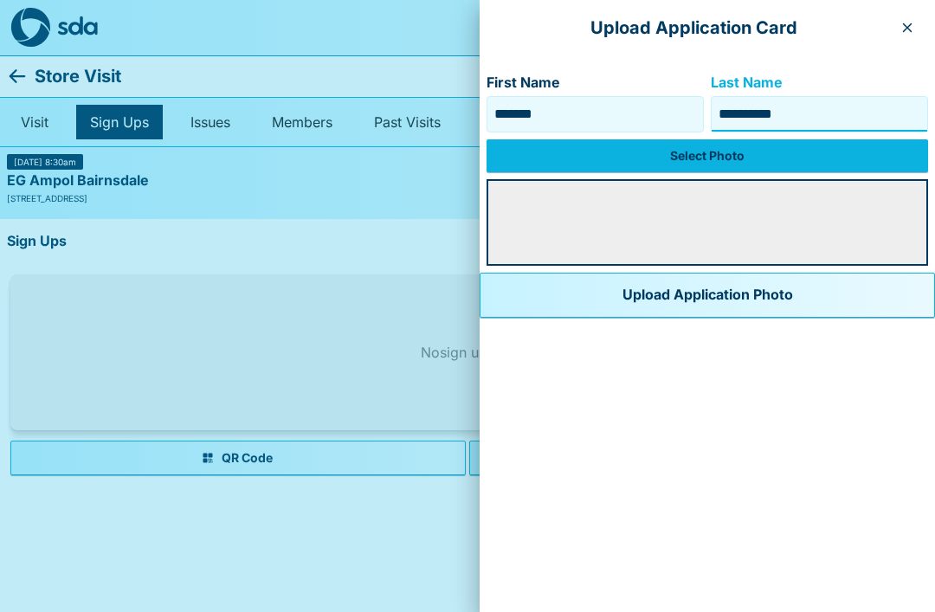
click at [0, 0] on input "Select Photo" at bounding box center [0, 0] width 0 height 0
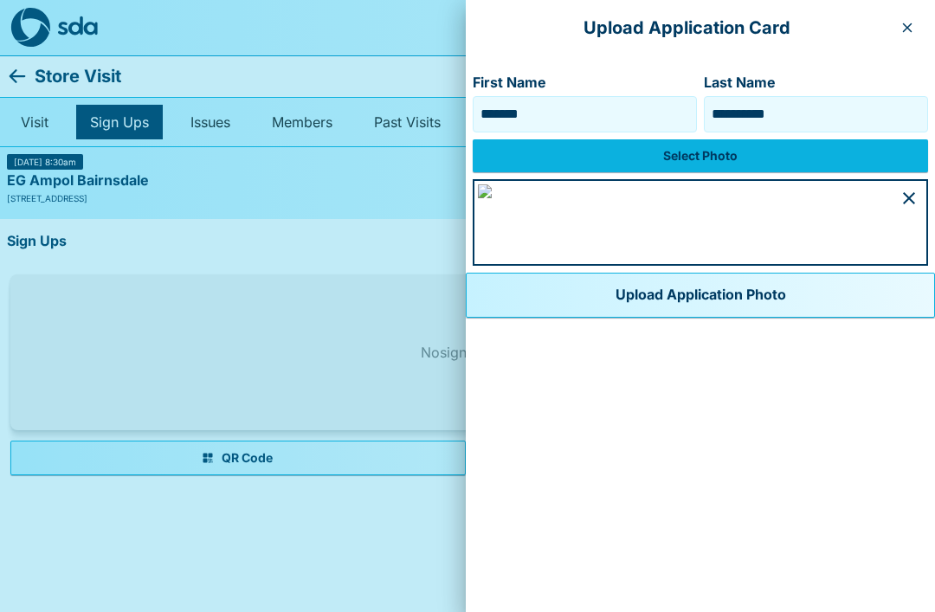
scroll to position [843, 0]
click at [489, 318] on button "Upload Application Photo" at bounding box center [700, 295] width 469 height 45
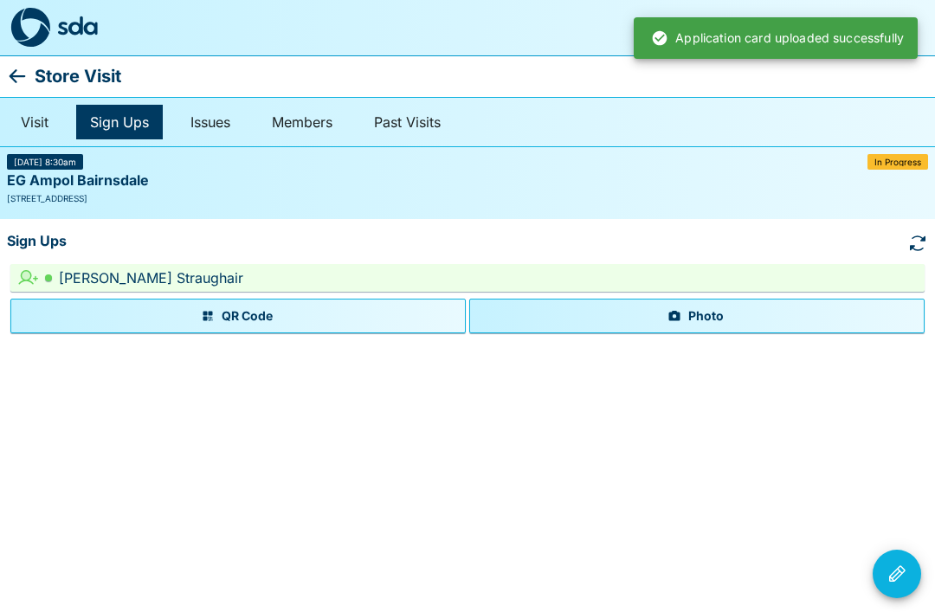
click at [895, 583] on icon "Visit Actions" at bounding box center [896, 573] width 21 height 21
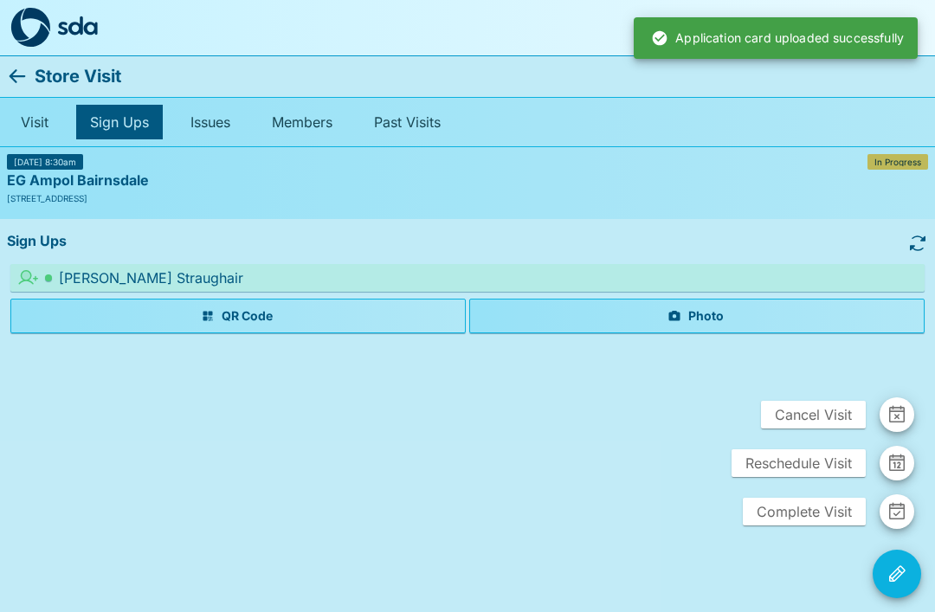
click at [872, 523] on span "Complete Visit" at bounding box center [896, 511] width 48 height 48
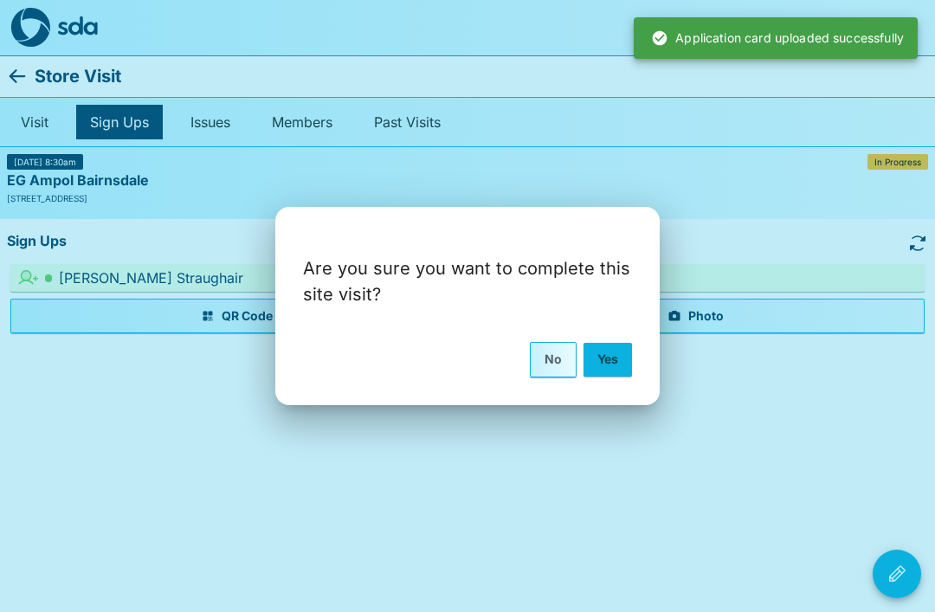
click at [612, 357] on button "Yes" at bounding box center [607, 359] width 48 height 33
